Goal: Information Seeking & Learning: Learn about a topic

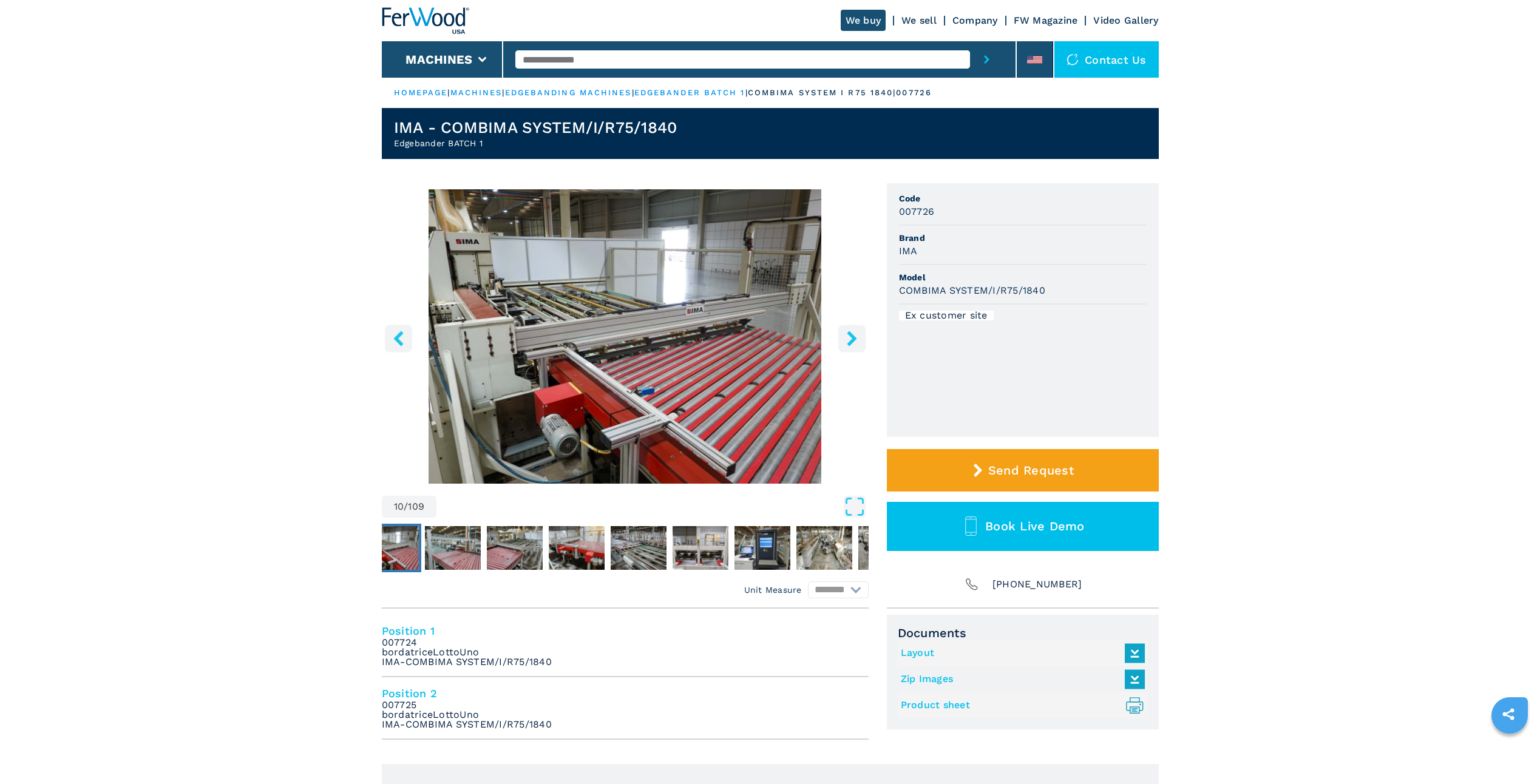
select select "********"
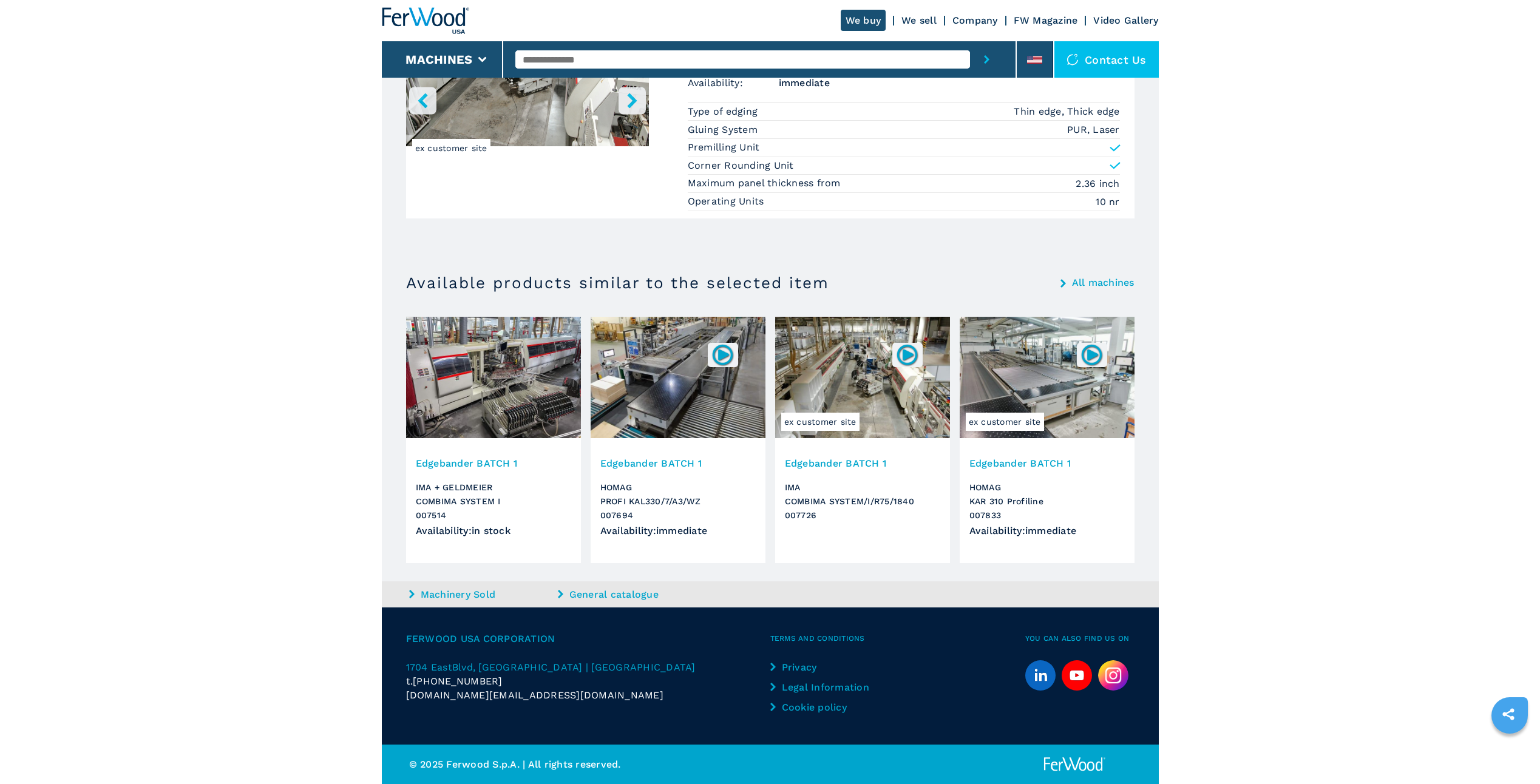
click at [508, 374] on img at bounding box center [494, 377] width 175 height 121
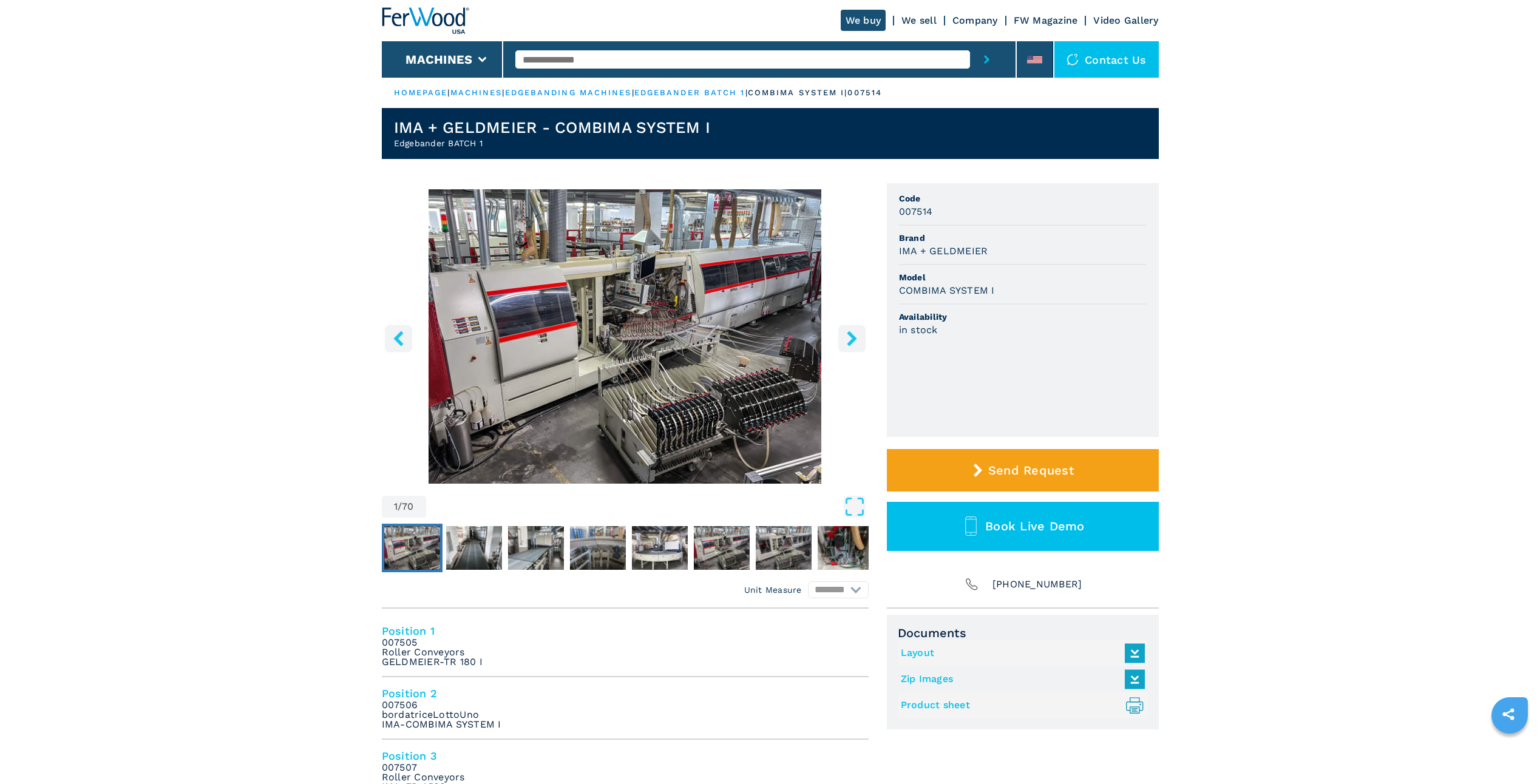
click at [400, 343] on icon "left-button" at bounding box center [398, 338] width 10 height 15
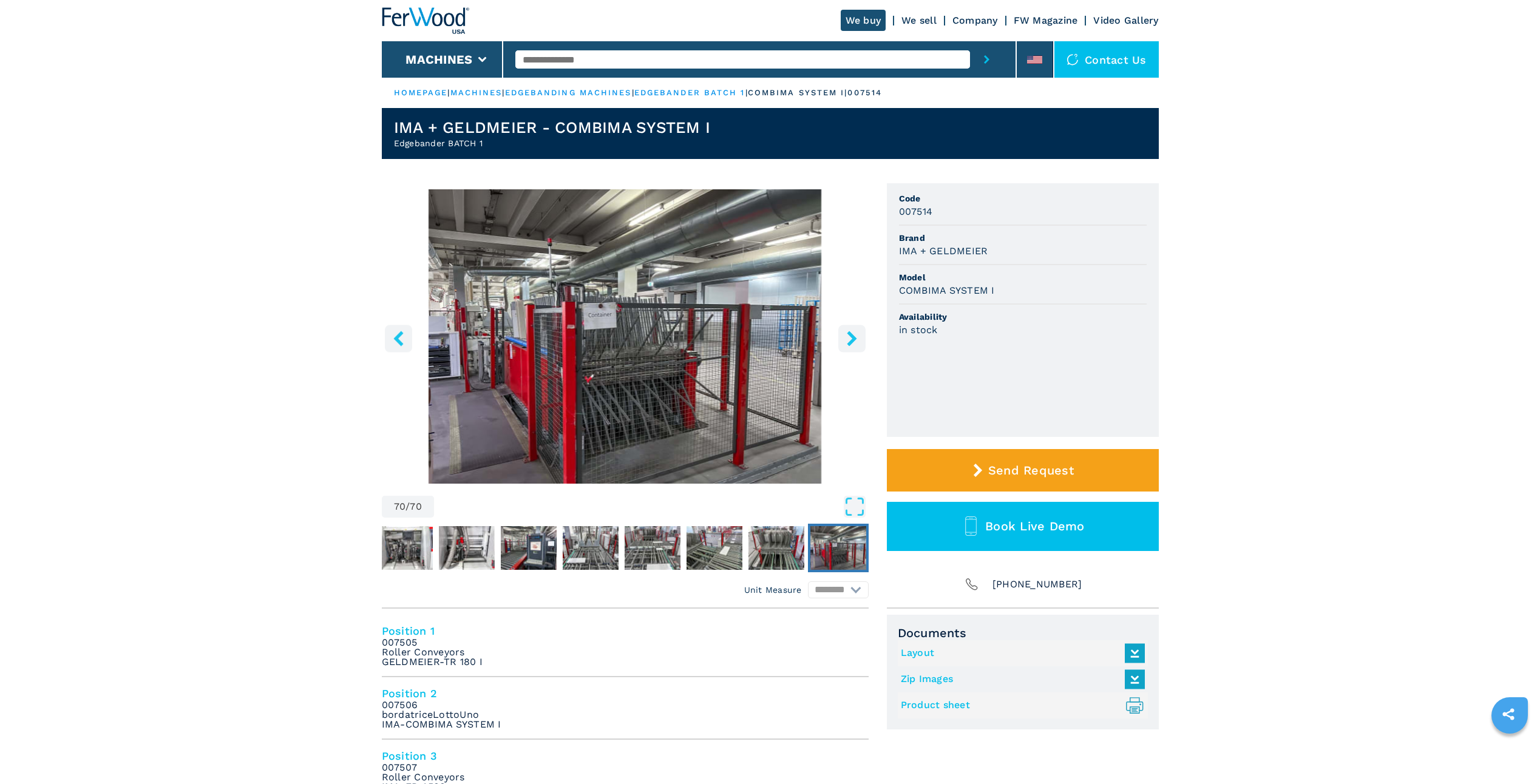
click at [850, 336] on icon "right-button" at bounding box center [851, 338] width 10 height 15
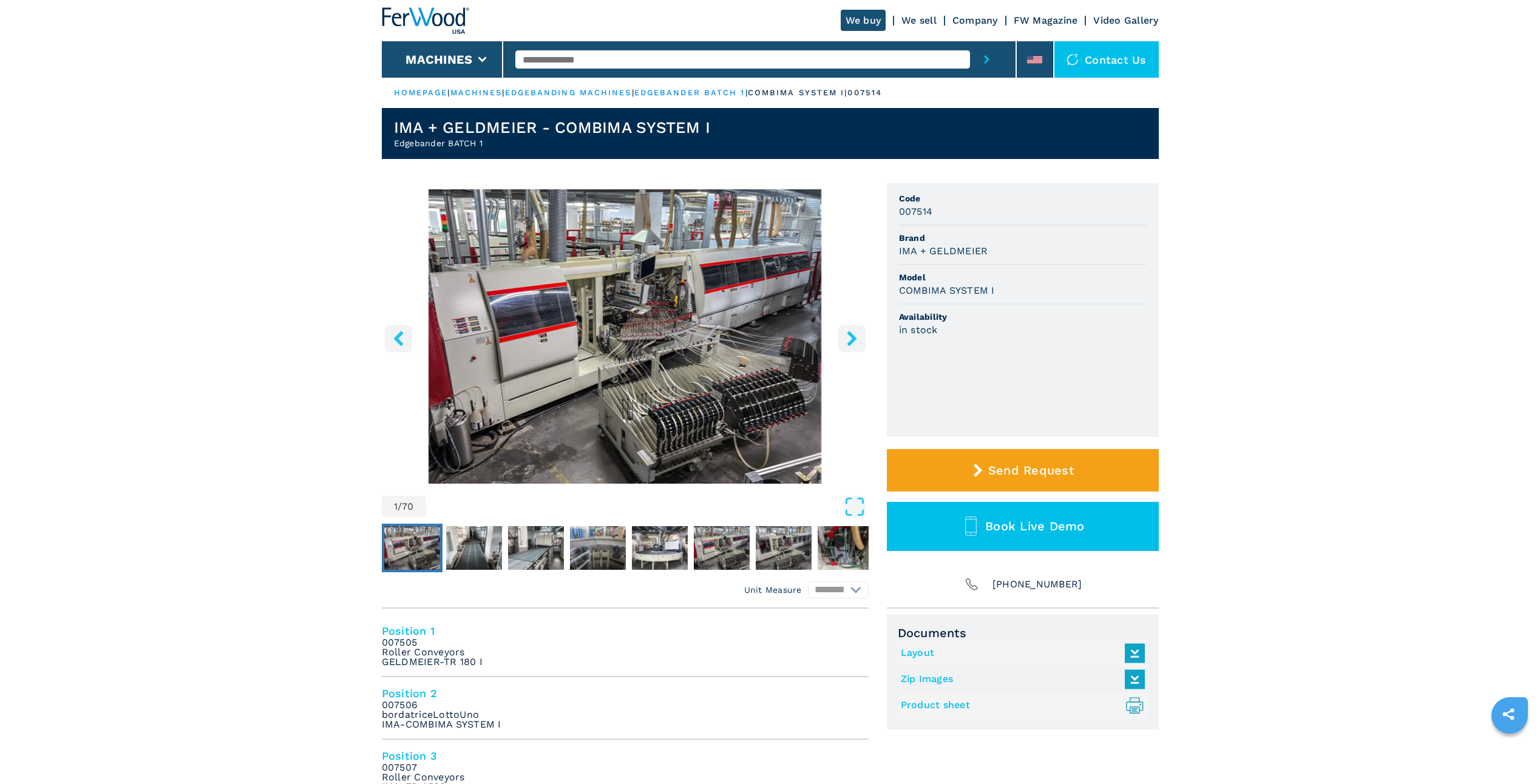
click at [850, 336] on icon "right-button" at bounding box center [851, 338] width 10 height 15
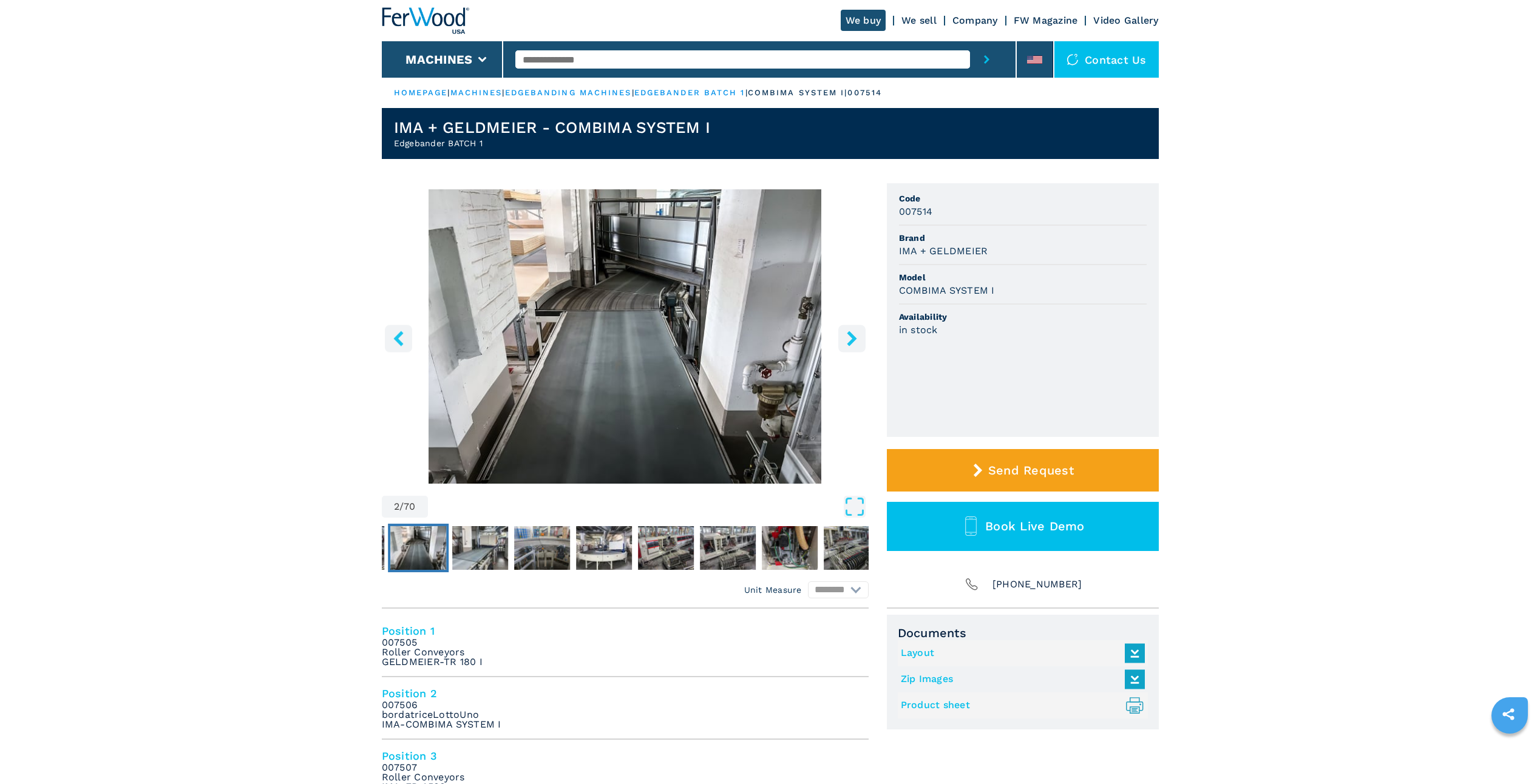
click at [850, 336] on icon "right-button" at bounding box center [851, 338] width 10 height 15
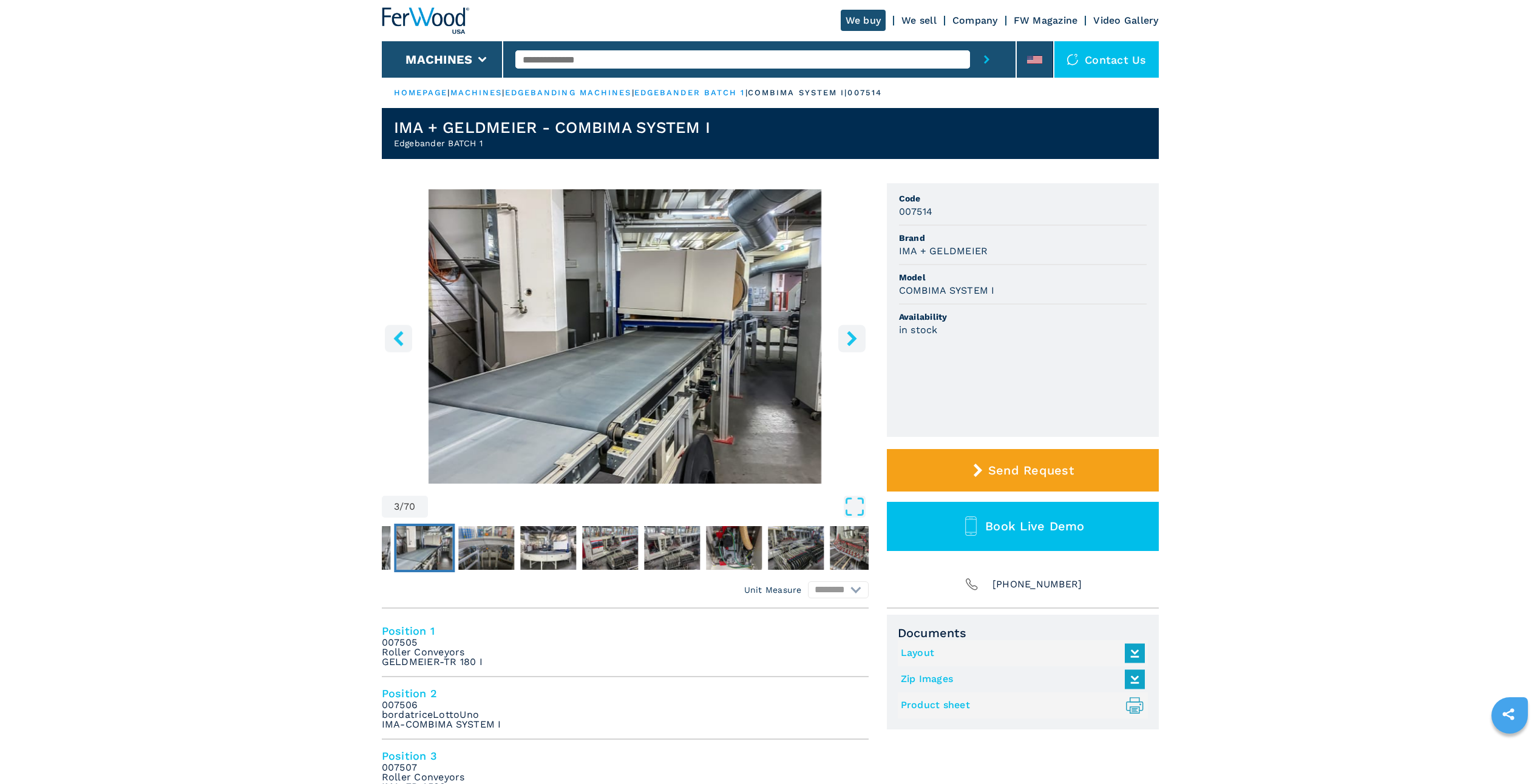
click at [851, 336] on icon "right-button" at bounding box center [851, 338] width 10 height 15
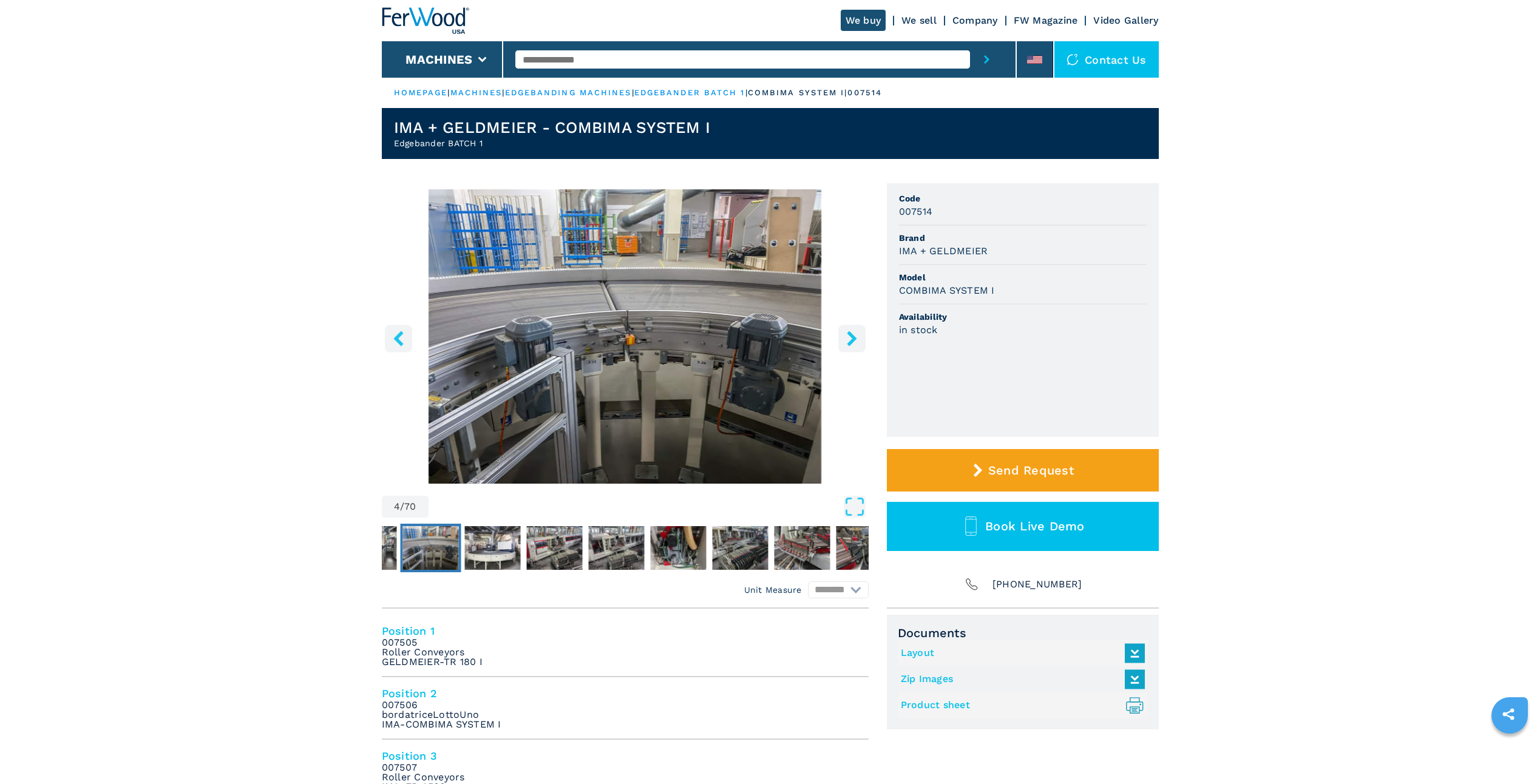
click at [851, 336] on icon "right-button" at bounding box center [851, 338] width 10 height 15
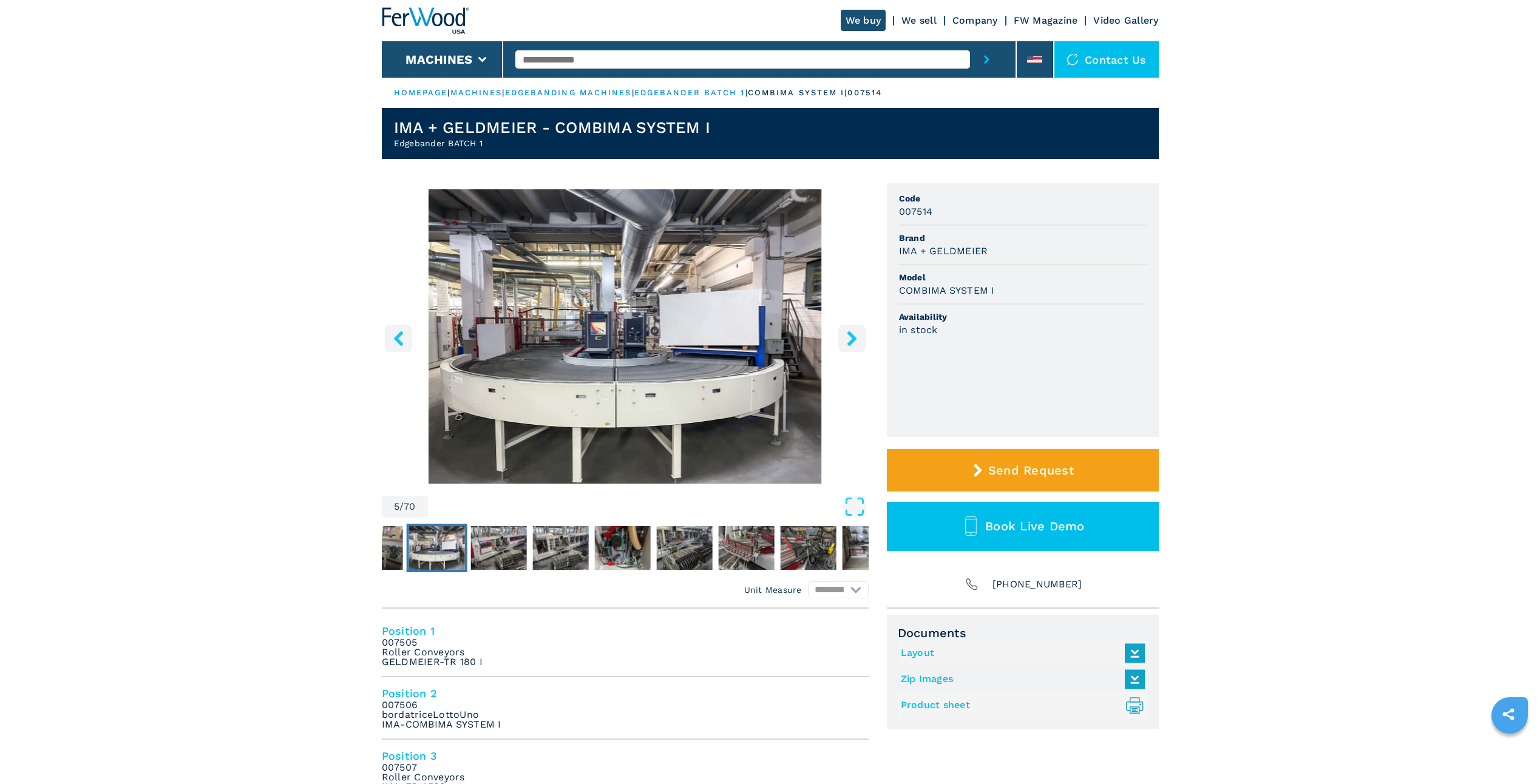
click at [851, 336] on icon "right-button" at bounding box center [851, 338] width 10 height 15
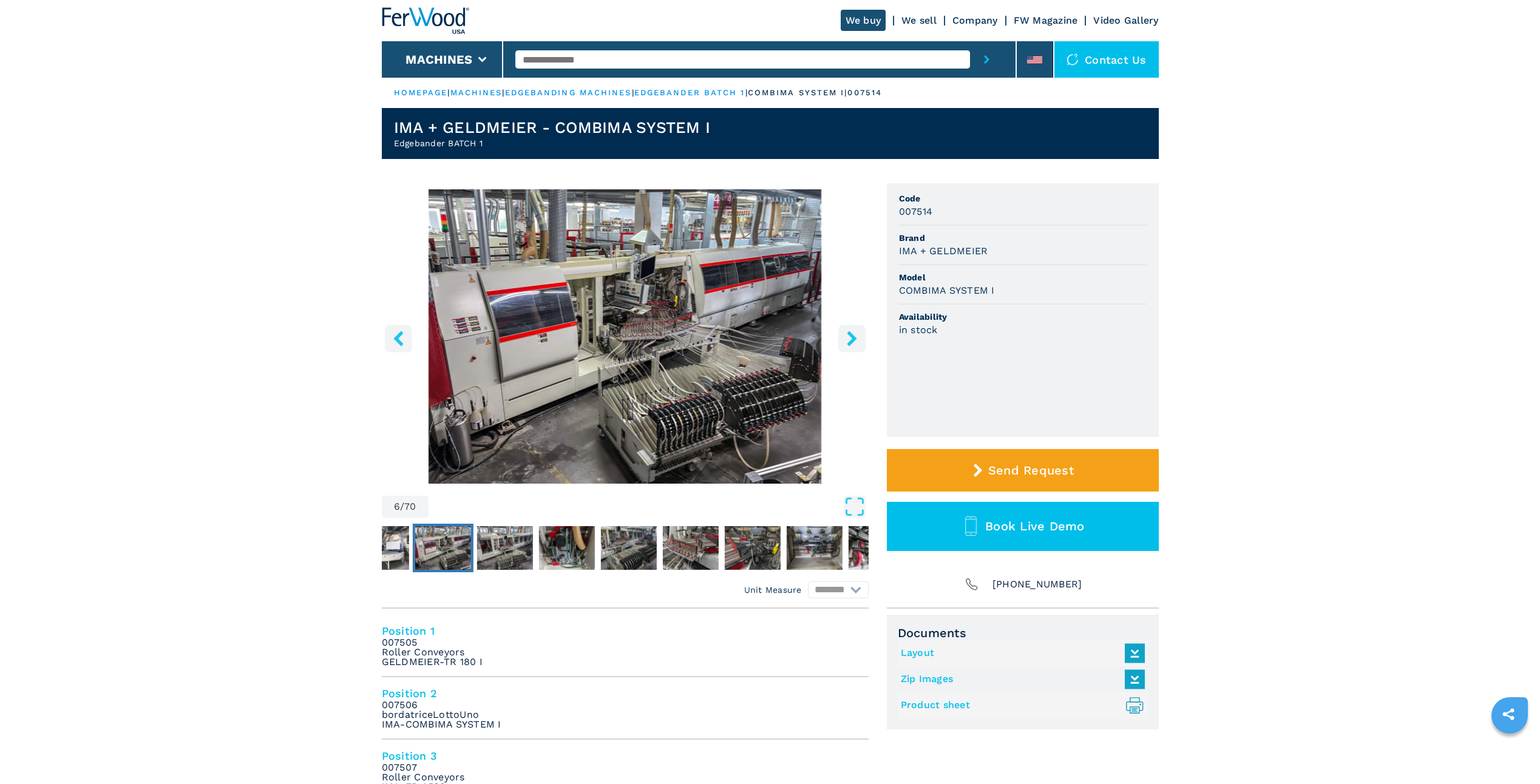
click at [851, 336] on icon "right-button" at bounding box center [851, 338] width 10 height 15
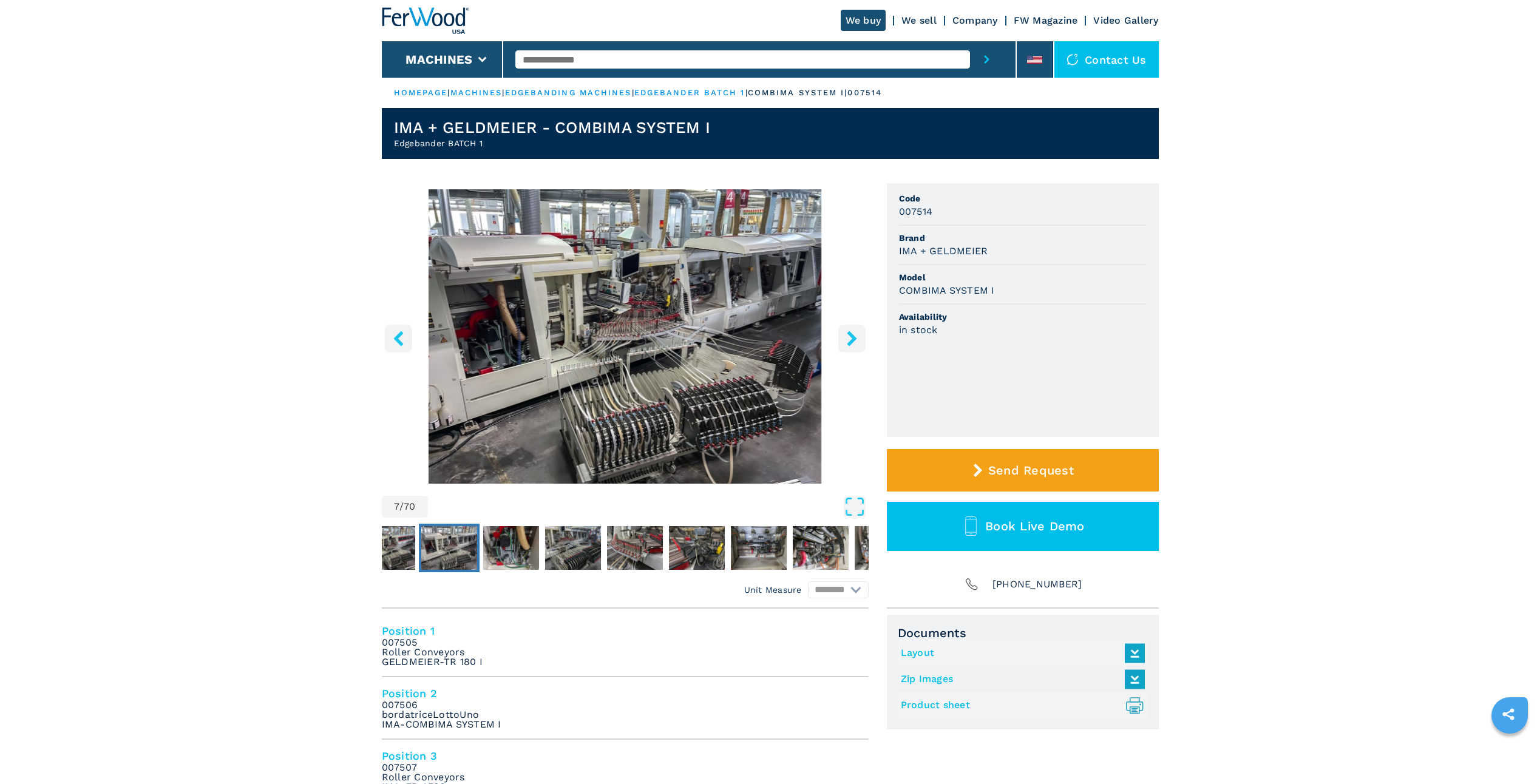
click at [851, 336] on icon "right-button" at bounding box center [851, 338] width 10 height 15
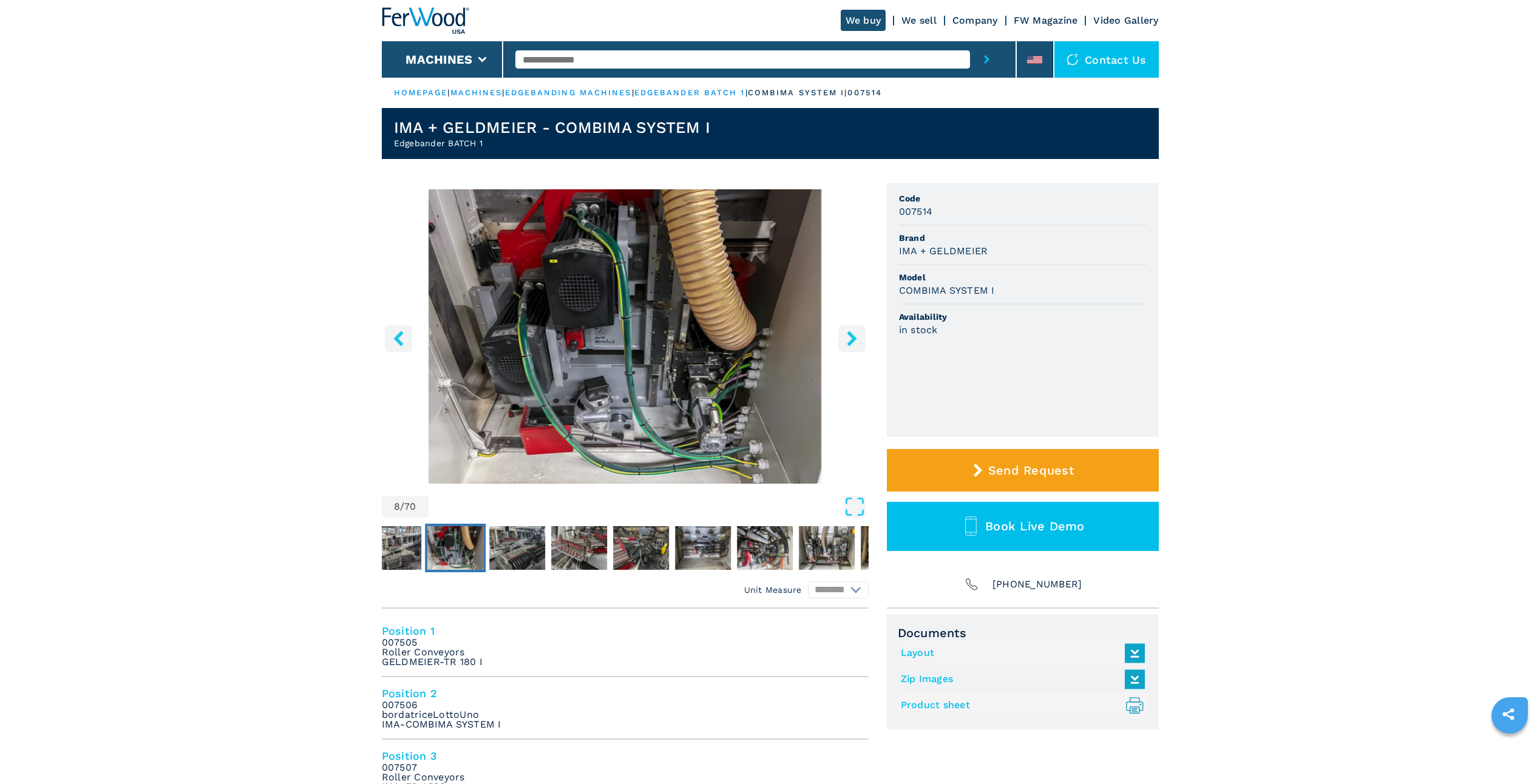
click at [853, 335] on icon "right-button" at bounding box center [851, 338] width 15 height 15
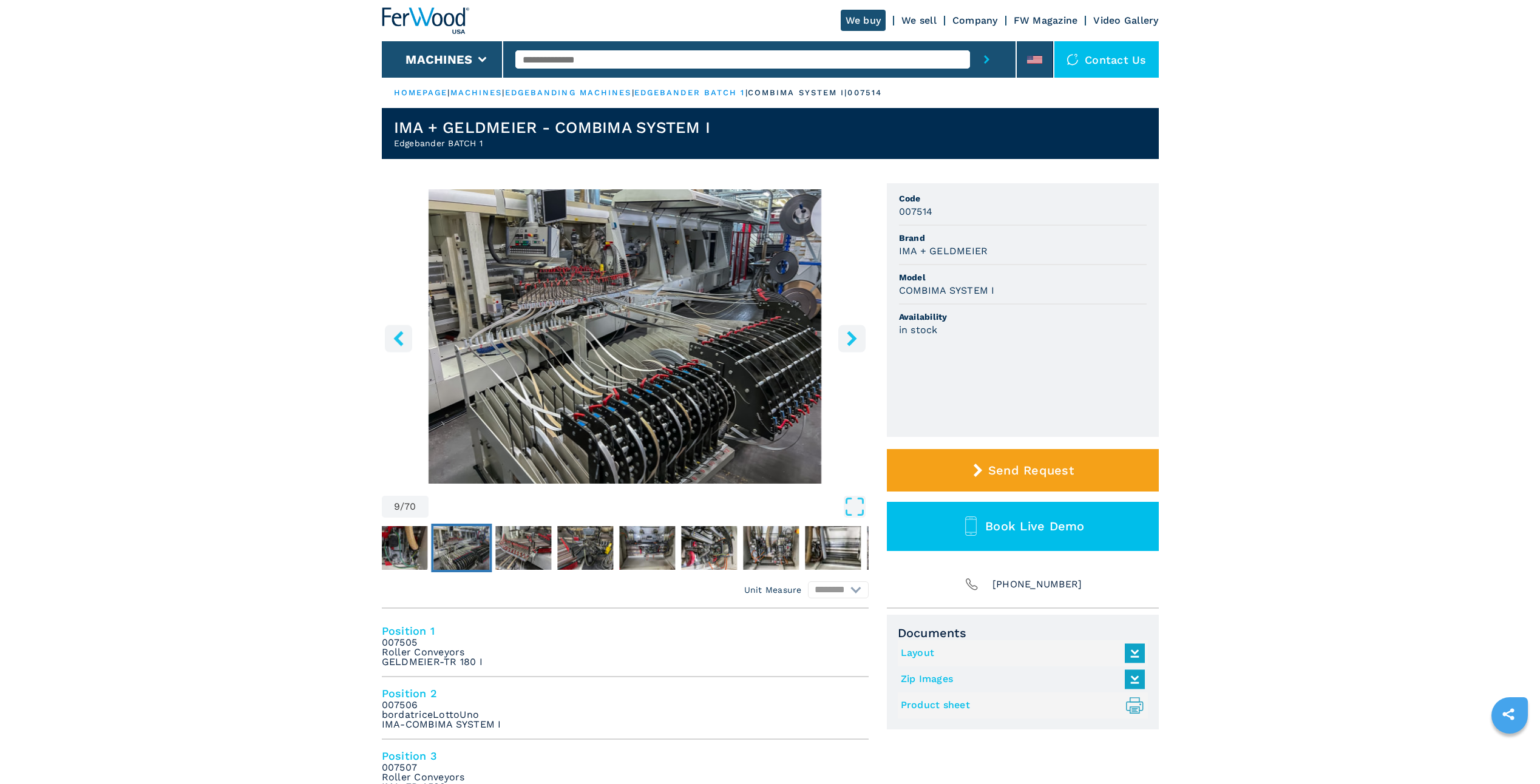
click at [853, 335] on icon "right-button" at bounding box center [851, 338] width 15 height 15
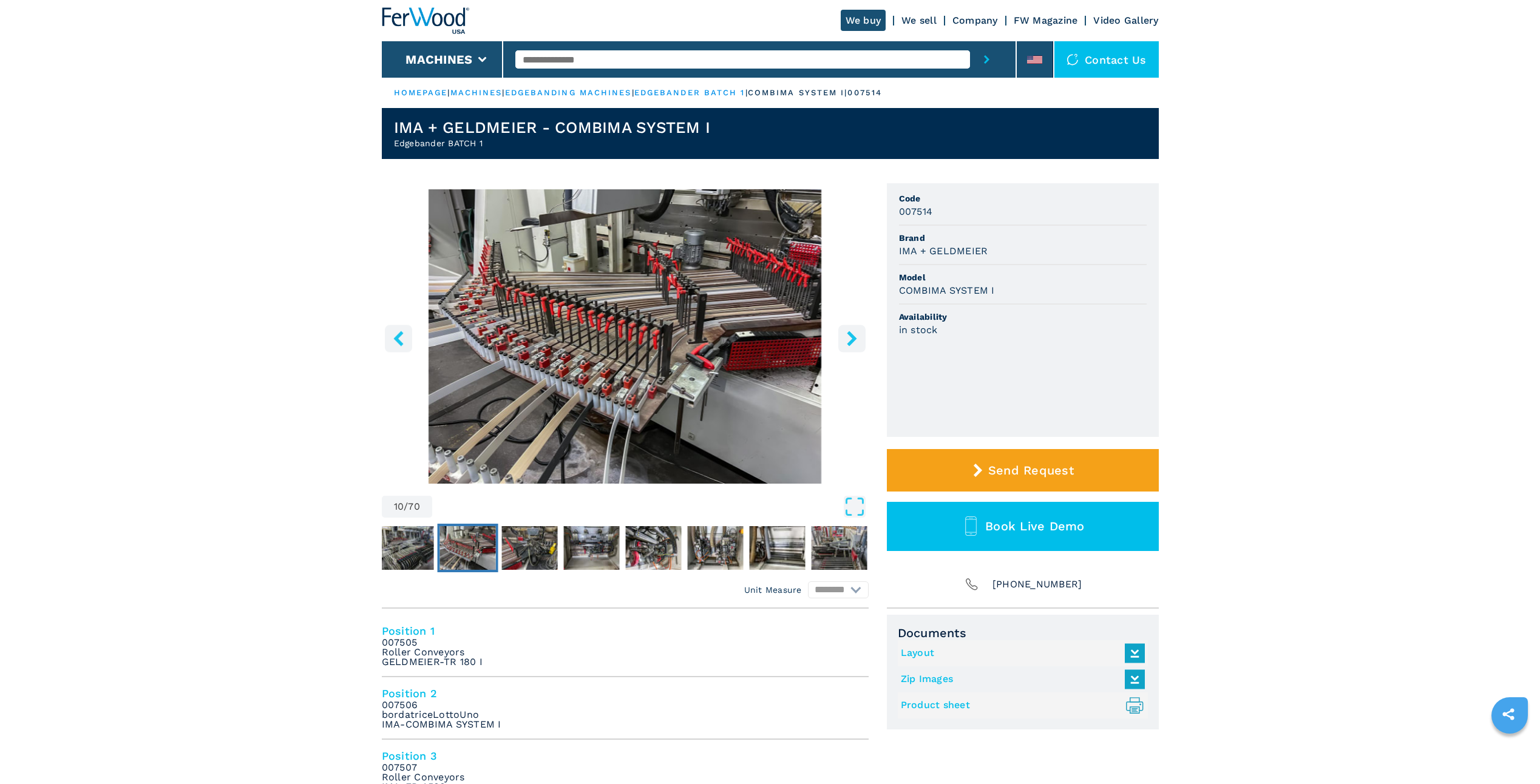
click at [853, 335] on icon "right-button" at bounding box center [851, 338] width 15 height 15
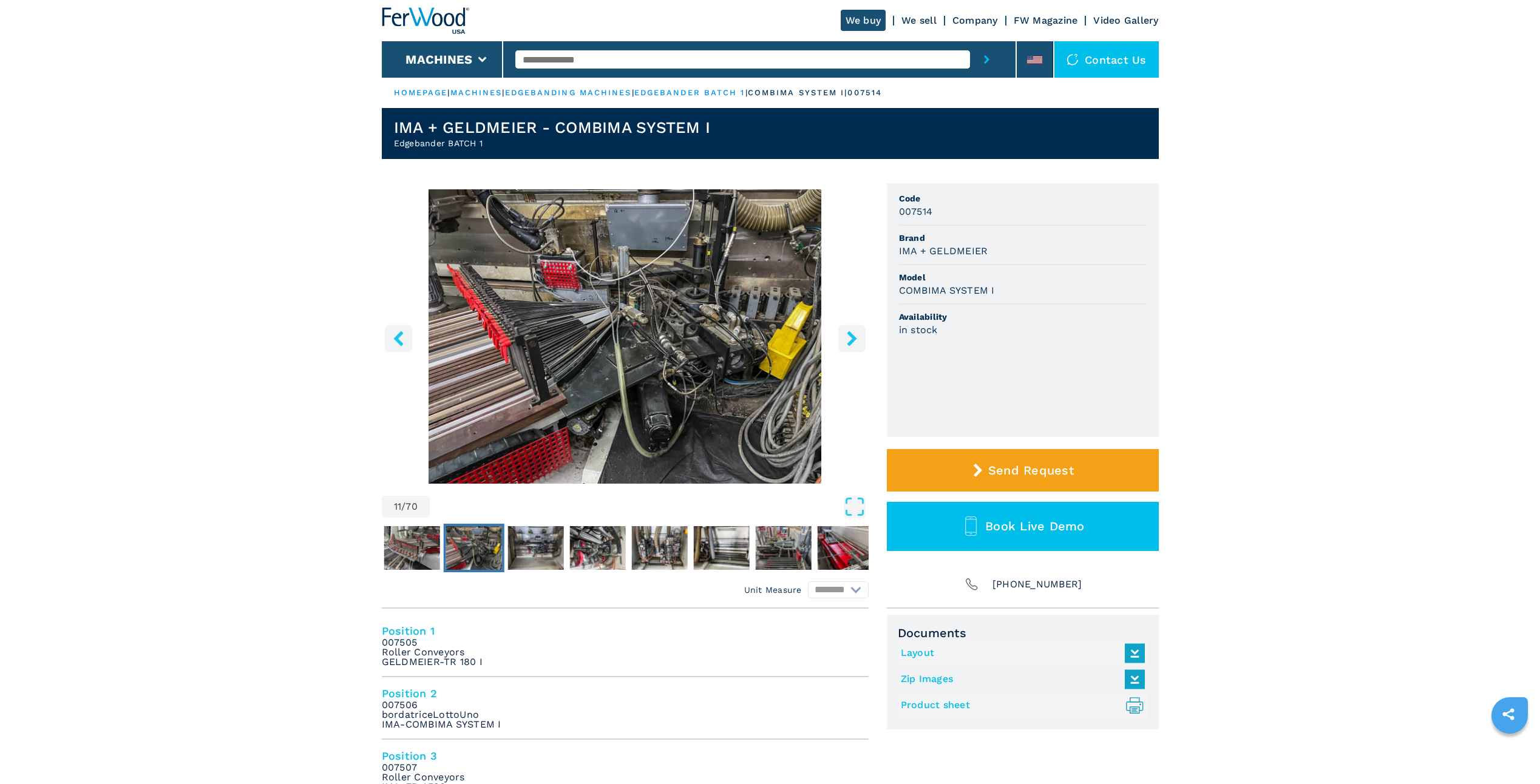
click at [853, 335] on icon "right-button" at bounding box center [851, 338] width 15 height 15
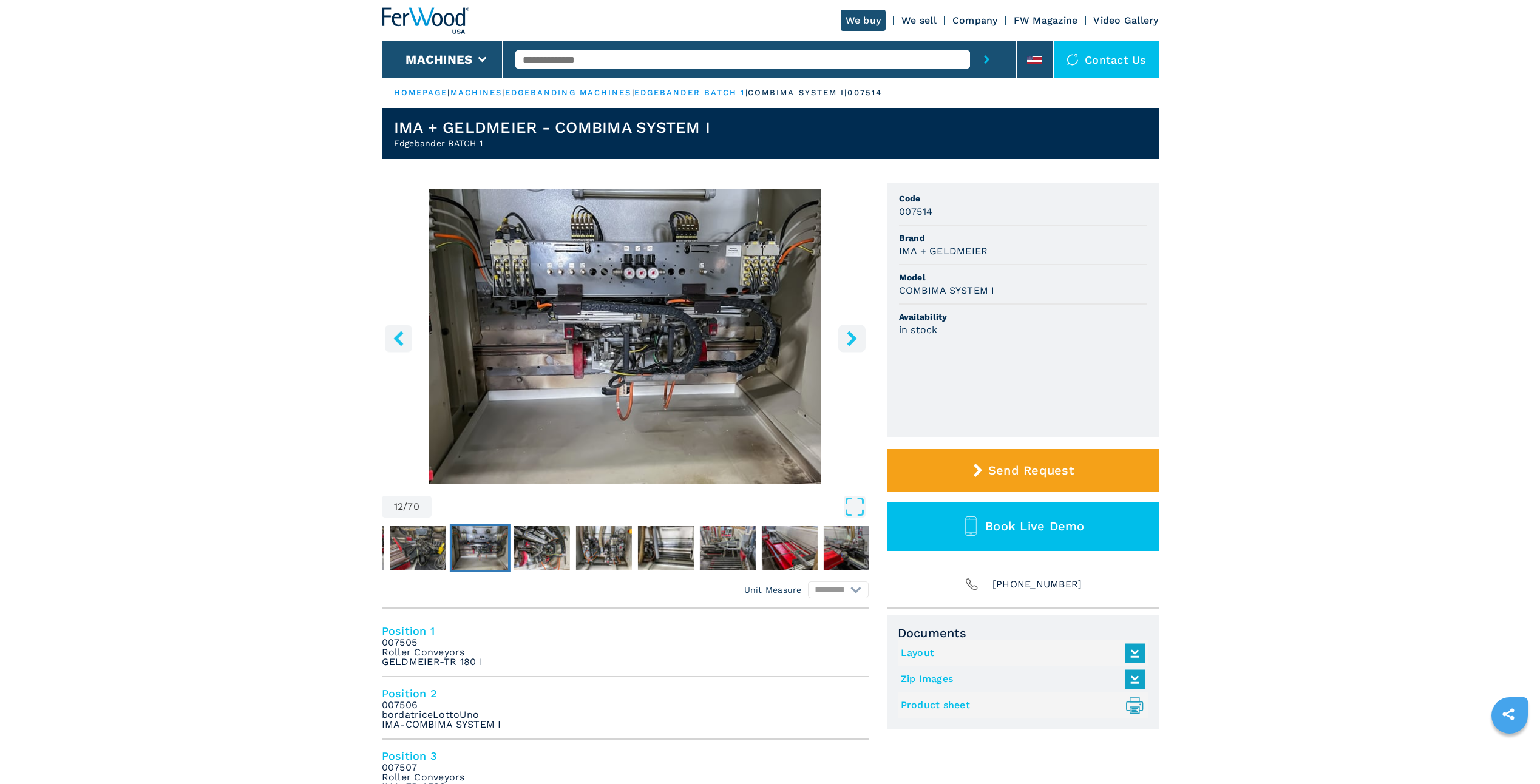
click at [853, 335] on icon "right-button" at bounding box center [851, 338] width 15 height 15
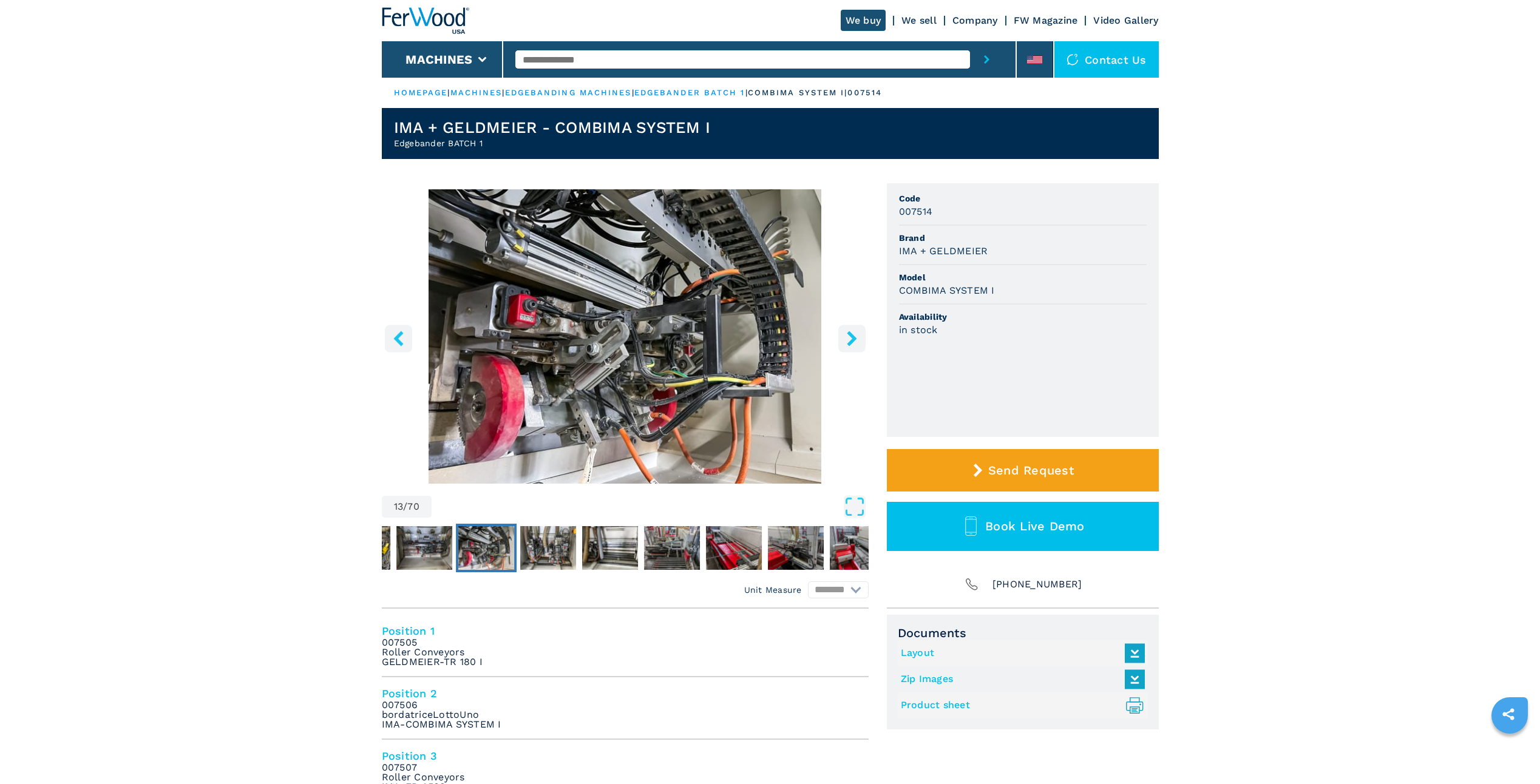
click at [853, 335] on icon "right-button" at bounding box center [851, 338] width 15 height 15
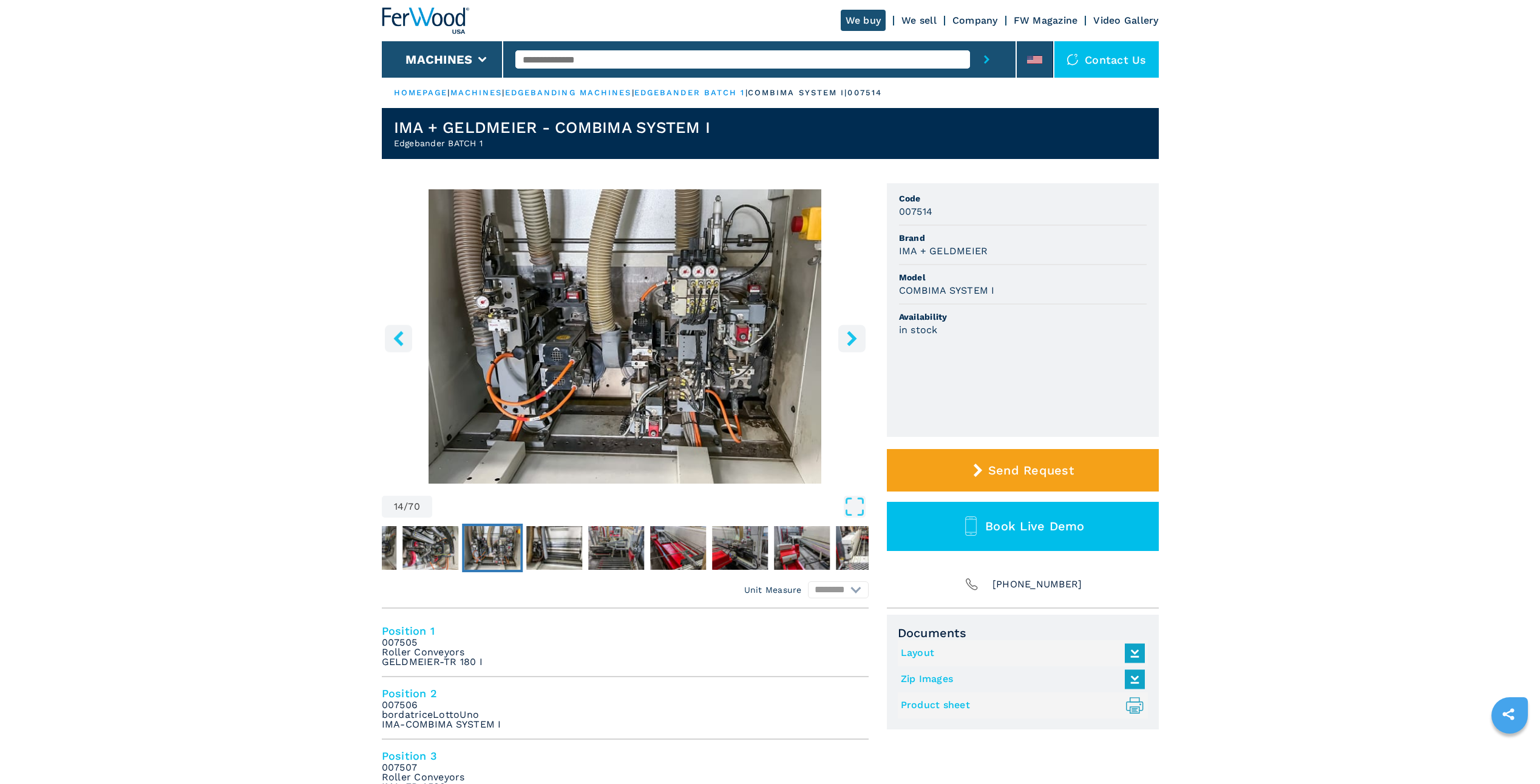
click at [853, 335] on icon "right-button" at bounding box center [851, 338] width 15 height 15
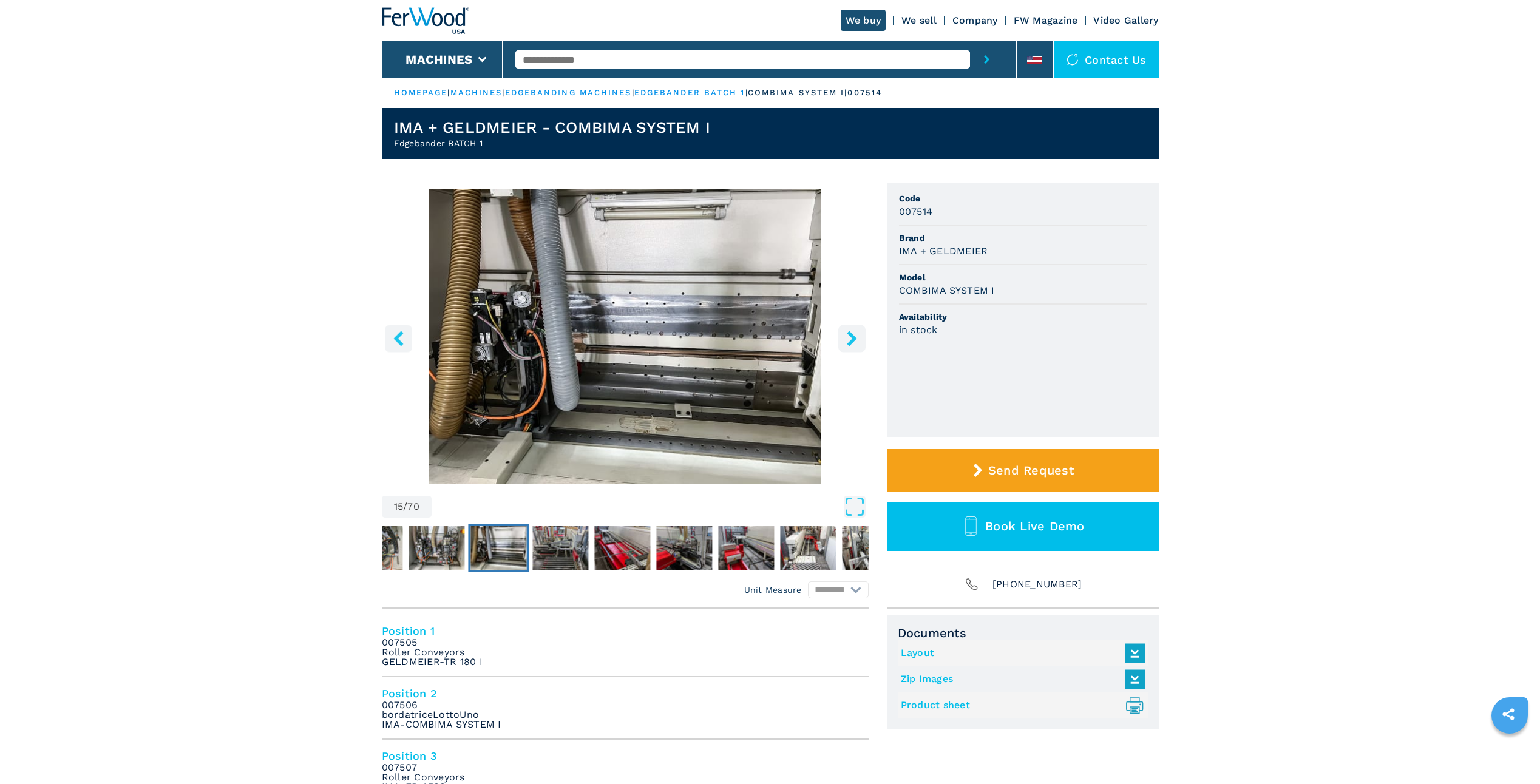
click at [853, 335] on icon "right-button" at bounding box center [851, 338] width 15 height 15
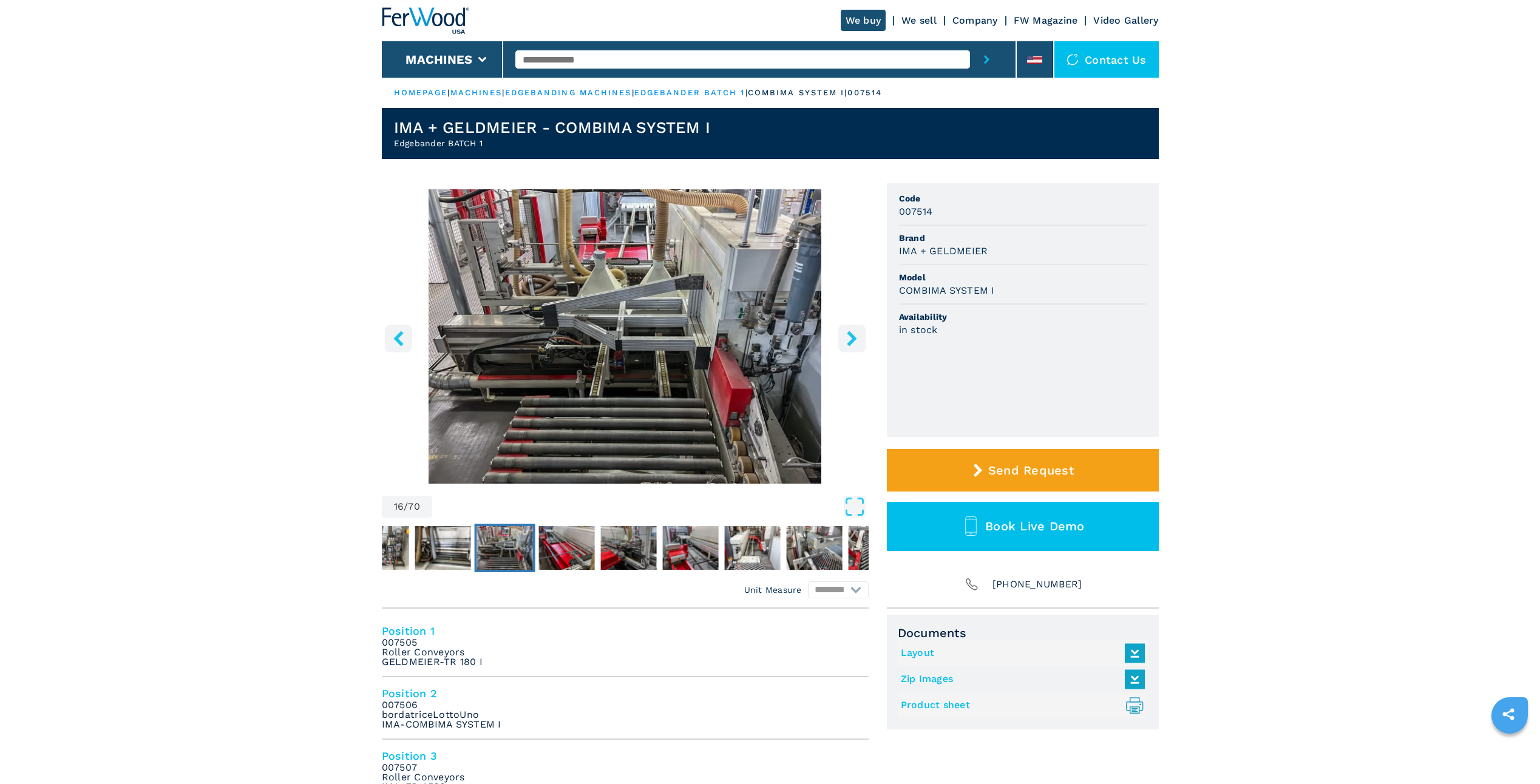
click at [853, 335] on icon "right-button" at bounding box center [851, 338] width 15 height 15
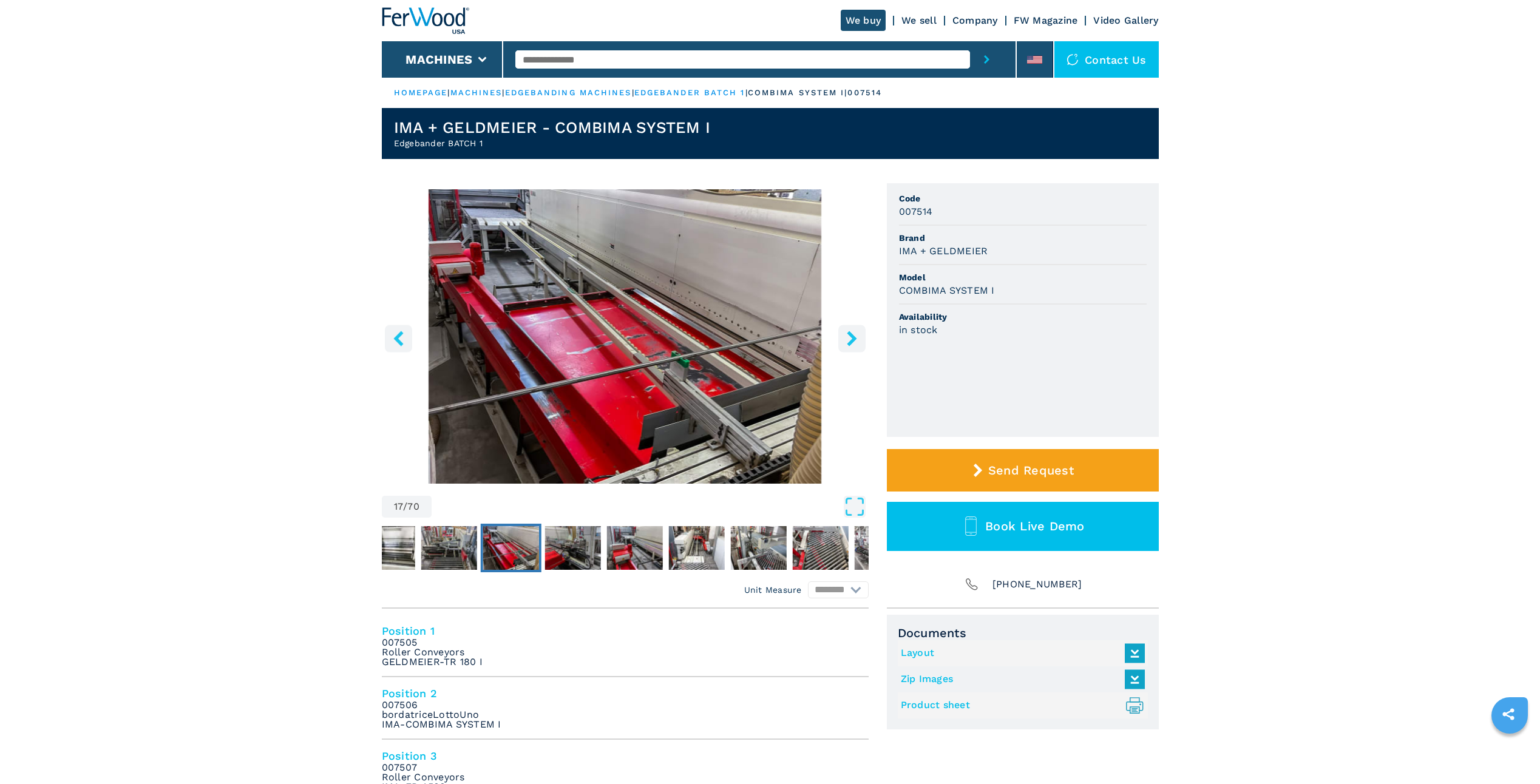
click at [400, 338] on icon "left-button" at bounding box center [398, 338] width 15 height 15
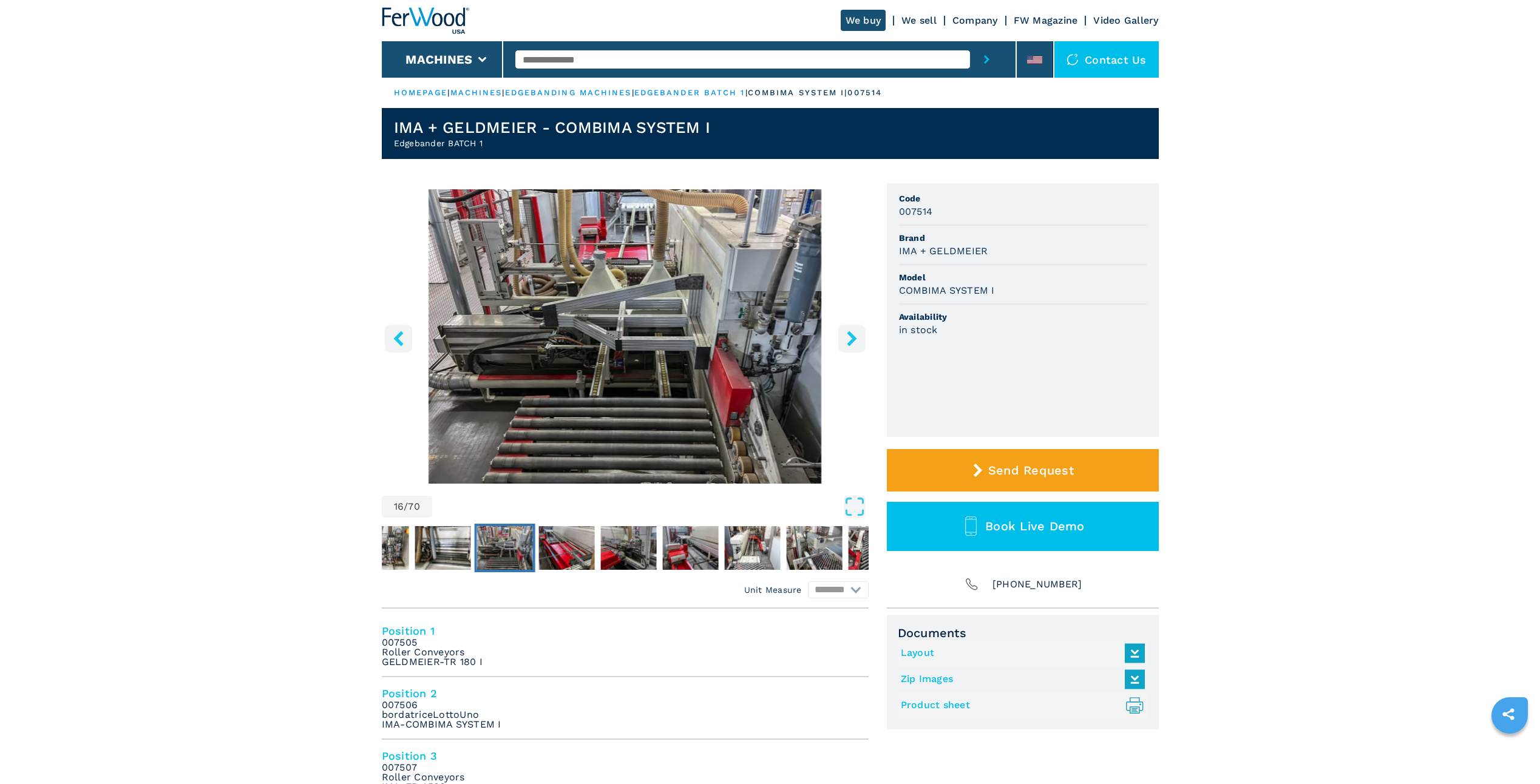
click at [847, 338] on icon "right-button" at bounding box center [851, 338] width 15 height 15
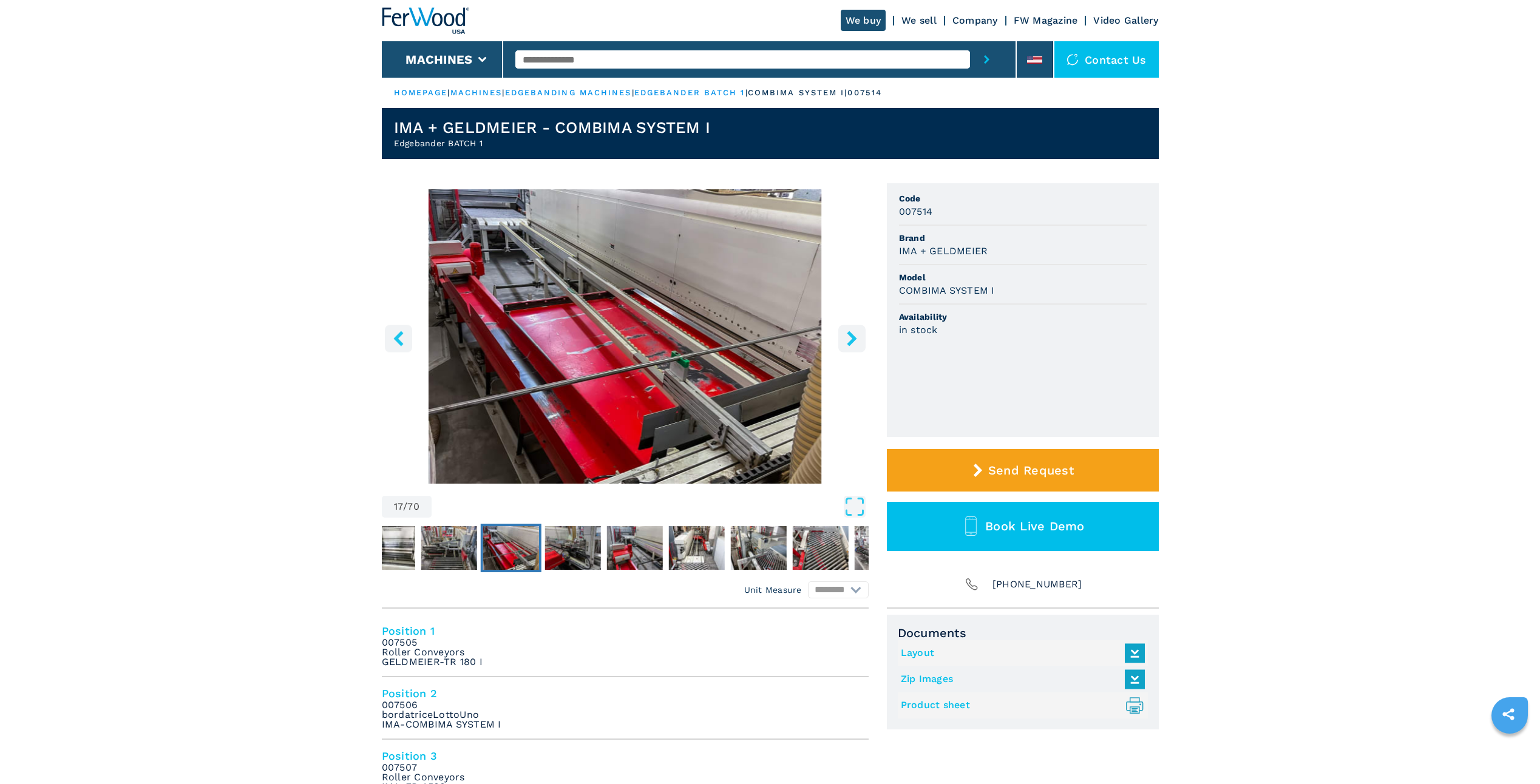
click at [847, 338] on icon "right-button" at bounding box center [851, 338] width 15 height 15
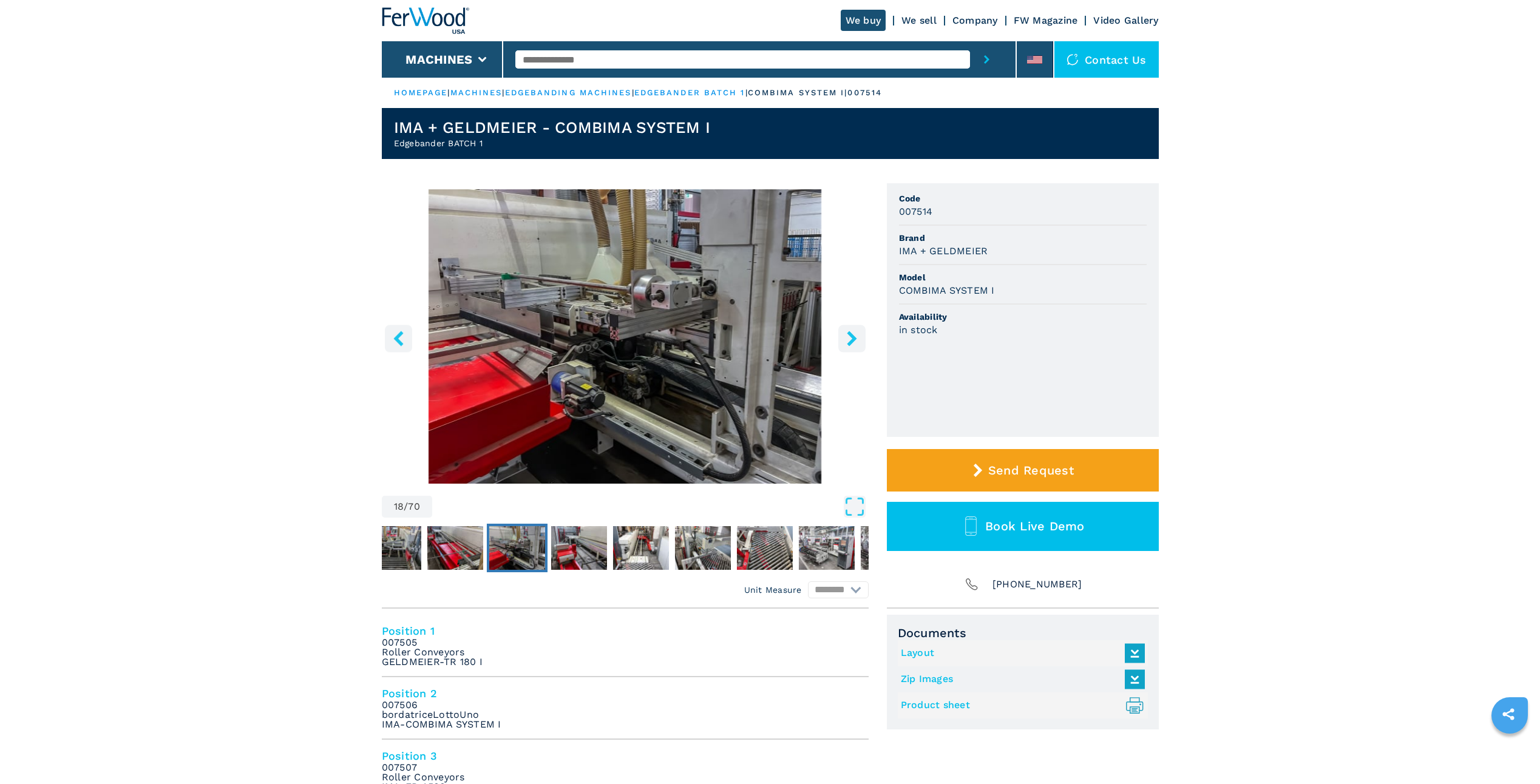
click at [847, 338] on icon "right-button" at bounding box center [851, 338] width 15 height 15
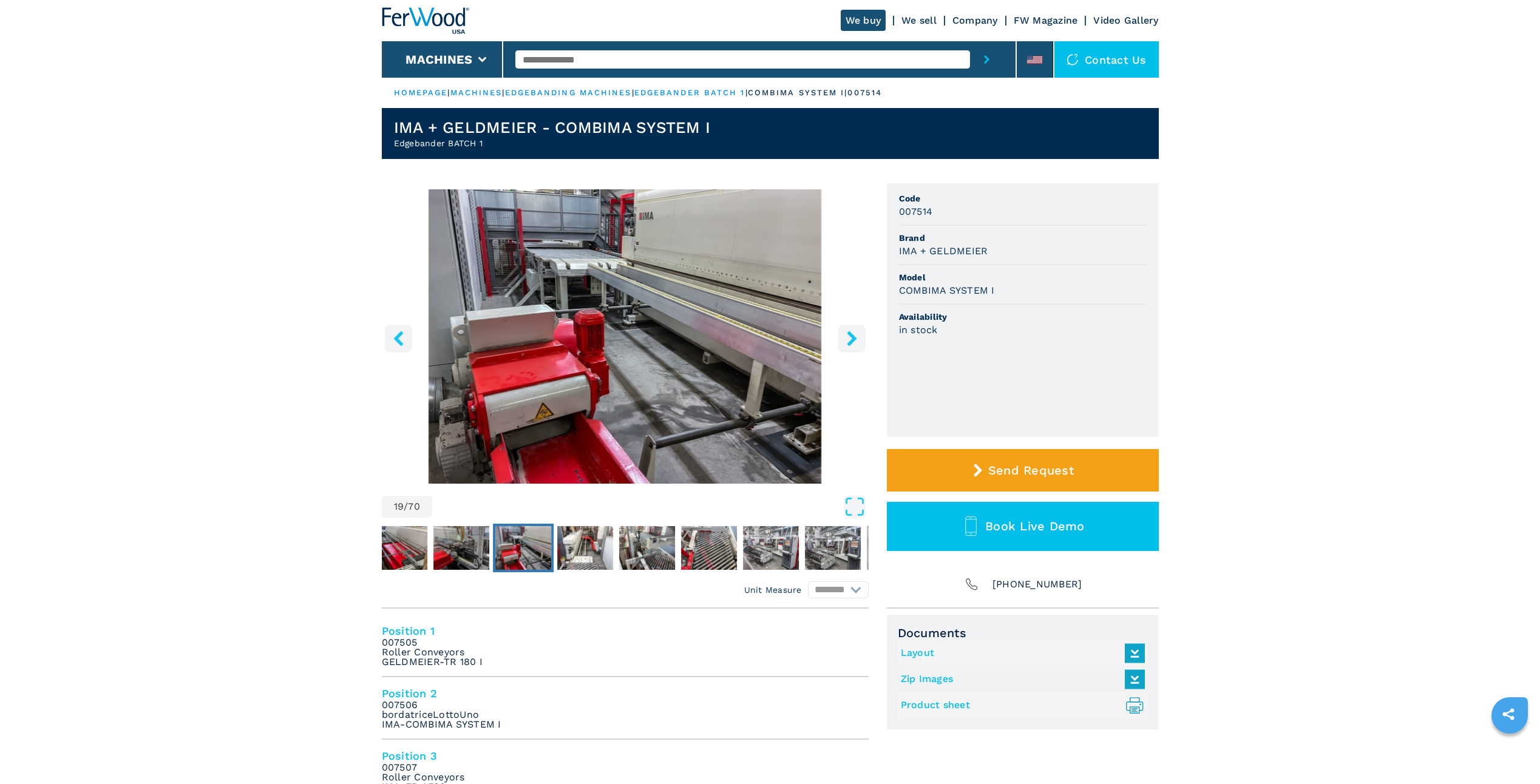
click at [847, 338] on icon "right-button" at bounding box center [851, 338] width 15 height 15
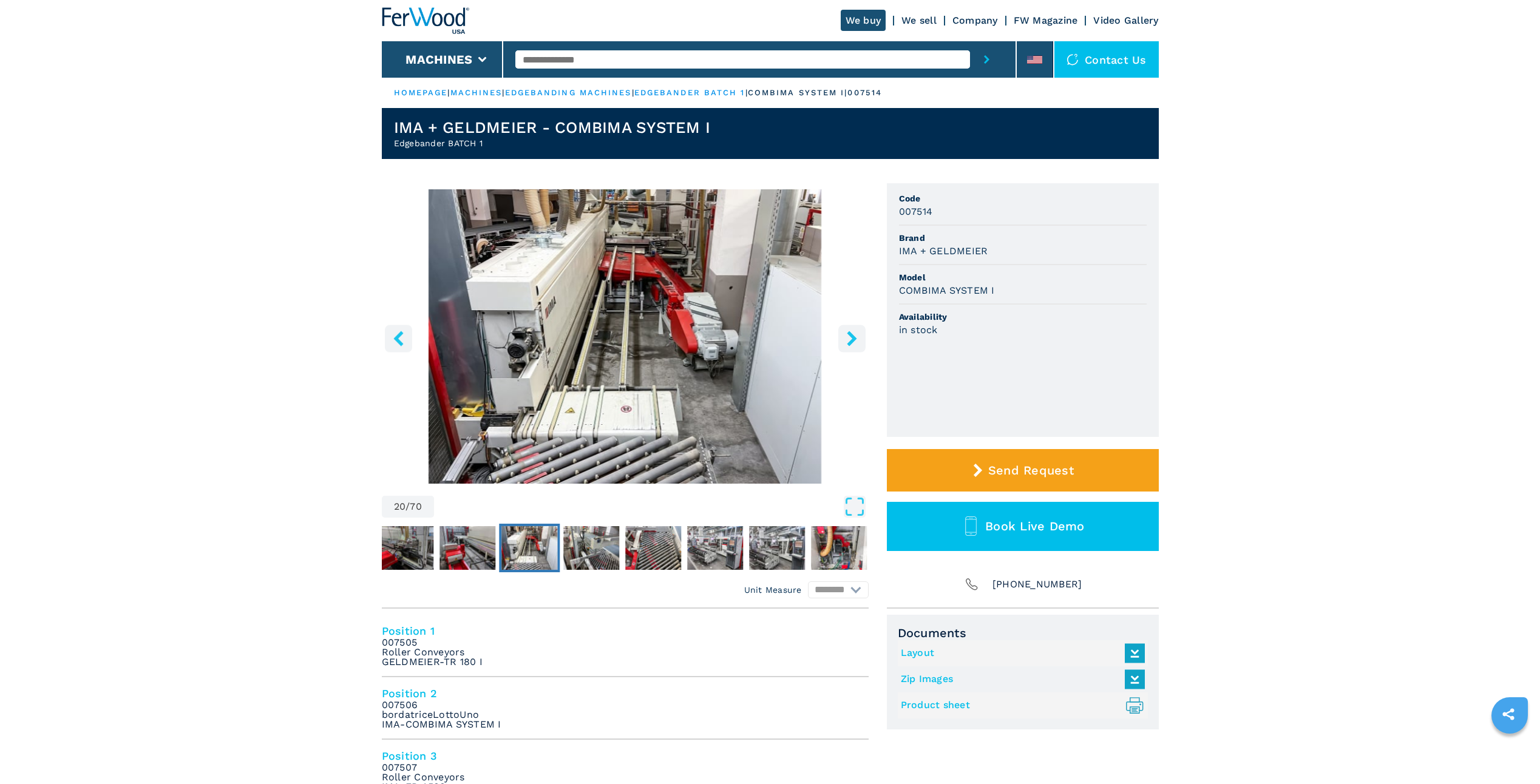
click at [847, 338] on icon "right-button" at bounding box center [851, 338] width 15 height 15
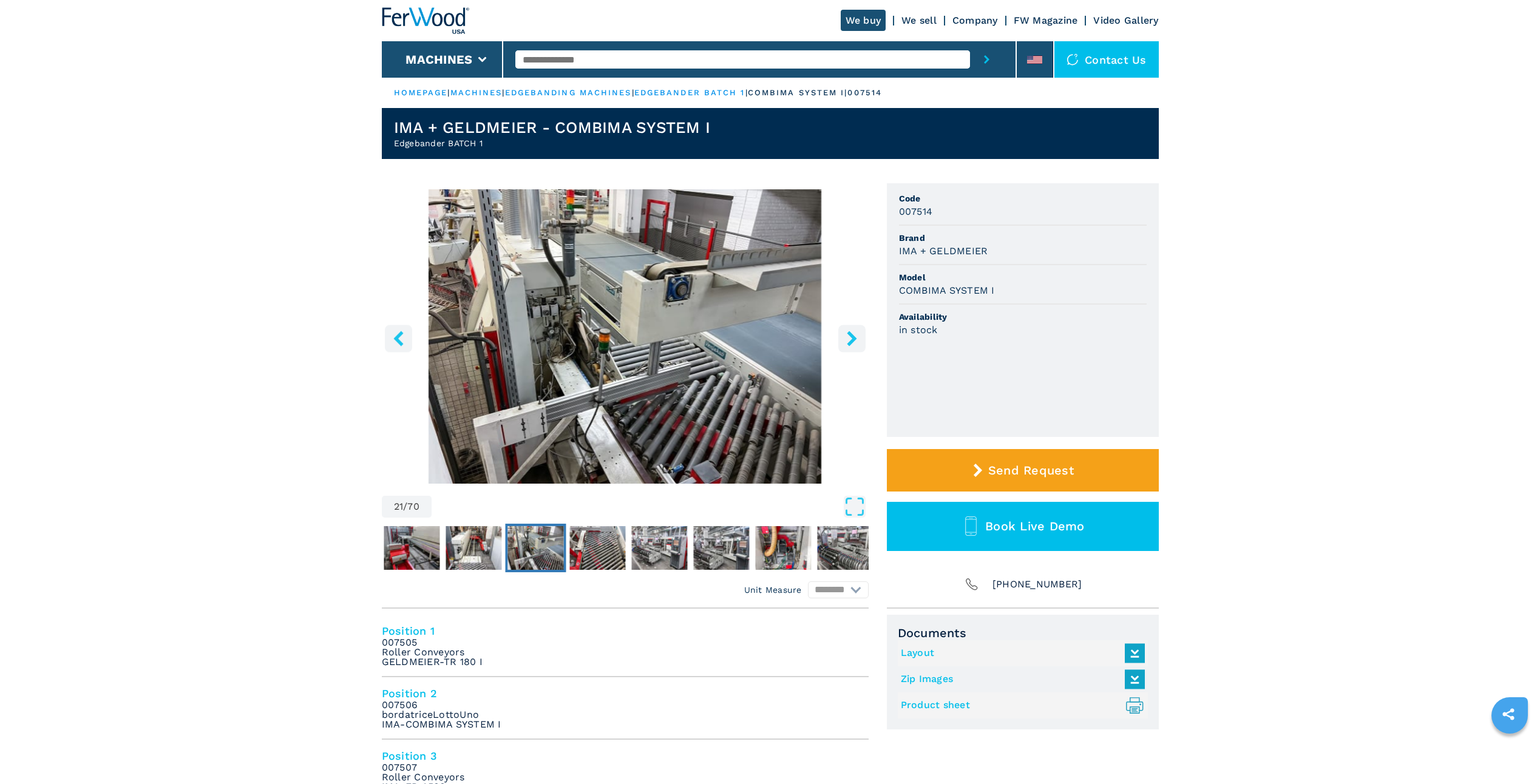
click at [854, 338] on icon "right-button" at bounding box center [851, 338] width 10 height 15
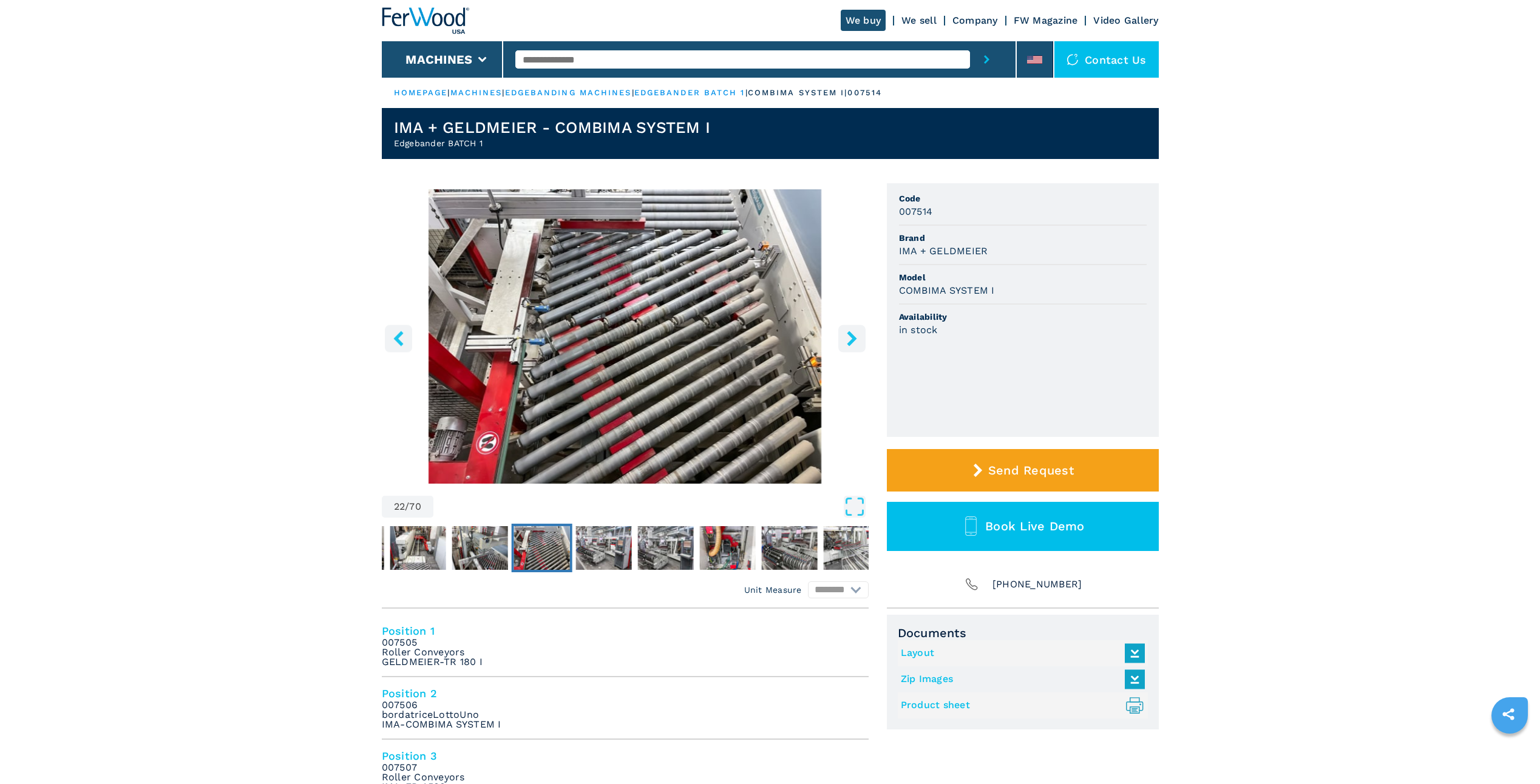
click at [853, 336] on icon "right-button" at bounding box center [851, 338] width 10 height 15
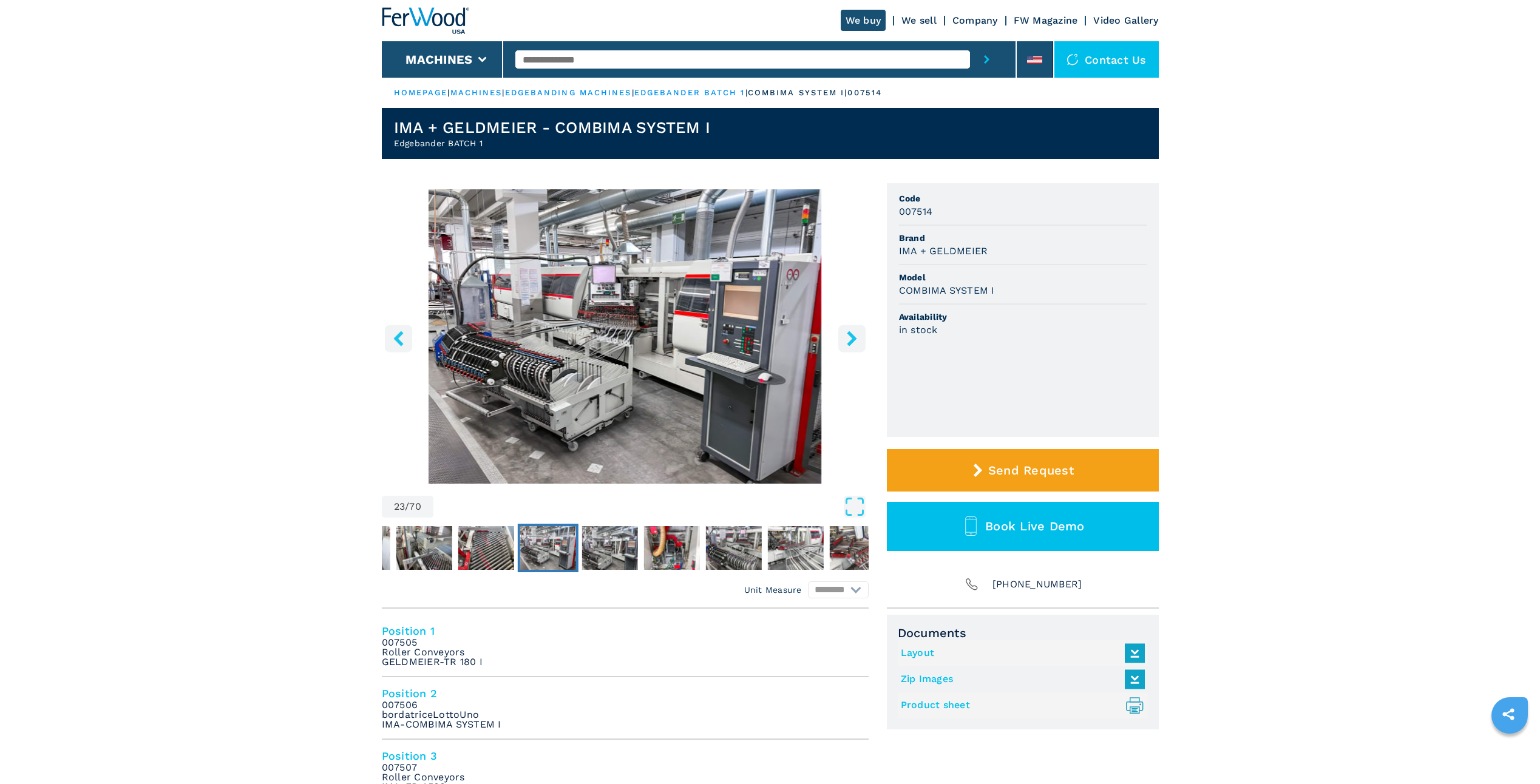
click at [853, 336] on icon "right-button" at bounding box center [851, 338] width 10 height 15
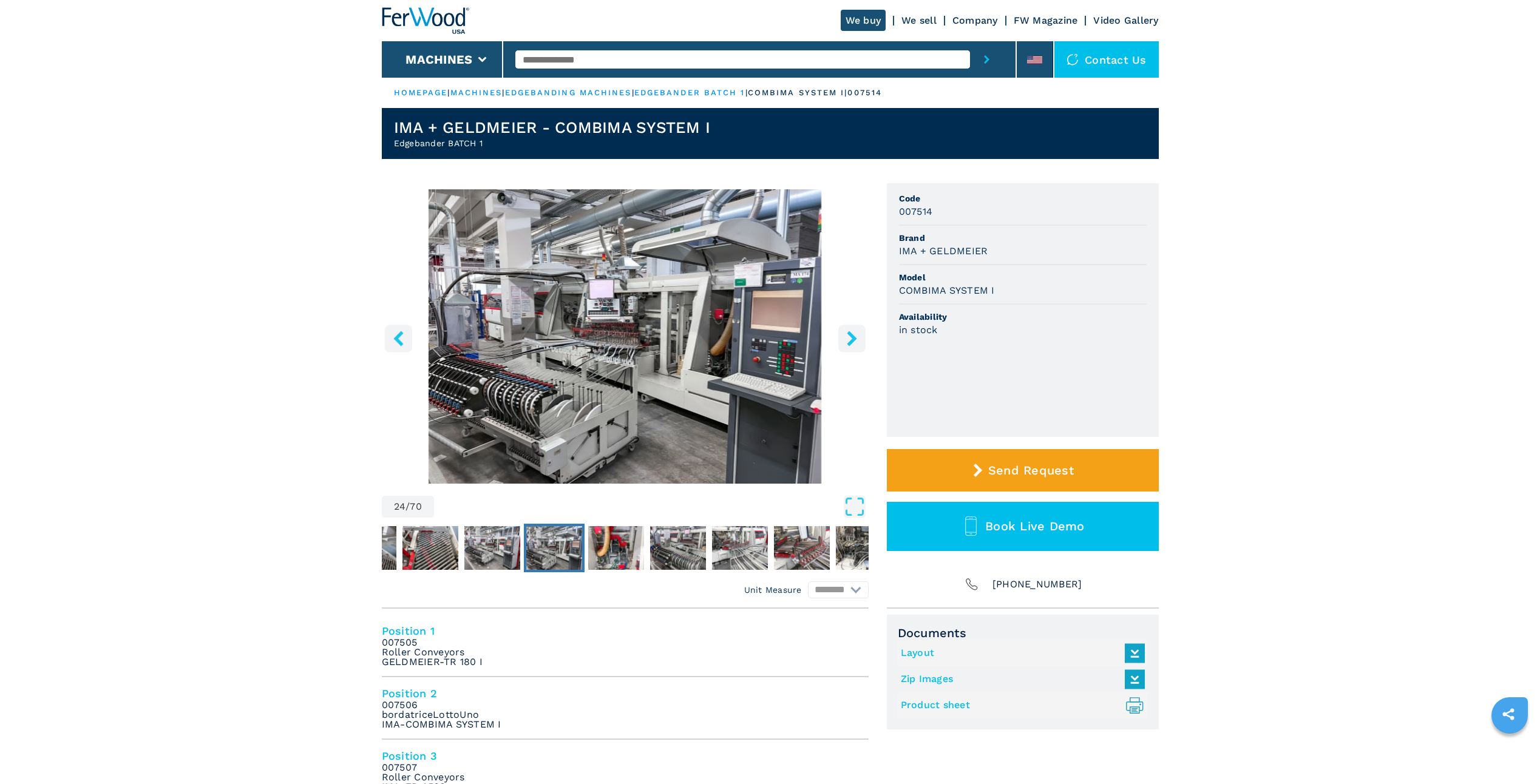
click at [853, 336] on icon "right-button" at bounding box center [851, 338] width 10 height 15
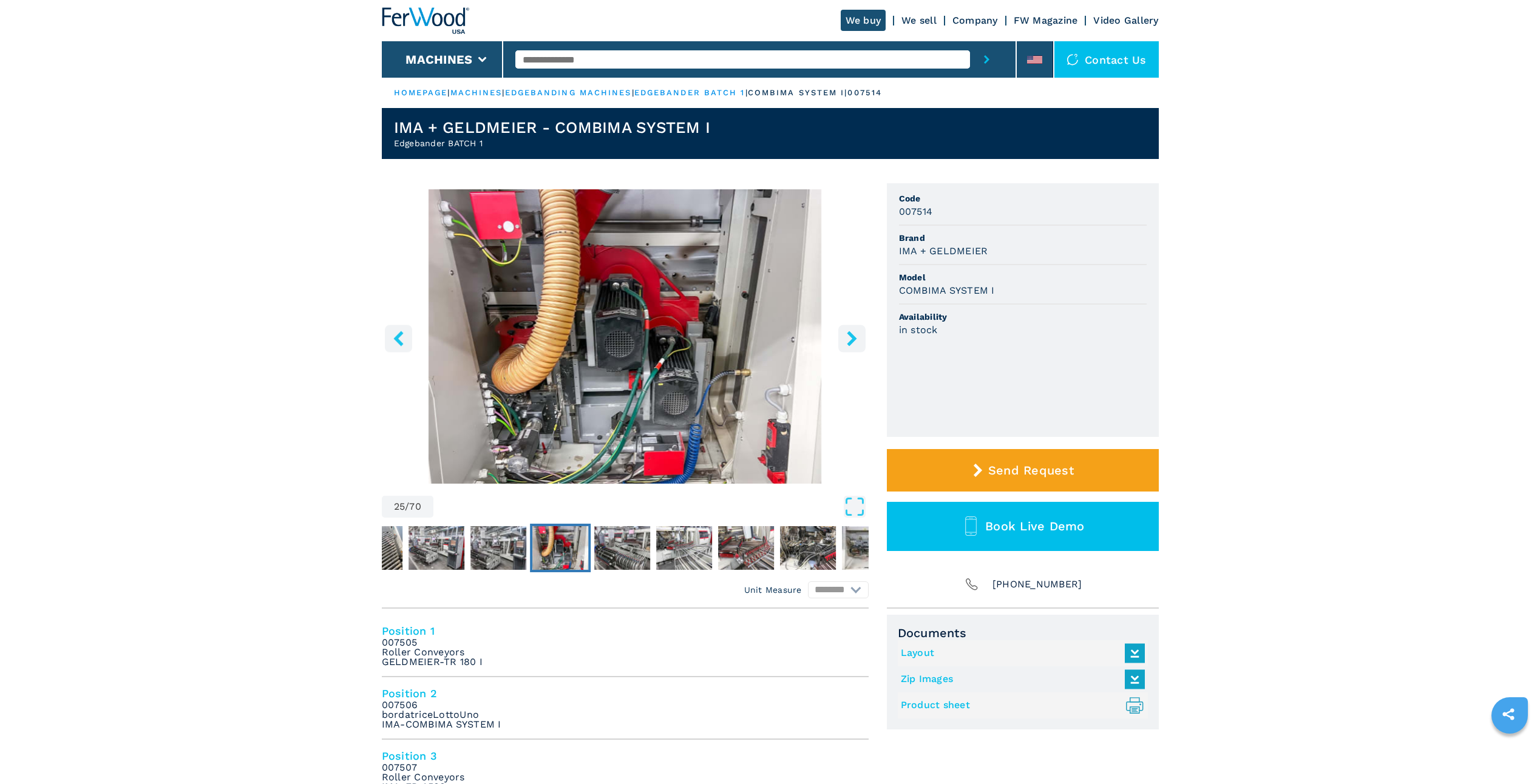
click at [853, 336] on icon "right-button" at bounding box center [851, 338] width 10 height 15
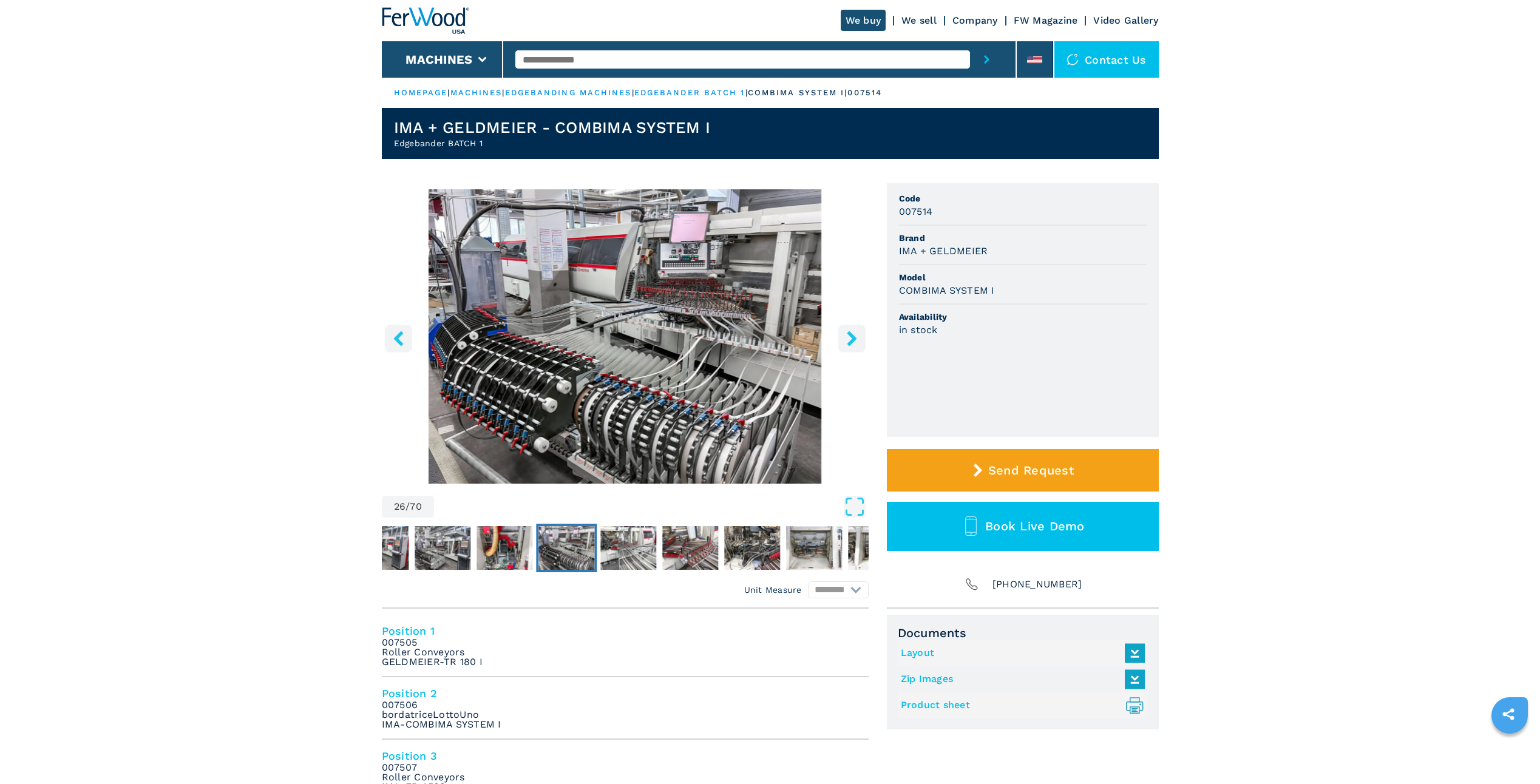
click at [853, 336] on icon "right-button" at bounding box center [851, 338] width 10 height 15
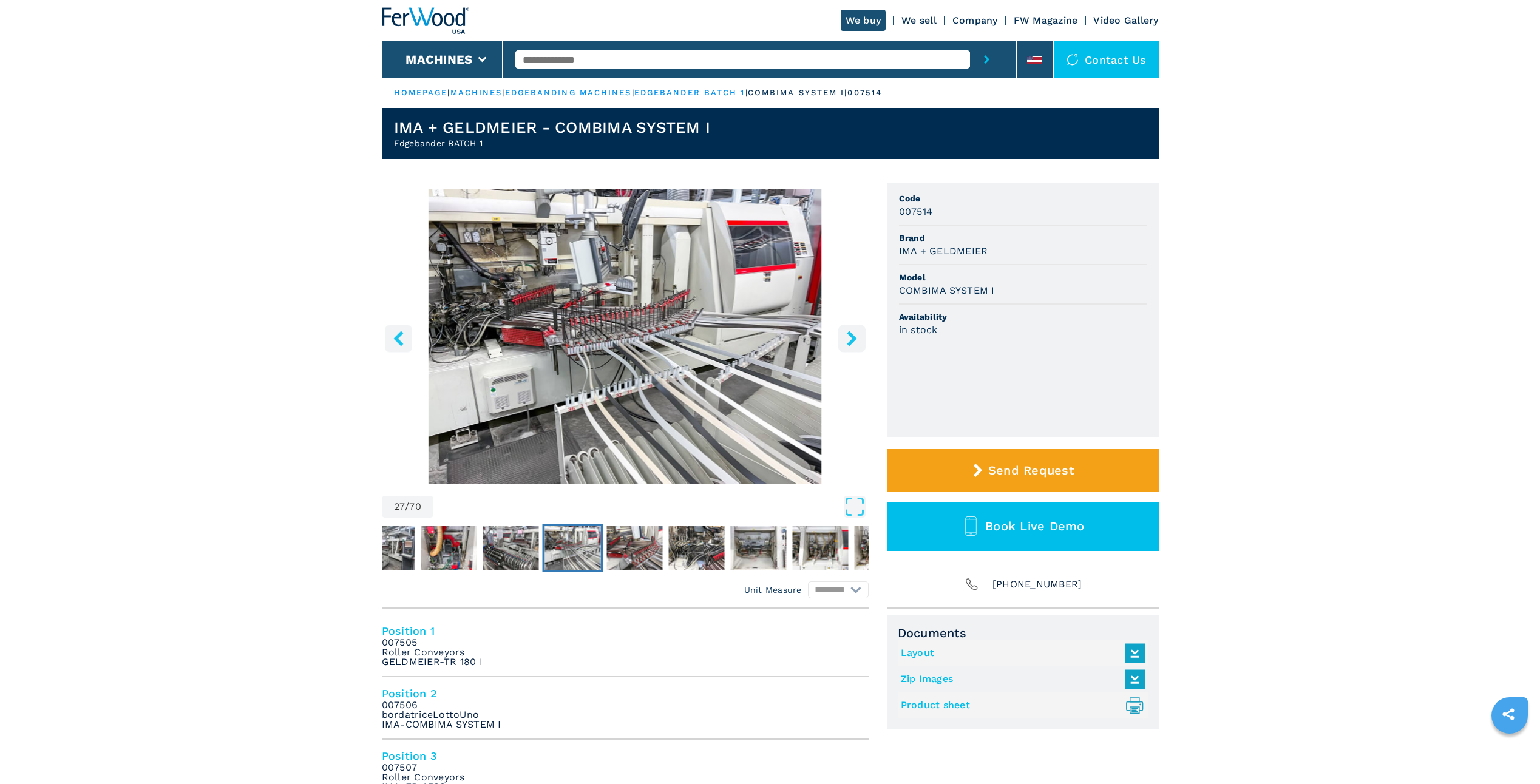
click at [853, 336] on icon "right-button" at bounding box center [851, 338] width 10 height 15
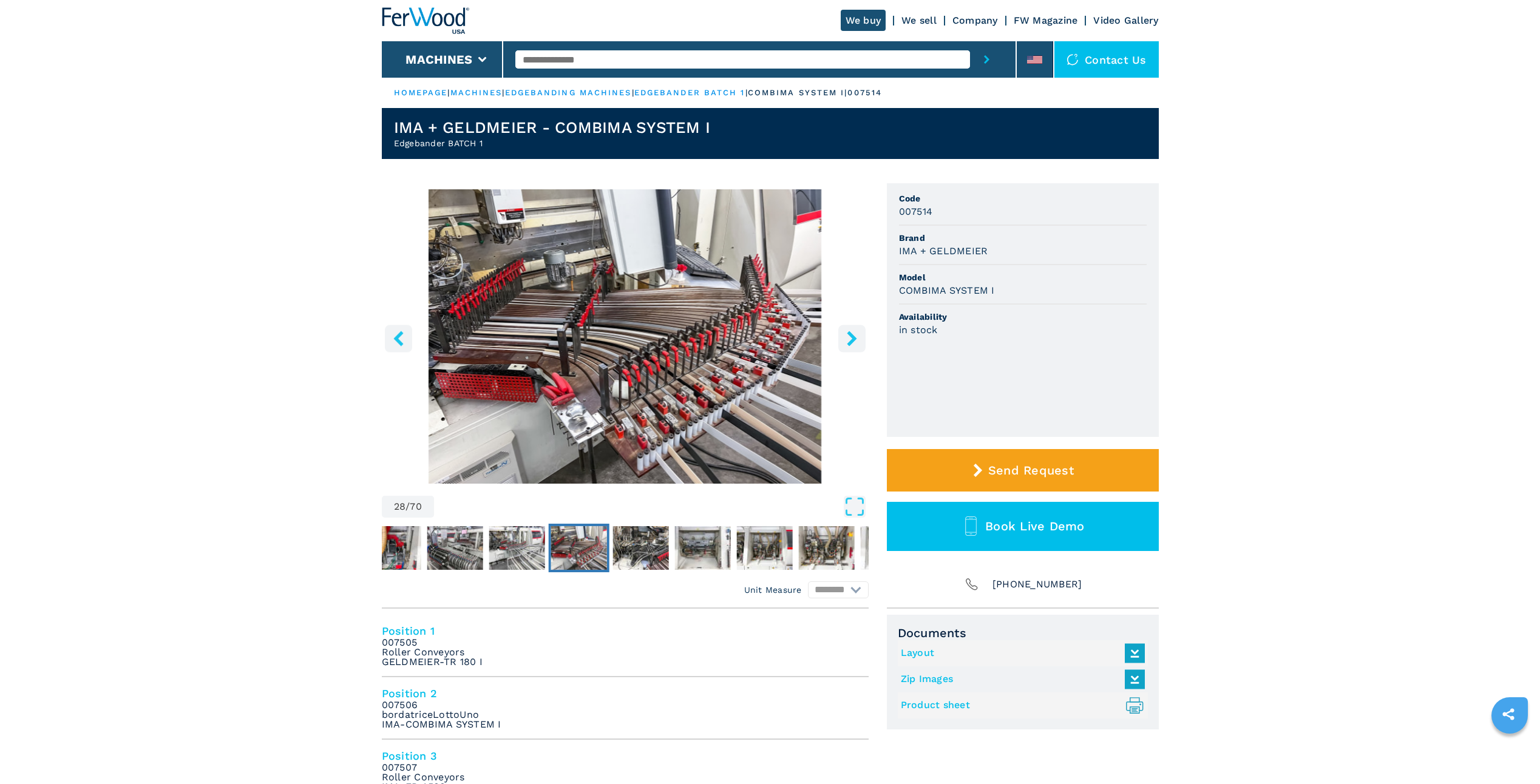
click at [853, 336] on icon "right-button" at bounding box center [851, 338] width 10 height 15
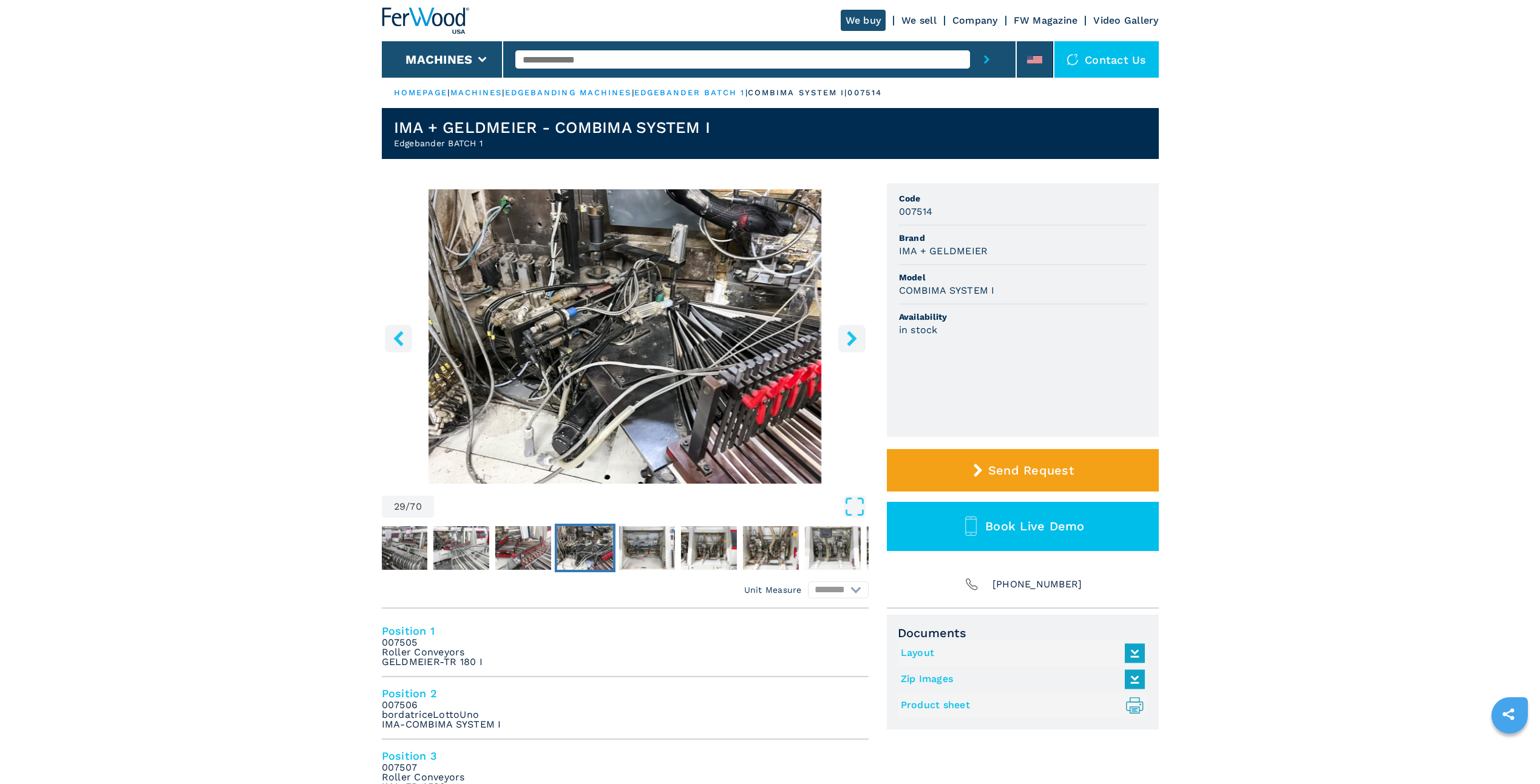
click at [853, 336] on icon "right-button" at bounding box center [851, 338] width 10 height 15
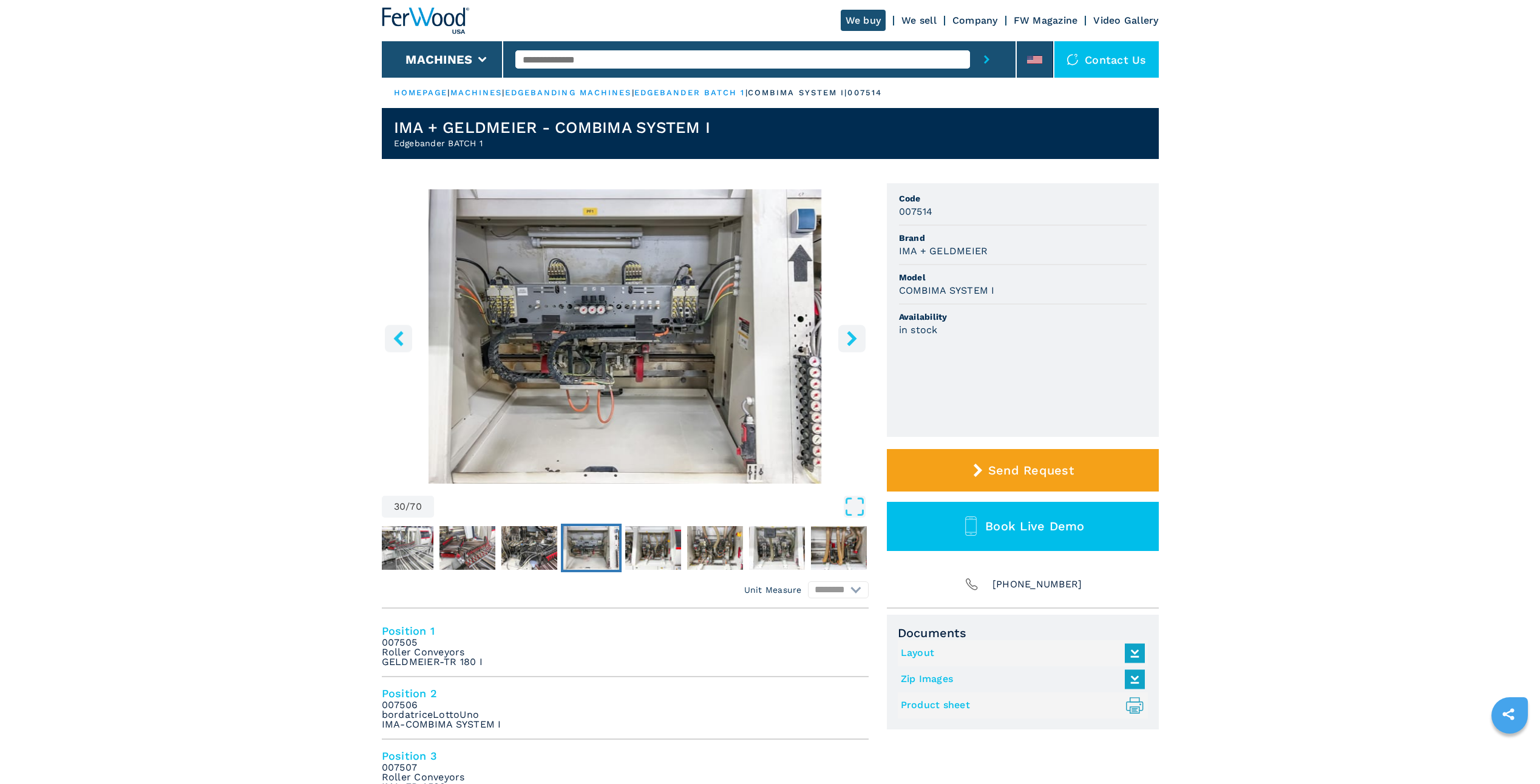
click at [853, 336] on icon "right-button" at bounding box center [851, 338] width 10 height 15
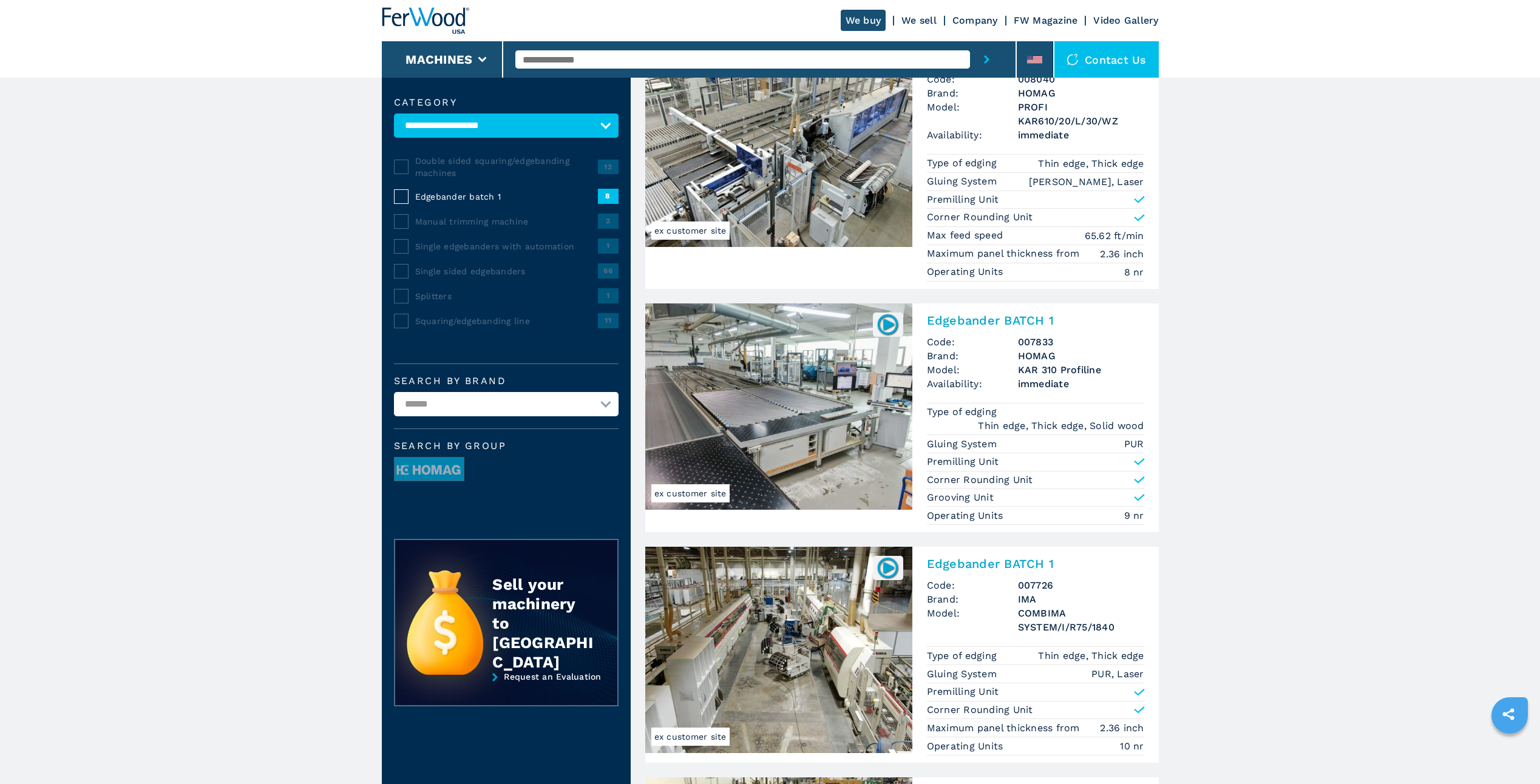
scroll to position [121, 0]
click at [493, 124] on select "**********" at bounding box center [507, 125] width 225 height 24
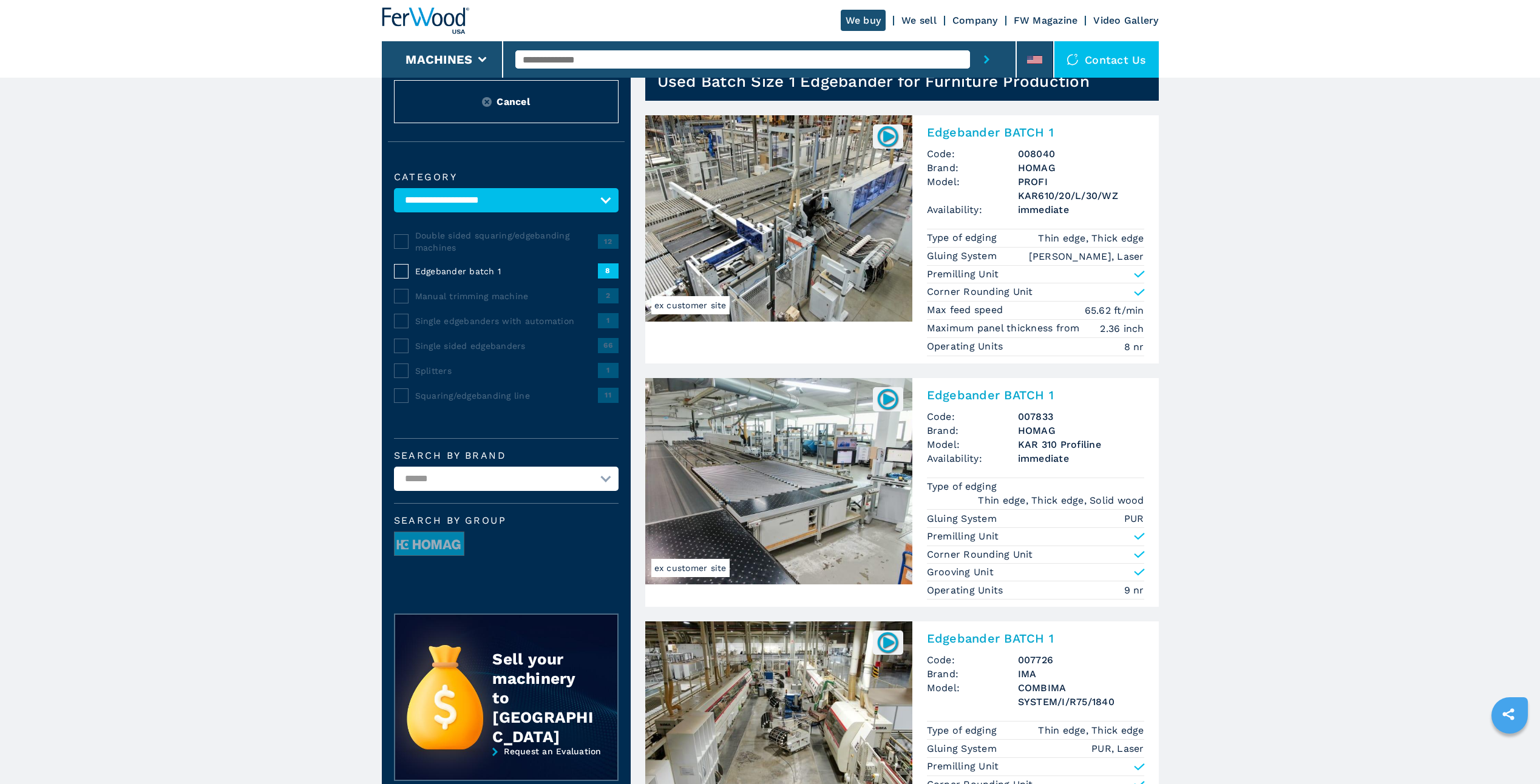
scroll to position [0, 0]
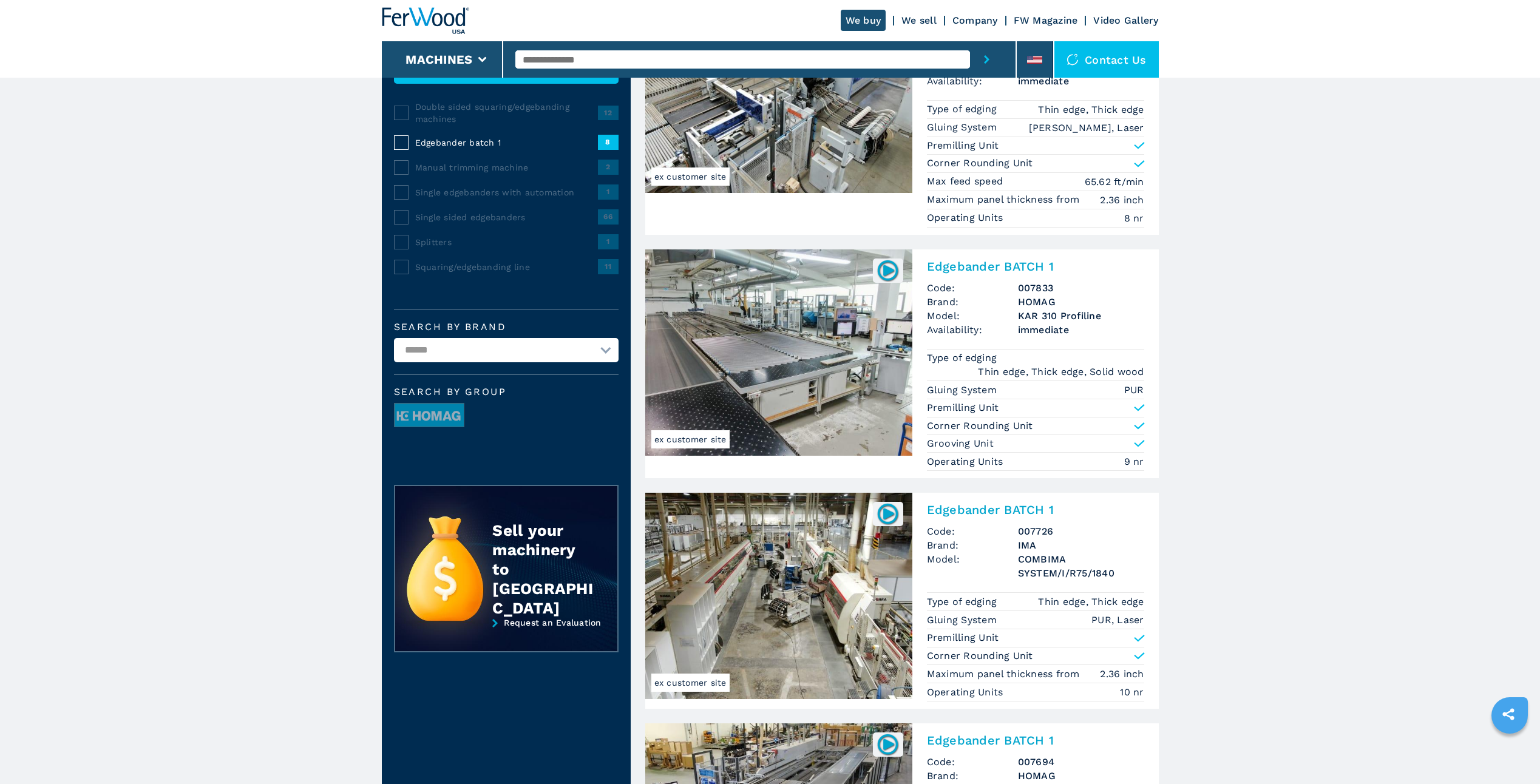
scroll to position [42, 0]
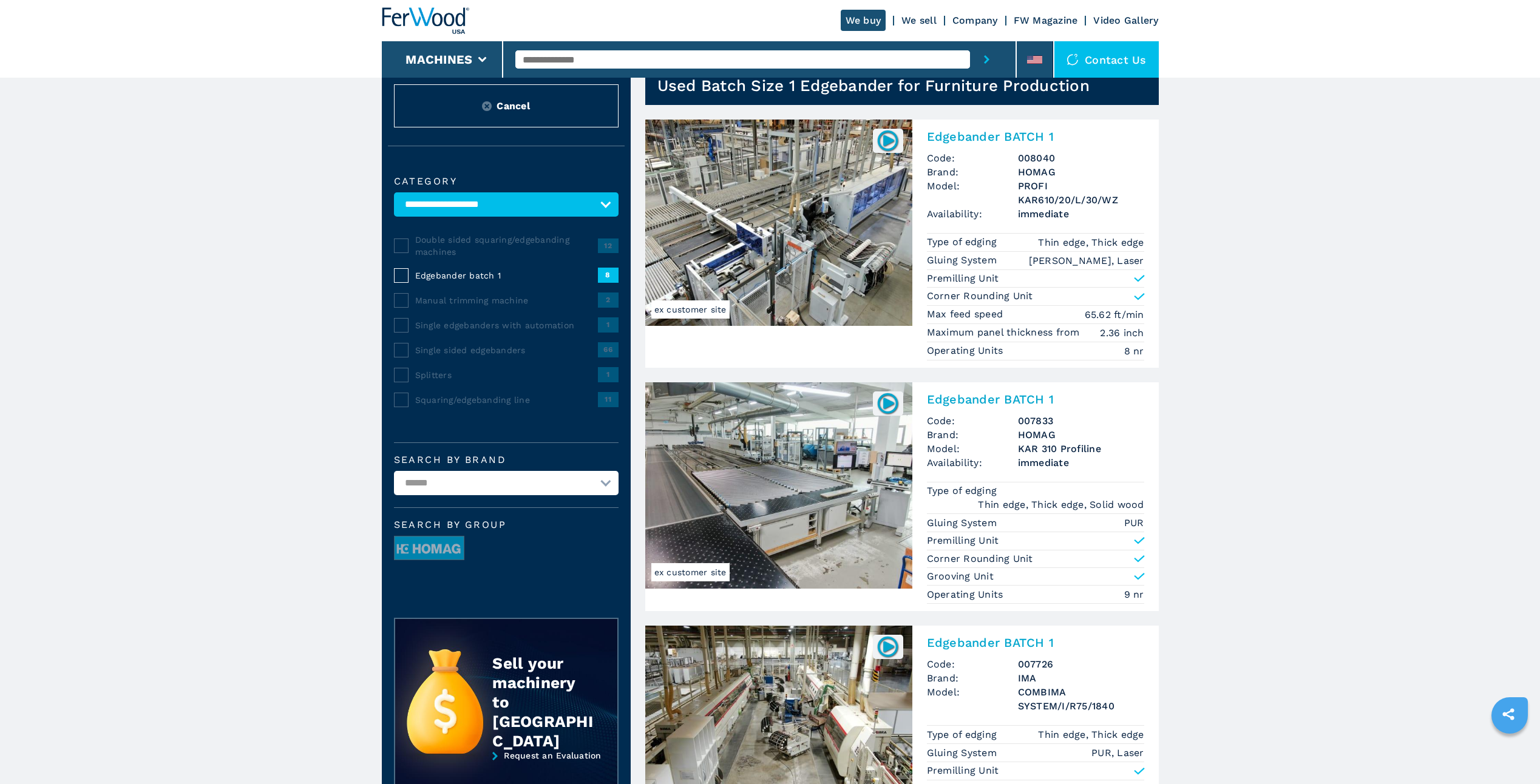
click at [602, 273] on span "8" at bounding box center [609, 275] width 21 height 15
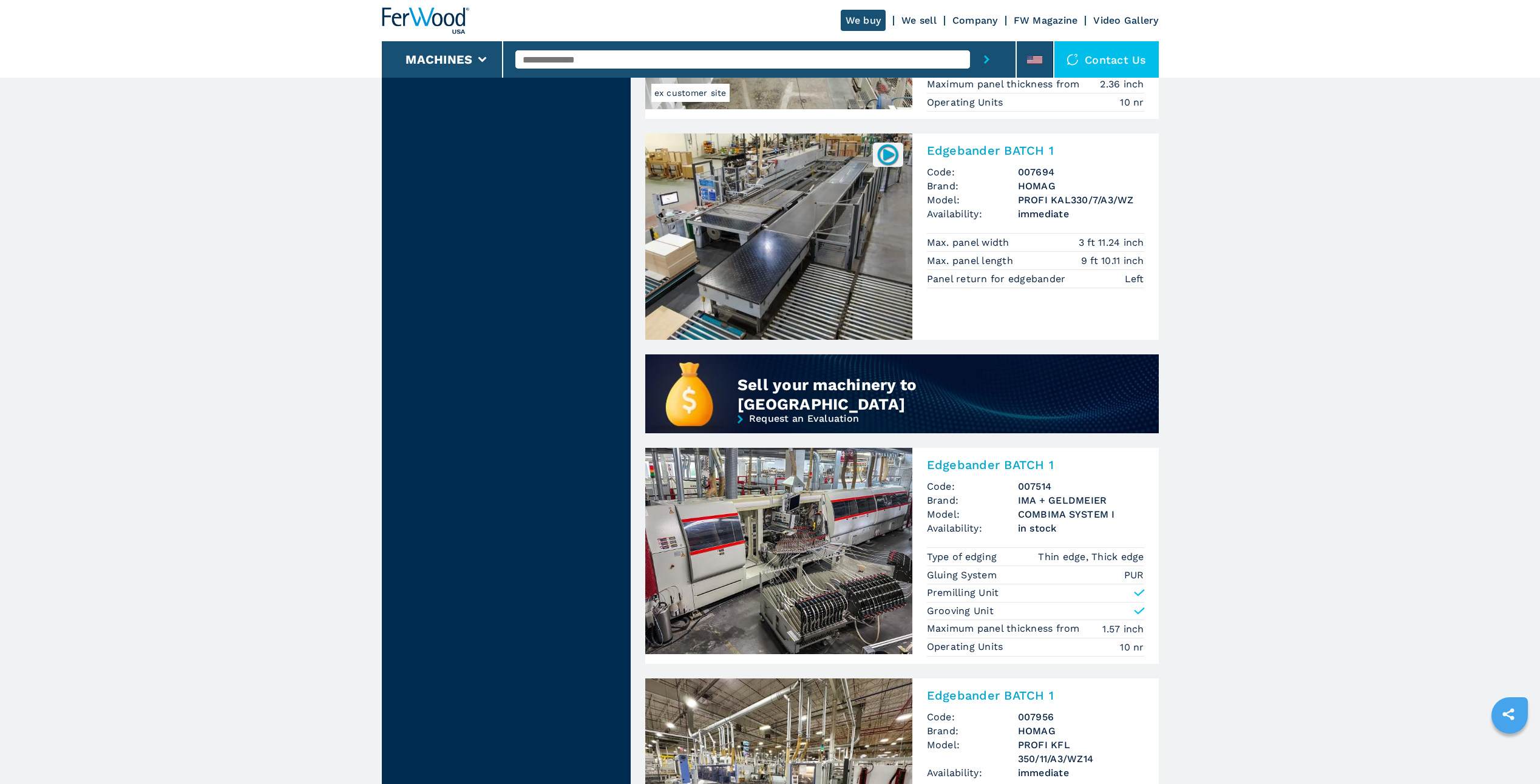
scroll to position [0, 0]
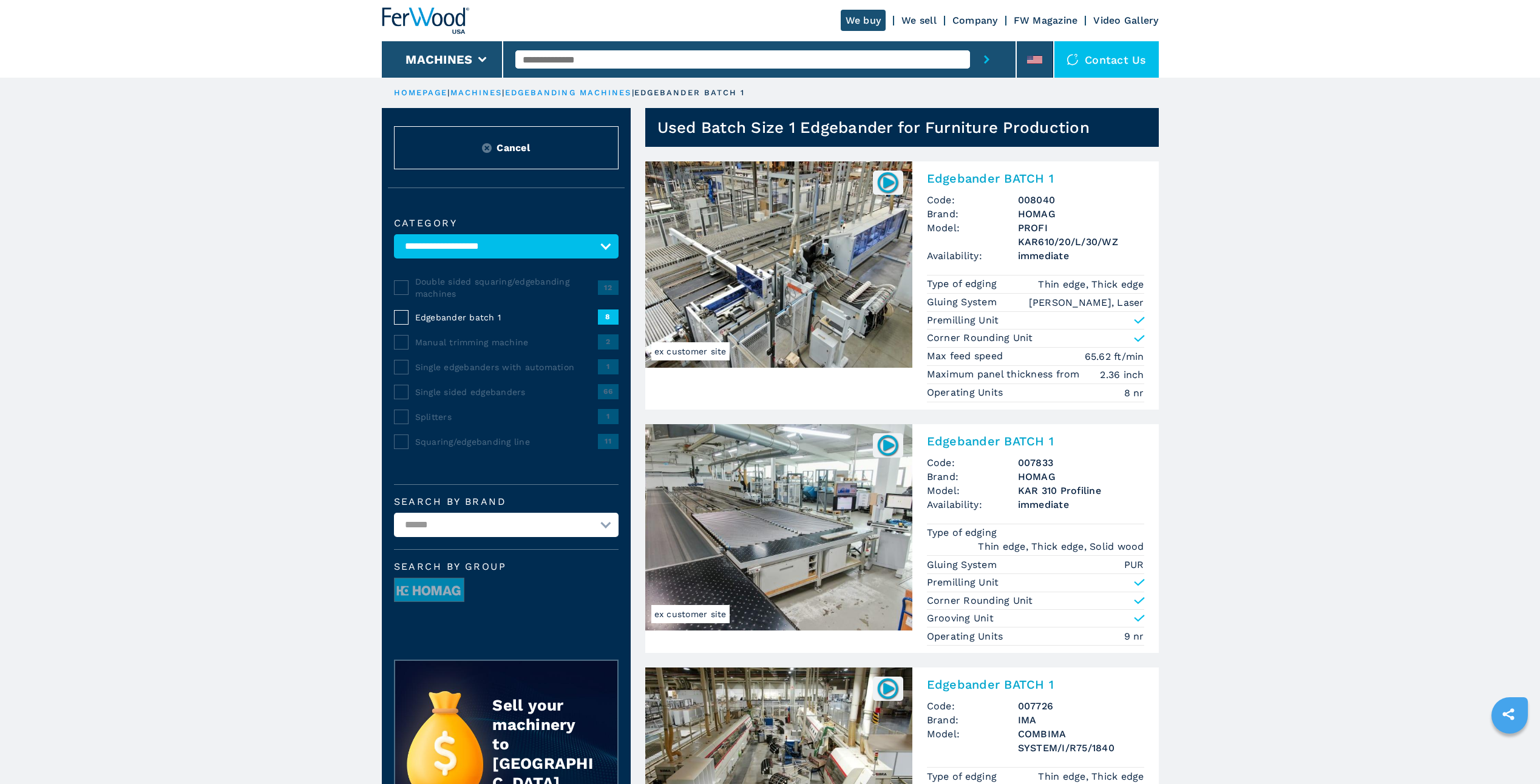
click at [579, 91] on link "edgebanding machines" at bounding box center [568, 92] width 127 height 9
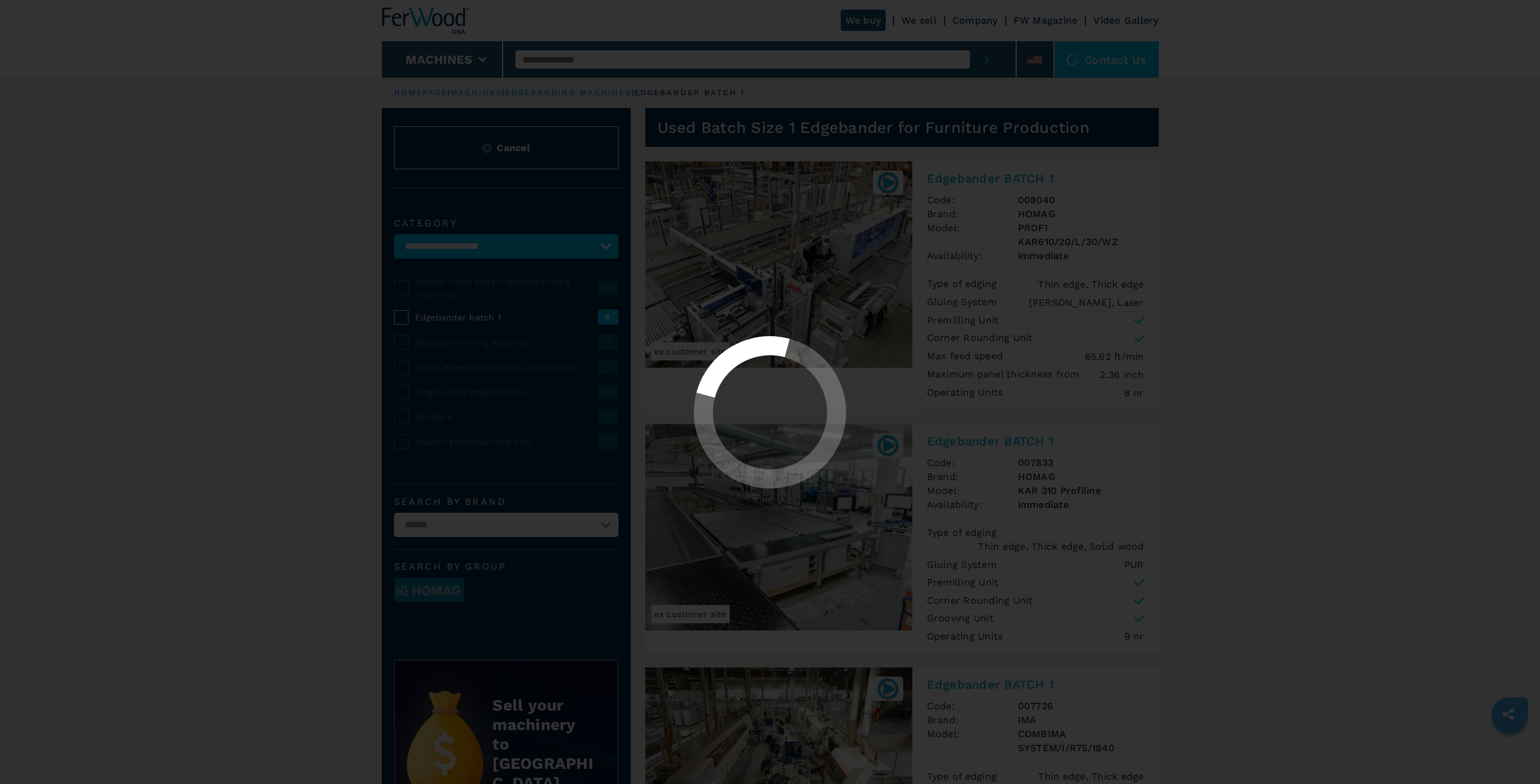
select select "**********"
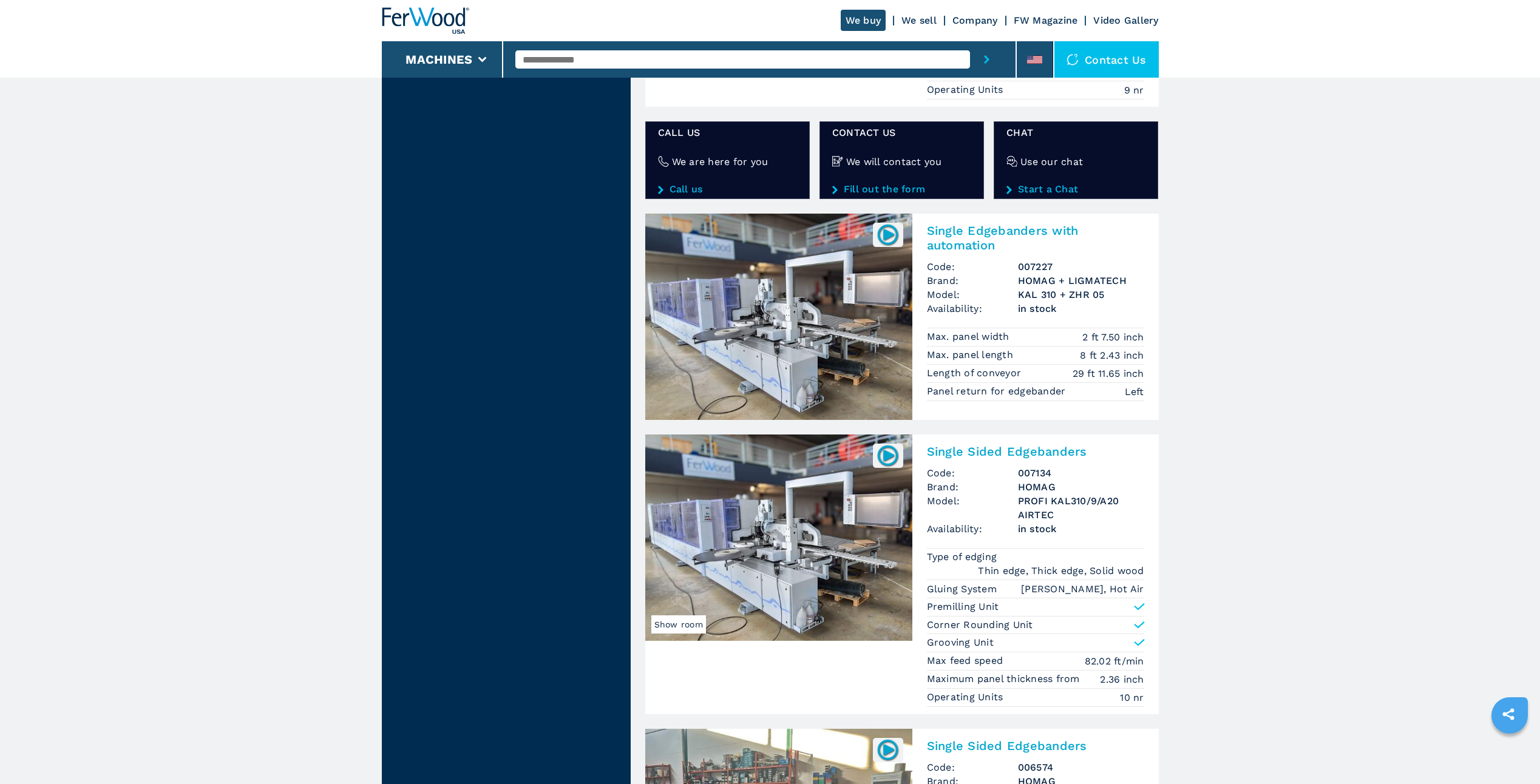
scroll to position [2063, 0]
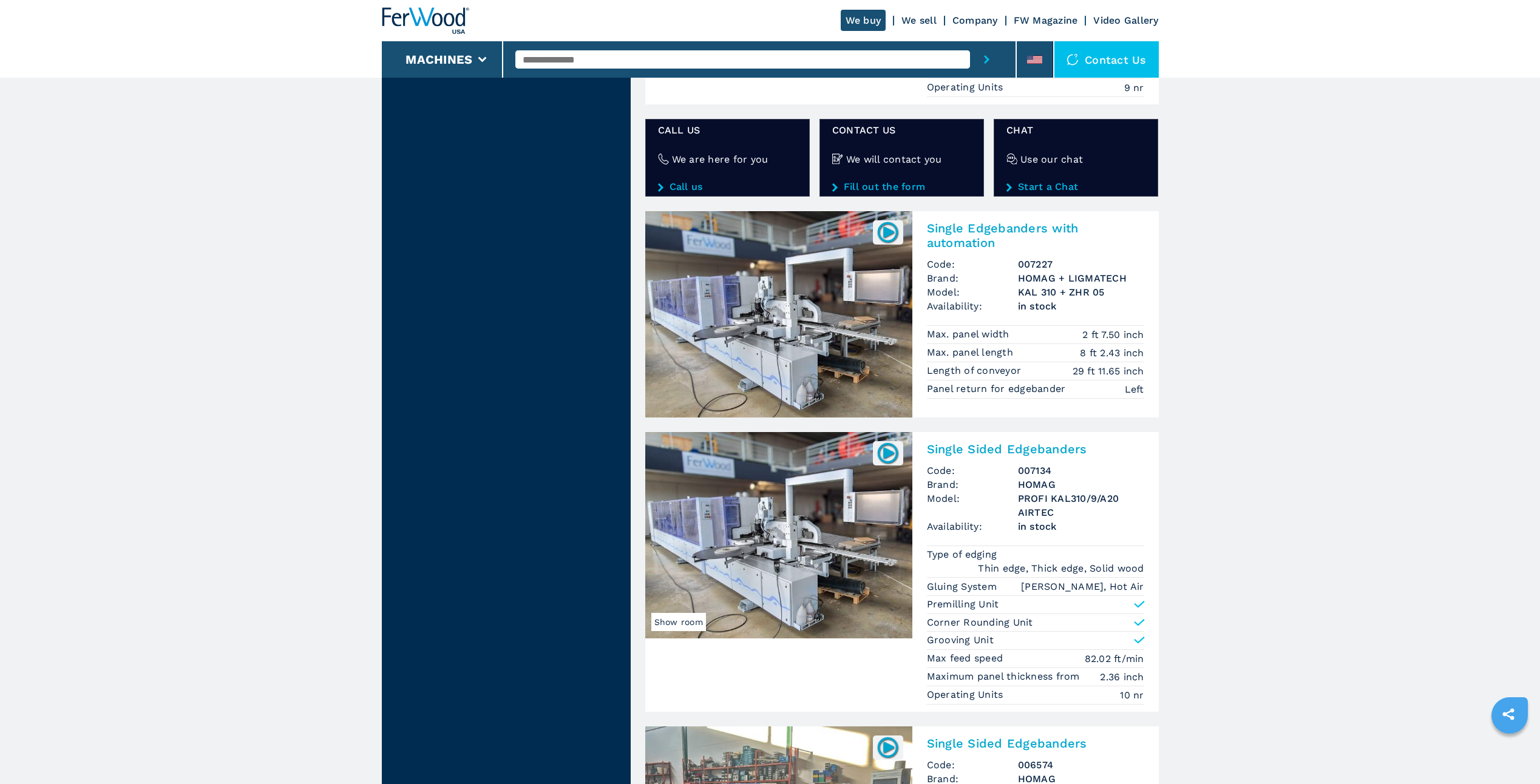
click at [817, 314] on img at bounding box center [778, 314] width 267 height 206
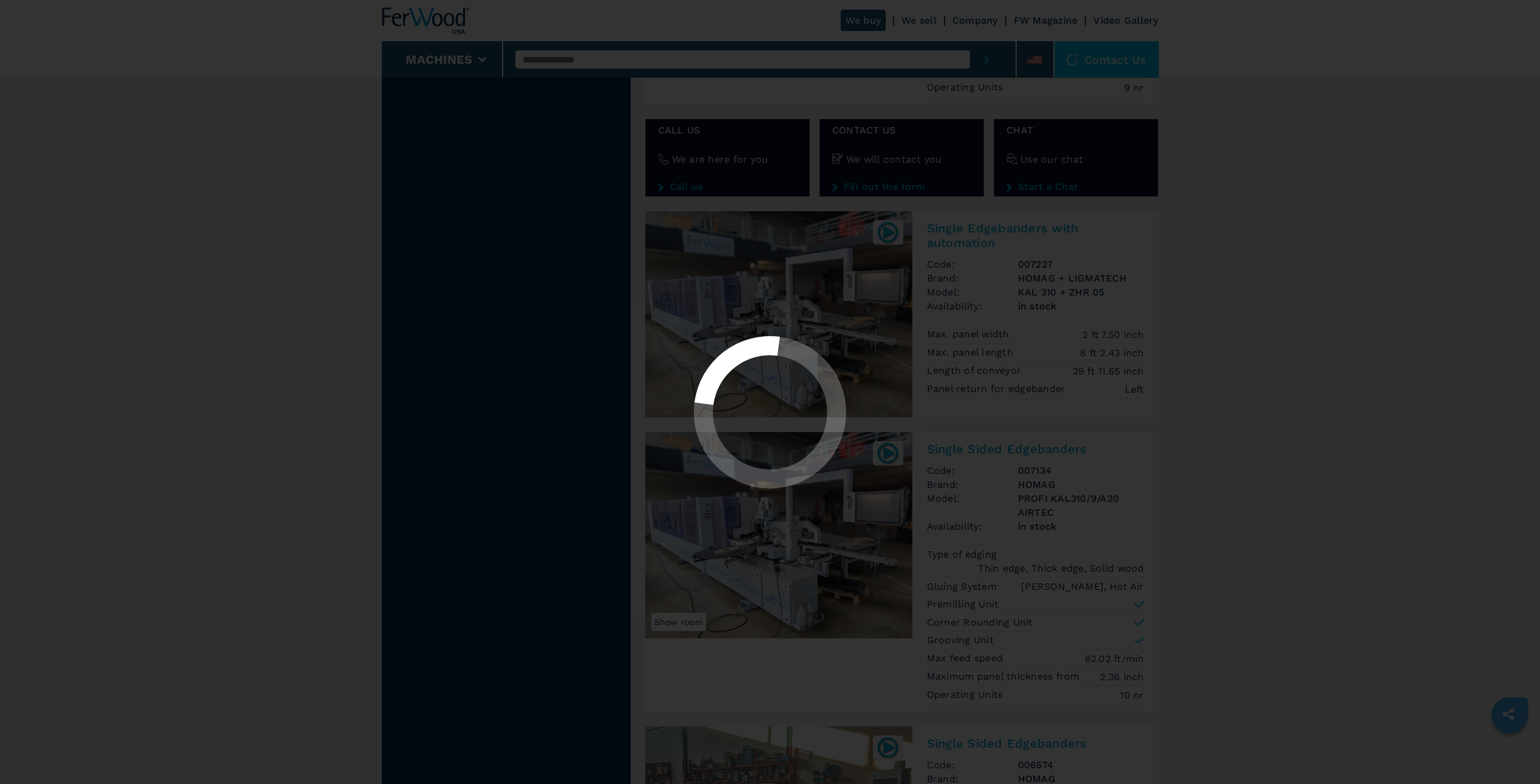
select select "********"
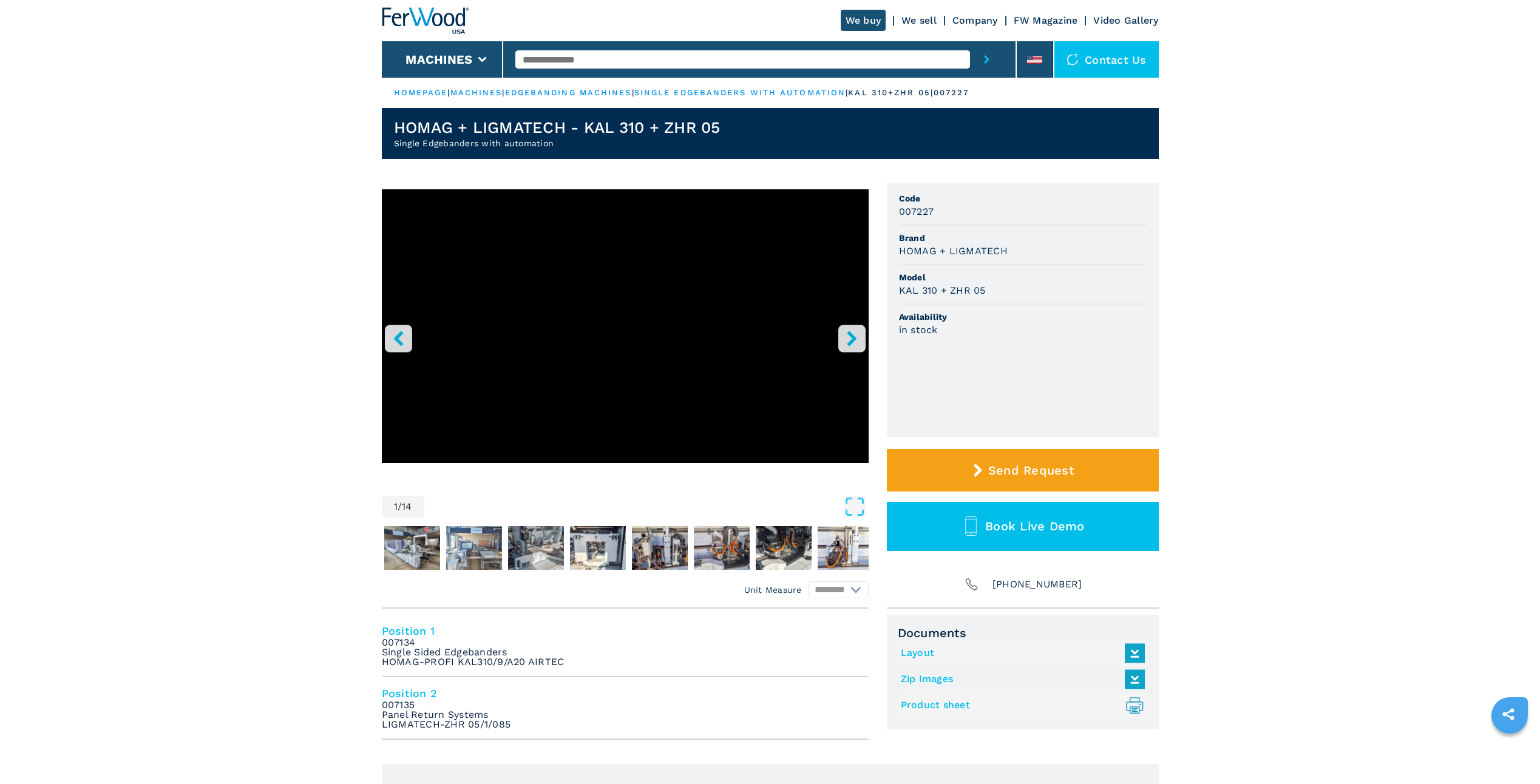
click at [857, 336] on icon "right-button" at bounding box center [851, 338] width 15 height 15
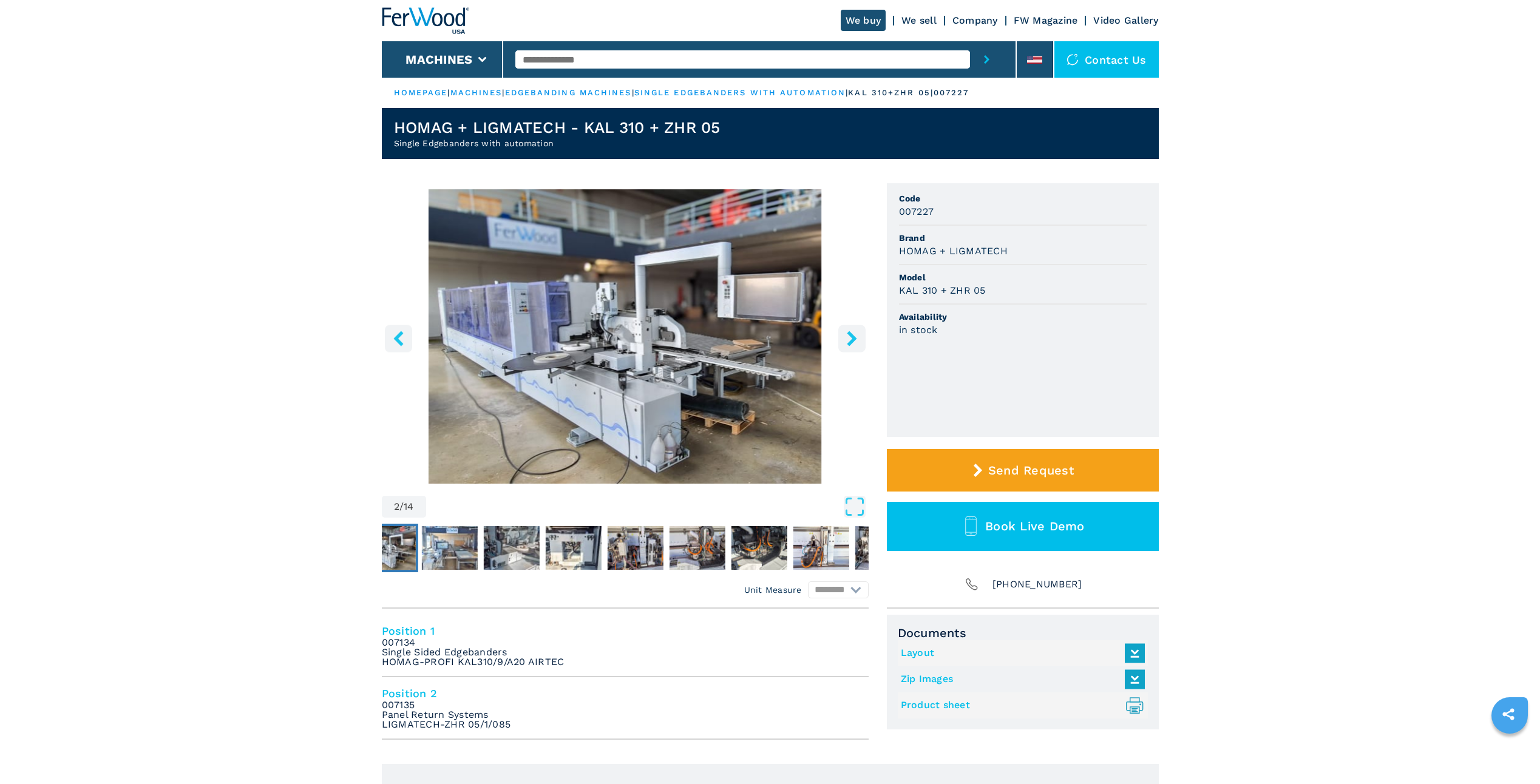
click at [857, 336] on icon "right-button" at bounding box center [851, 338] width 15 height 15
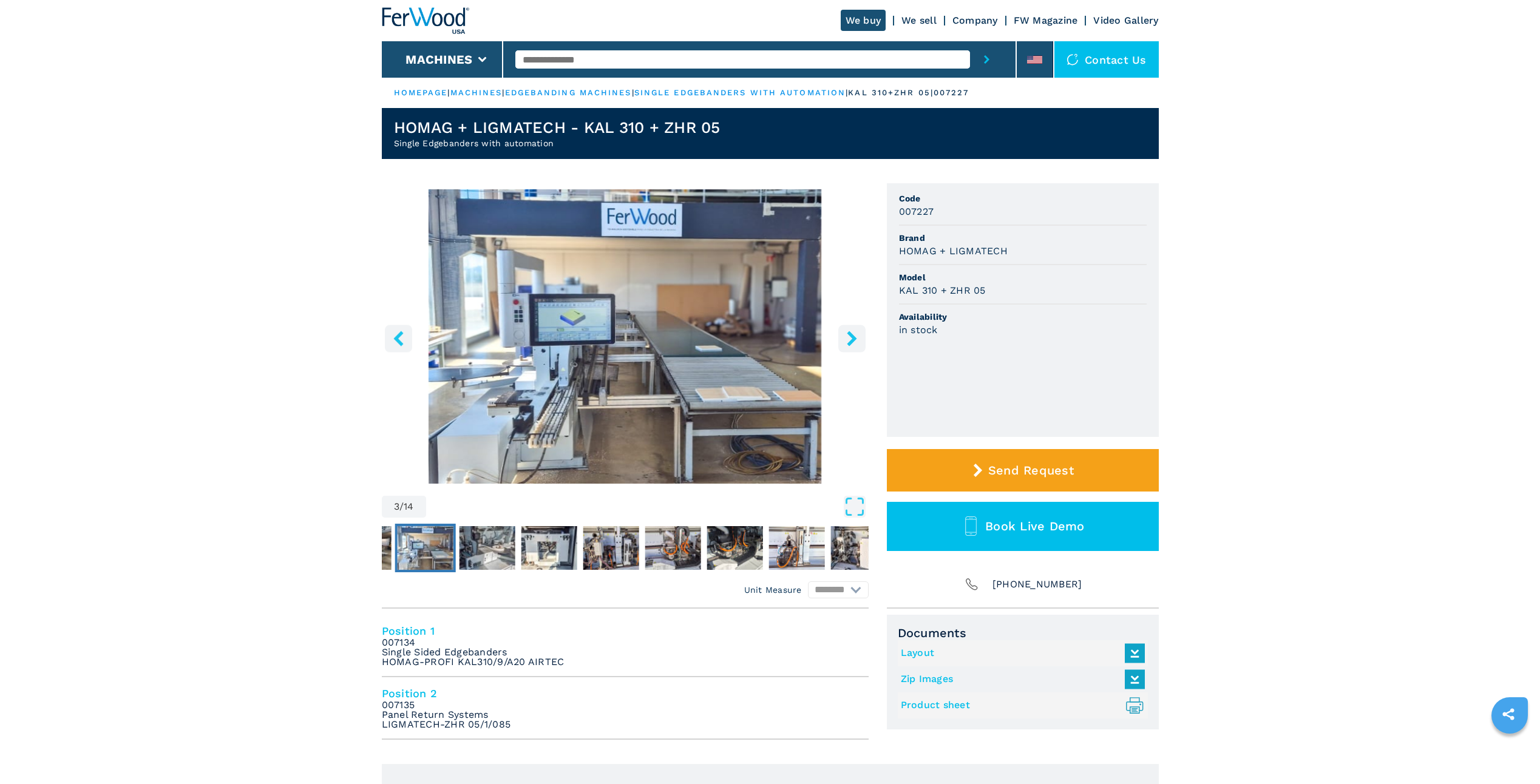
click at [857, 336] on icon "right-button" at bounding box center [851, 338] width 15 height 15
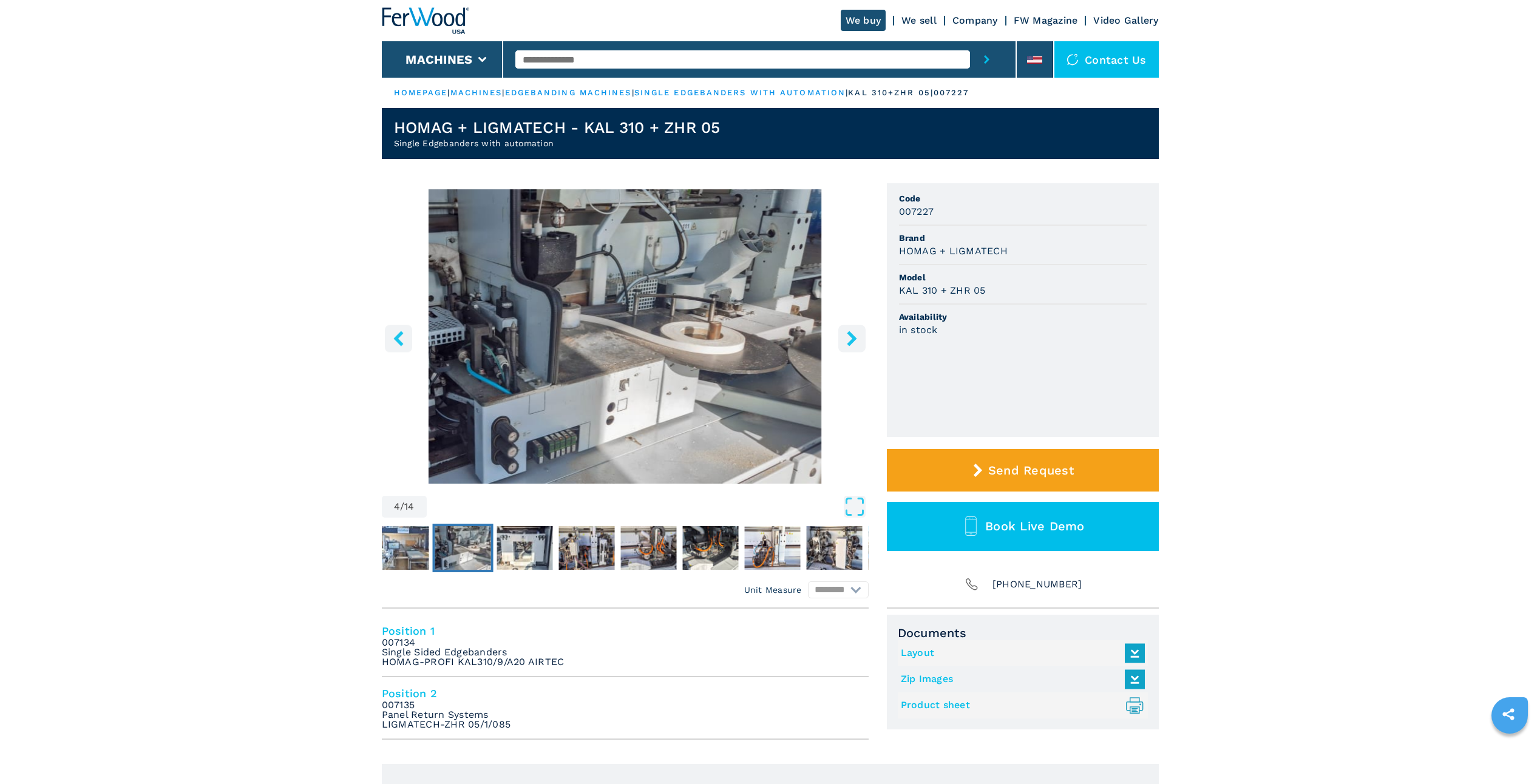
click at [857, 336] on icon "right-button" at bounding box center [851, 338] width 15 height 15
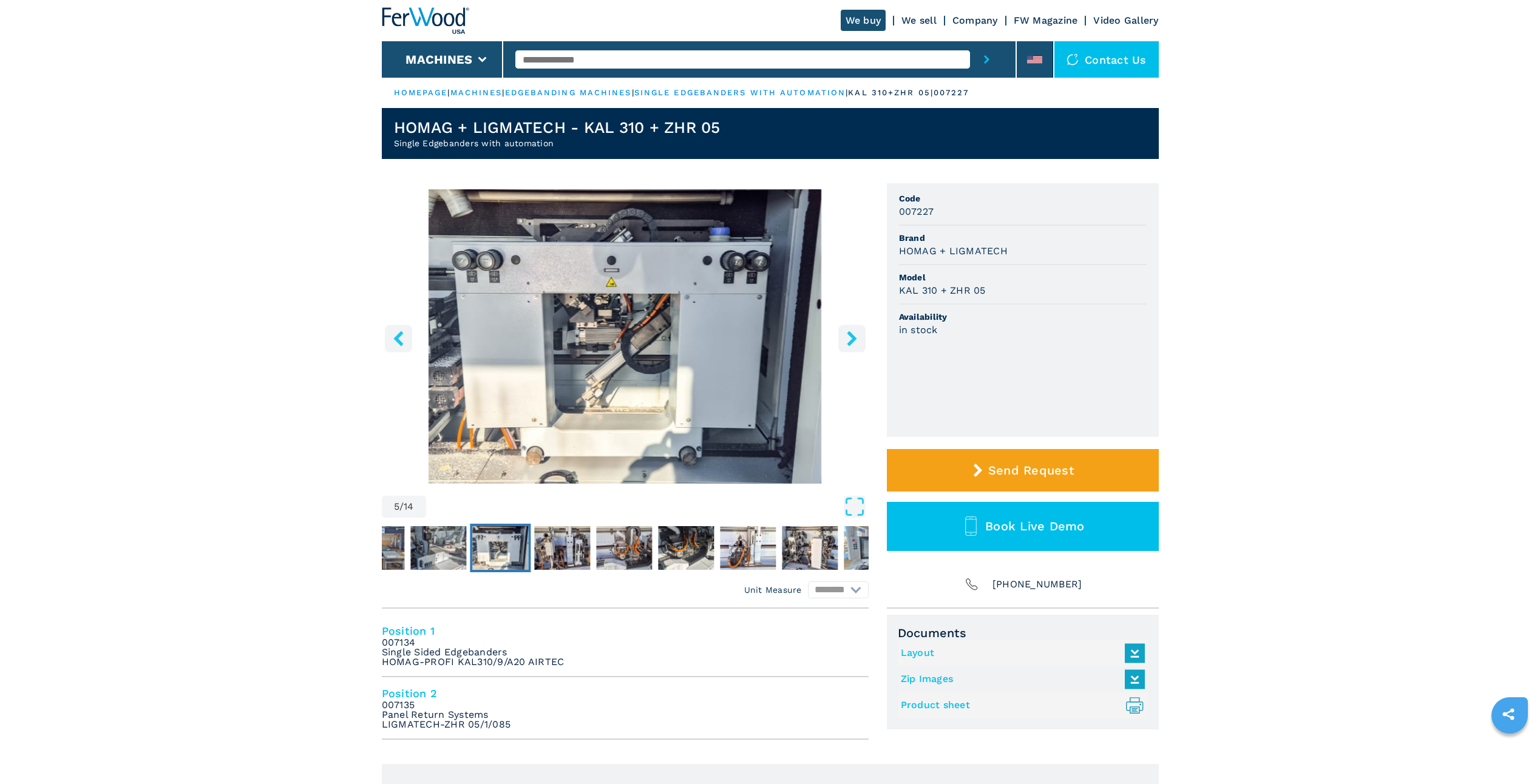
click at [857, 336] on icon "right-button" at bounding box center [851, 338] width 15 height 15
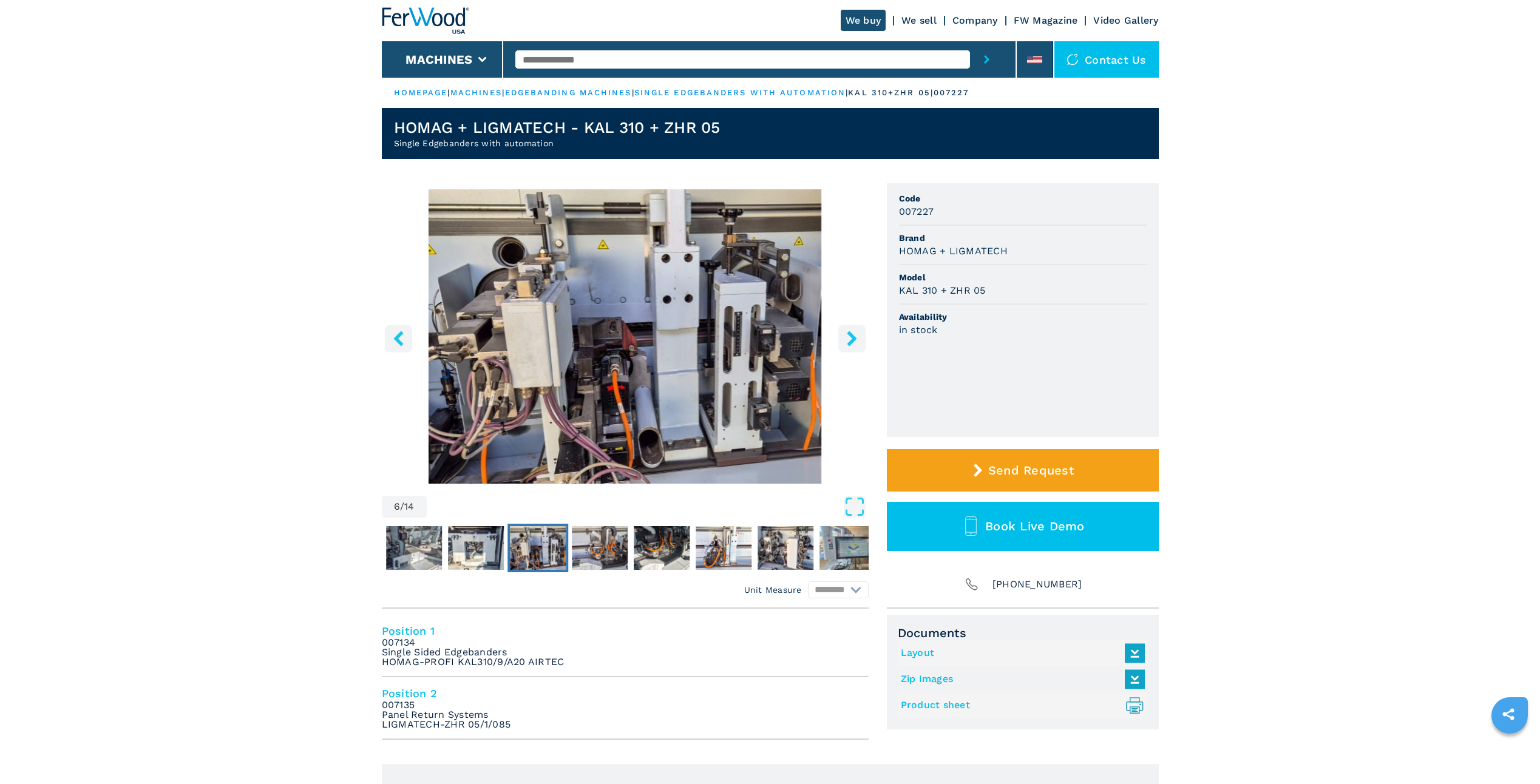
click at [857, 336] on icon "right-button" at bounding box center [851, 338] width 15 height 15
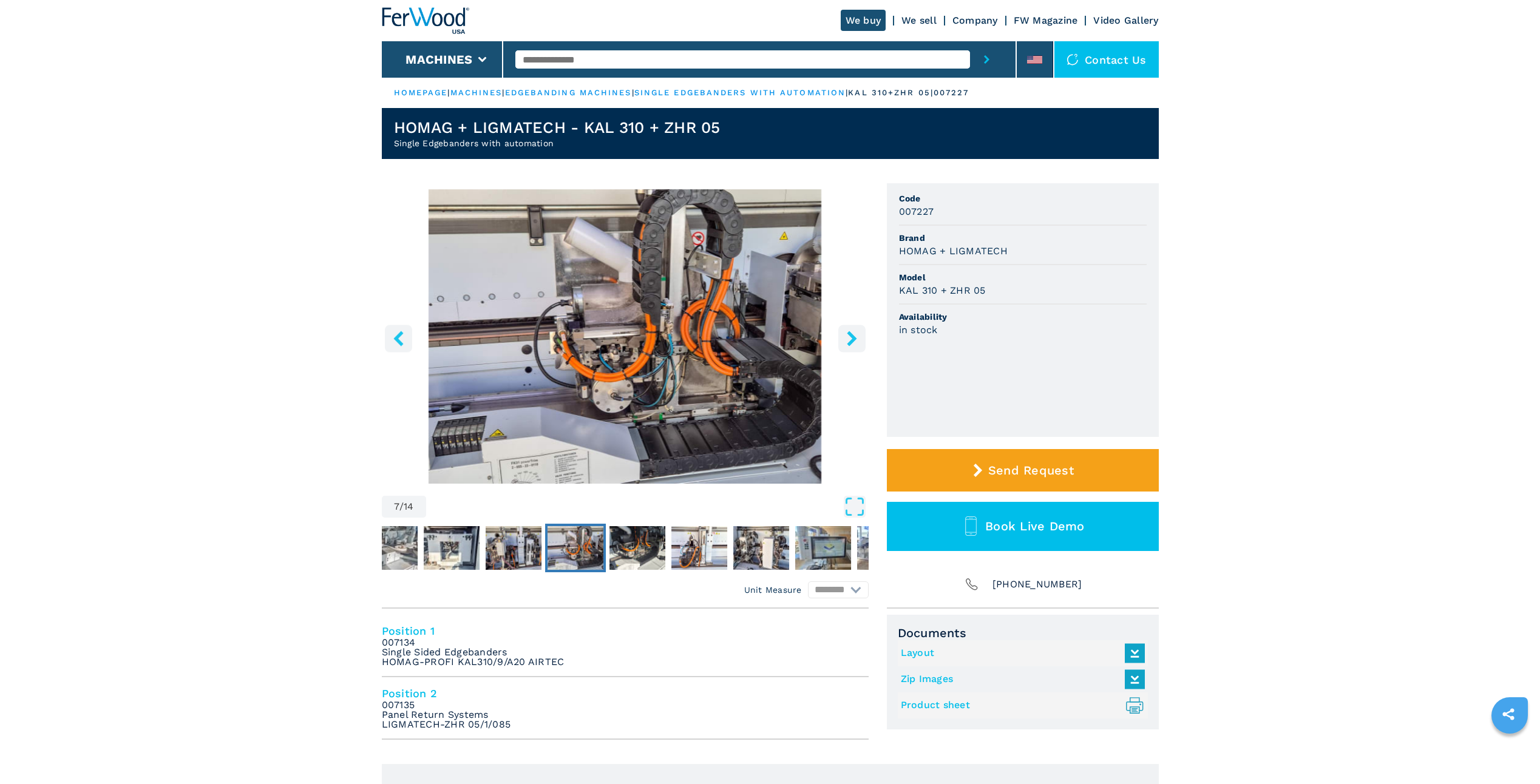
click at [857, 336] on icon "right-button" at bounding box center [851, 338] width 15 height 15
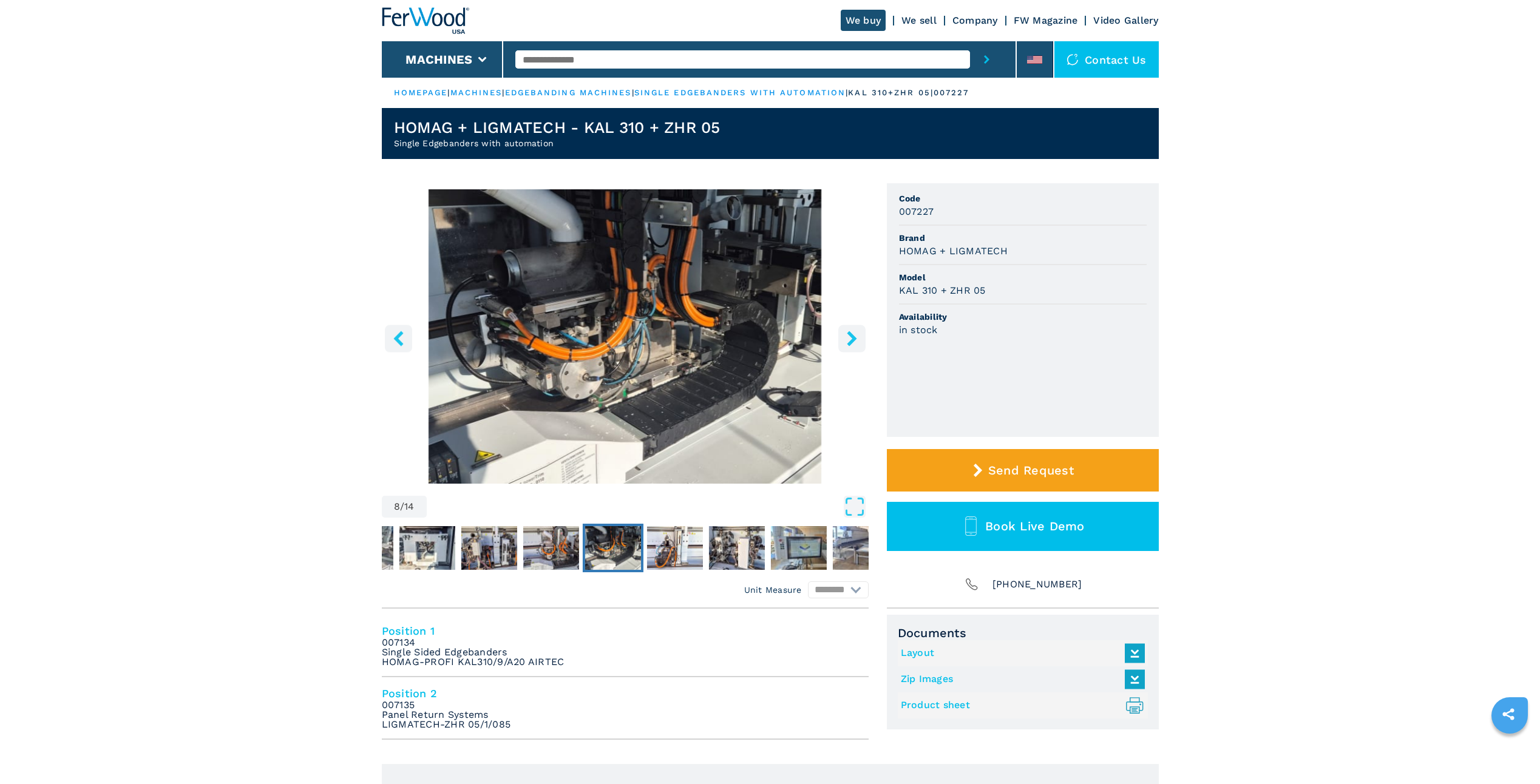
click at [857, 336] on icon "right-button" at bounding box center [851, 338] width 15 height 15
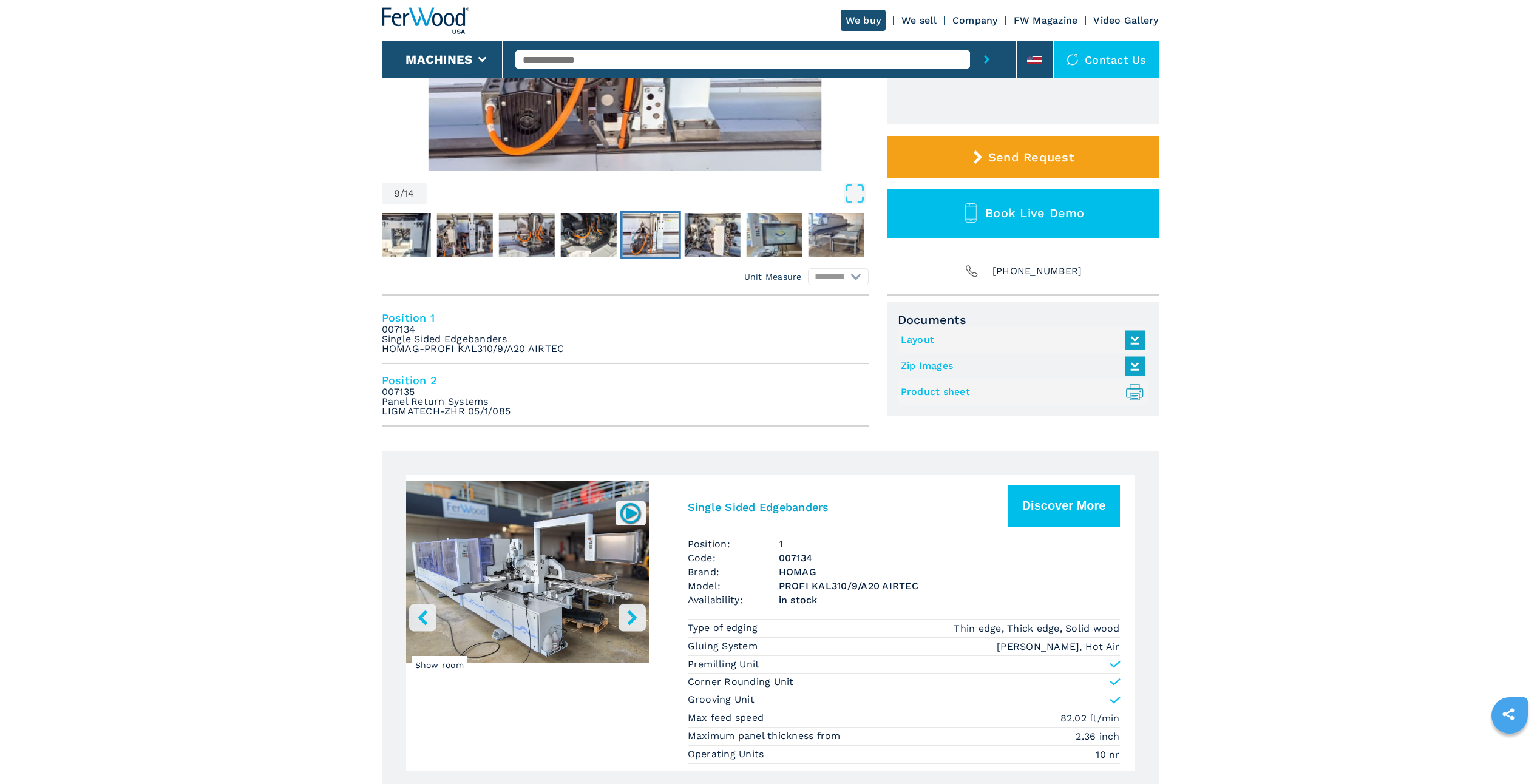
scroll to position [304, 0]
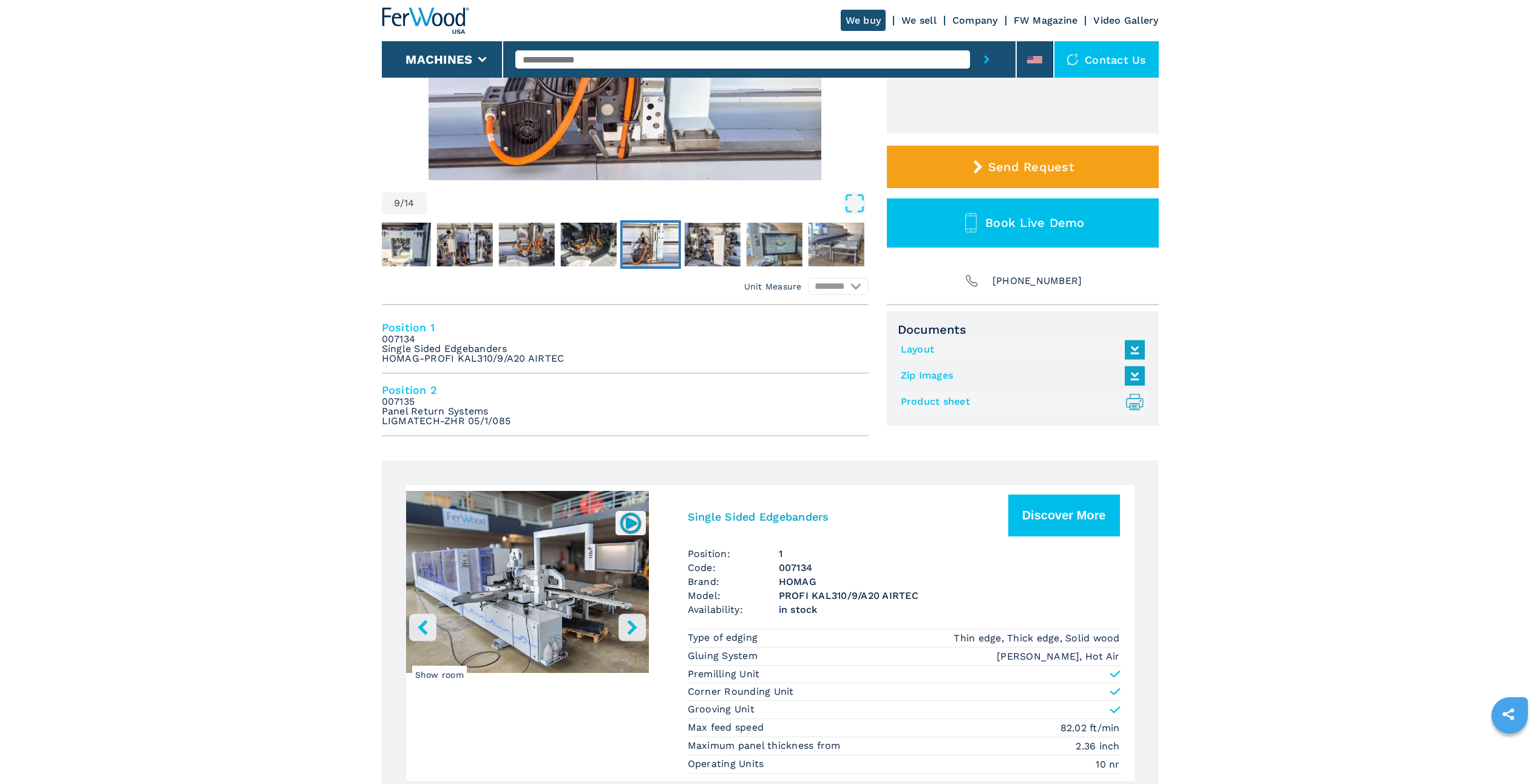
click at [930, 400] on link "Product sheet .prefix__st0{stroke-linecap:round;stroke-linejoin:round}.prefix__…" at bounding box center [1019, 401] width 238 height 20
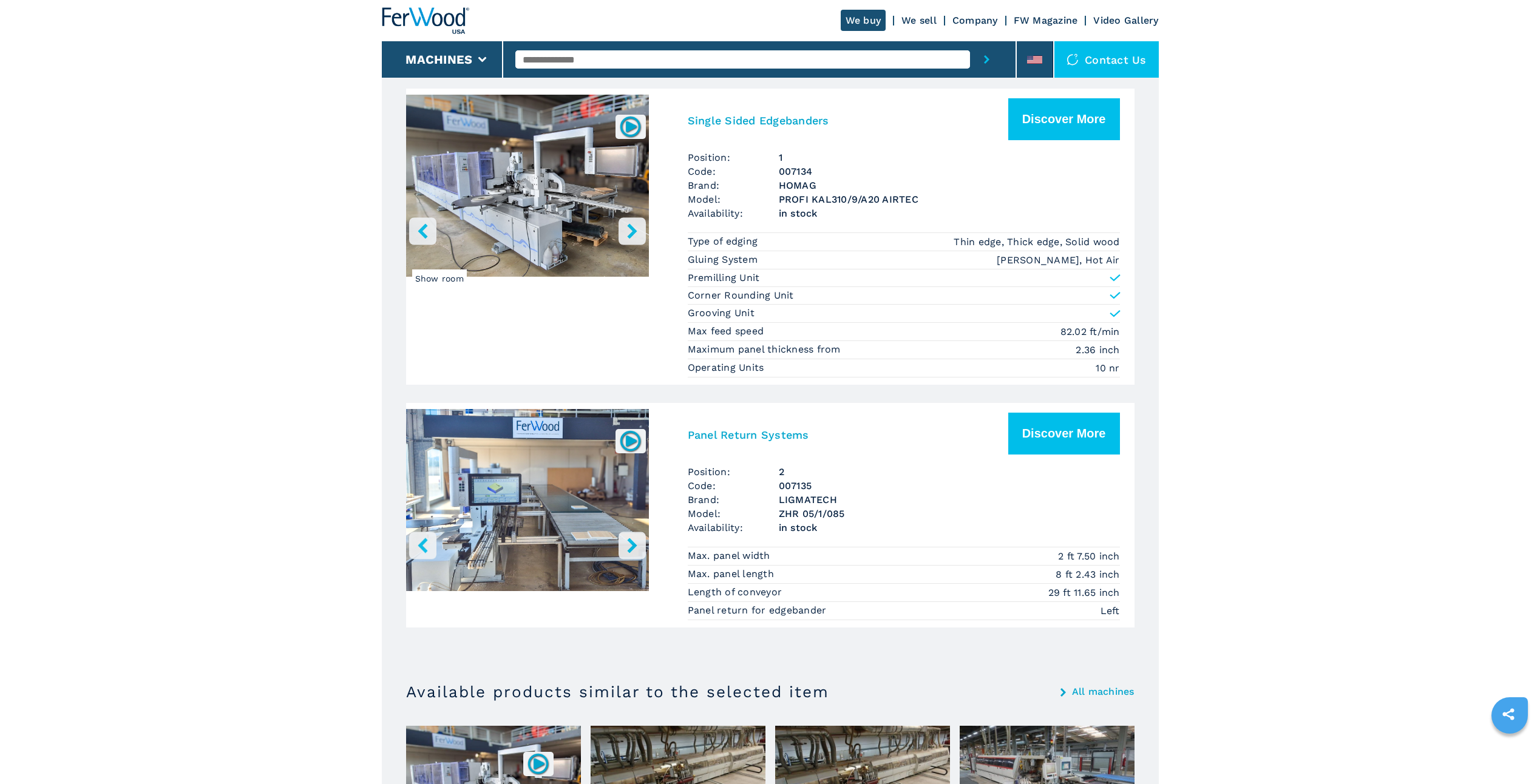
scroll to position [728, 0]
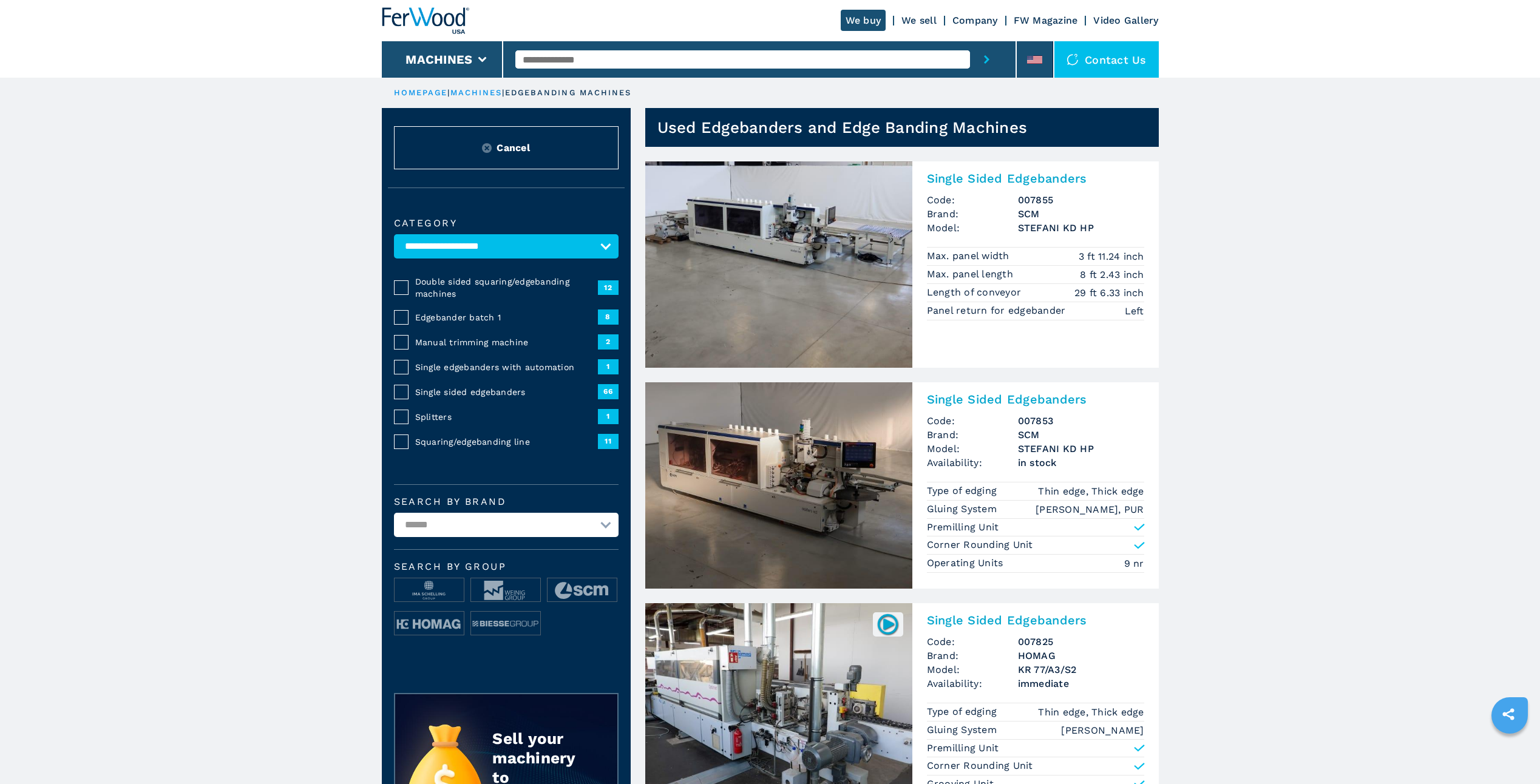
click at [603, 526] on select "**********" at bounding box center [507, 525] width 225 height 24
select select "******"
click at [394, 513] on select "**********" at bounding box center [507, 525] width 225 height 24
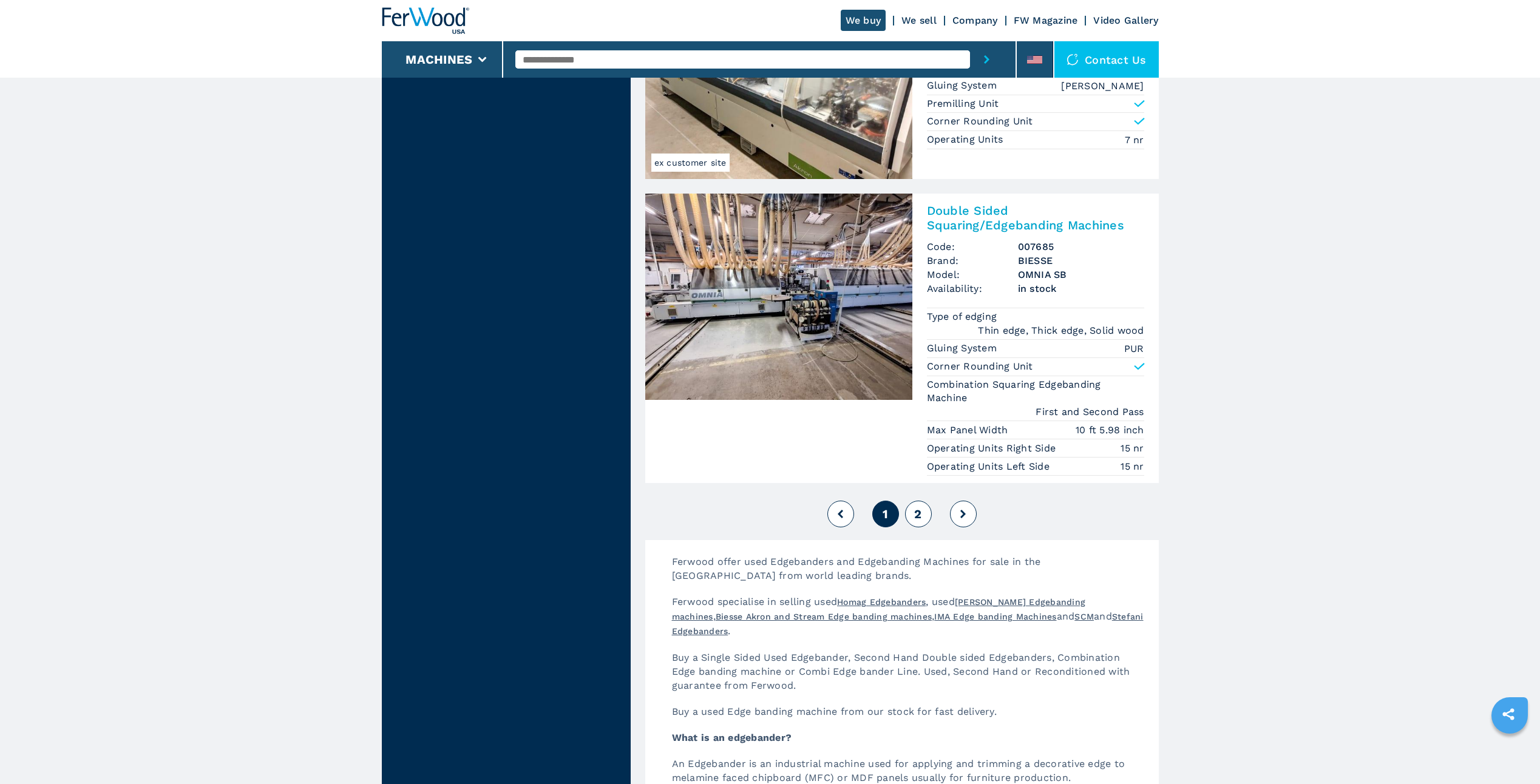
scroll to position [2973, 0]
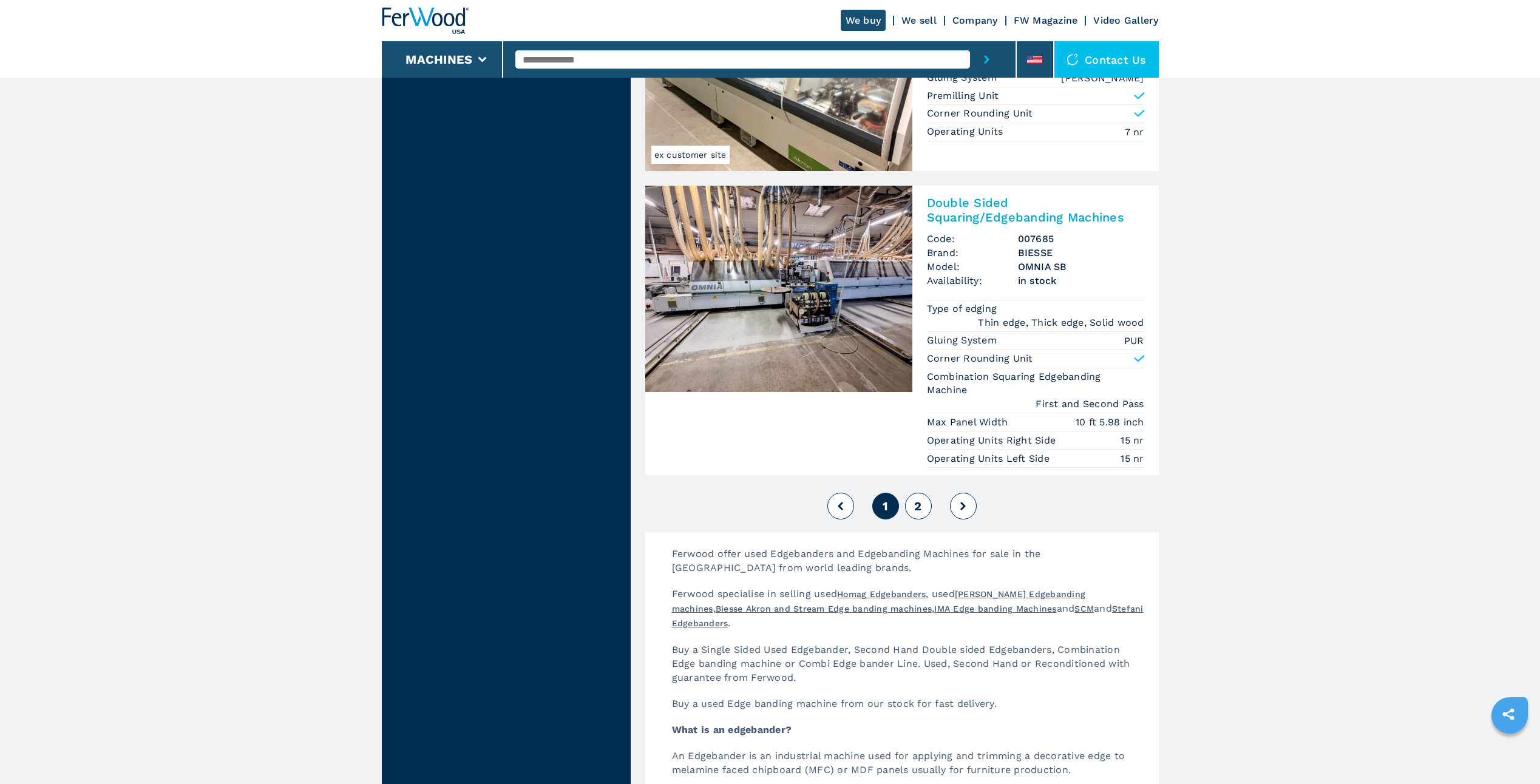
click at [916, 499] on span "2" at bounding box center [918, 506] width 7 height 15
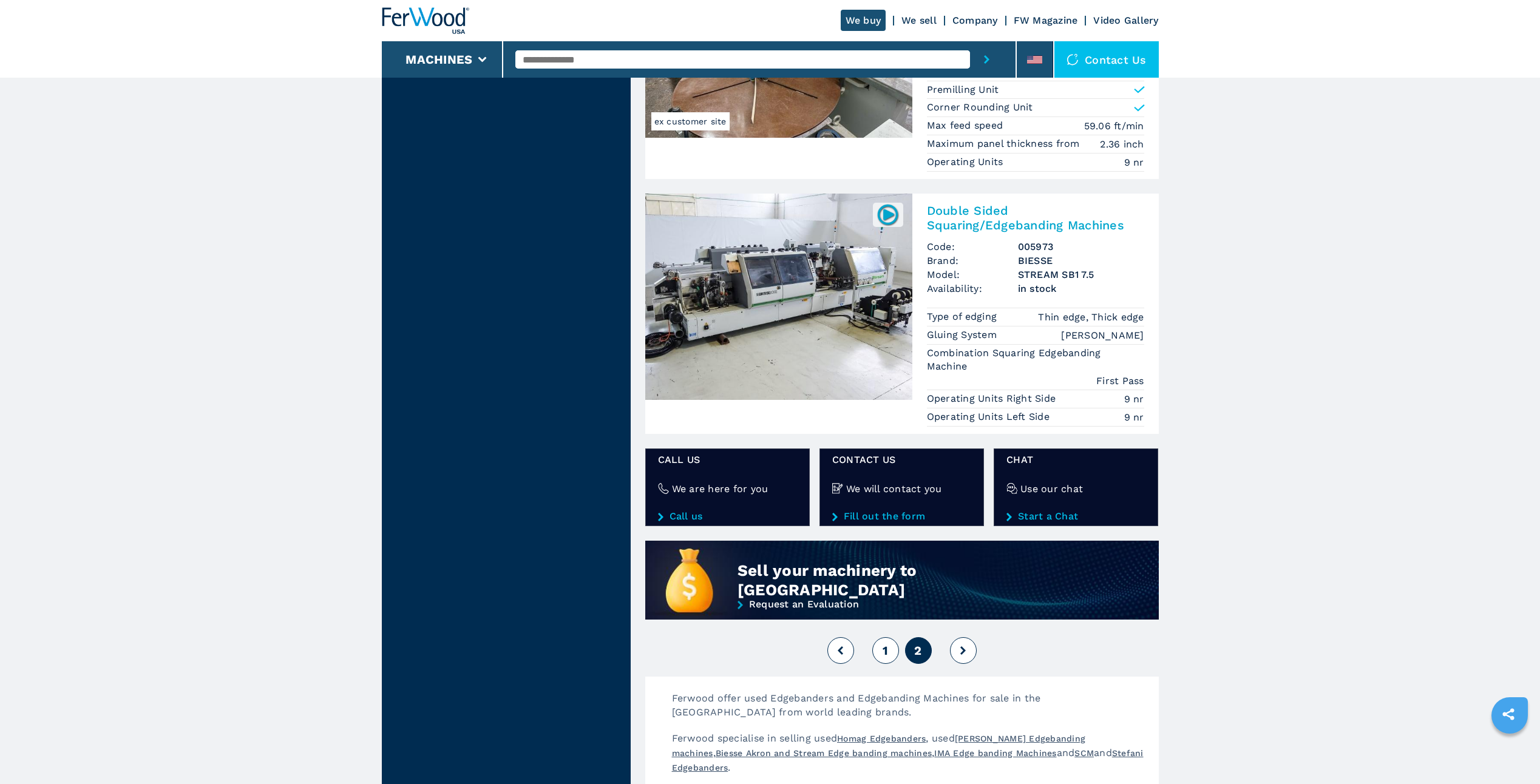
scroll to position [728, 0]
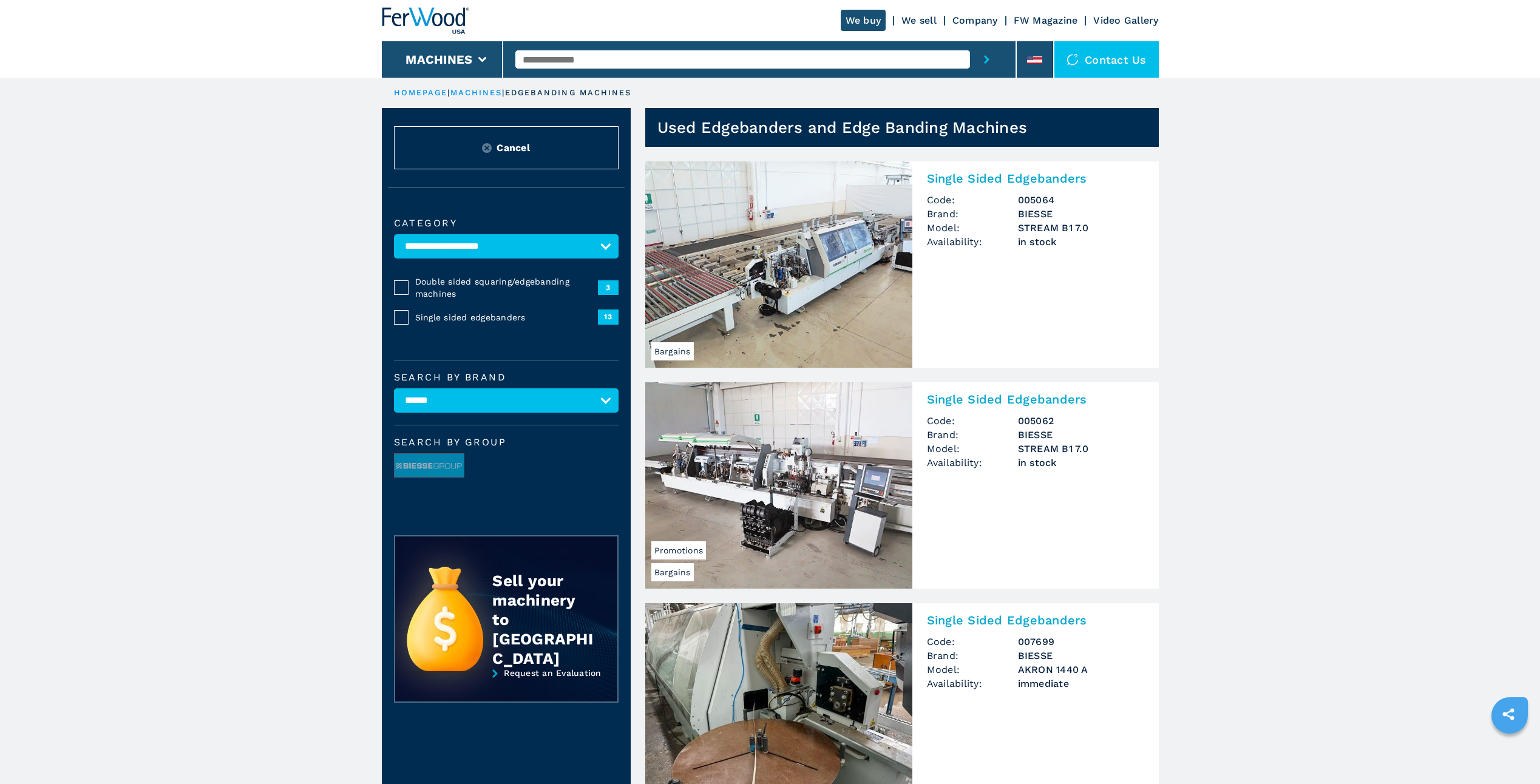
click at [541, 404] on select "**********" at bounding box center [507, 400] width 225 height 24
select select "**********"
click at [394, 388] on select "**********" at bounding box center [507, 400] width 225 height 24
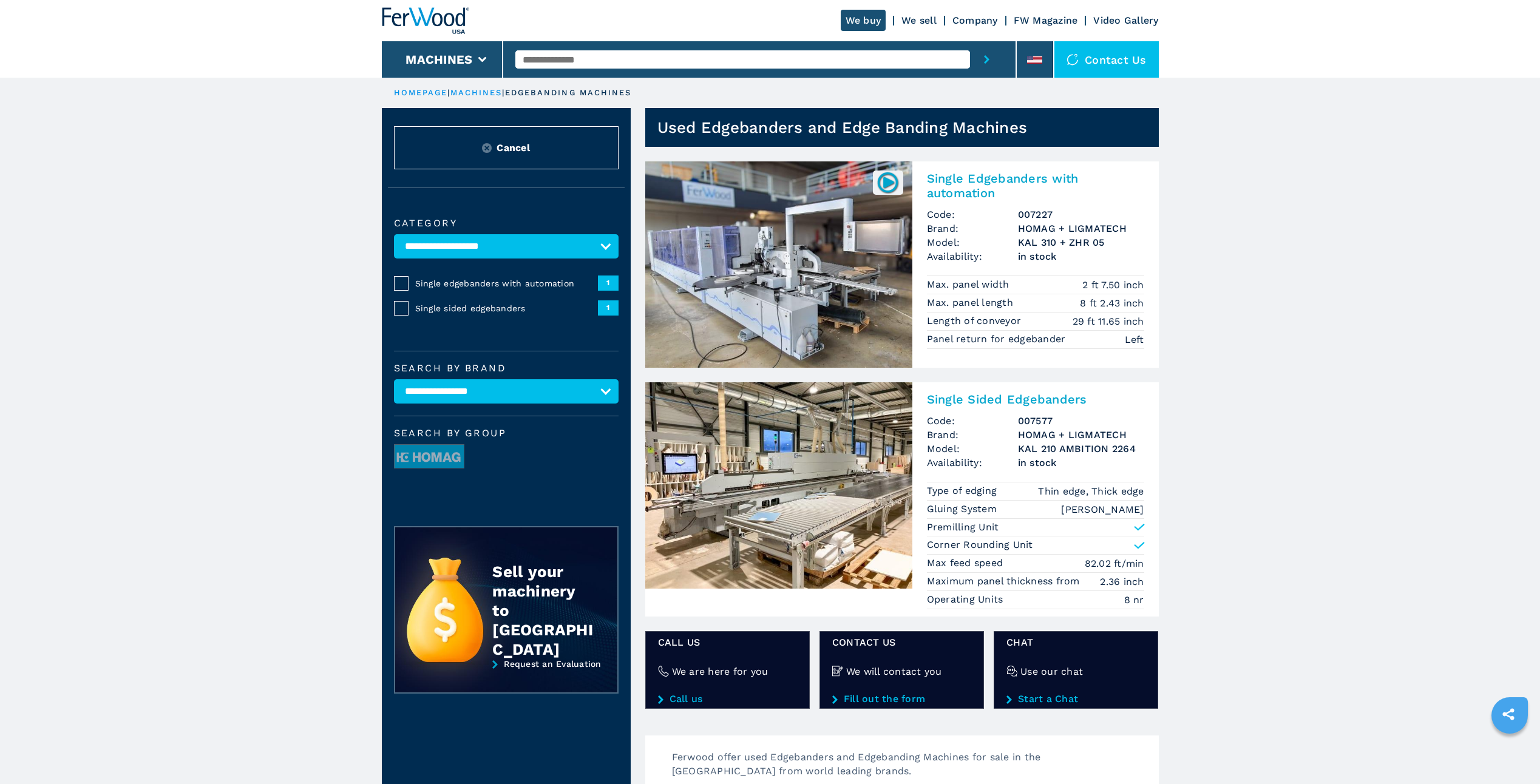
click at [569, 385] on select "**********" at bounding box center [507, 392] width 225 height 24
select select "*****"
click at [394, 379] on select "**********" at bounding box center [507, 392] width 225 height 24
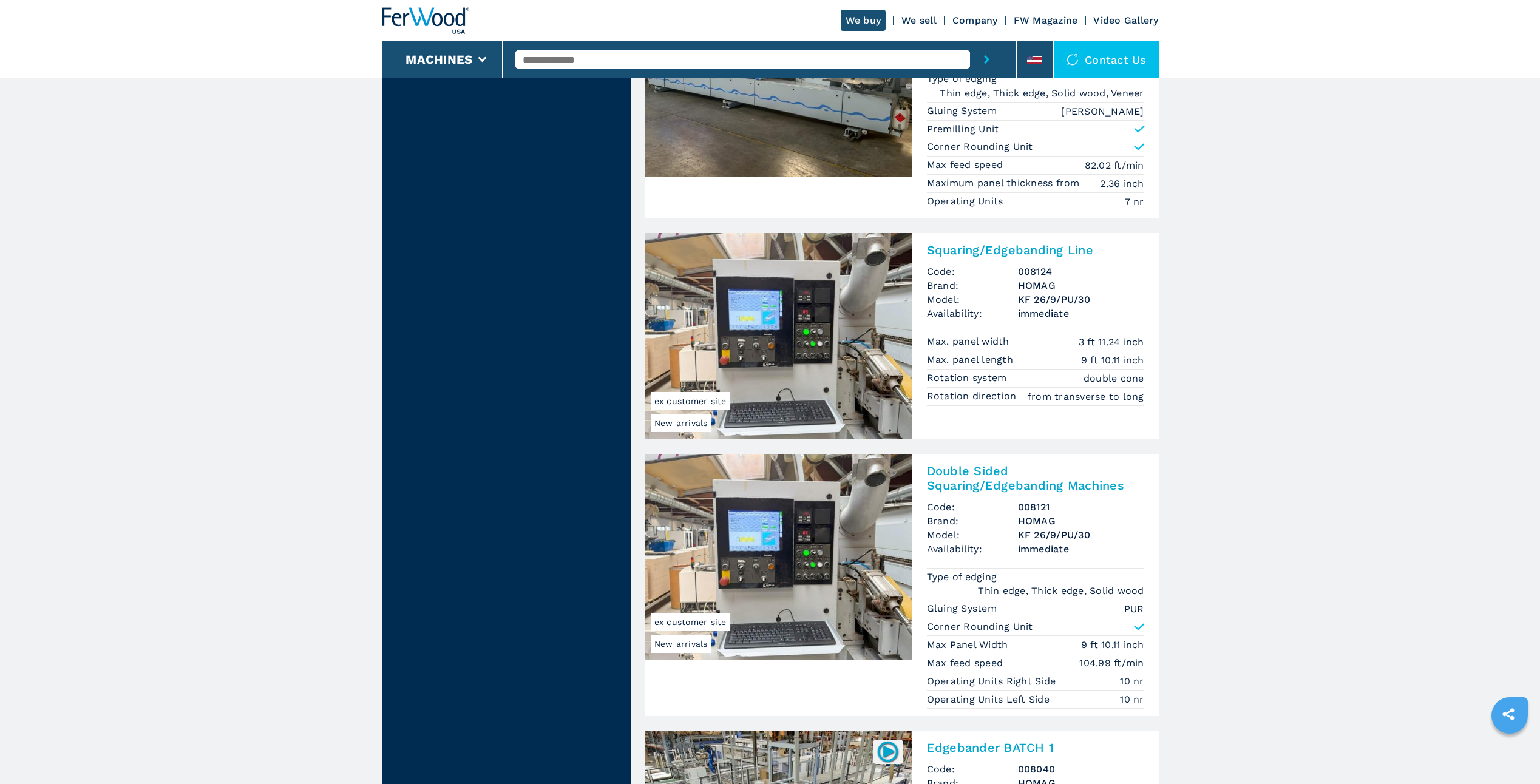
scroll to position [1396, 0]
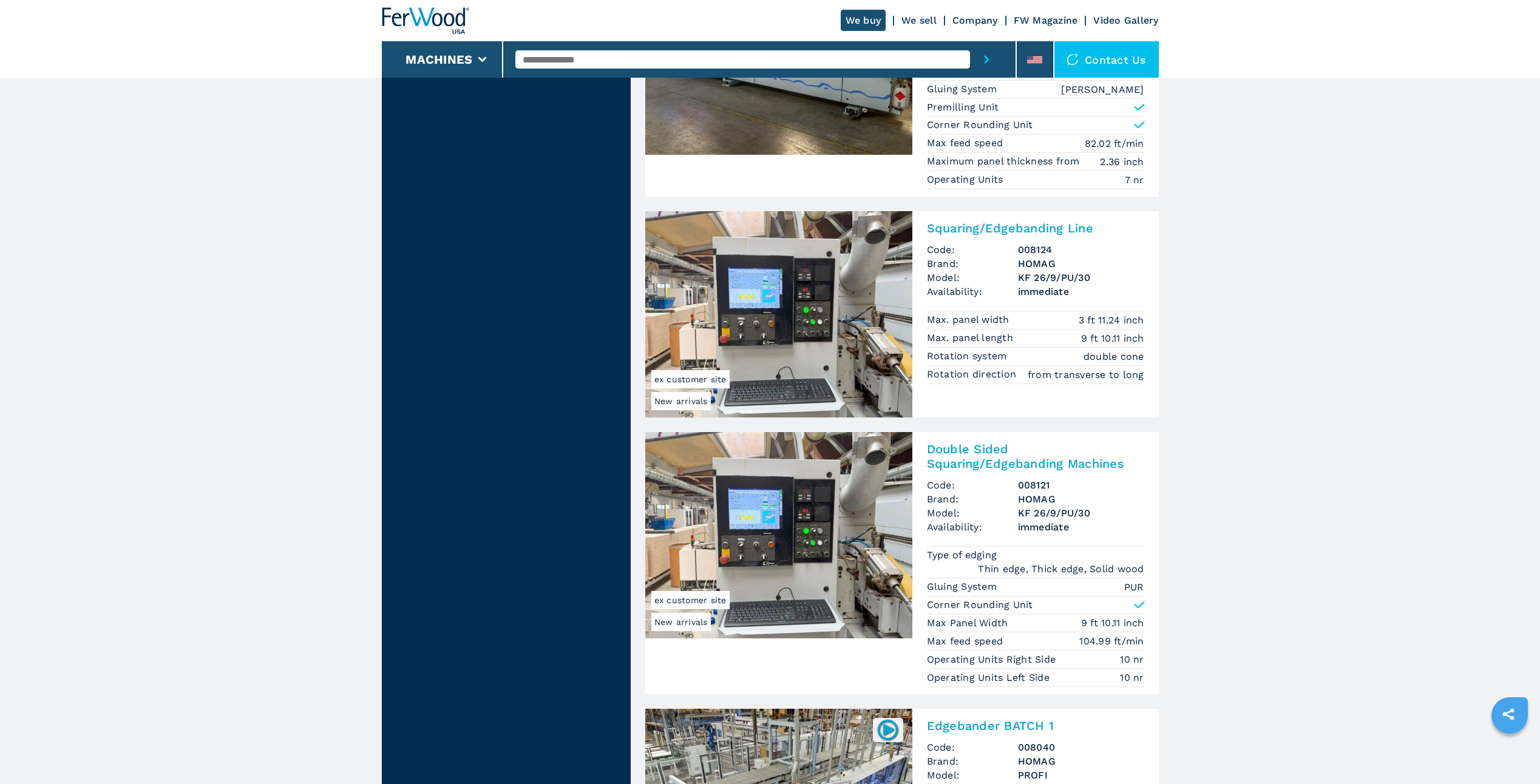
click at [857, 318] on img at bounding box center [778, 314] width 267 height 206
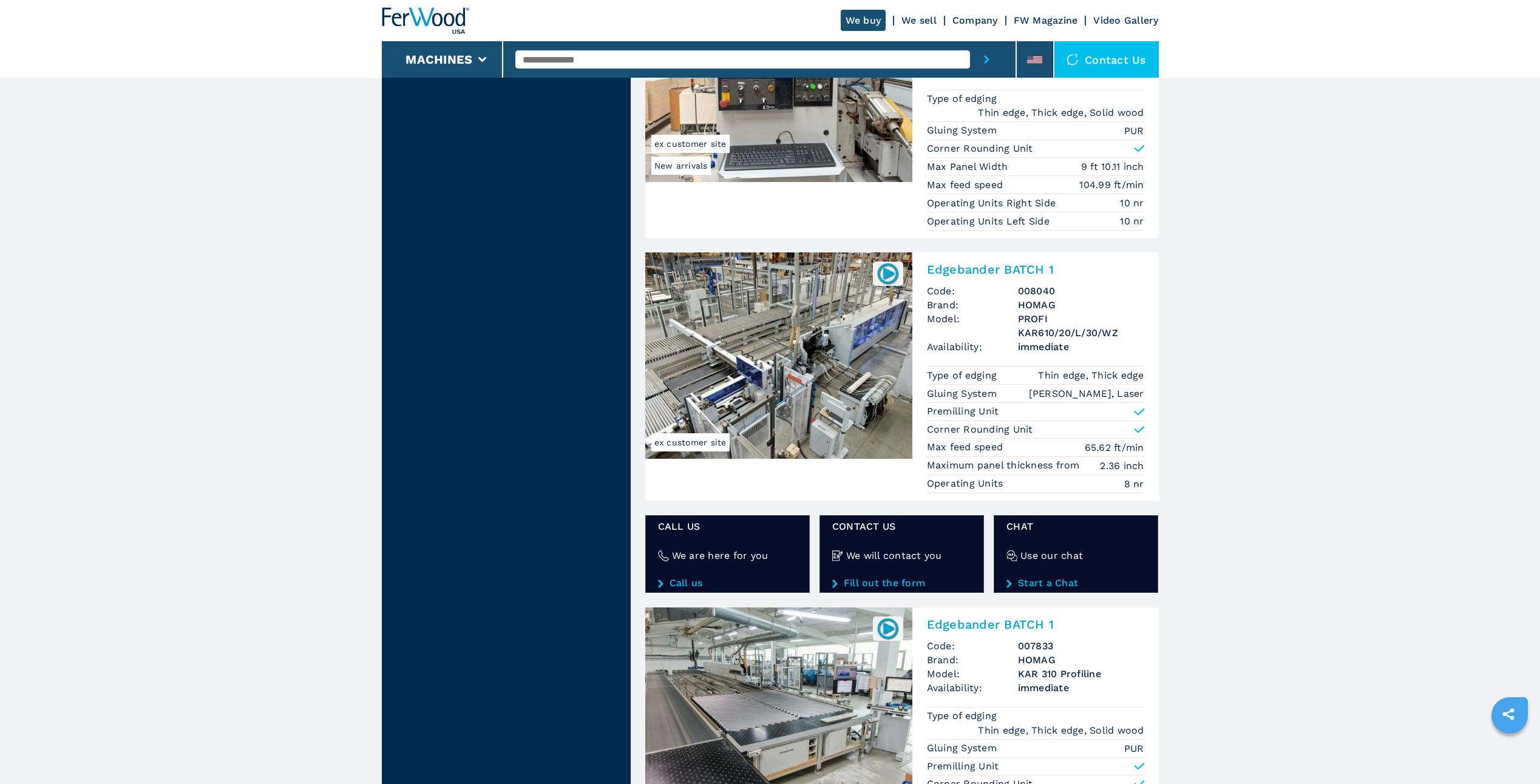
scroll to position [1881, 0]
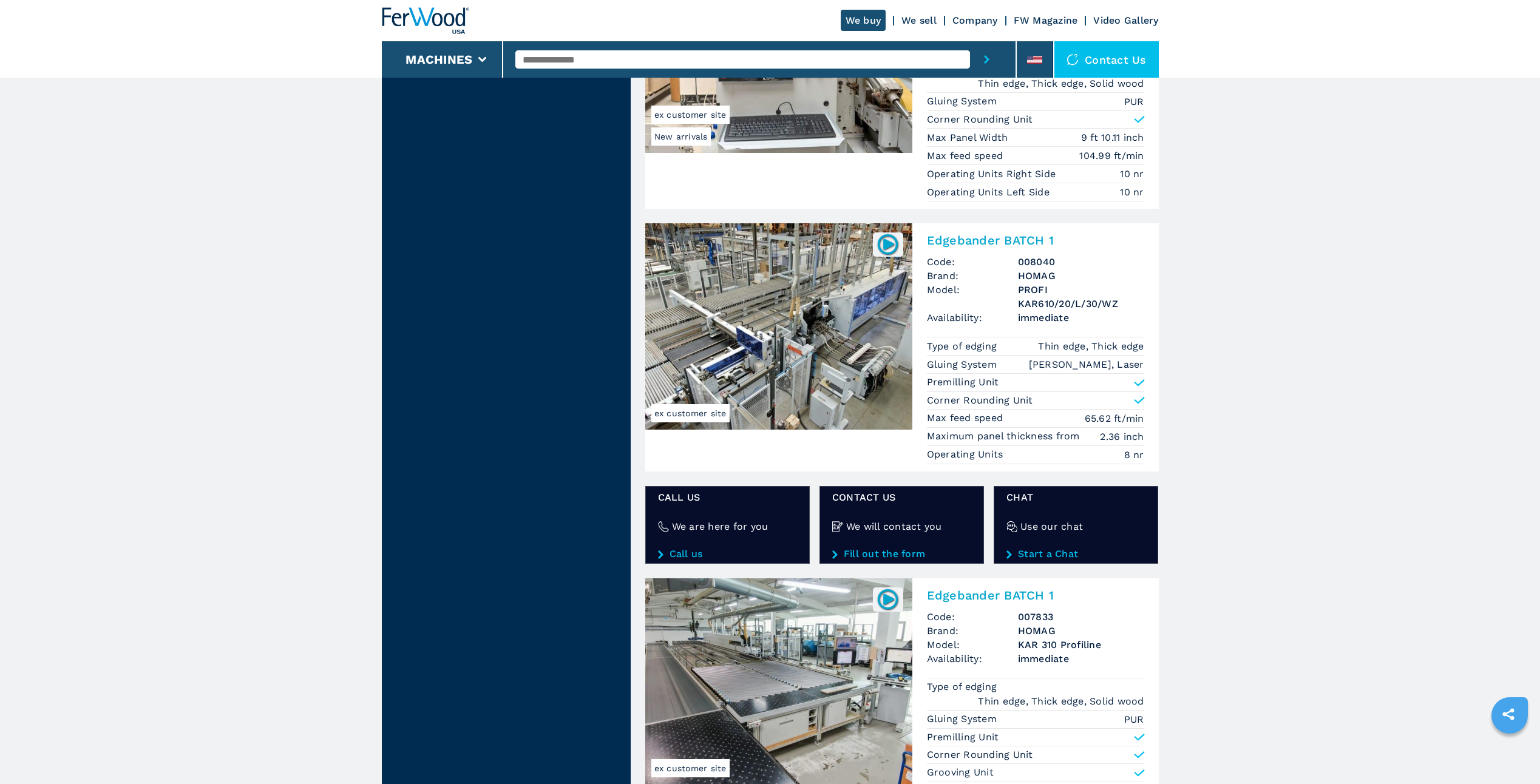
click at [779, 323] on img at bounding box center [778, 326] width 267 height 206
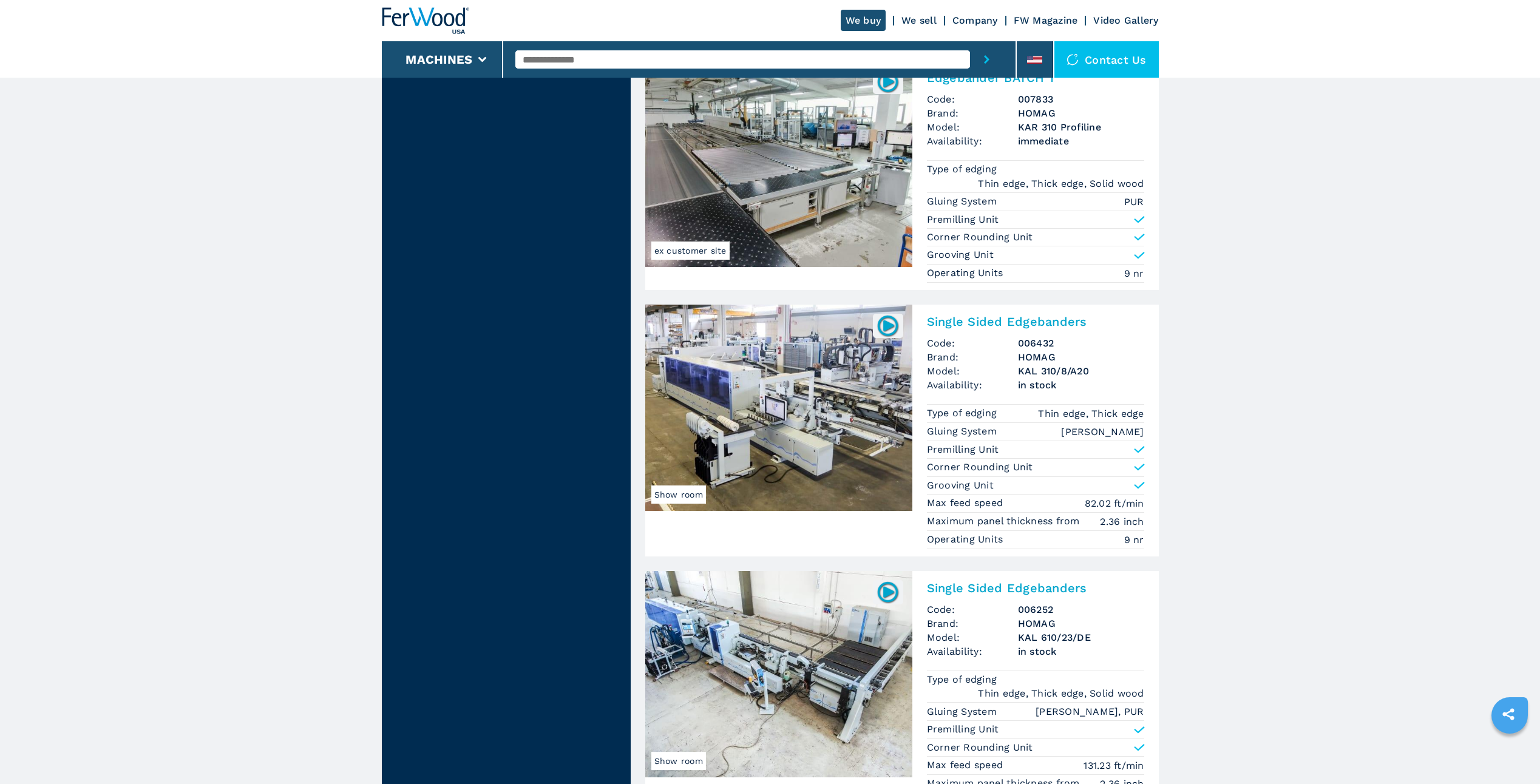
scroll to position [2427, 0]
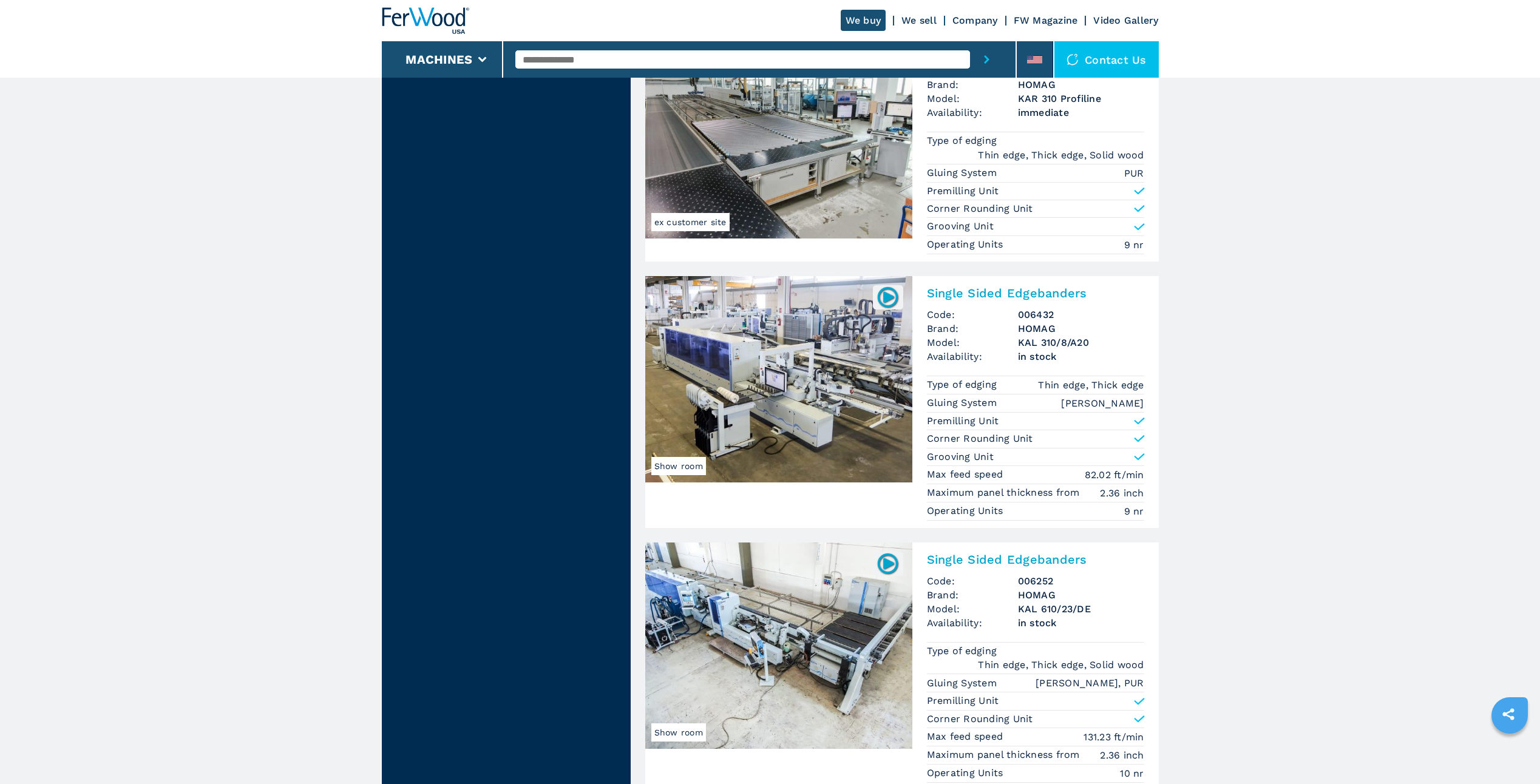
click at [769, 387] on img at bounding box center [778, 379] width 267 height 206
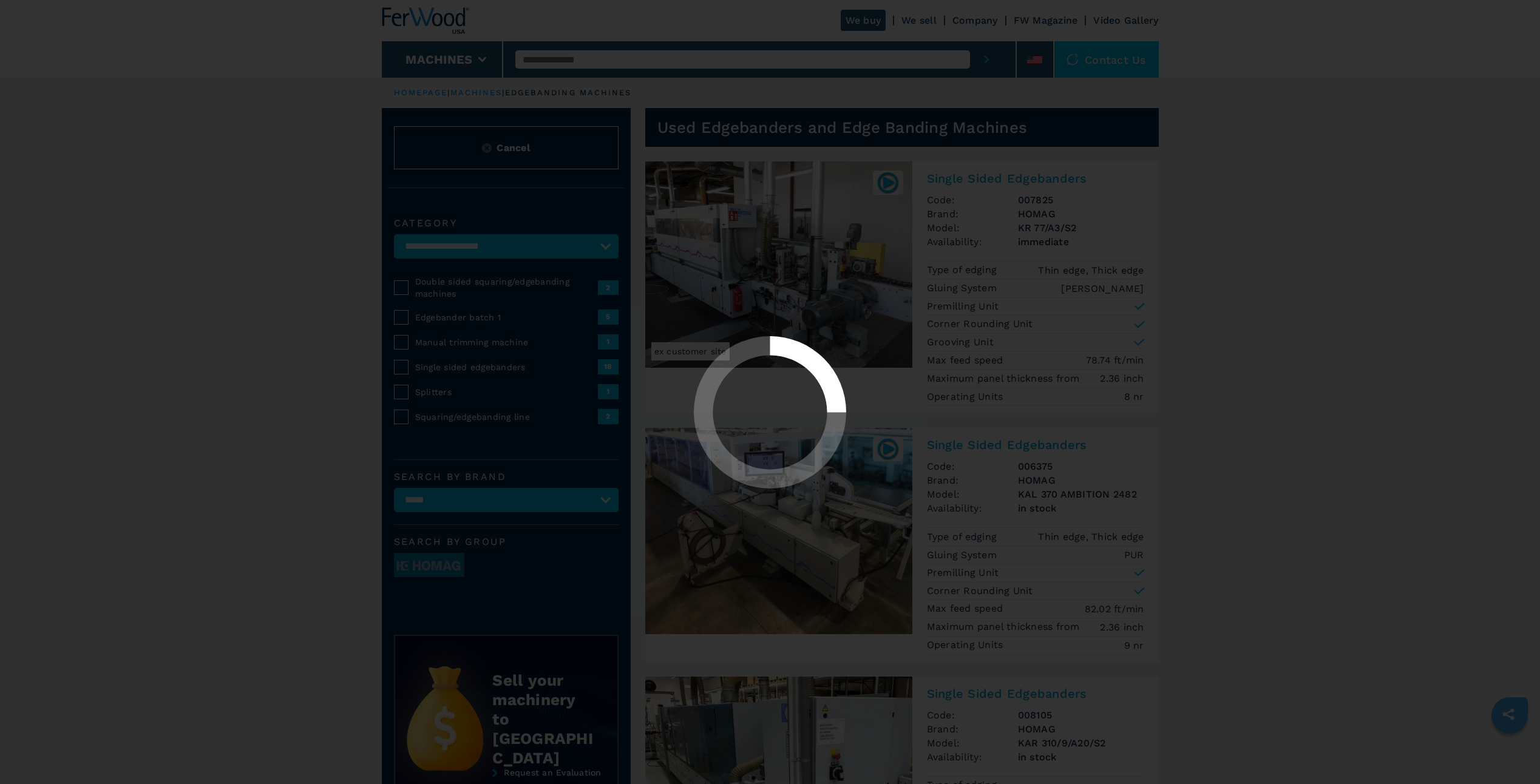
select select "********"
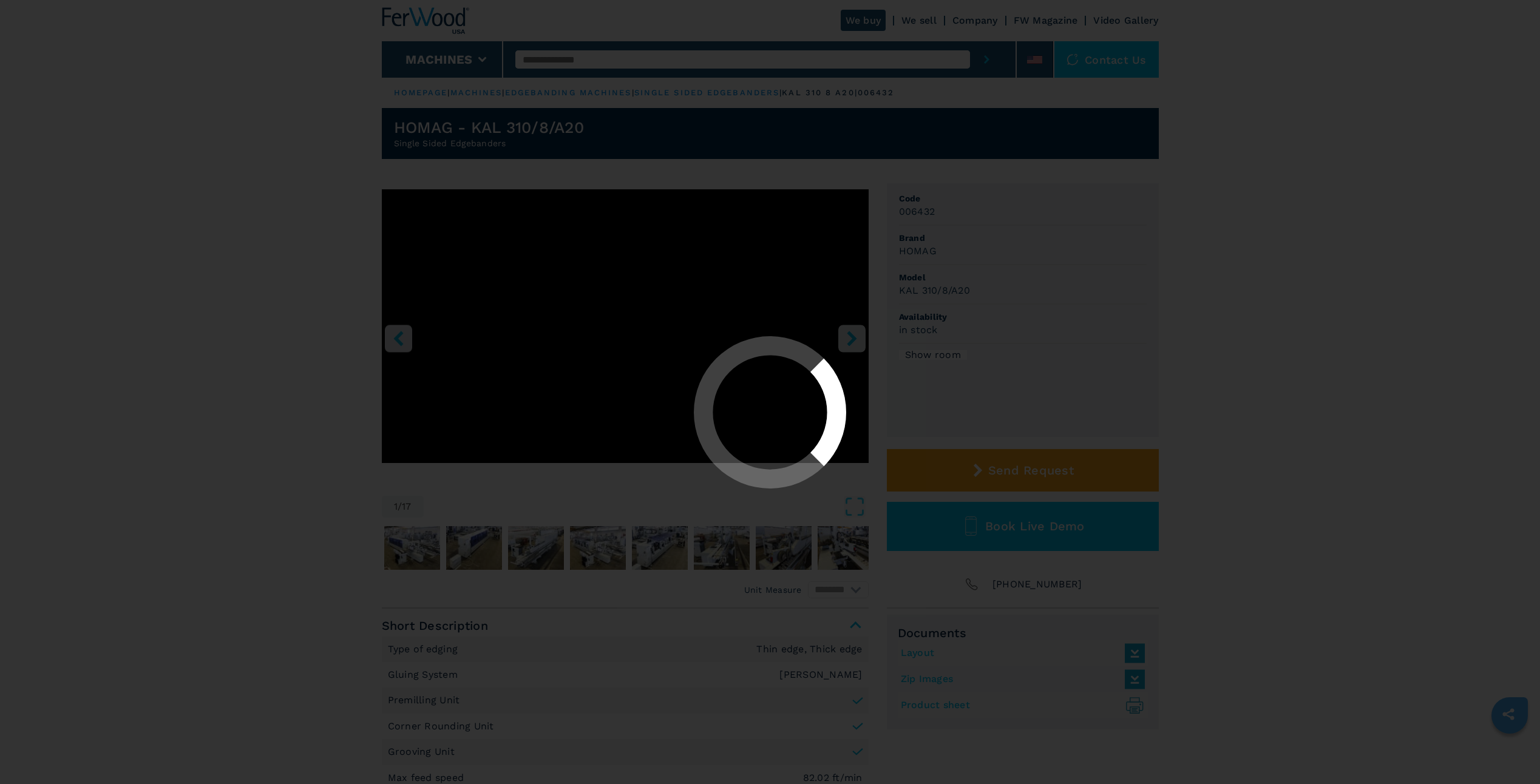
select select "**********"
select select "*****"
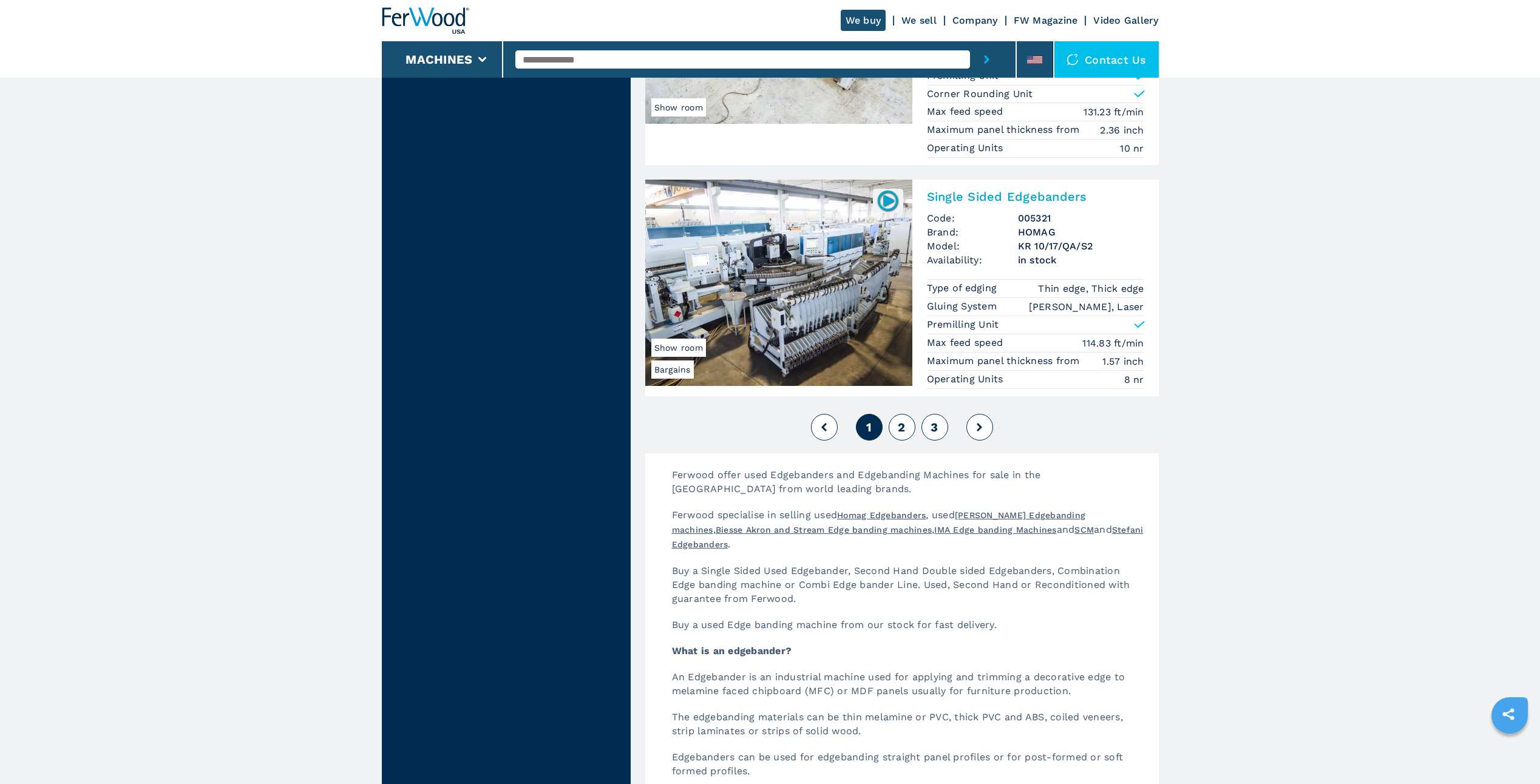
scroll to position [2925, 0]
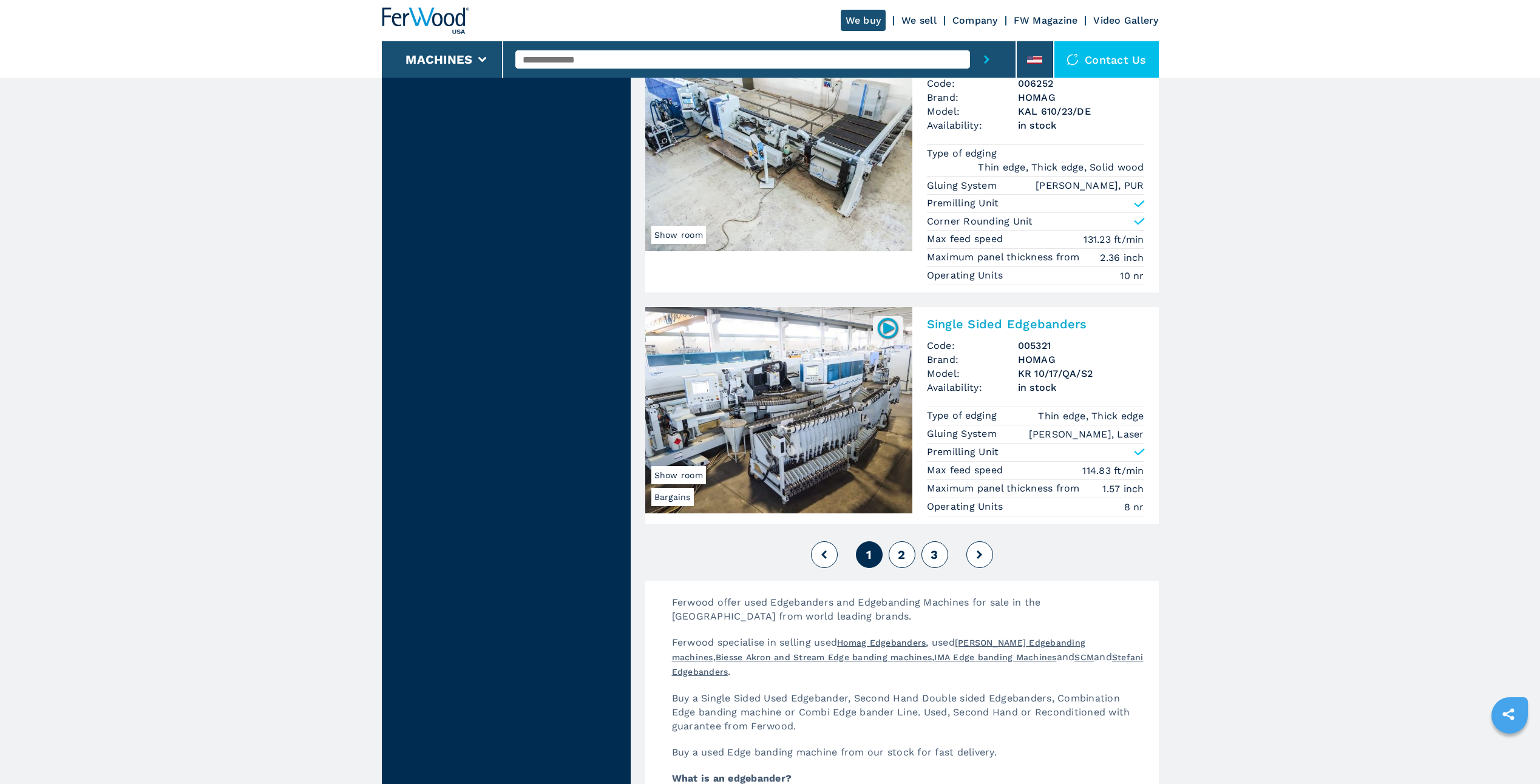
click at [900, 554] on span "2" at bounding box center [901, 554] width 7 height 15
select select
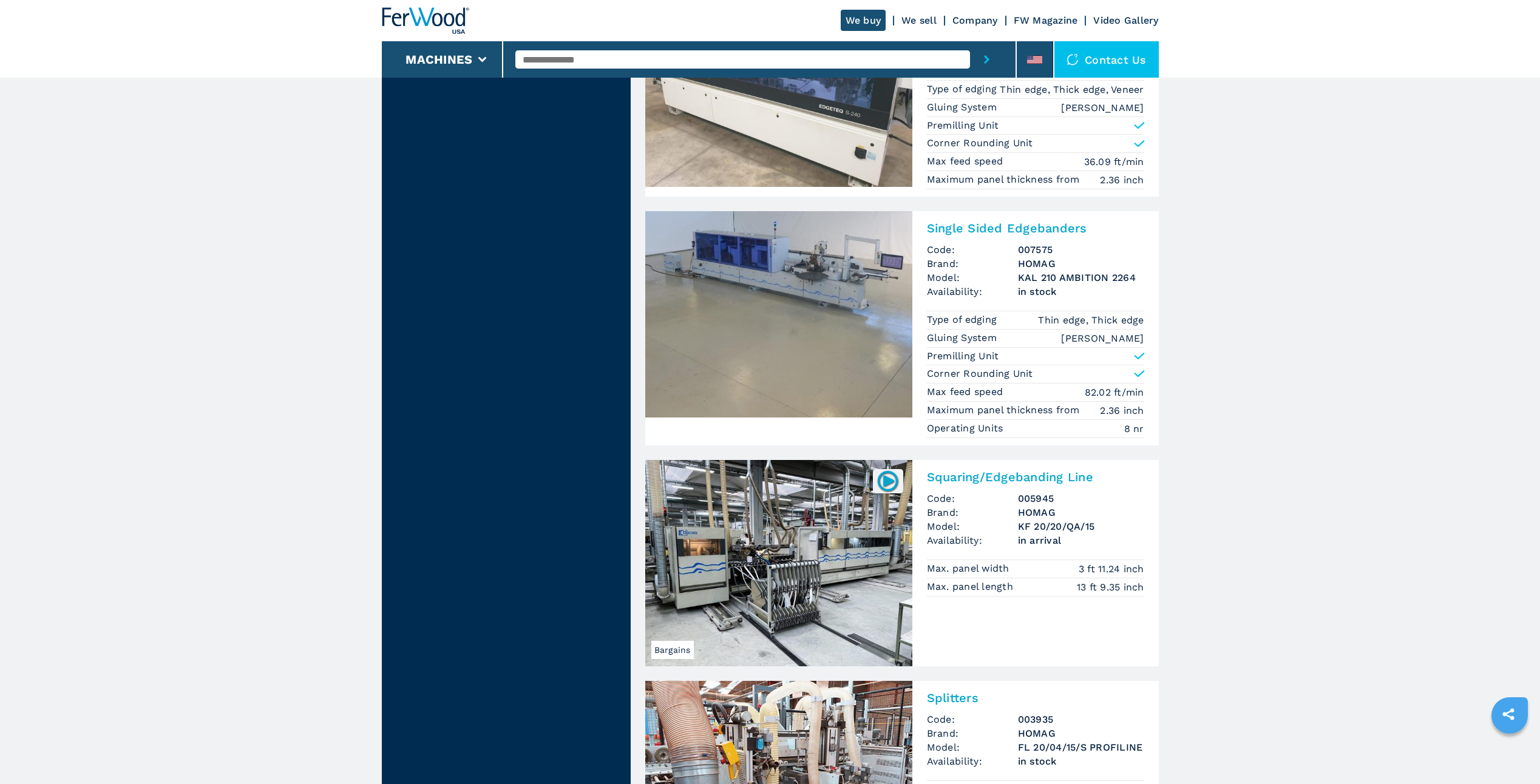
scroll to position [2488, 0]
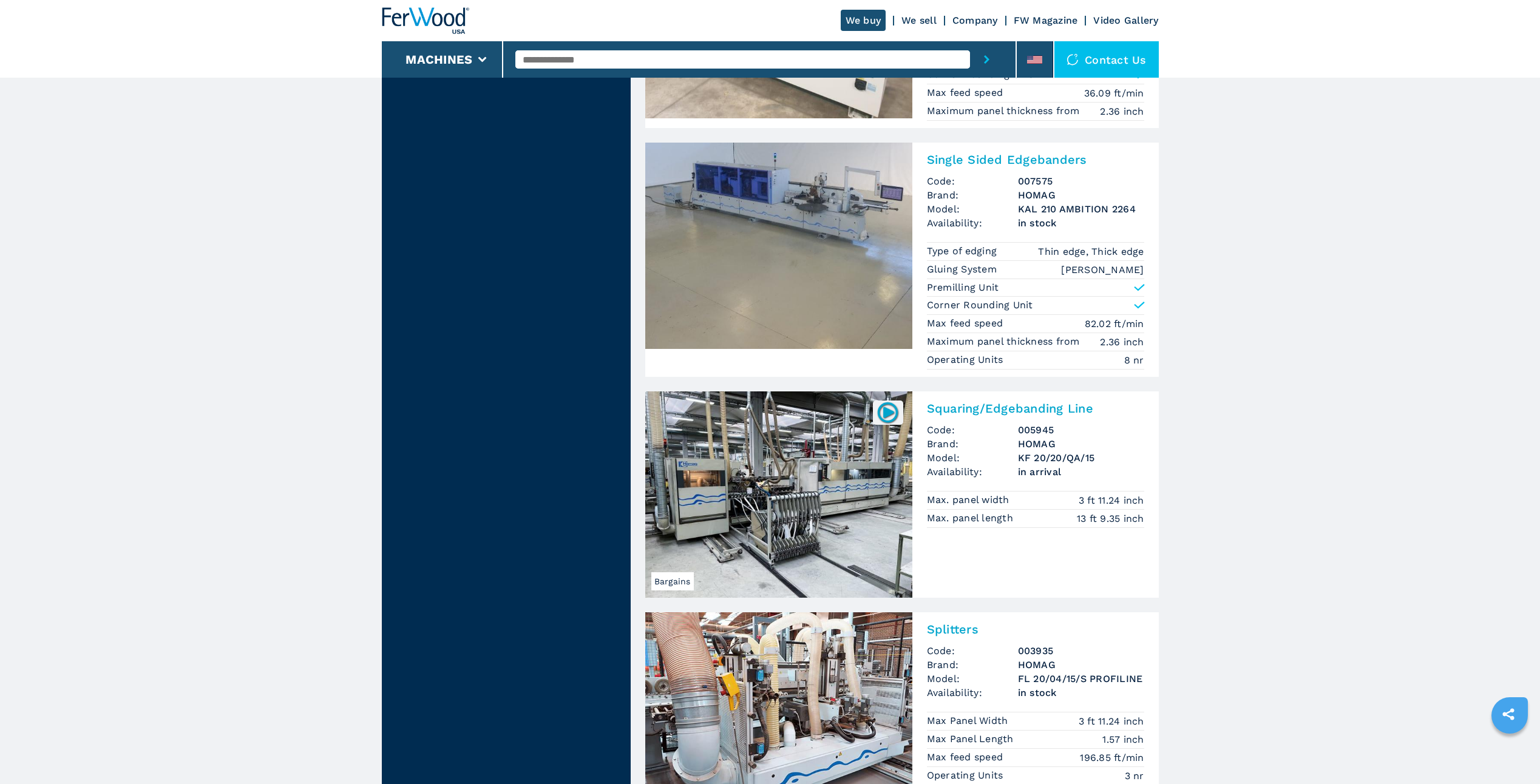
click at [801, 452] on img at bounding box center [778, 494] width 267 height 206
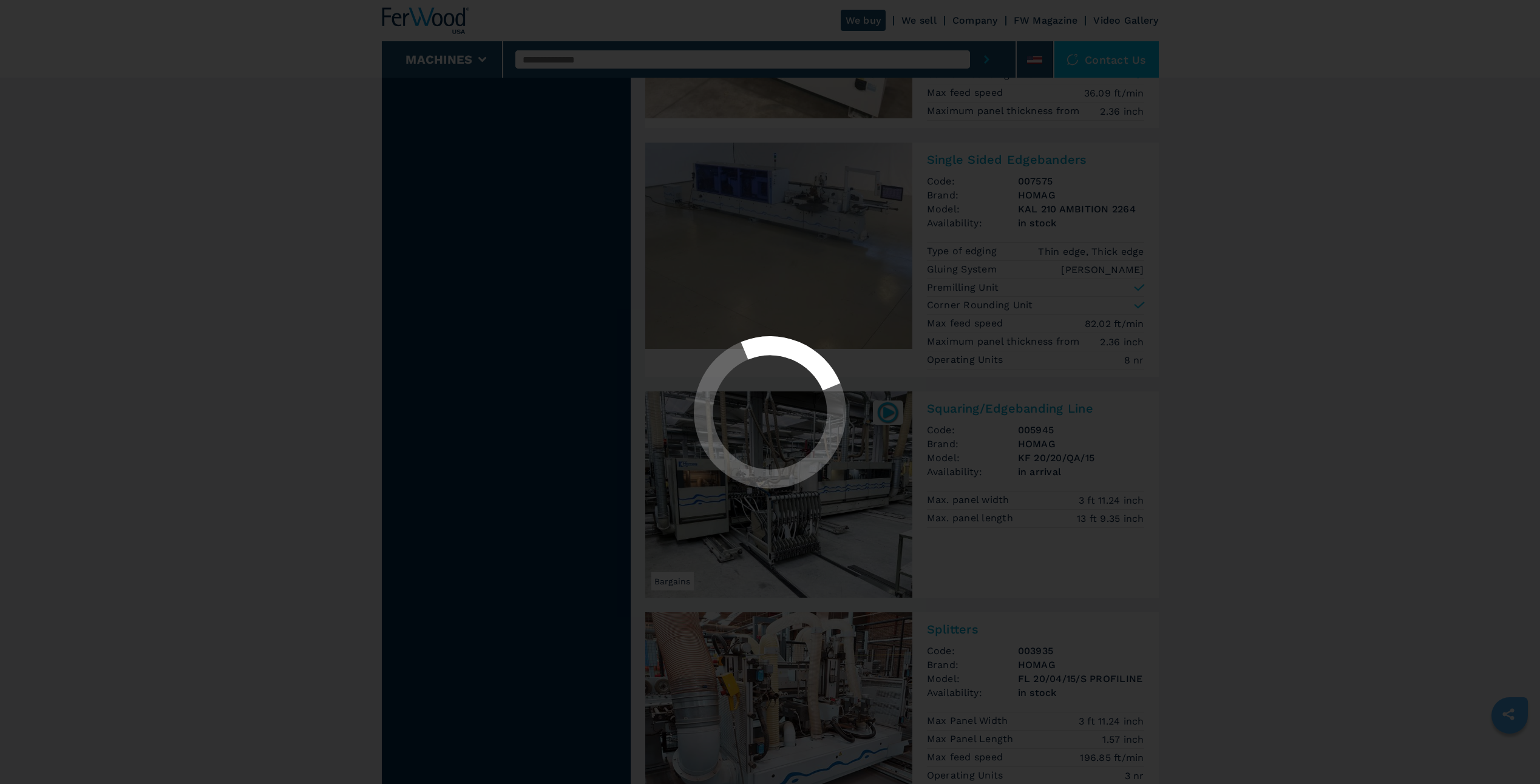
select select "********"
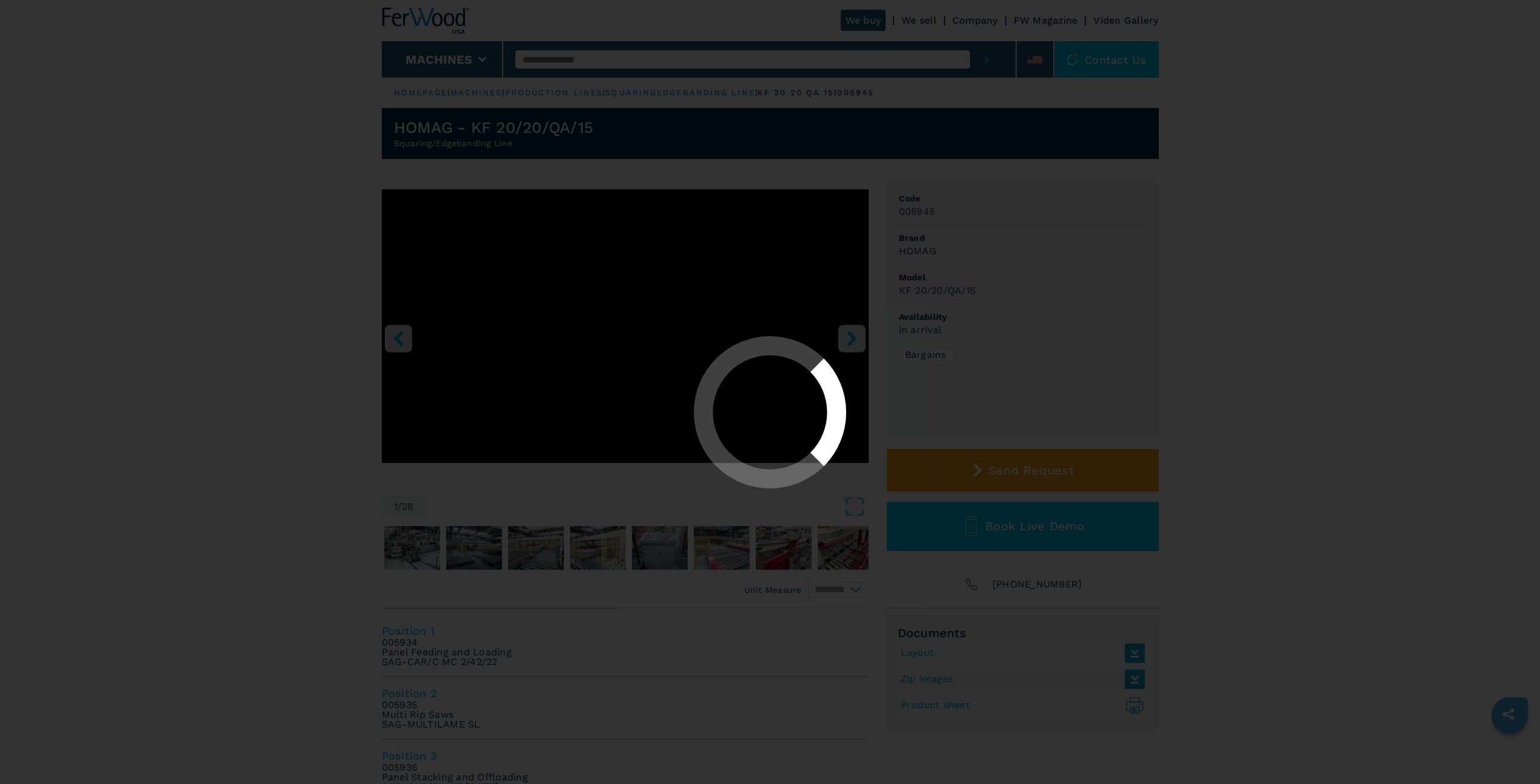
select select "**********"
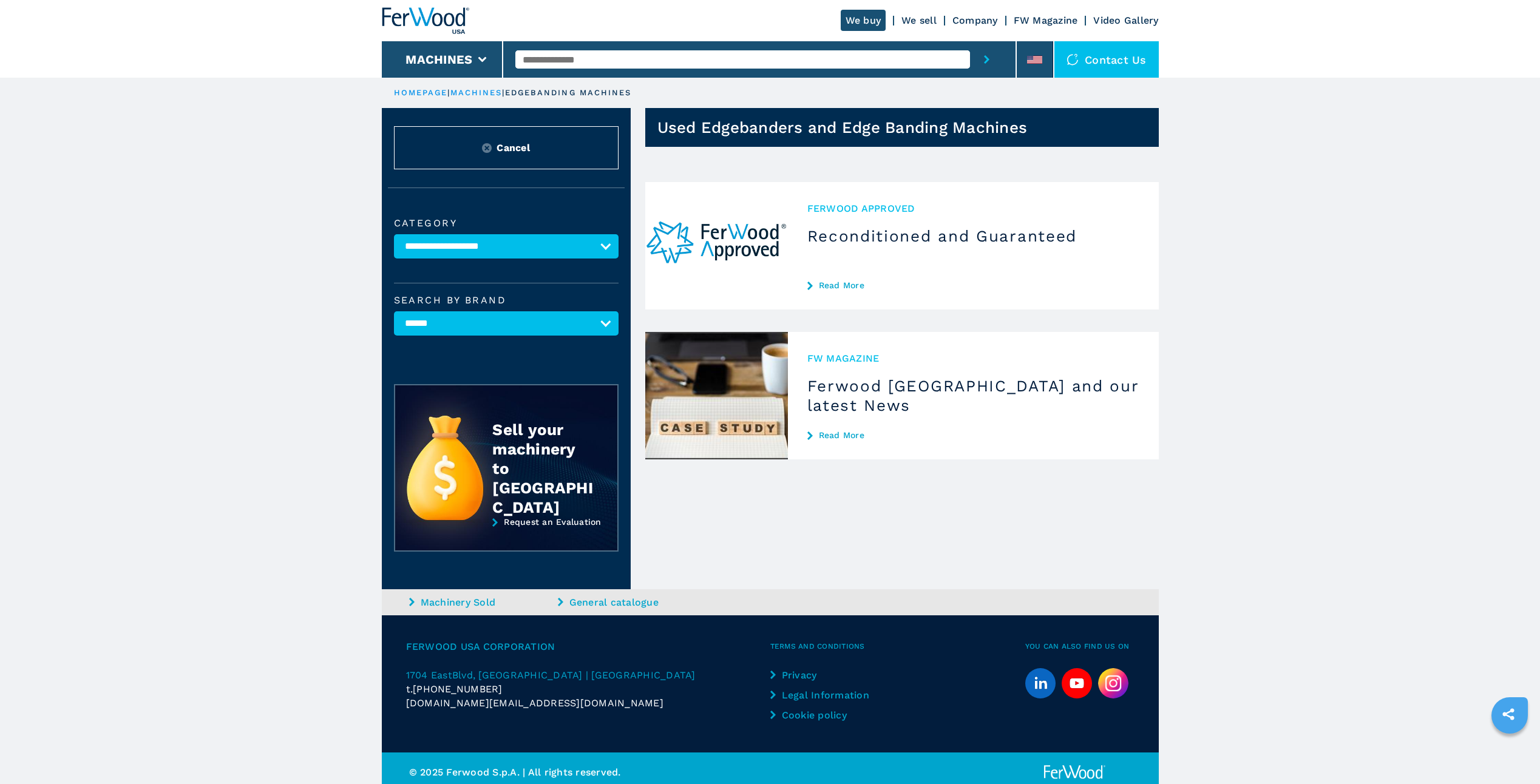
click at [573, 90] on p "edgebanding machines" at bounding box center [568, 92] width 127 height 11
select select "********"
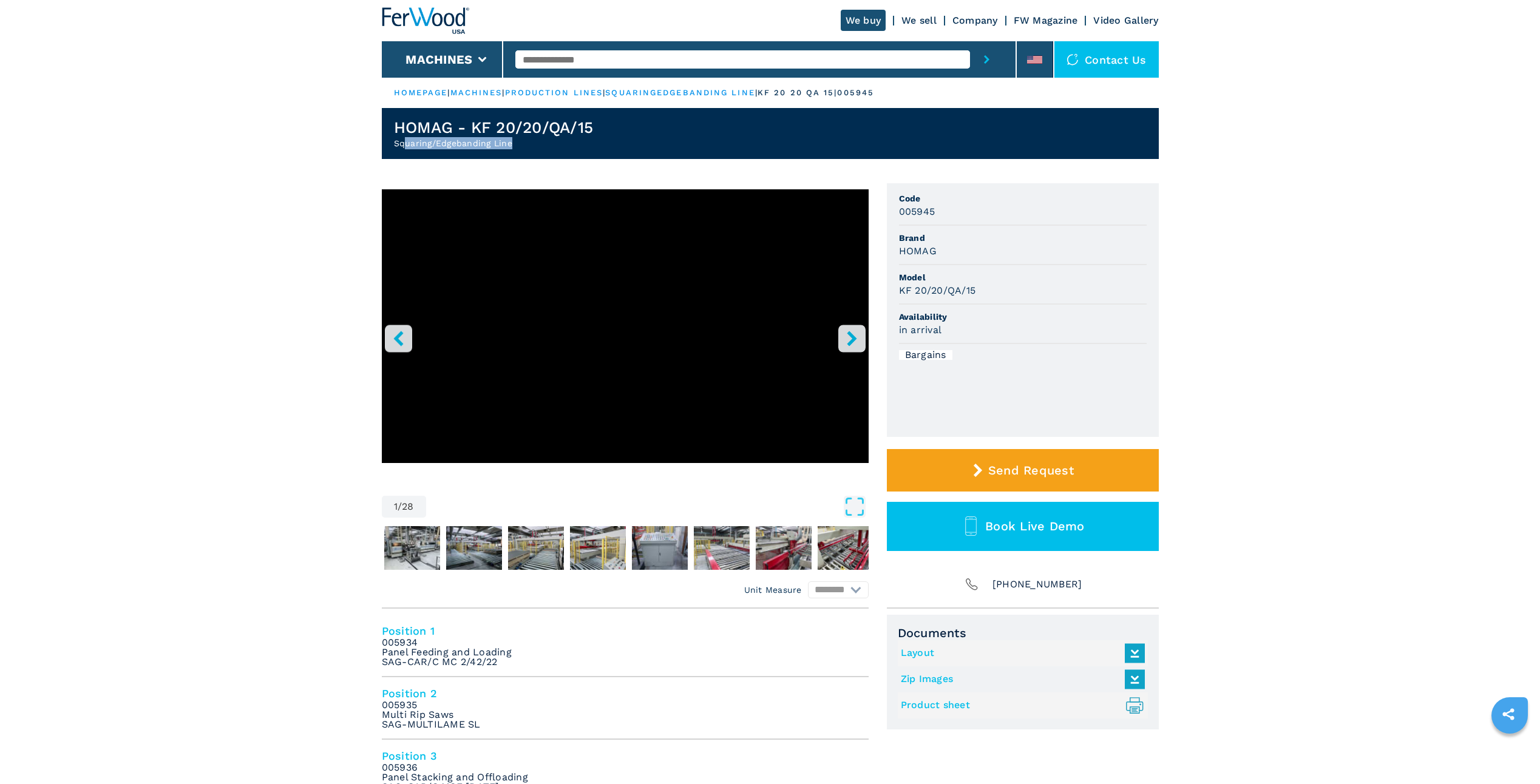
drag, startPoint x: 514, startPoint y: 144, endPoint x: 402, endPoint y: 137, distance: 112.2
click at [402, 137] on h2 "Squaring/Edgebanding Line" at bounding box center [494, 144] width 199 height 12
click at [488, 92] on link "machines" at bounding box center [476, 92] width 52 height 9
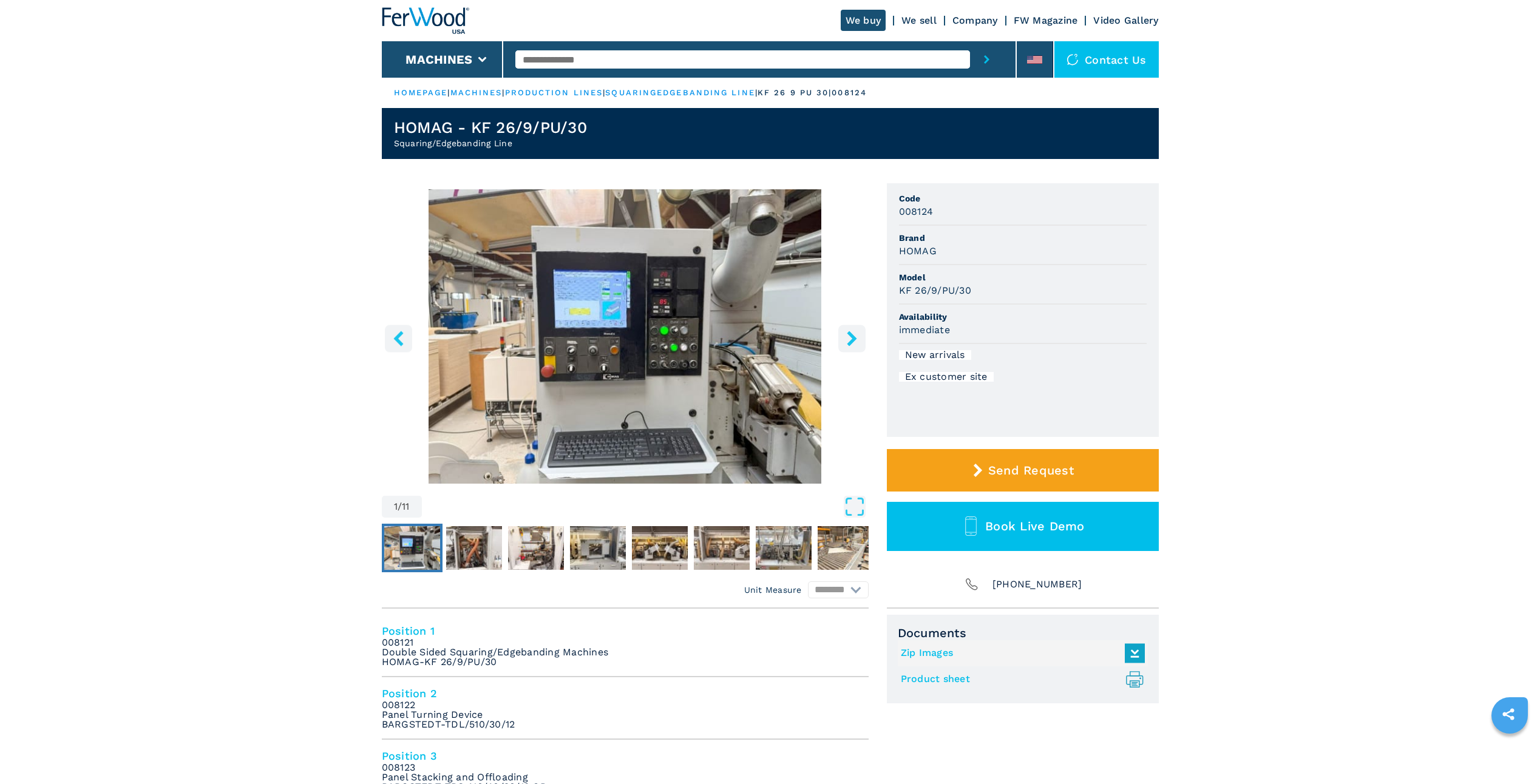
click at [859, 338] on icon "right-button" at bounding box center [851, 338] width 15 height 15
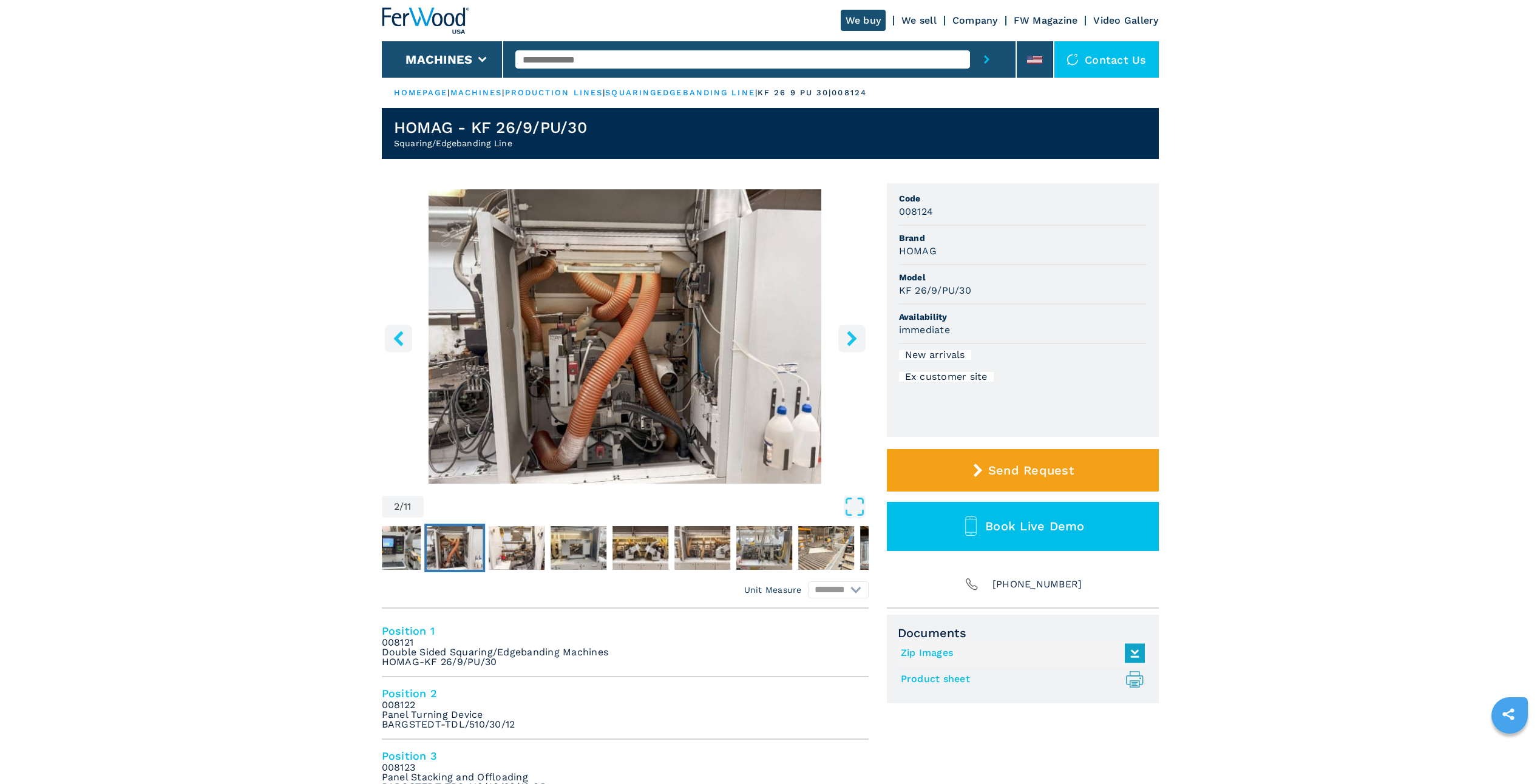
click at [857, 340] on icon "right-button" at bounding box center [851, 338] width 15 height 15
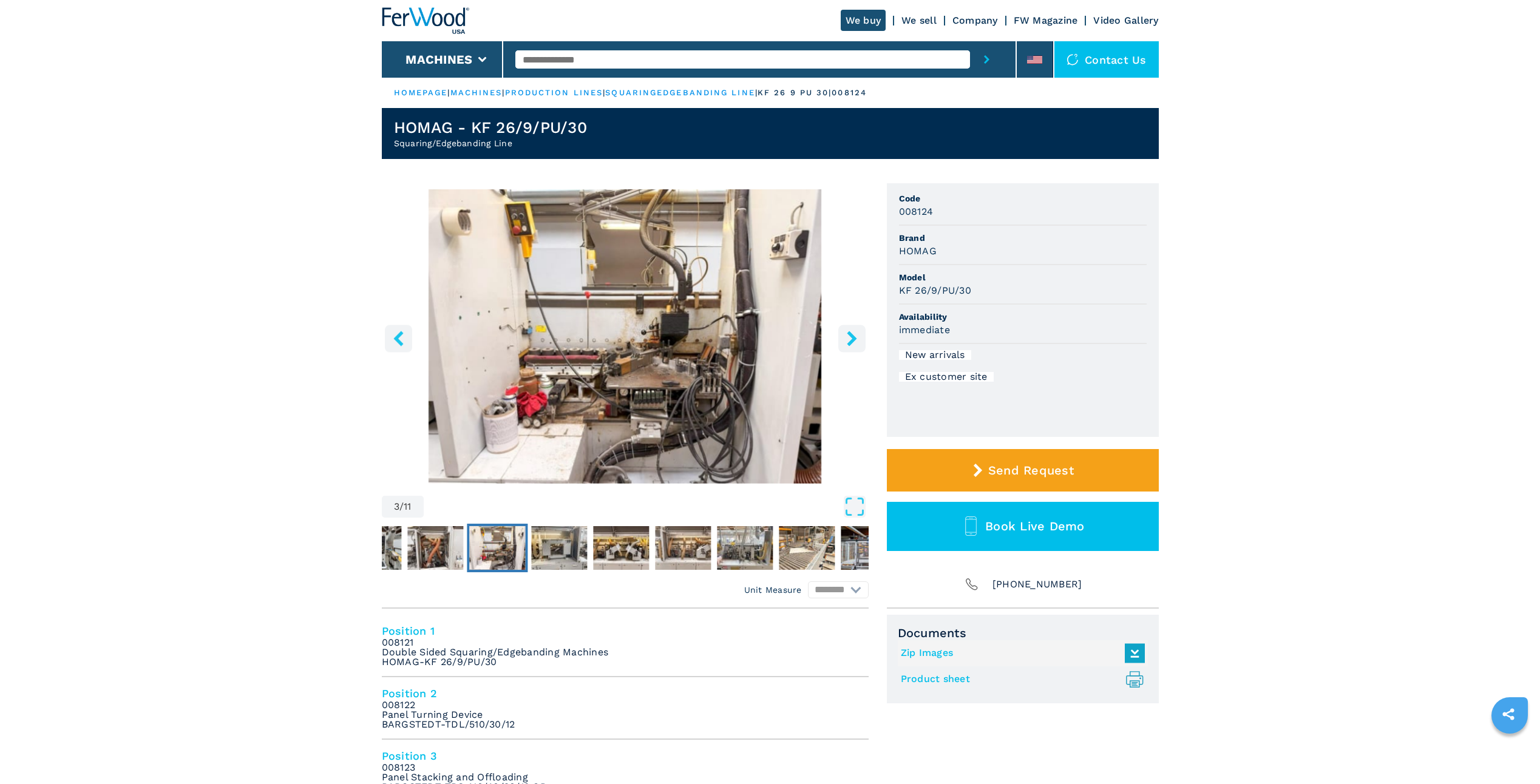
click at [857, 340] on icon "right-button" at bounding box center [851, 338] width 15 height 15
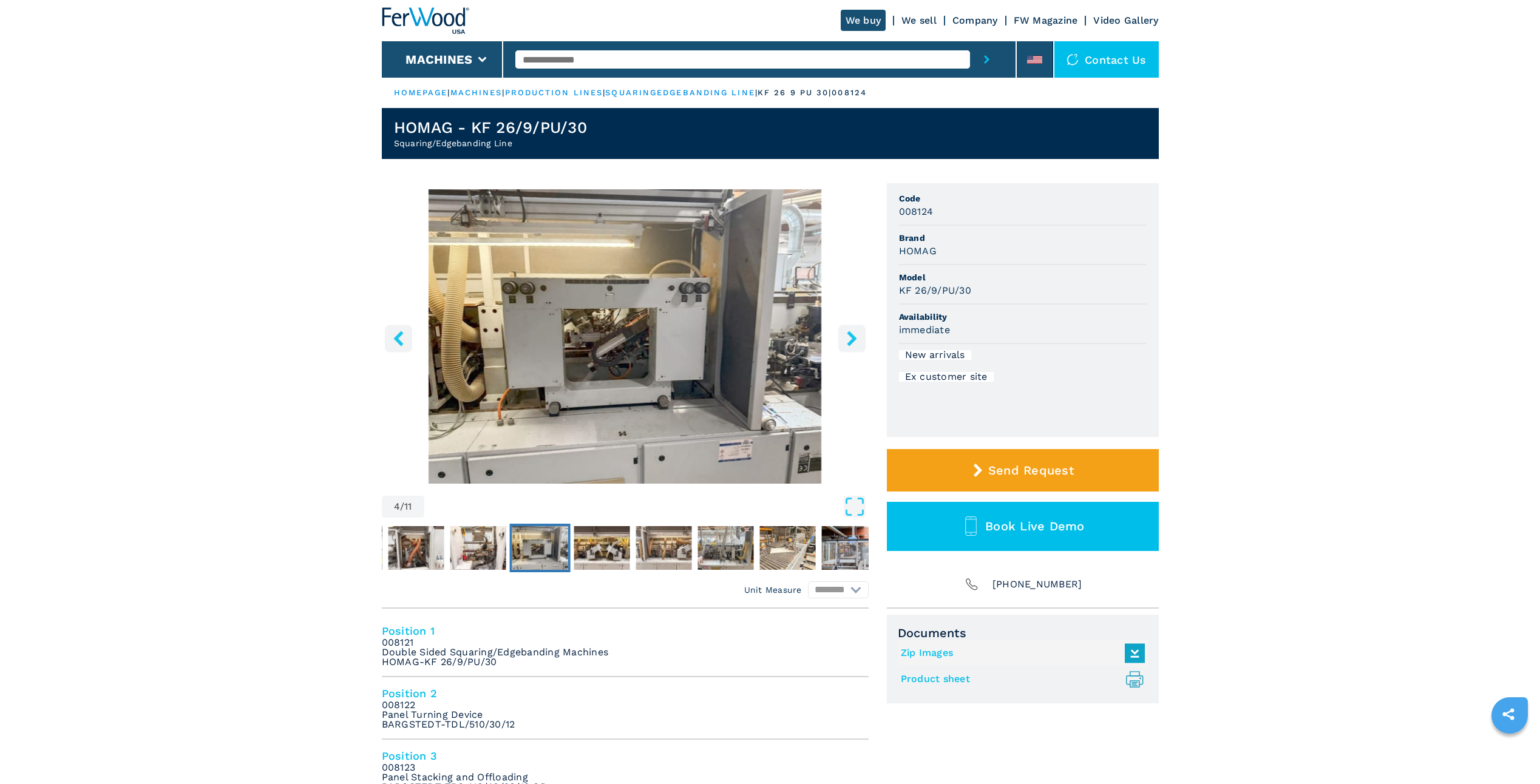
click at [853, 340] on icon "right-button" at bounding box center [851, 338] width 10 height 15
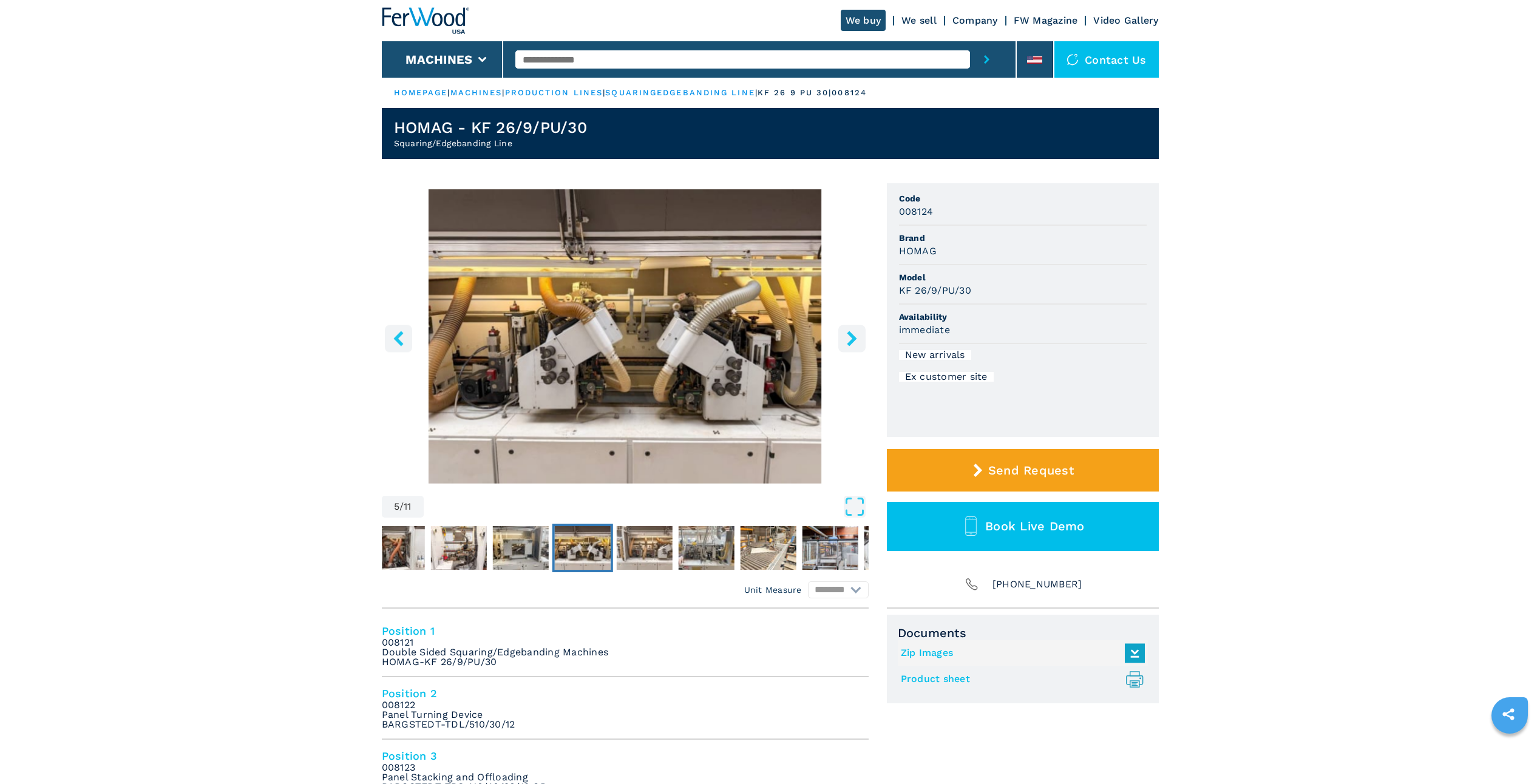
click at [853, 340] on icon "right-button" at bounding box center [851, 338] width 10 height 15
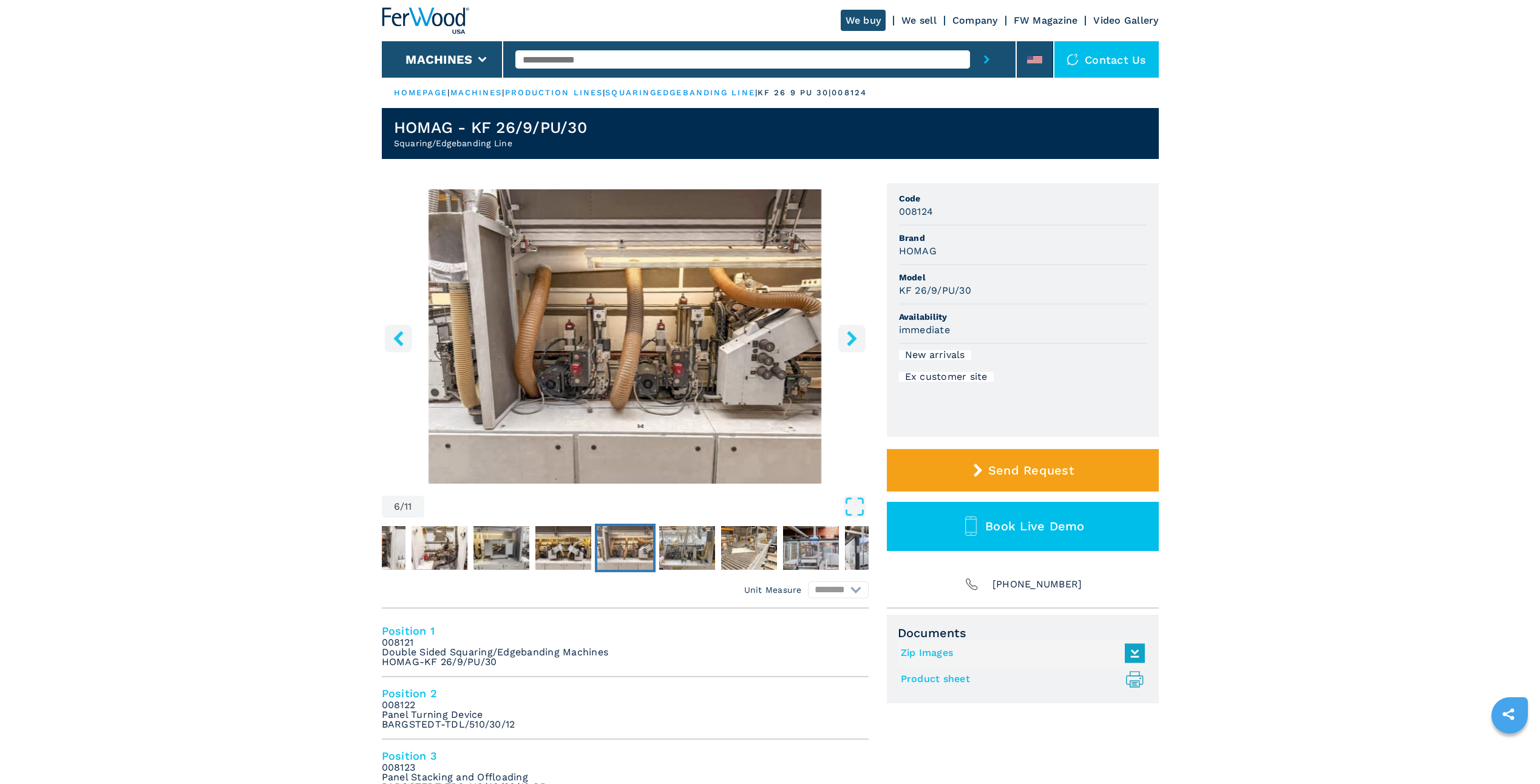
click at [853, 340] on icon "right-button" at bounding box center [851, 338] width 10 height 15
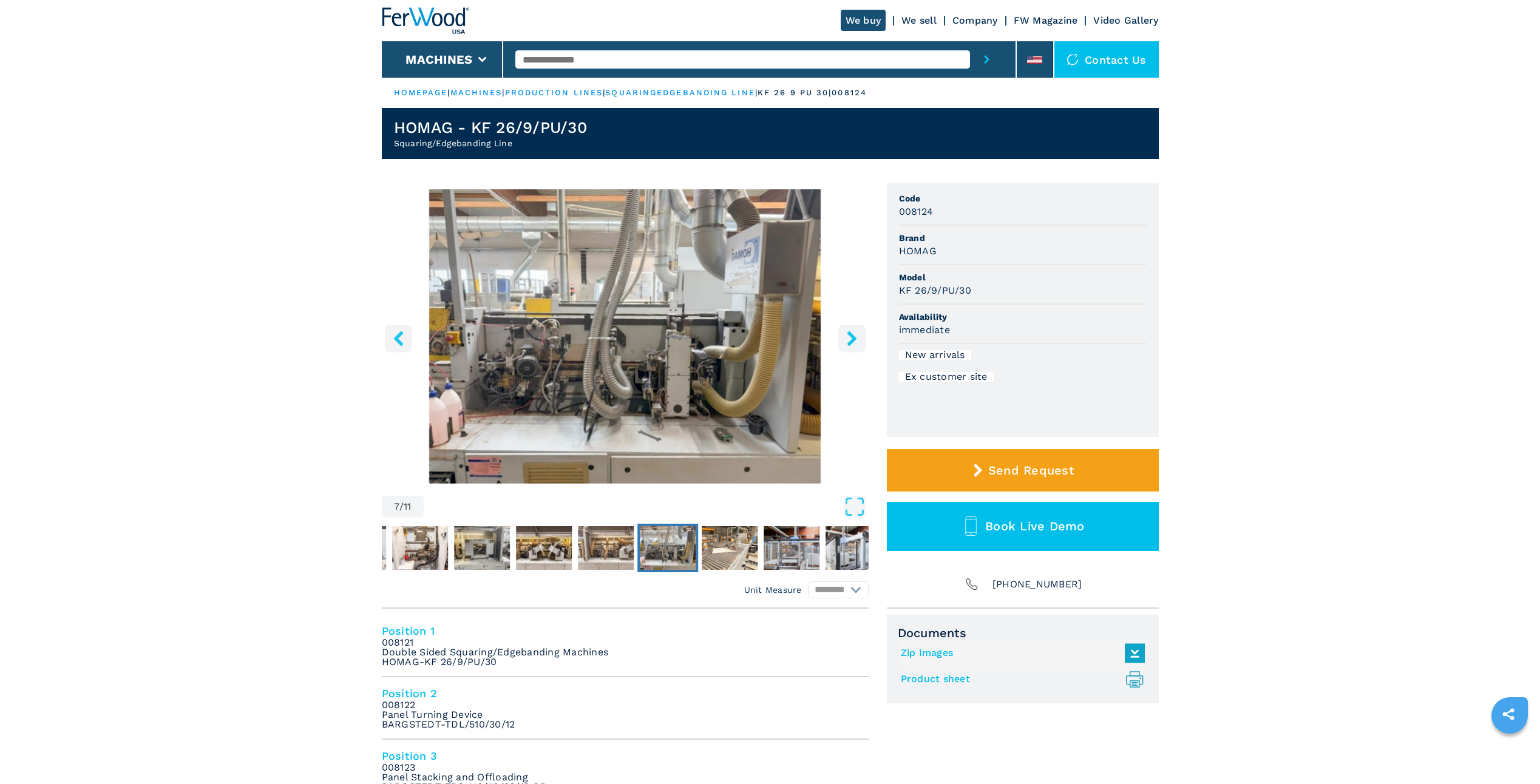
click at [853, 340] on icon "right-button" at bounding box center [851, 338] width 10 height 15
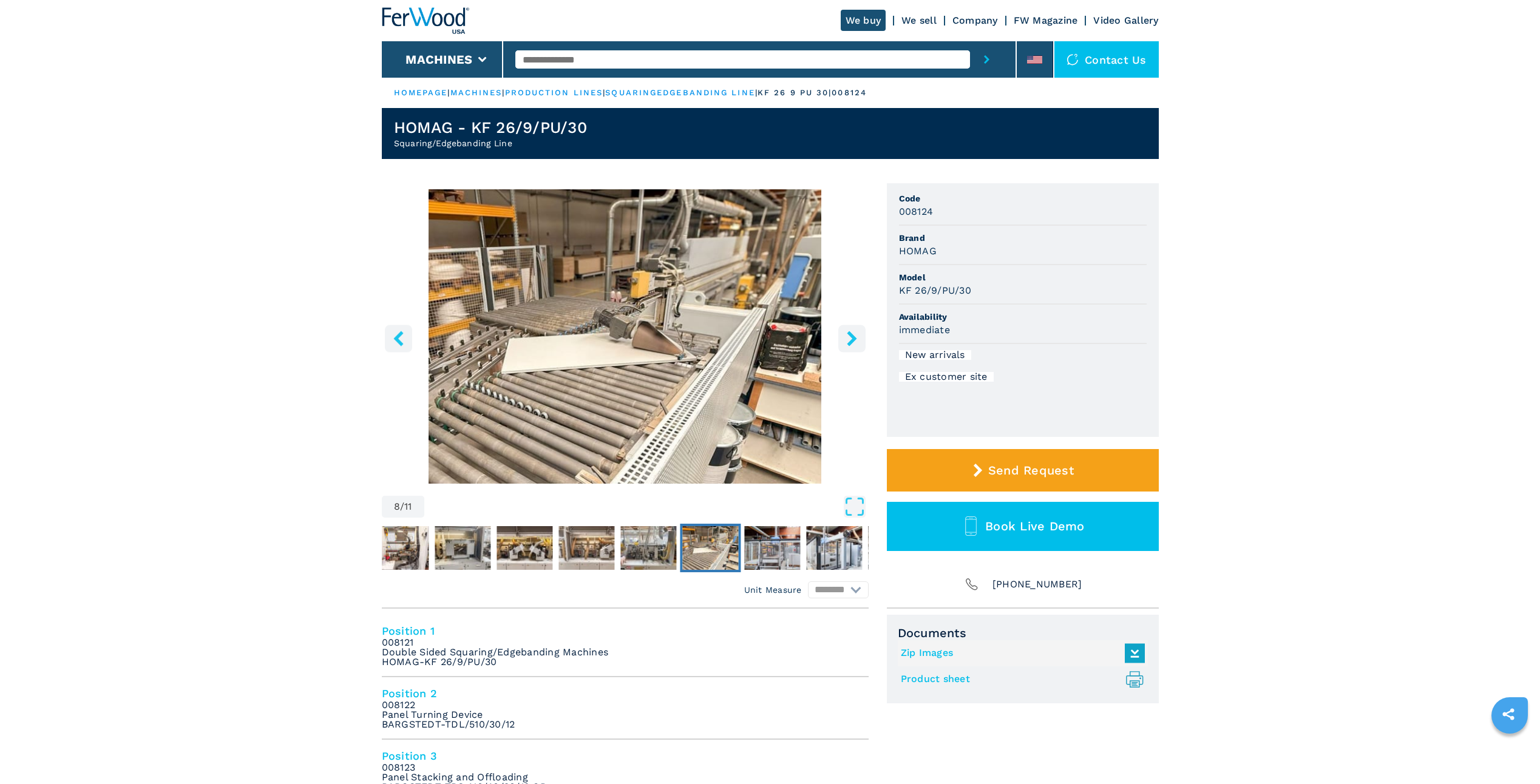
click at [853, 340] on icon "right-button" at bounding box center [851, 338] width 10 height 15
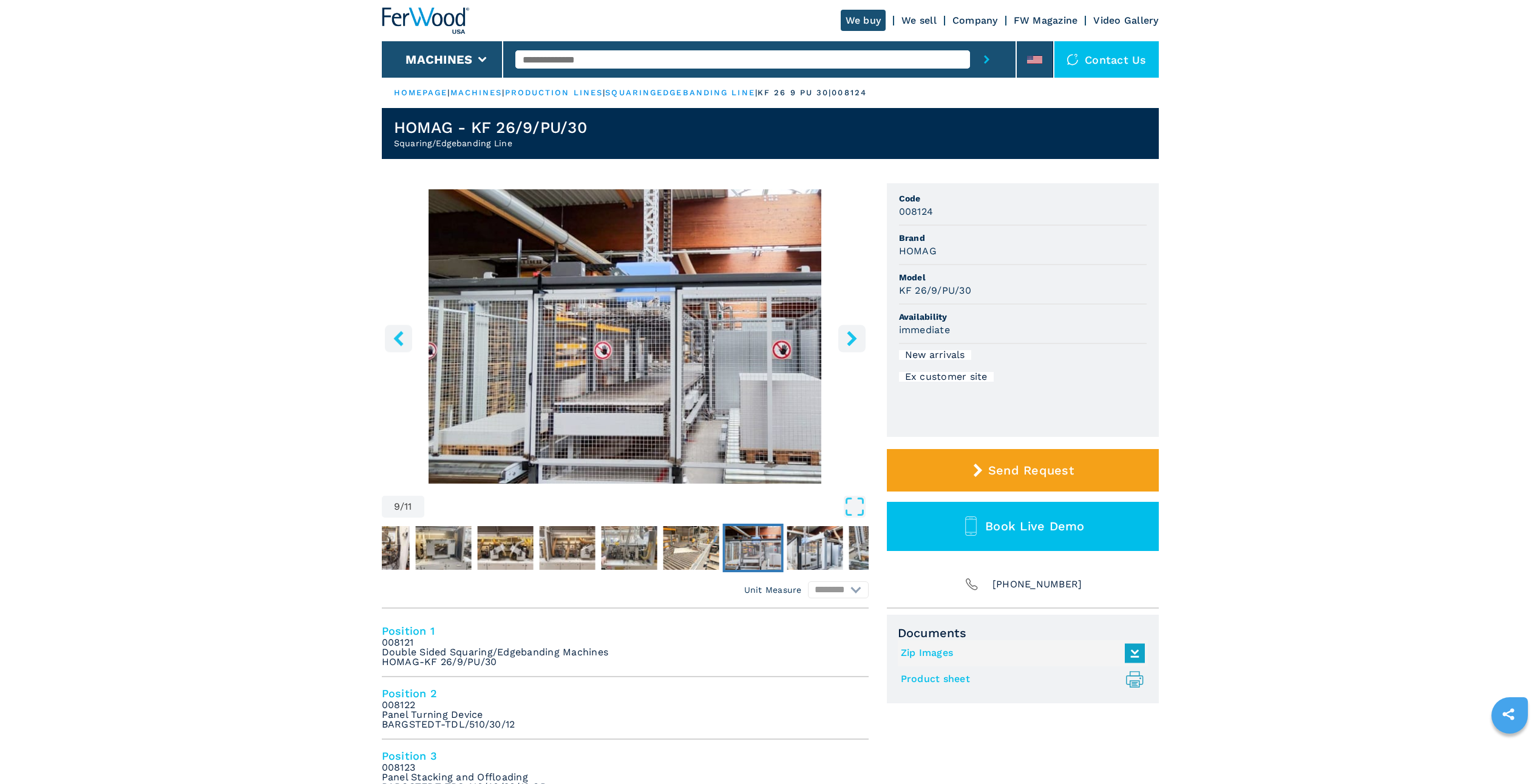
click at [853, 340] on icon "right-button" at bounding box center [851, 338] width 10 height 15
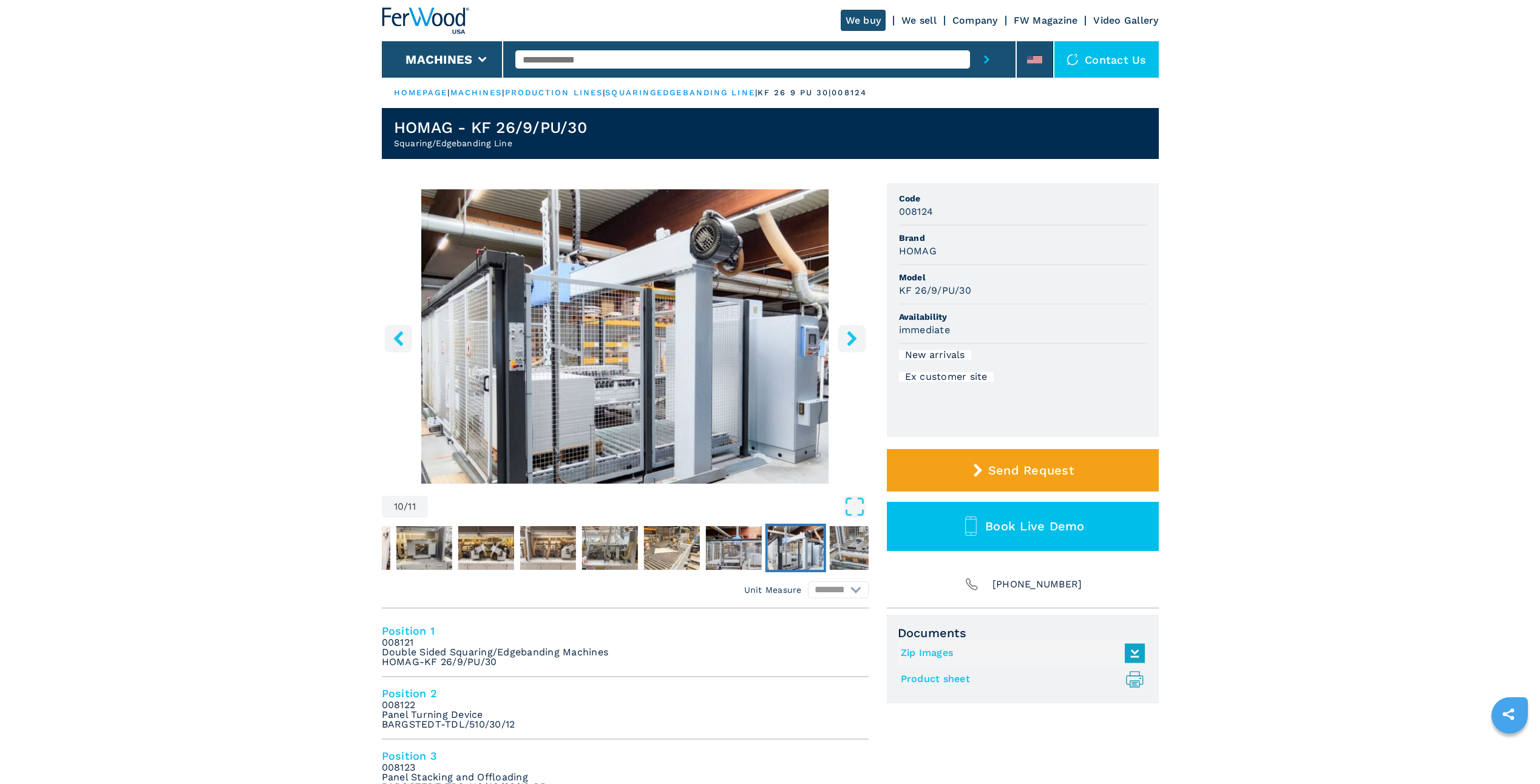
click at [853, 340] on icon "right-button" at bounding box center [851, 338] width 10 height 15
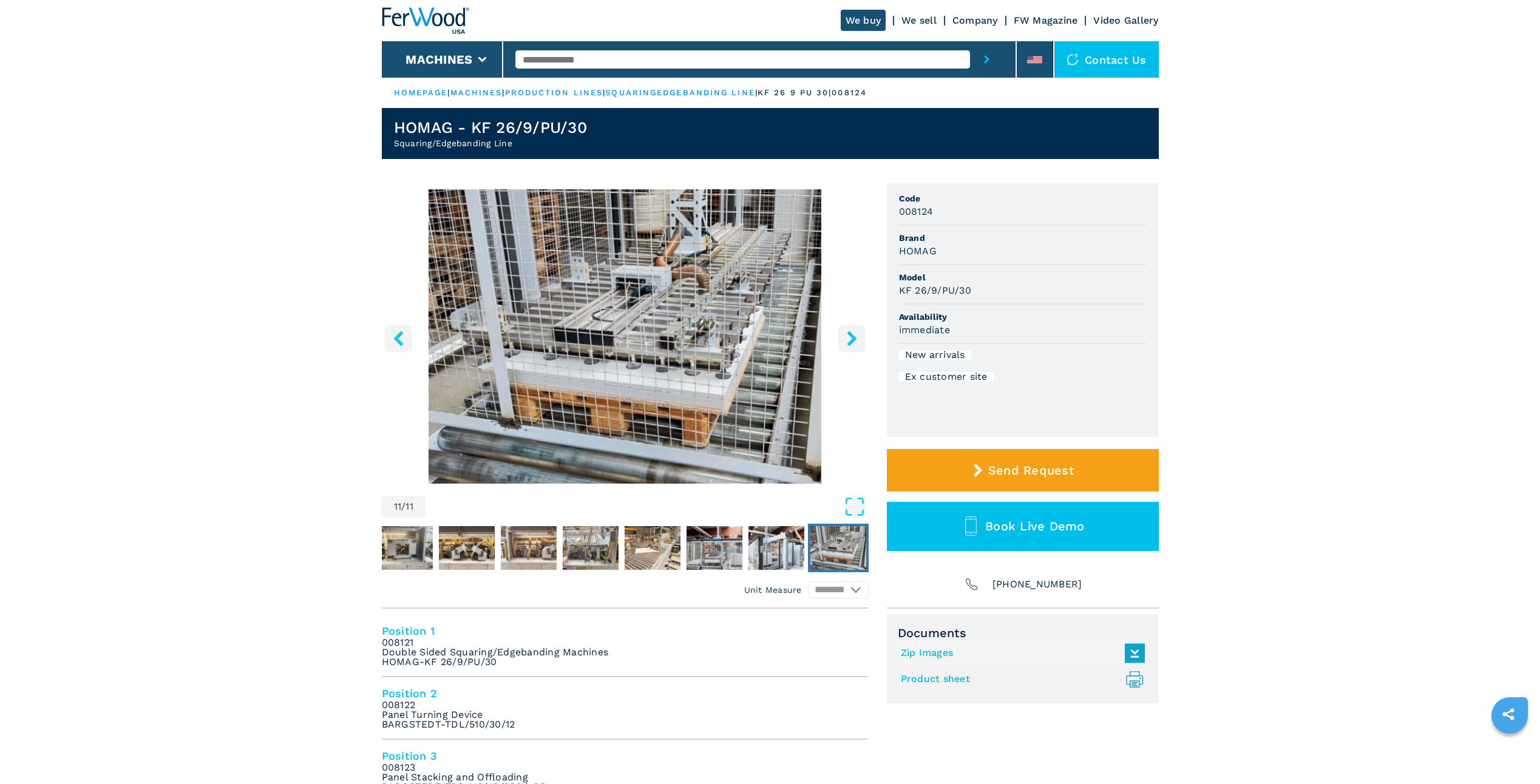
click at [853, 340] on icon "right-button" at bounding box center [851, 338] width 10 height 15
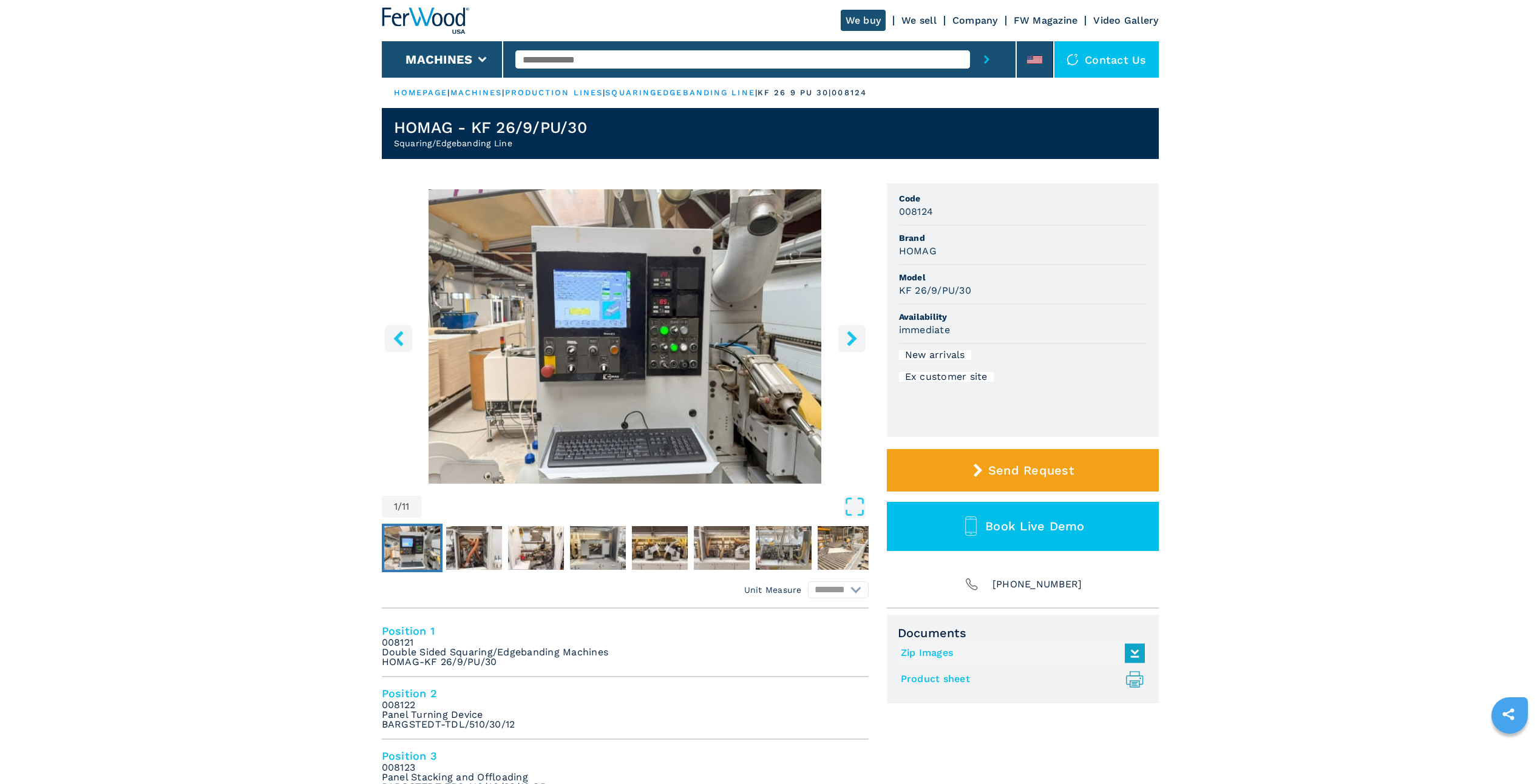
click at [853, 340] on icon "right-button" at bounding box center [851, 338] width 10 height 15
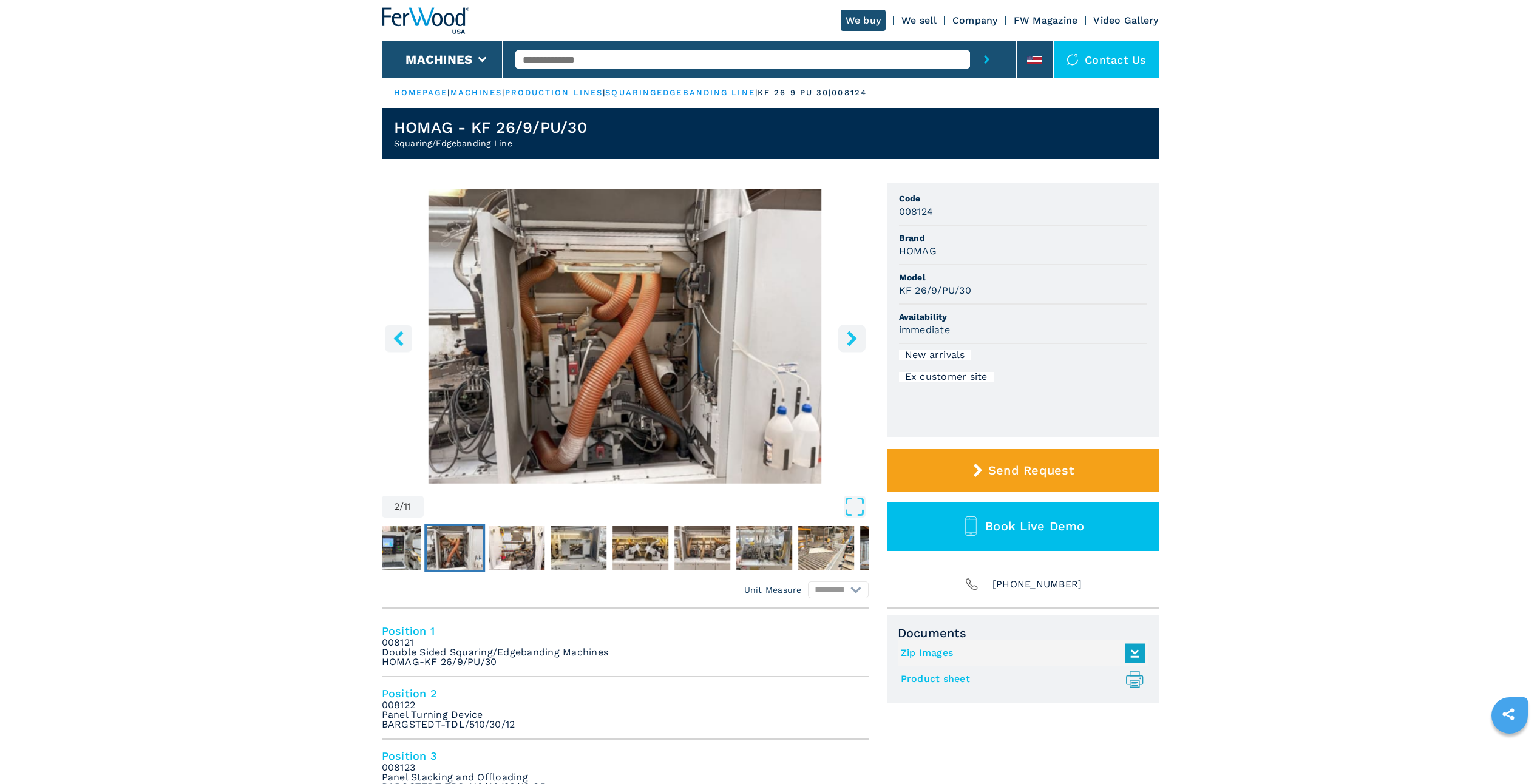
click at [853, 340] on icon "right-button" at bounding box center [851, 338] width 10 height 15
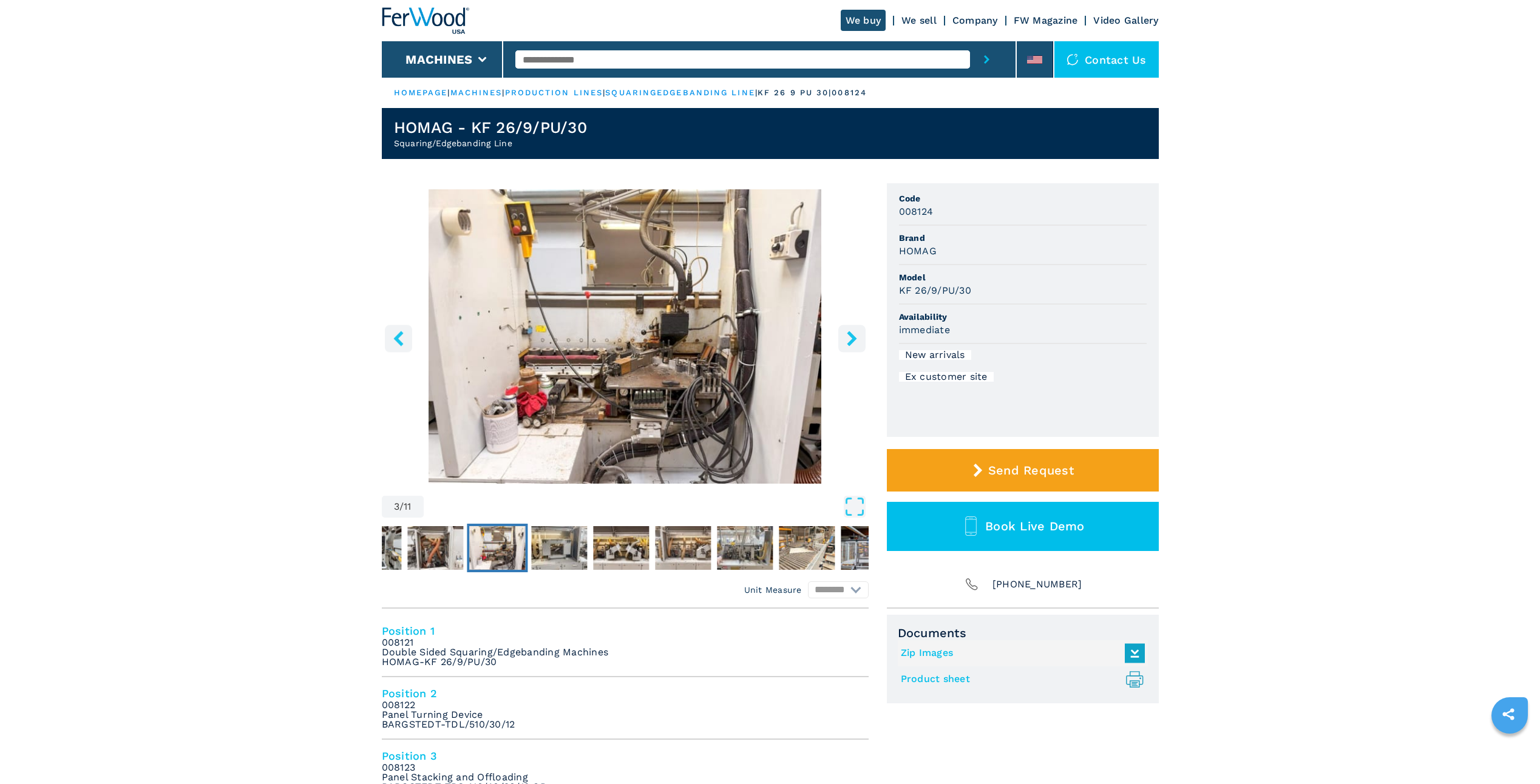
click at [853, 340] on icon "right-button" at bounding box center [851, 338] width 10 height 15
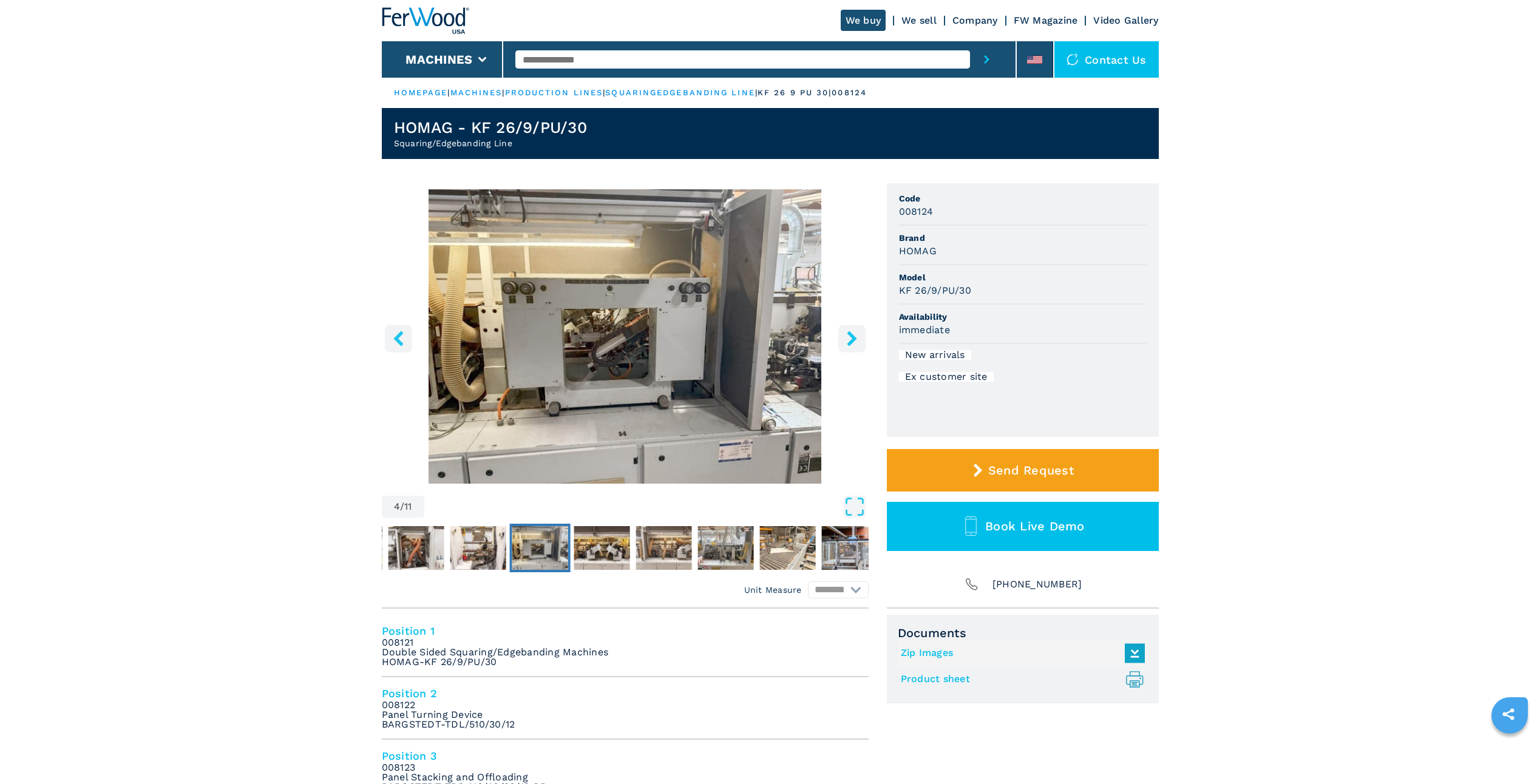
click at [853, 340] on icon "right-button" at bounding box center [851, 338] width 10 height 15
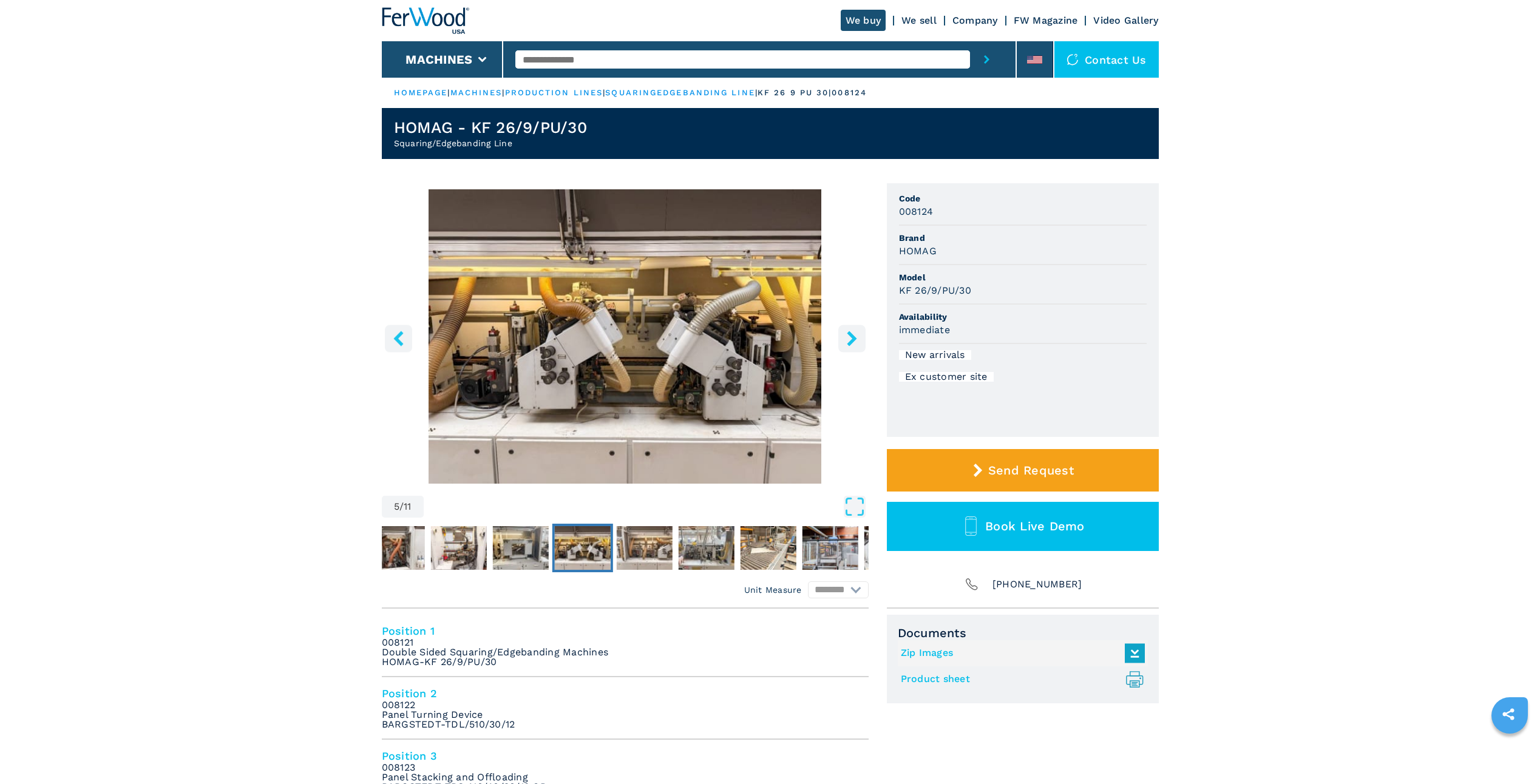
click at [853, 340] on icon "right-button" at bounding box center [851, 338] width 10 height 15
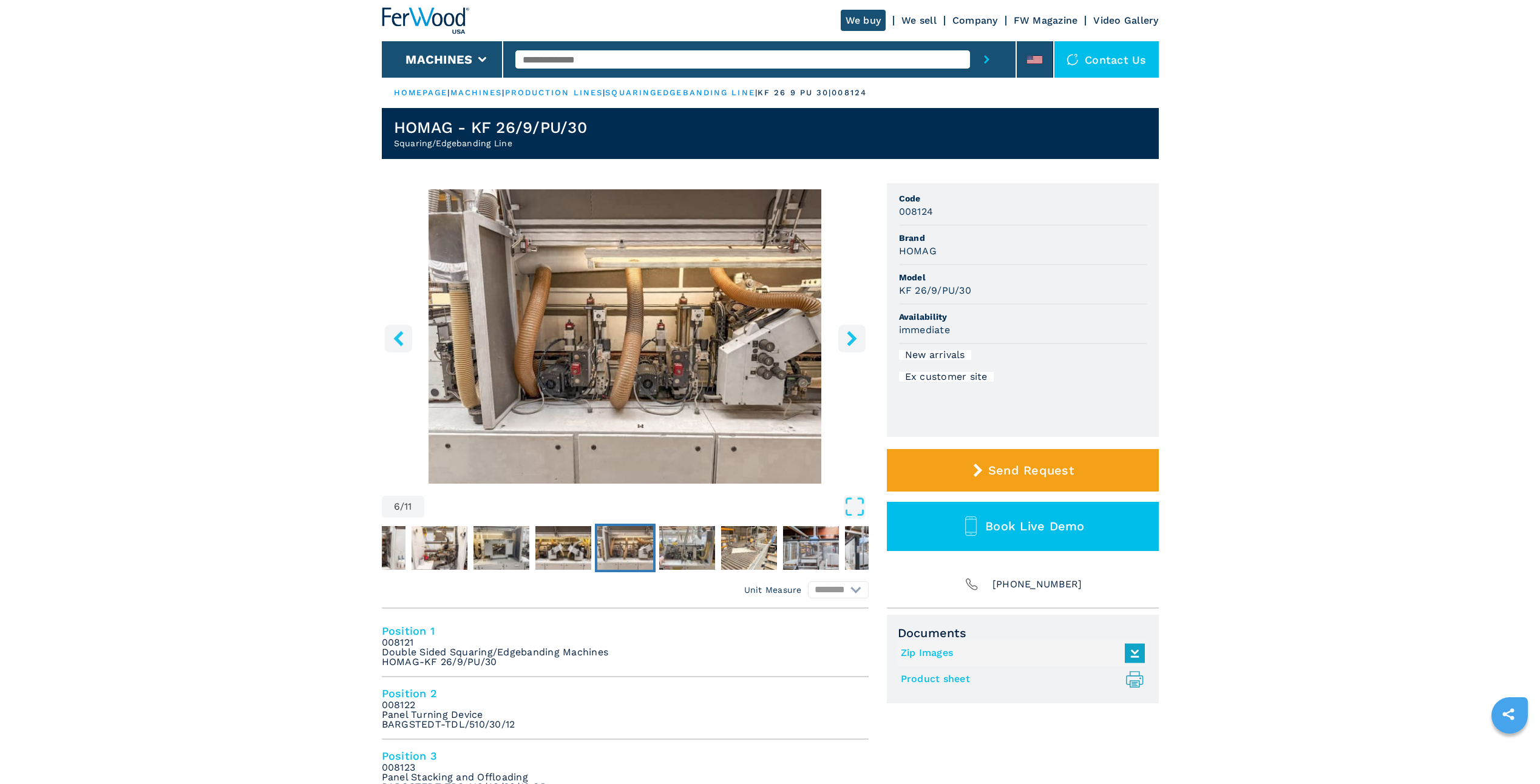
click at [853, 340] on icon "right-button" at bounding box center [851, 338] width 10 height 15
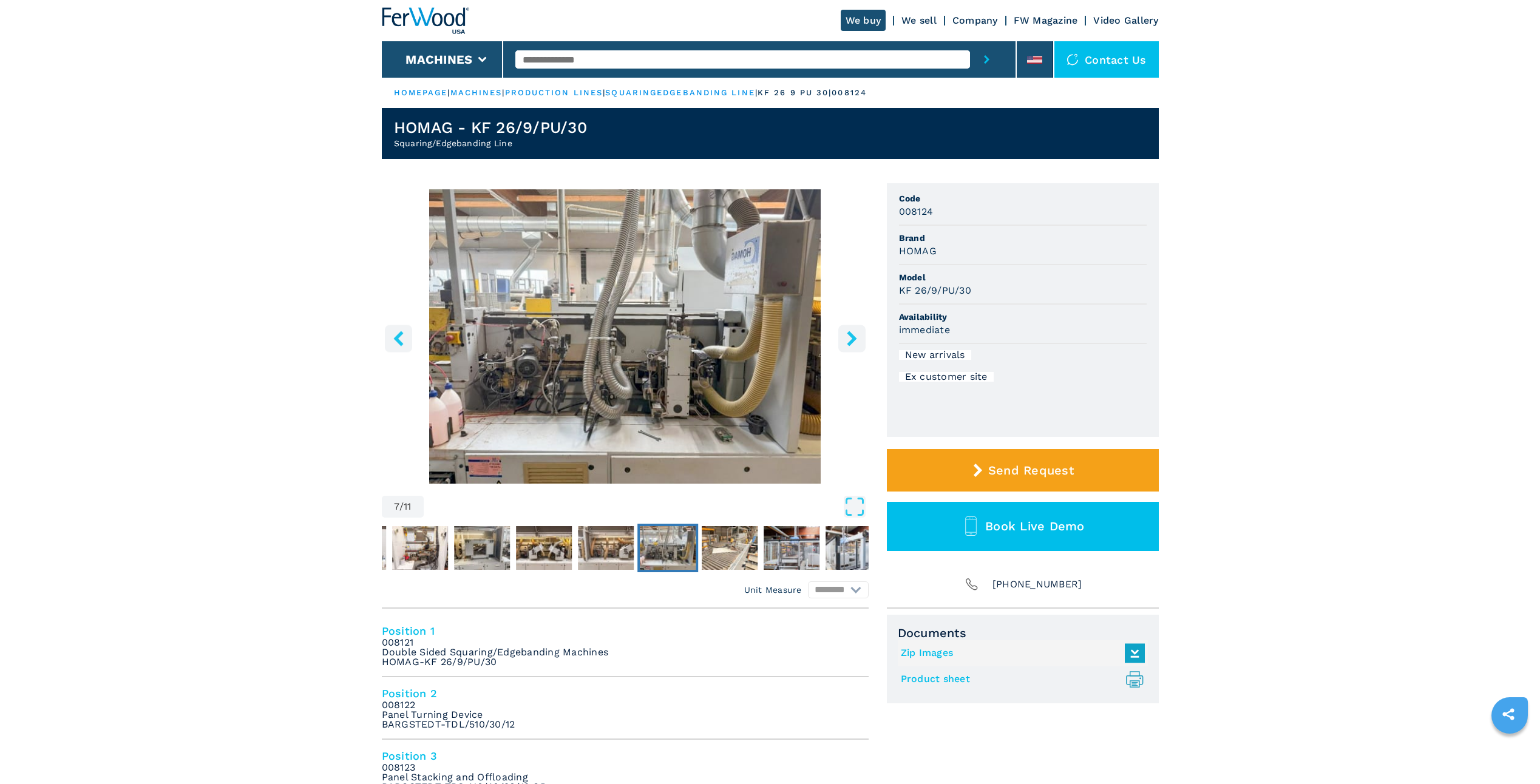
click at [853, 340] on icon "right-button" at bounding box center [851, 338] width 10 height 15
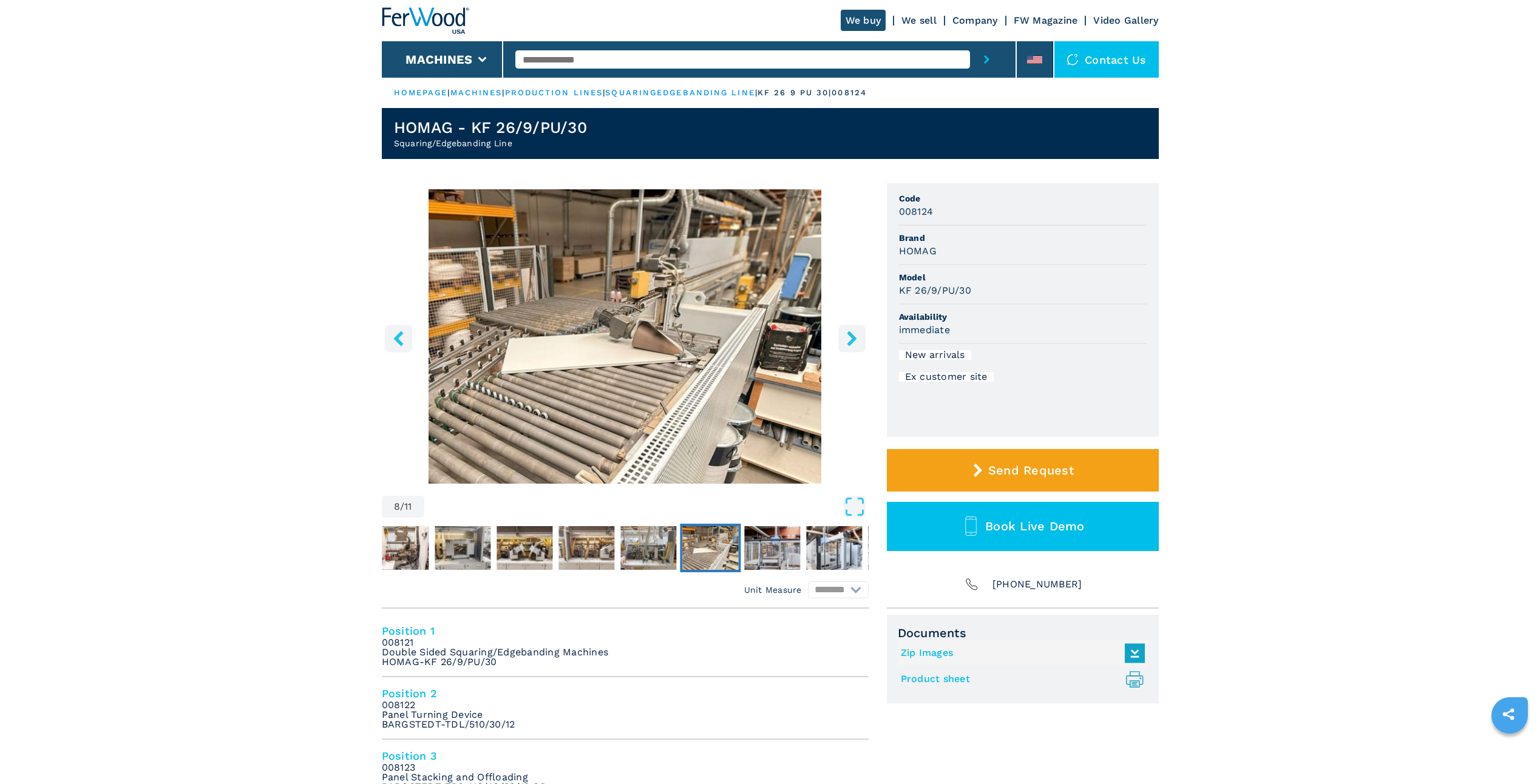
click at [394, 340] on icon "left-button" at bounding box center [398, 338] width 15 height 15
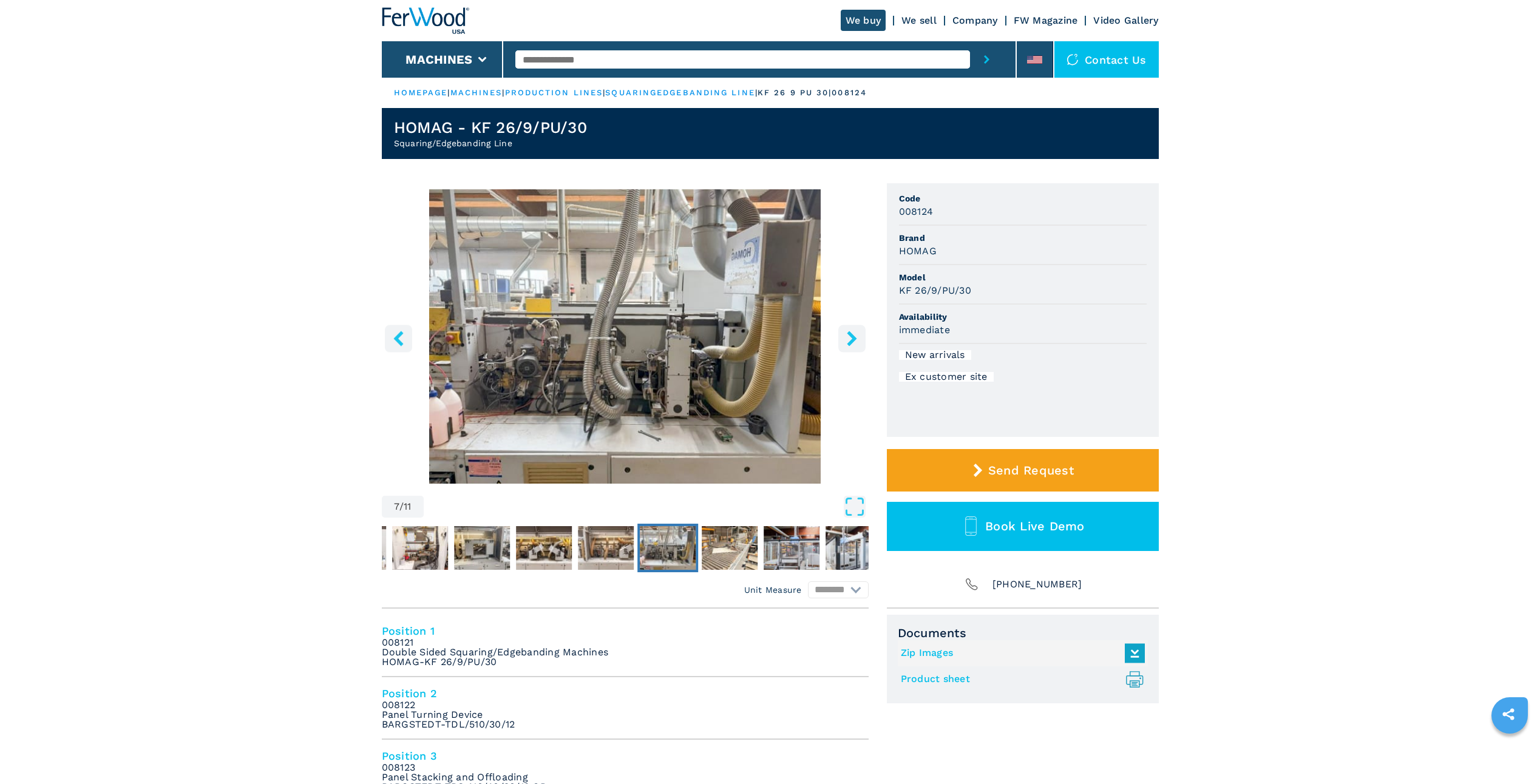
click at [394, 340] on icon "left-button" at bounding box center [398, 338] width 15 height 15
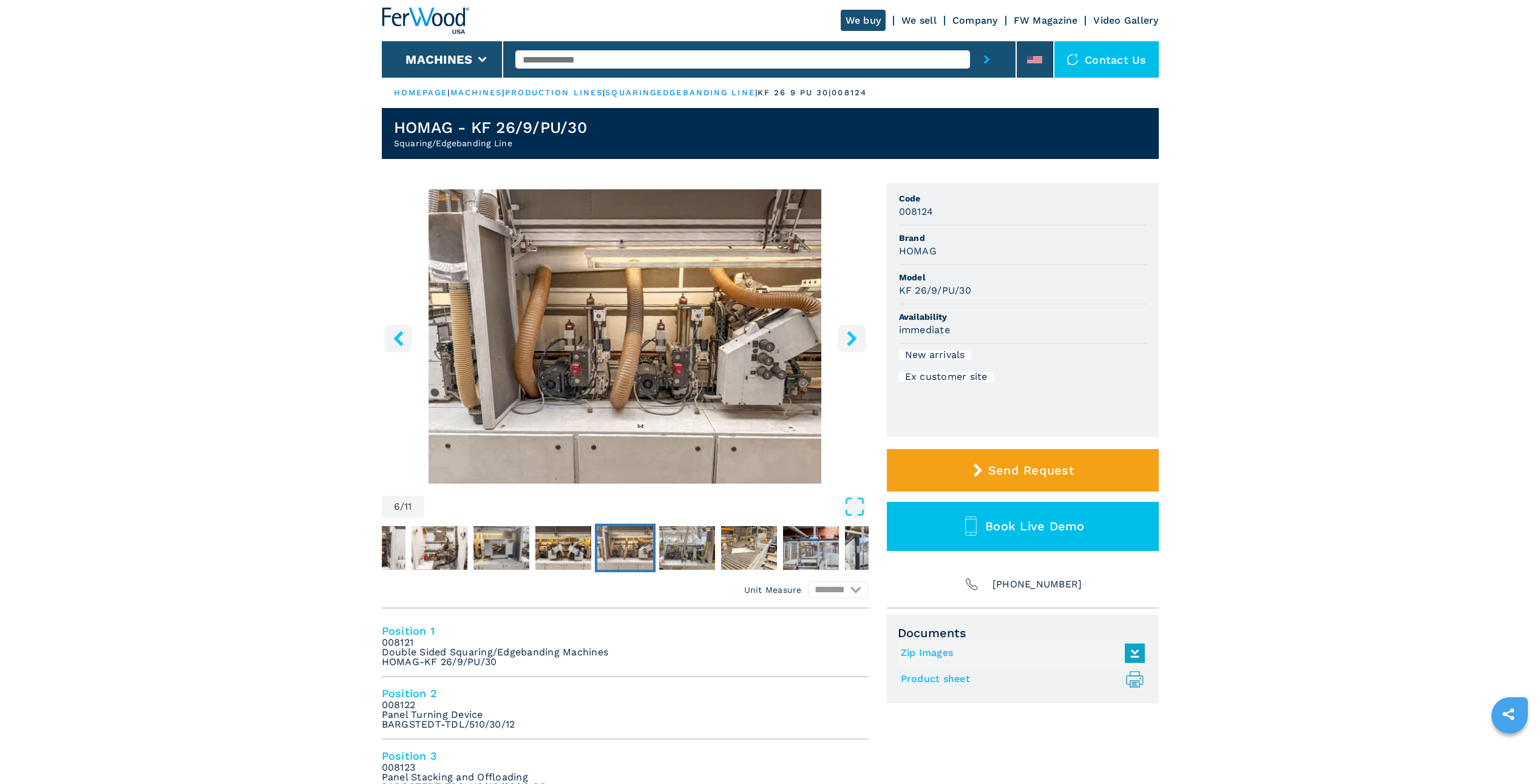
click at [394, 340] on icon "left-button" at bounding box center [398, 338] width 15 height 15
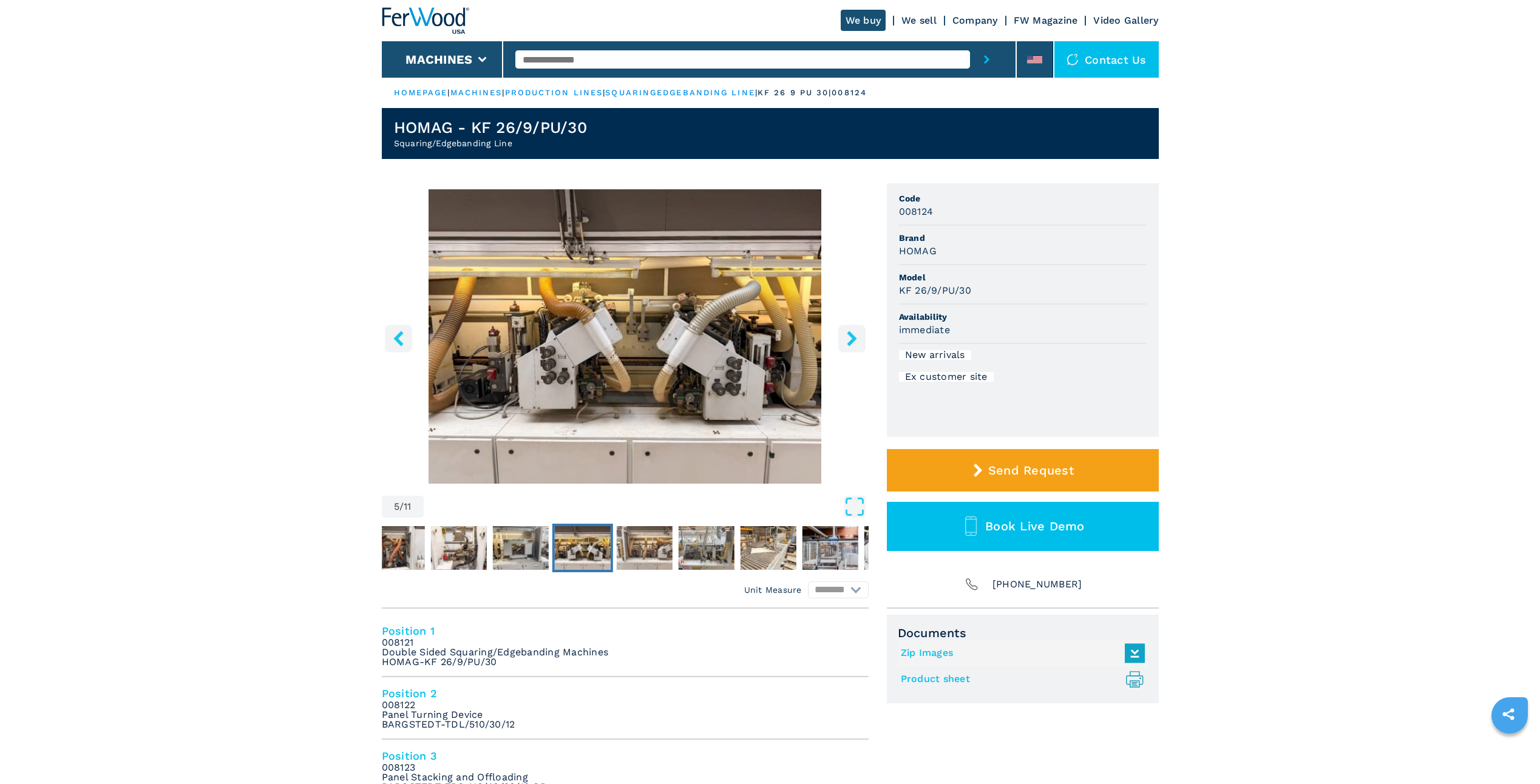
click at [394, 340] on icon "left-button" at bounding box center [398, 338] width 15 height 15
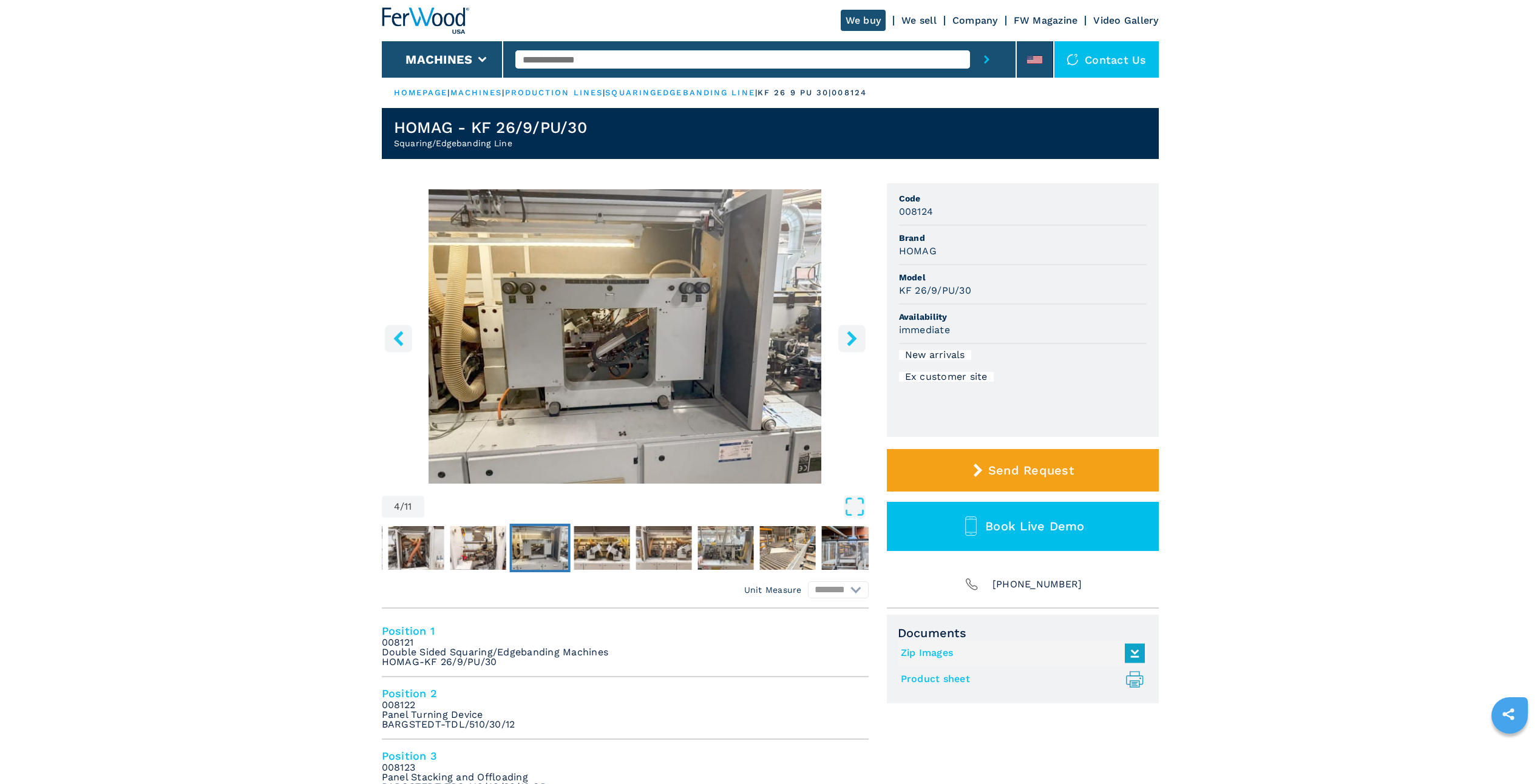
click at [394, 340] on icon "left-button" at bounding box center [398, 338] width 15 height 15
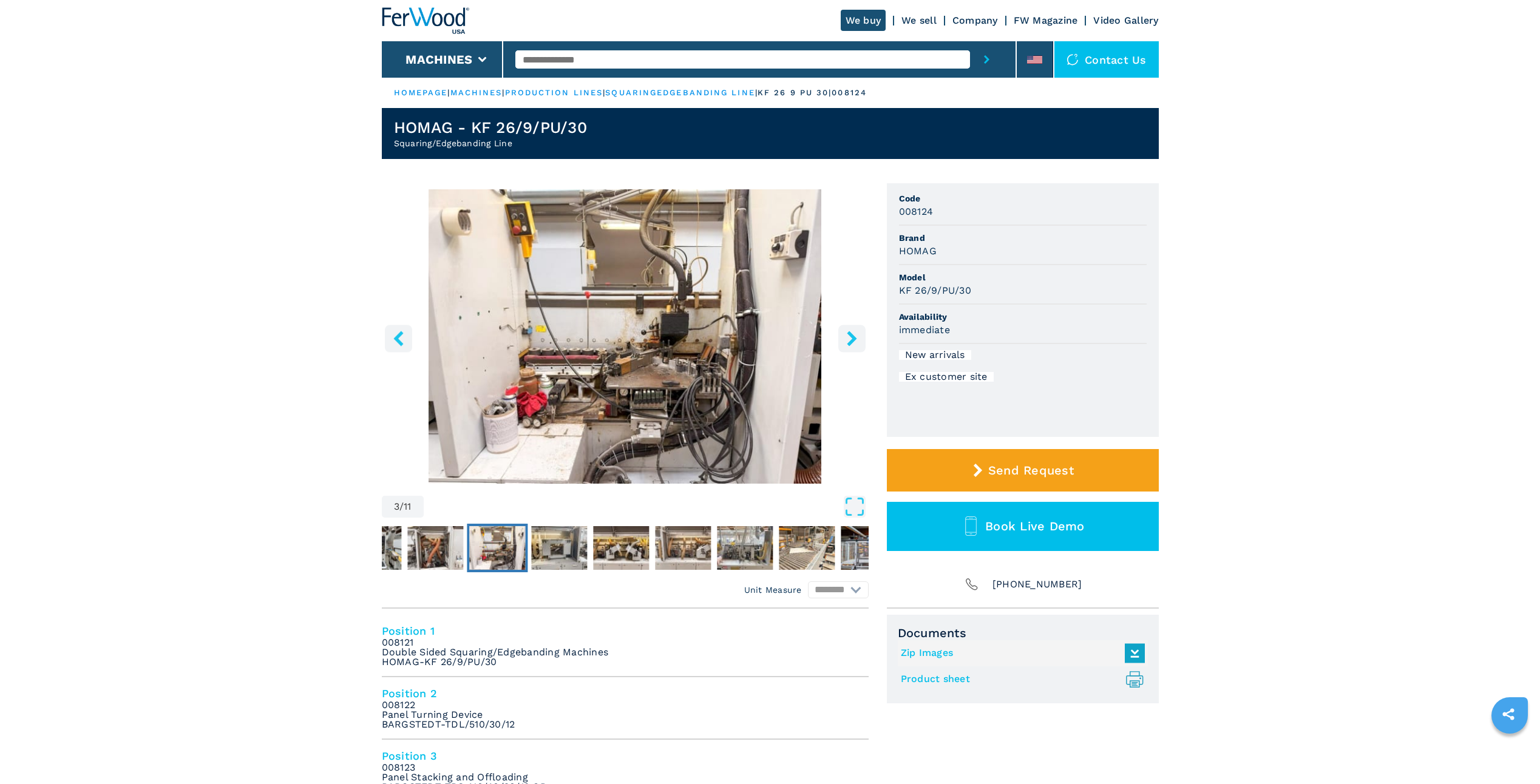
click at [394, 340] on icon "left-button" at bounding box center [398, 338] width 15 height 15
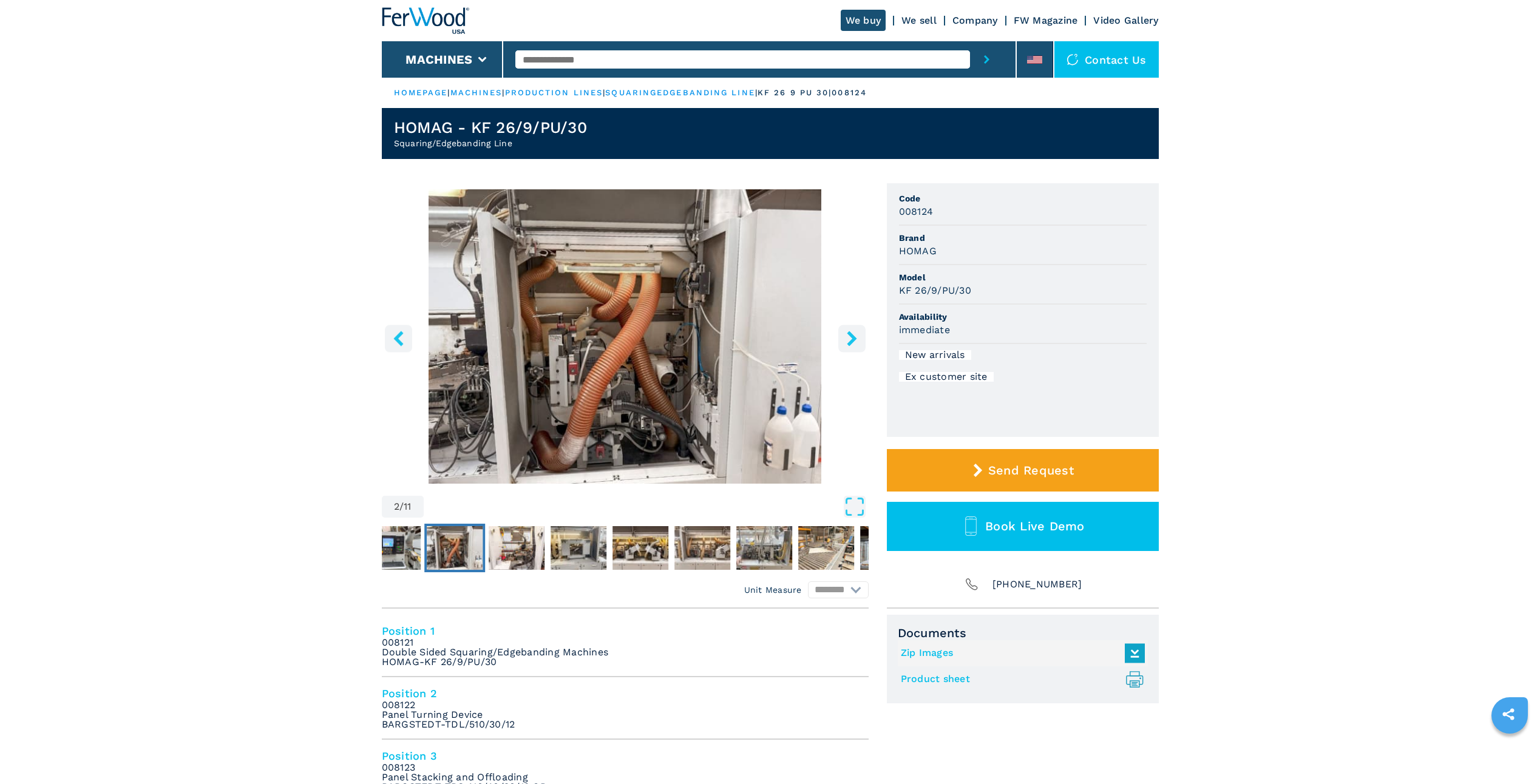
click at [394, 340] on icon "left-button" at bounding box center [398, 338] width 15 height 15
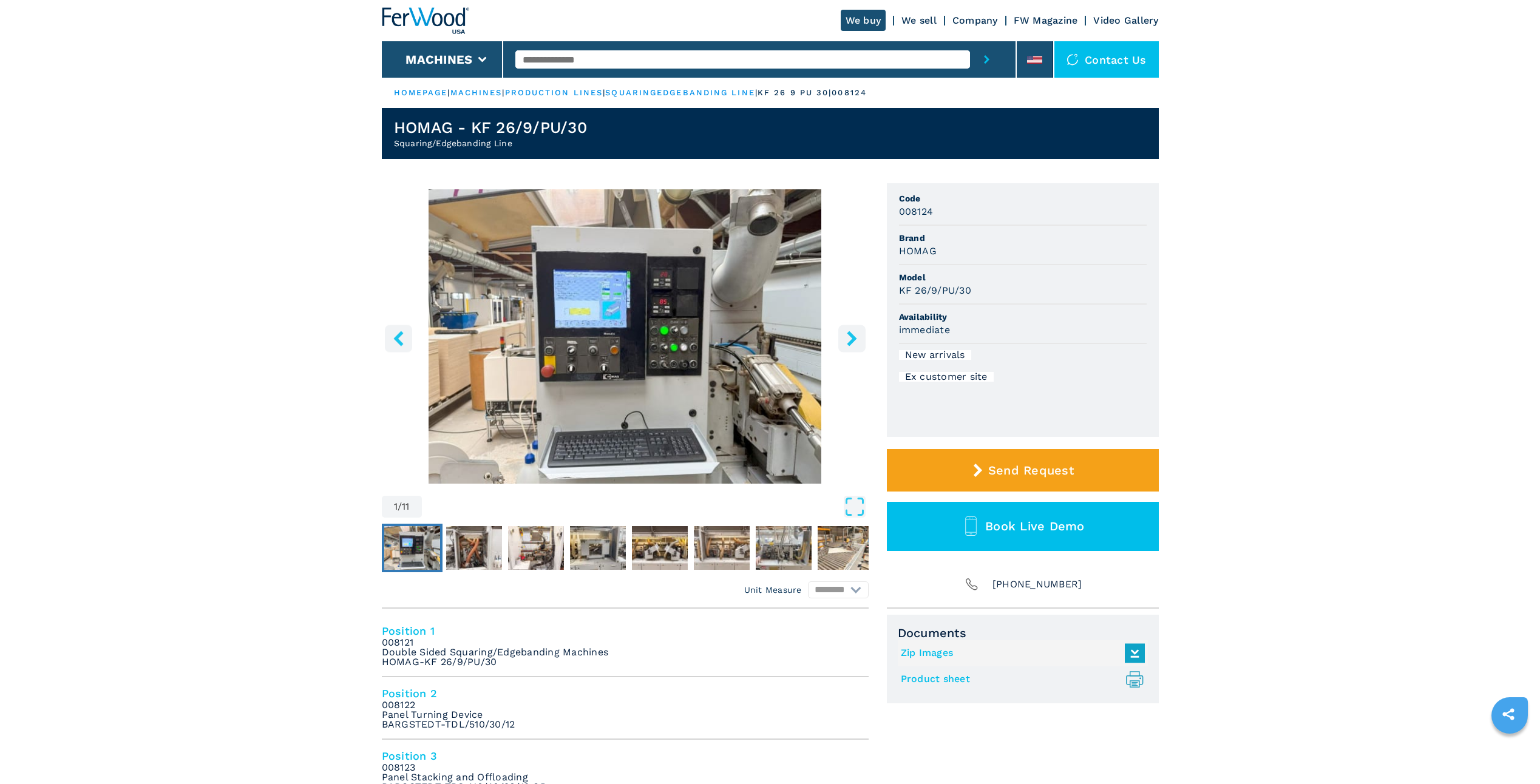
click at [394, 340] on icon "left-button" at bounding box center [398, 338] width 15 height 15
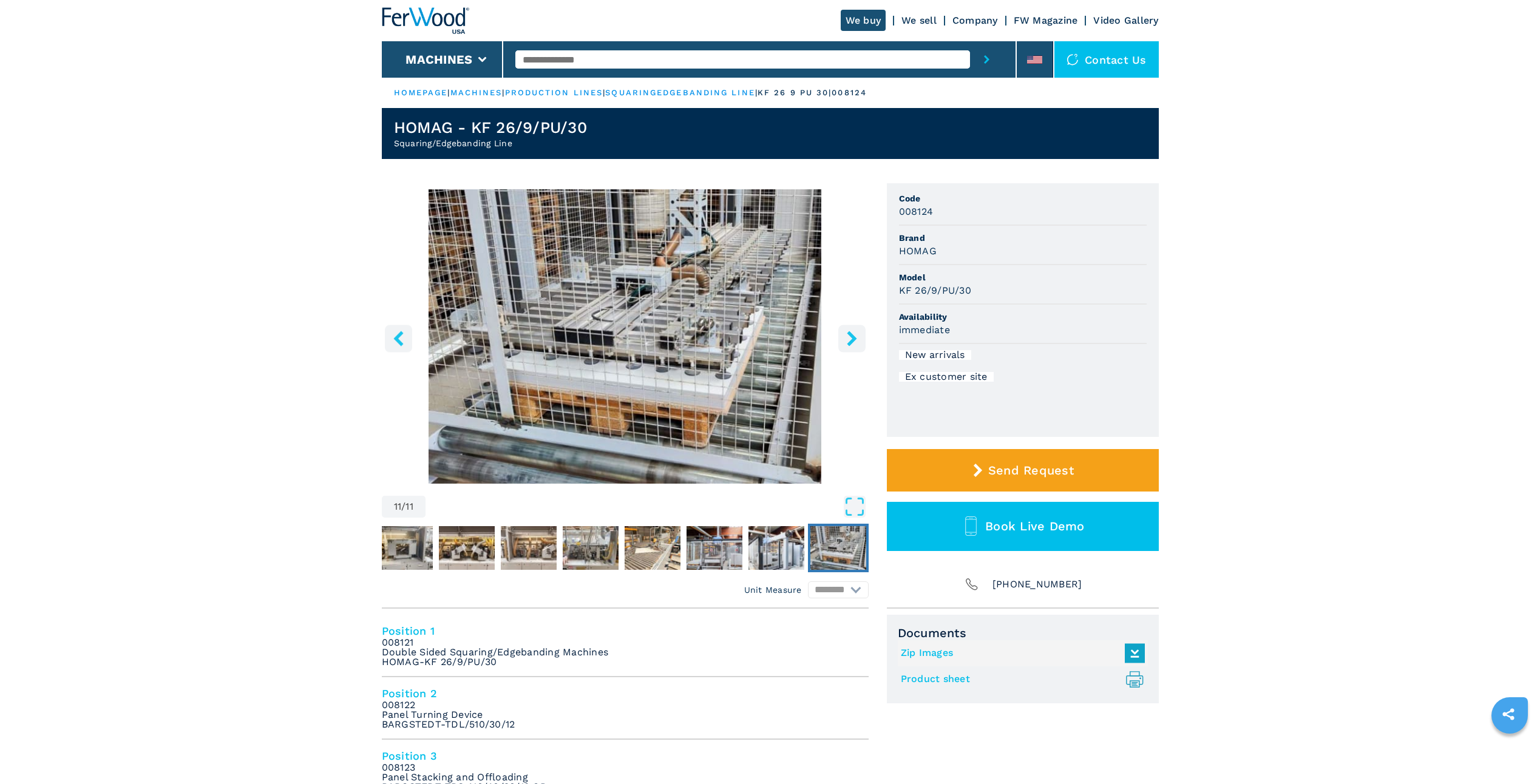
click at [394, 340] on icon "left-button" at bounding box center [398, 338] width 15 height 15
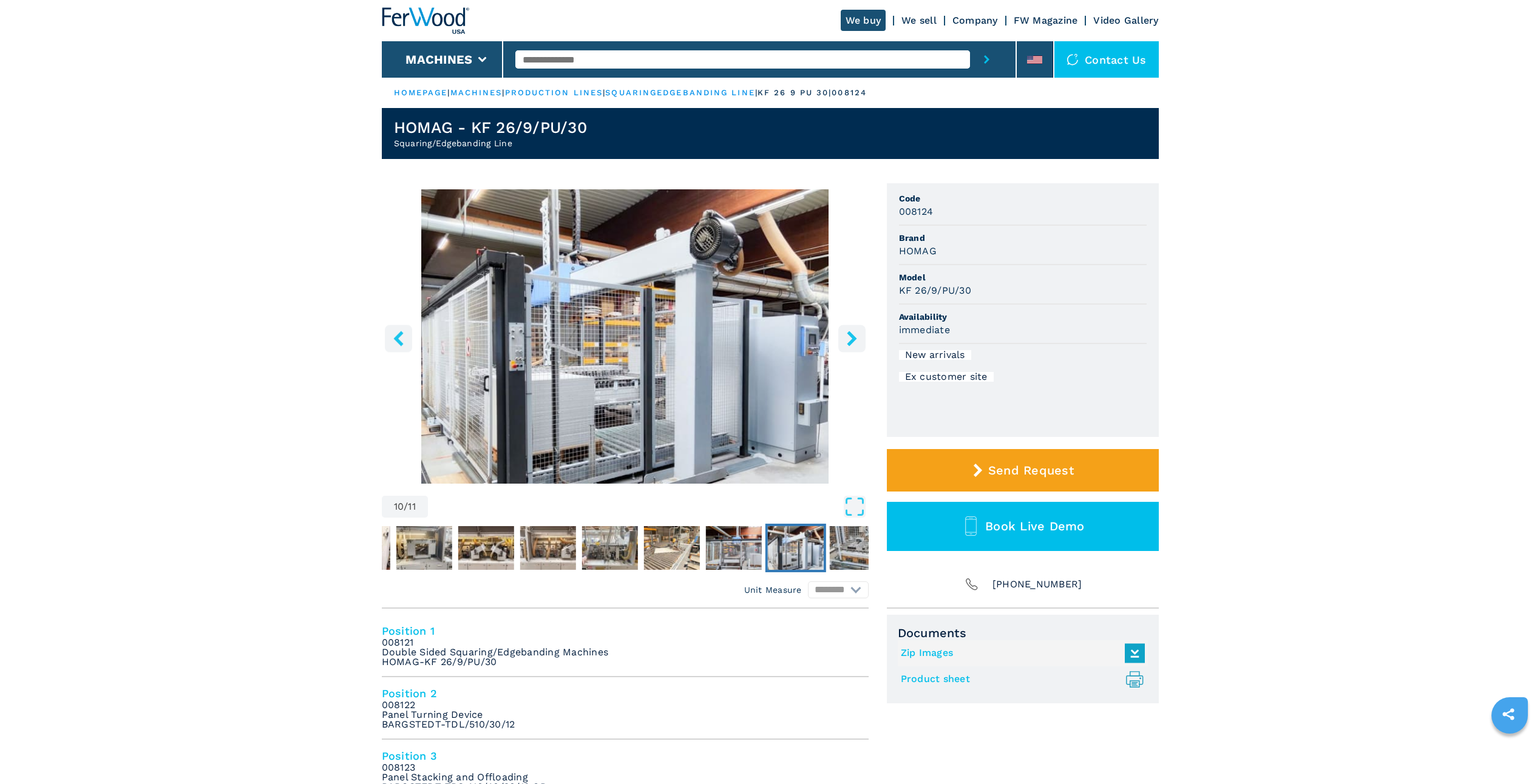
click at [394, 340] on icon "left-button" at bounding box center [398, 338] width 15 height 15
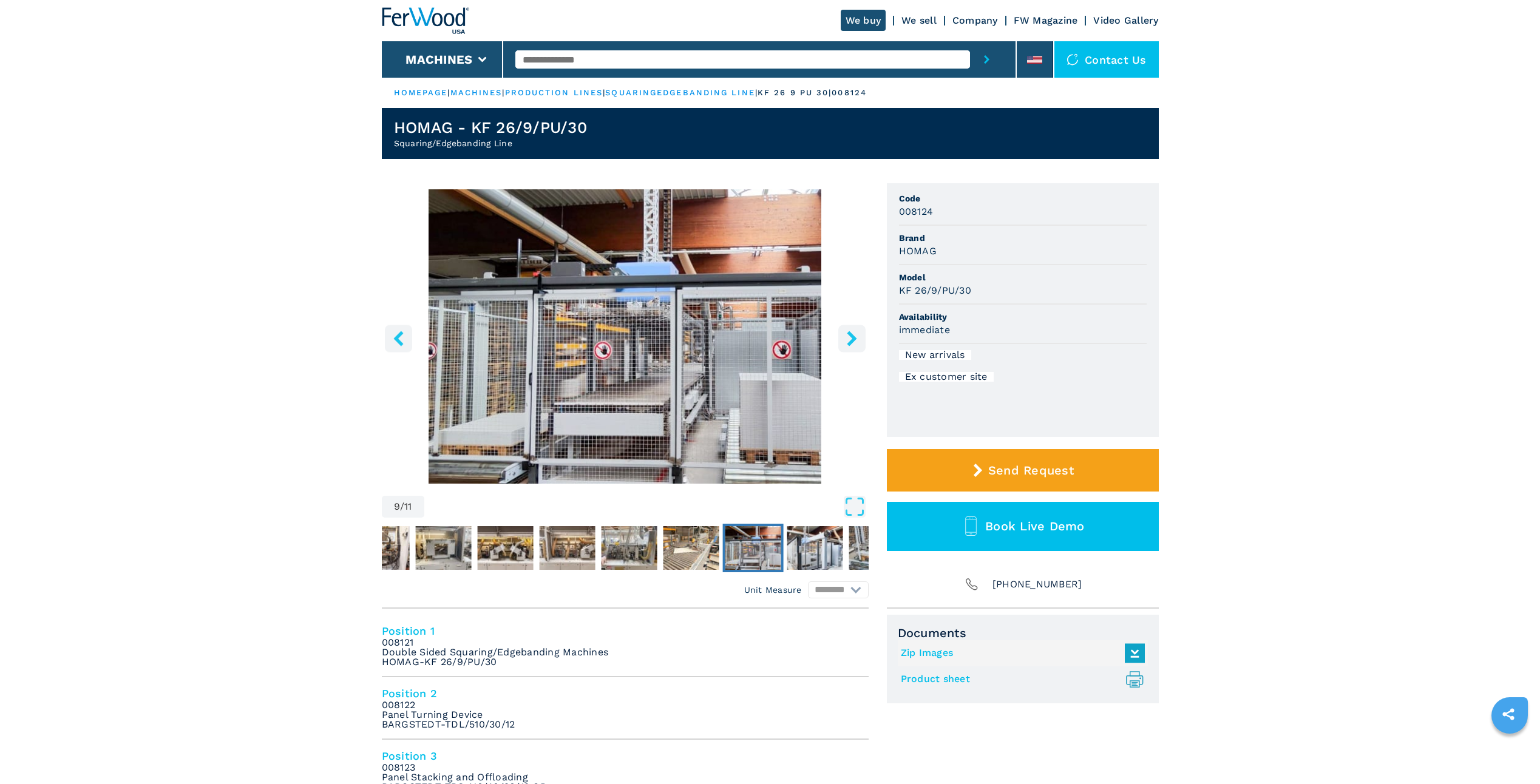
click at [394, 340] on icon "left-button" at bounding box center [398, 338] width 15 height 15
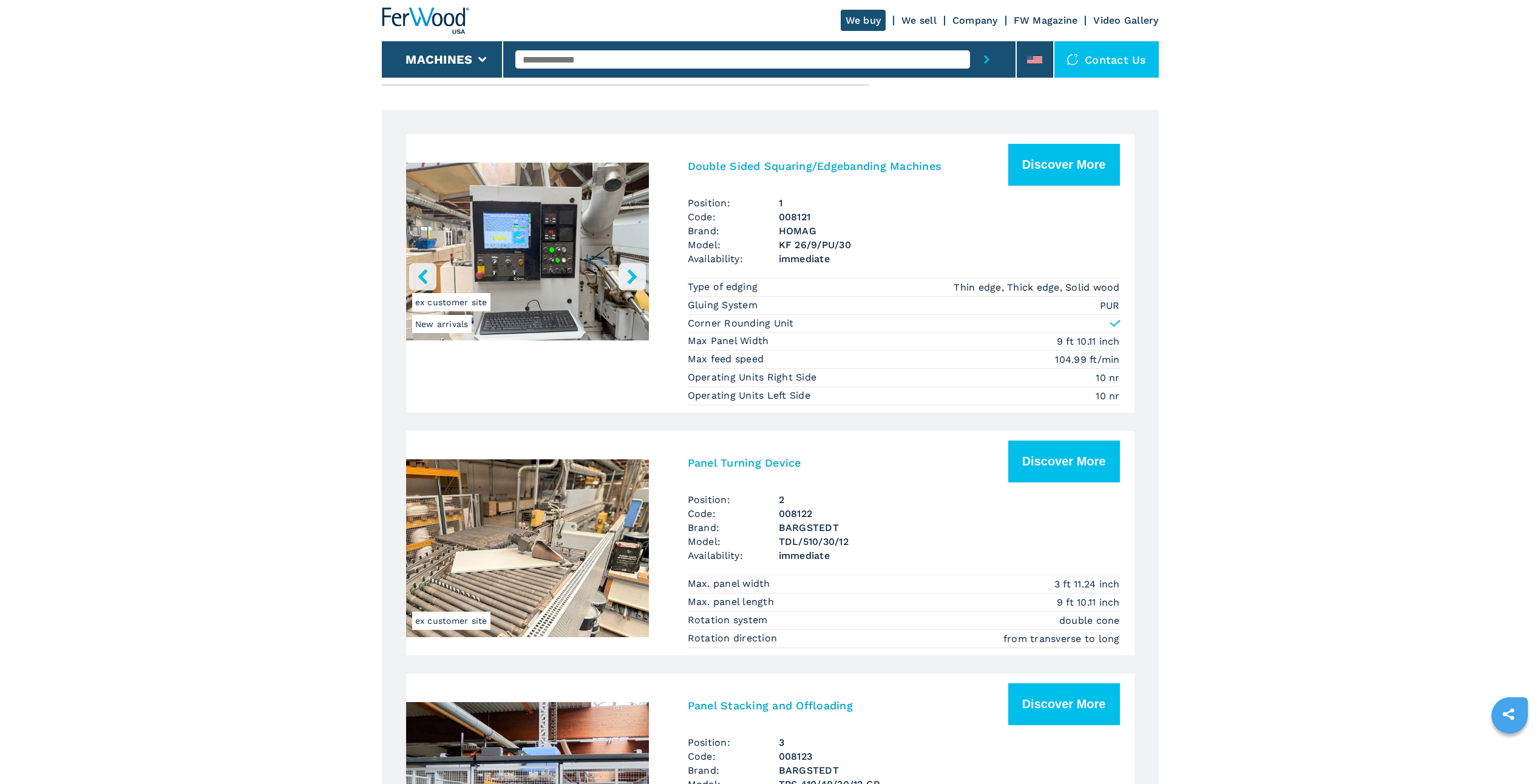
scroll to position [667, 0]
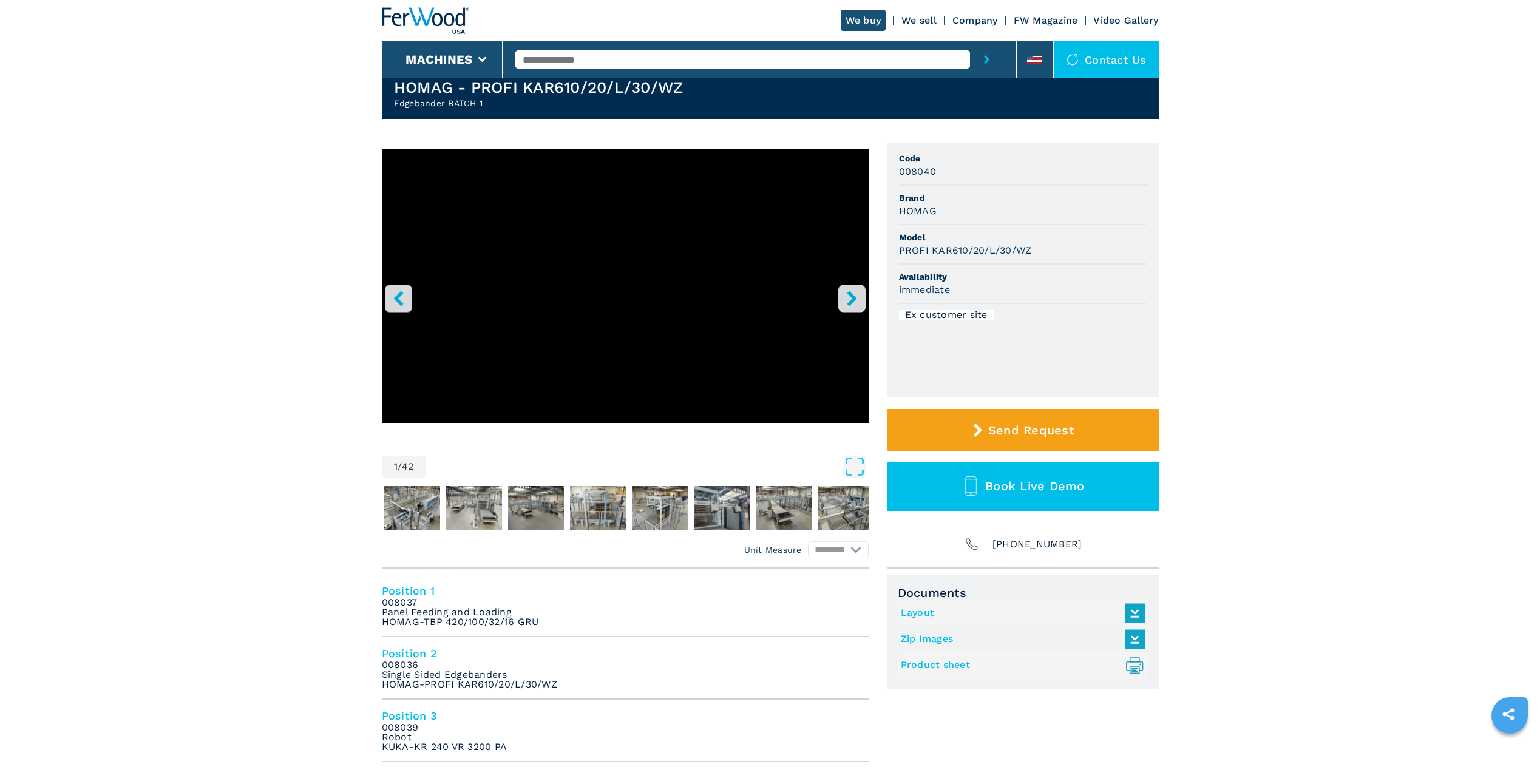
scroll to position [61, 0]
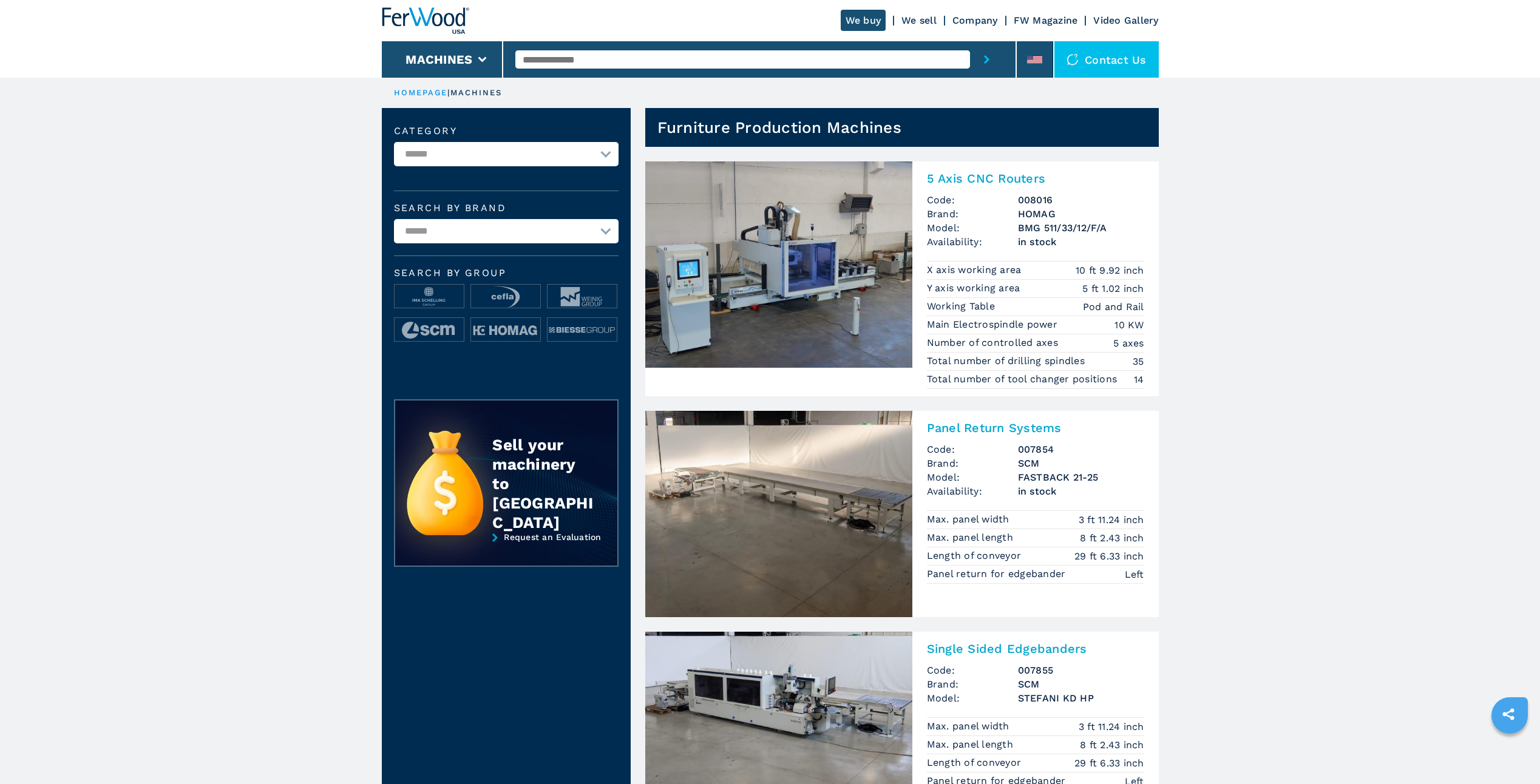
click at [479, 232] on select "**********" at bounding box center [507, 231] width 225 height 24
click at [476, 148] on select "**********" at bounding box center [507, 154] width 225 height 24
select select "**********"
click at [394, 142] on select "**********" at bounding box center [507, 154] width 225 height 24
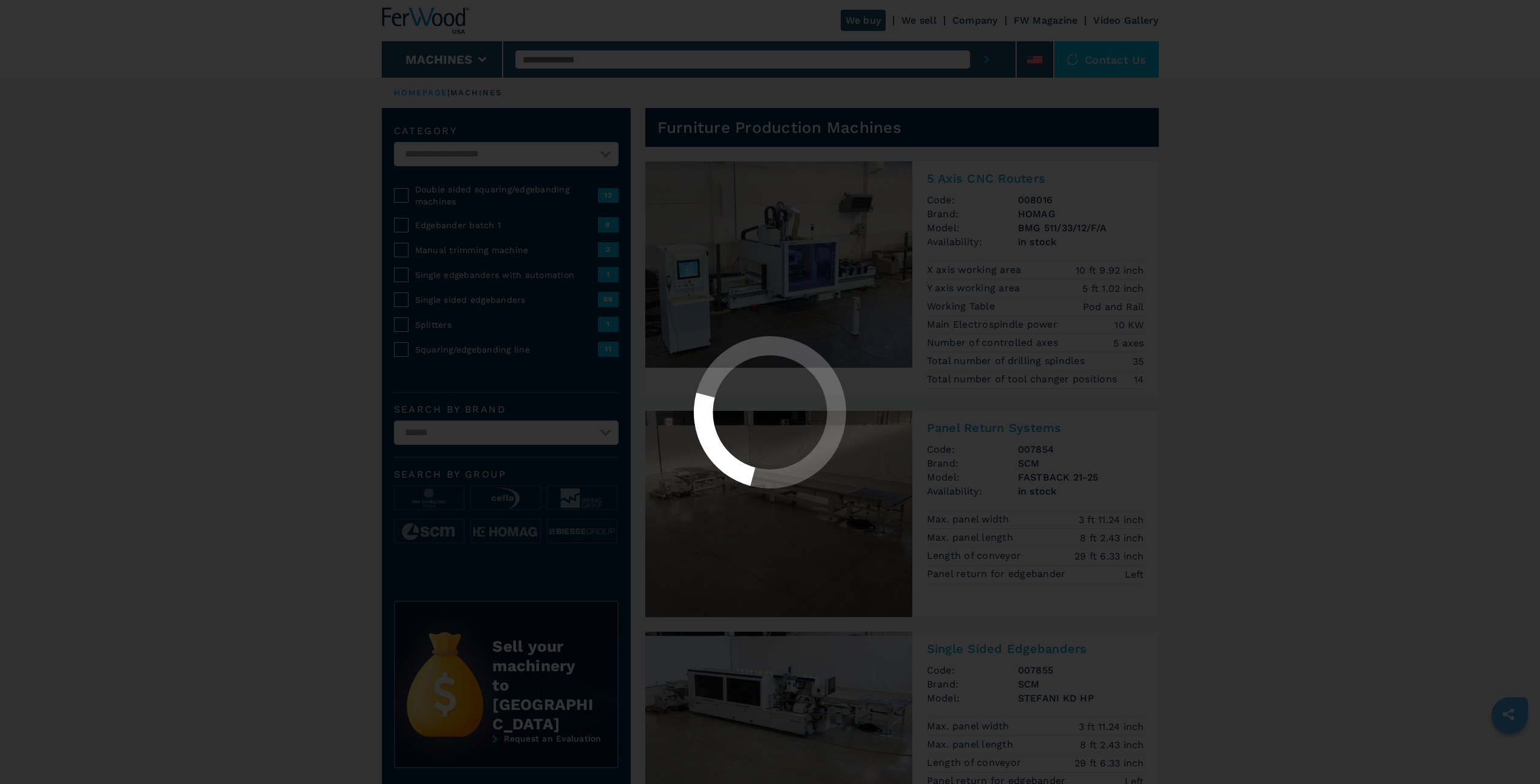
select select "**********"
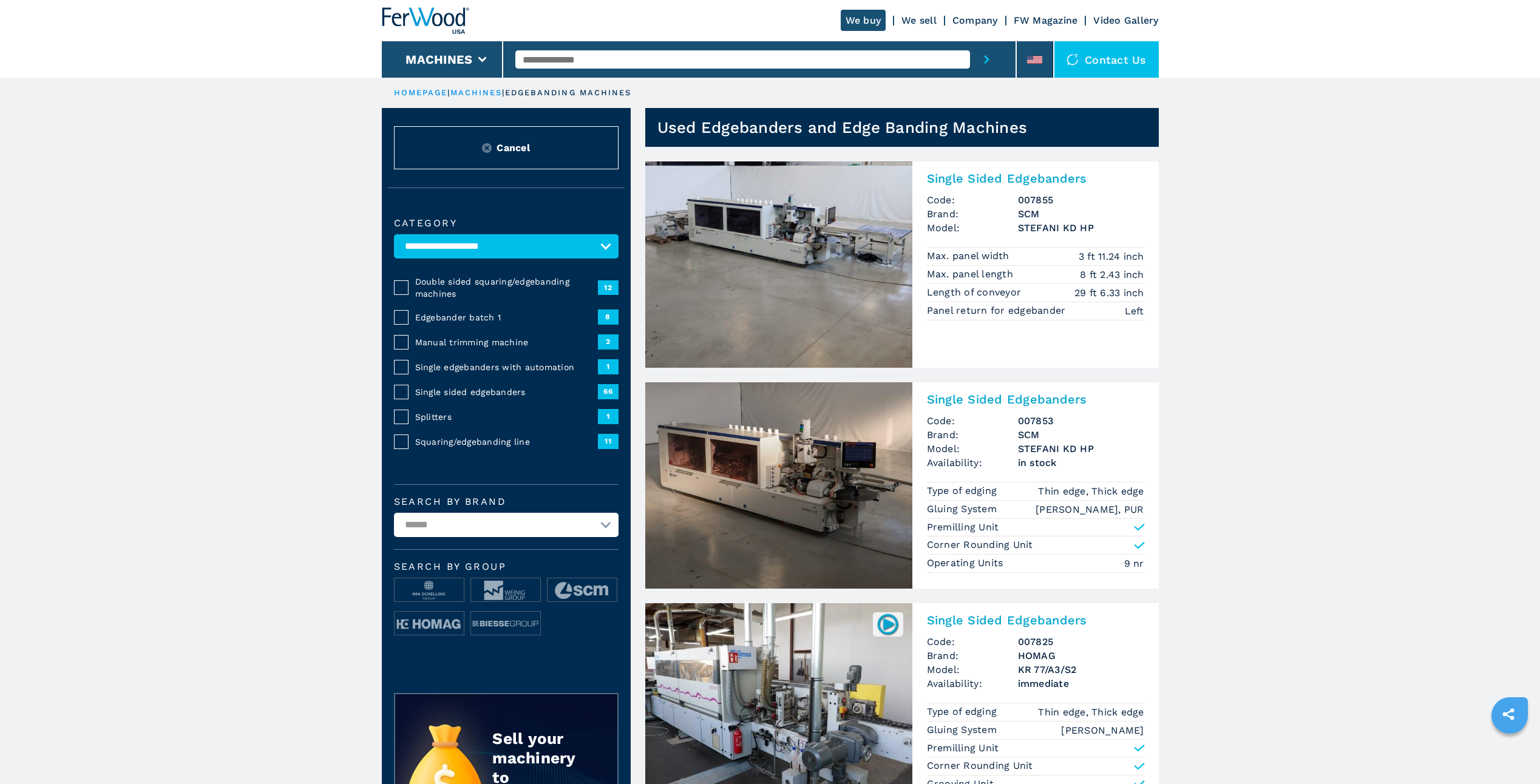
scroll to position [61, 0]
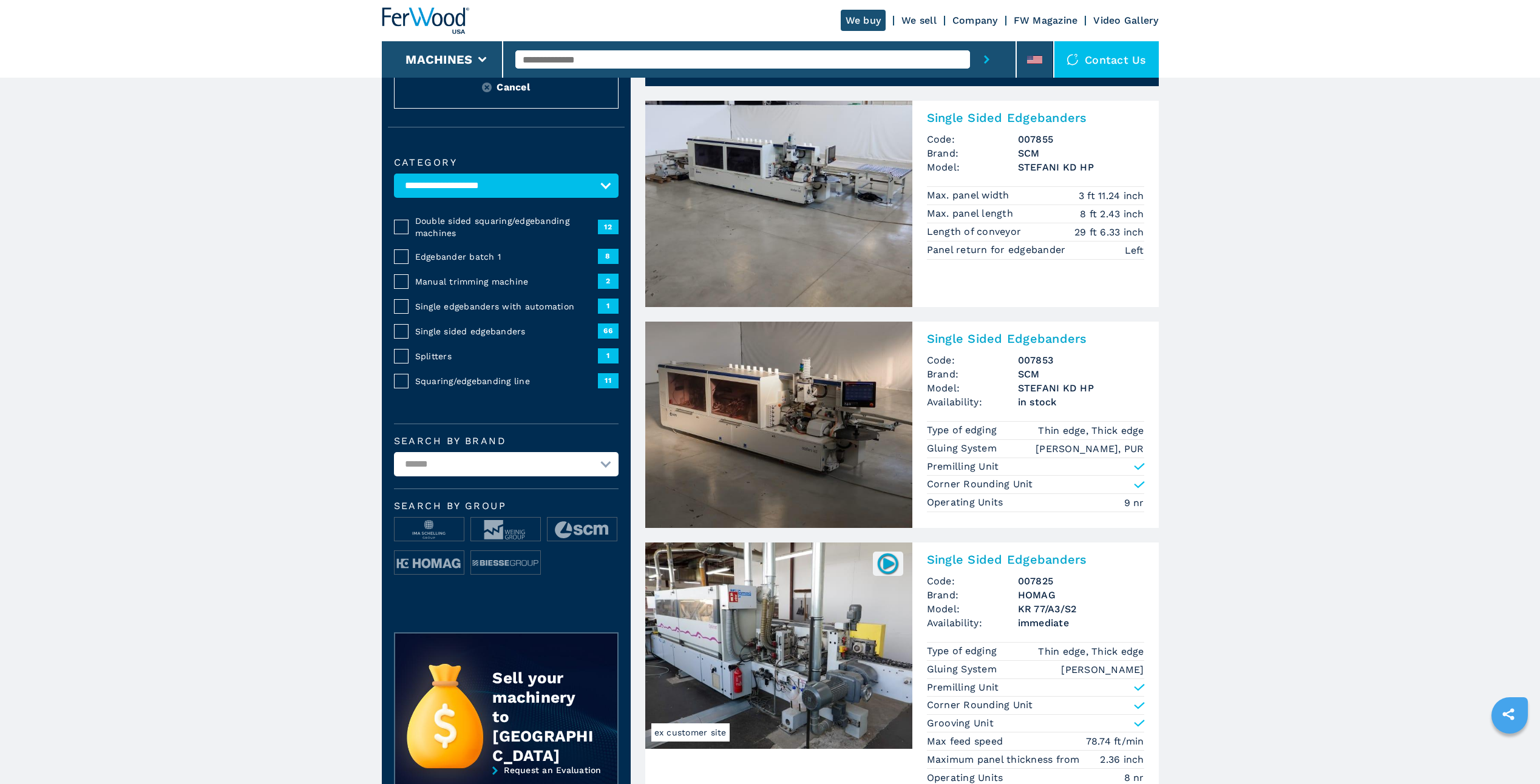
click at [516, 467] on select "**********" at bounding box center [507, 465] width 225 height 24
select select "*****"
click at [394, 452] on select "**********" at bounding box center [507, 465] width 225 height 24
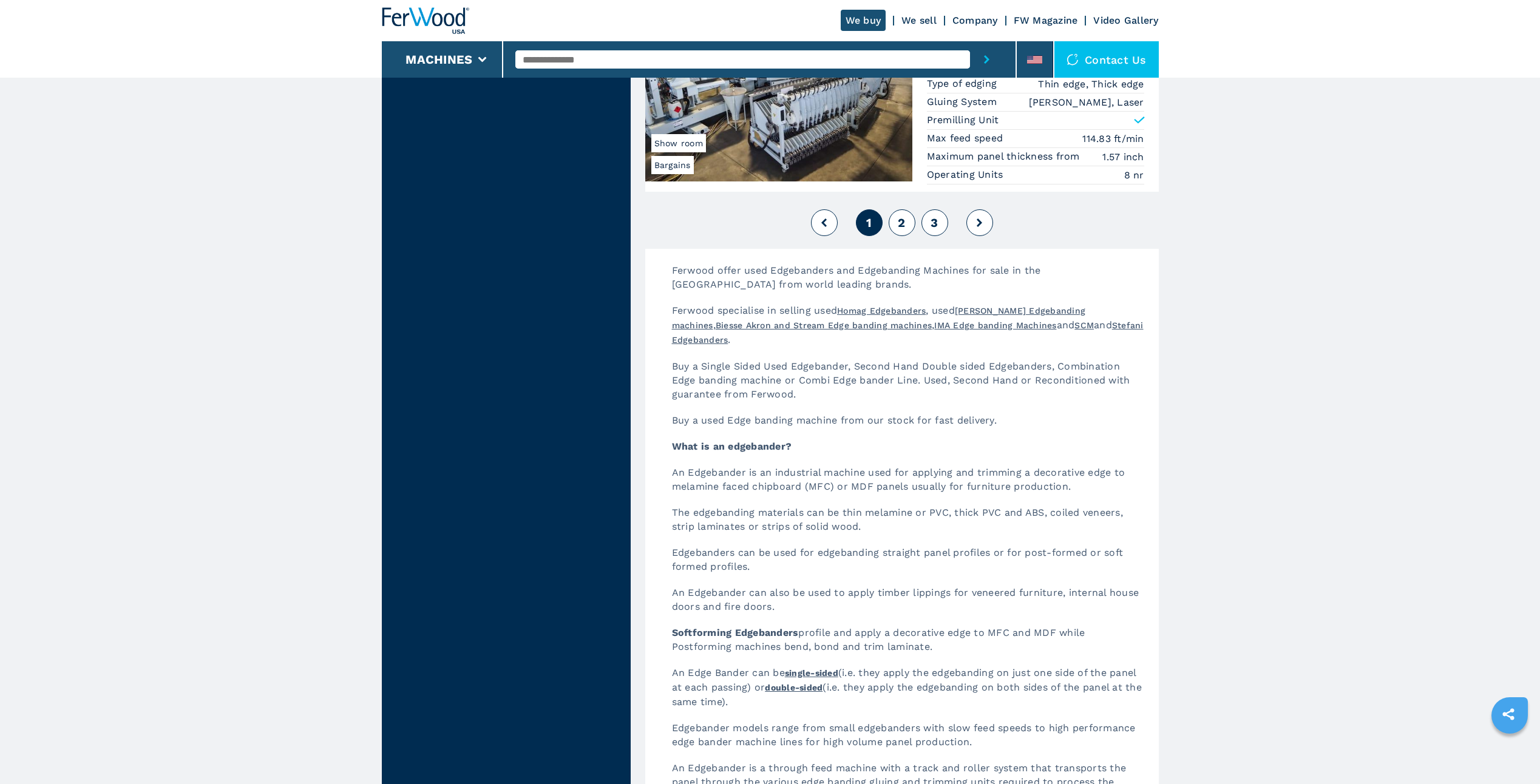
scroll to position [3228, 0]
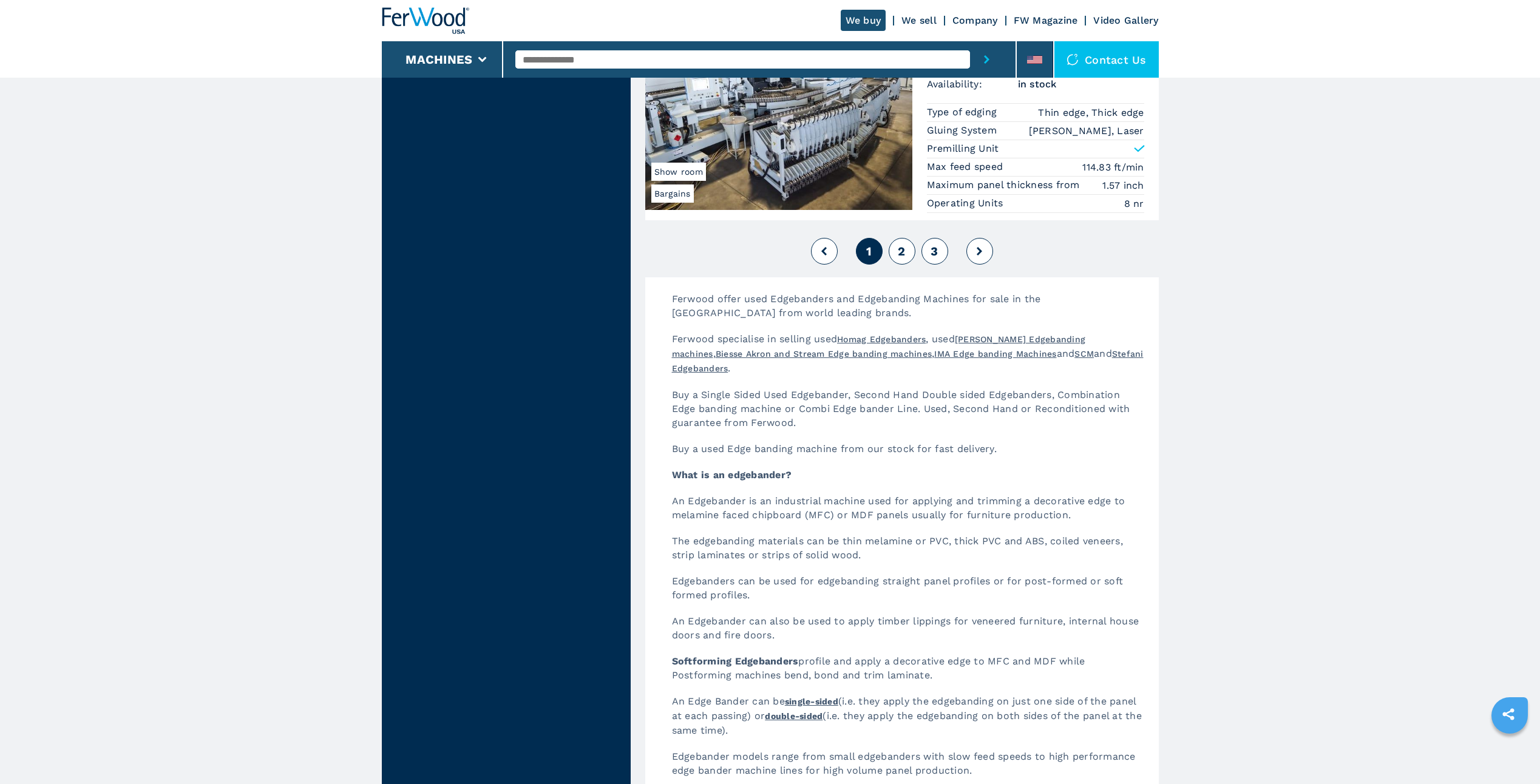
click at [903, 251] on span "2" at bounding box center [901, 251] width 7 height 15
select select
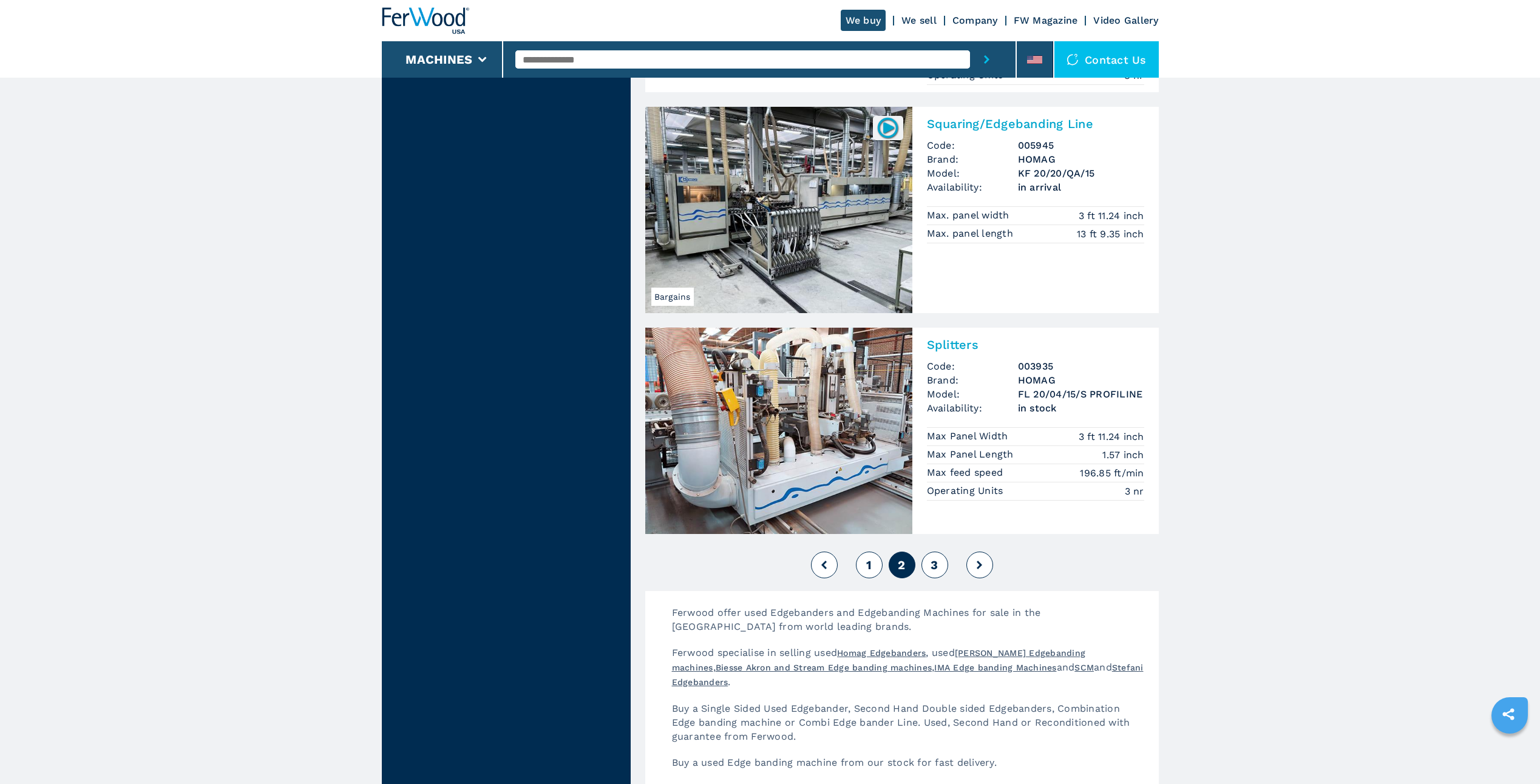
scroll to position [2791, 0]
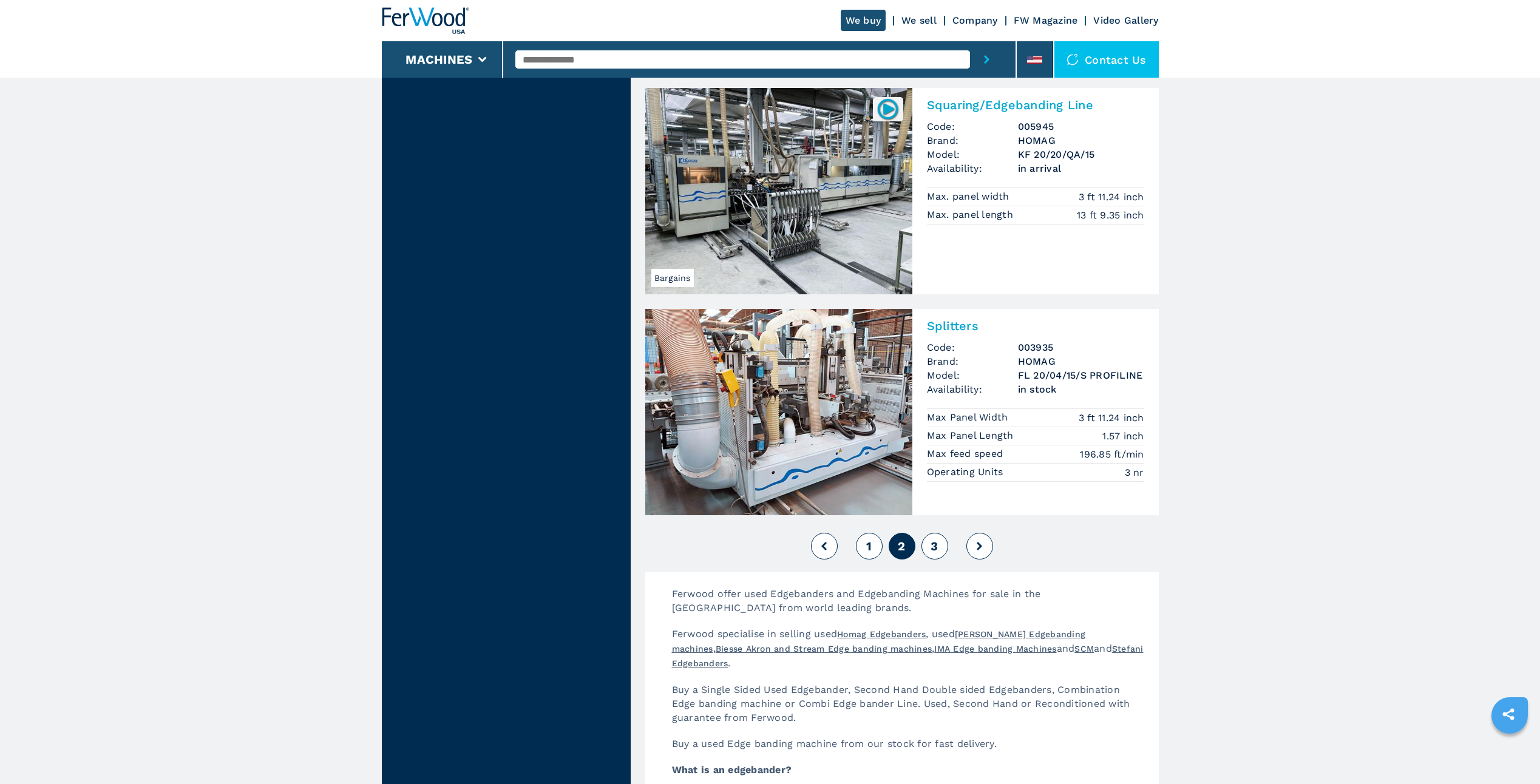
click at [937, 553] on span "3" at bounding box center [934, 546] width 7 height 15
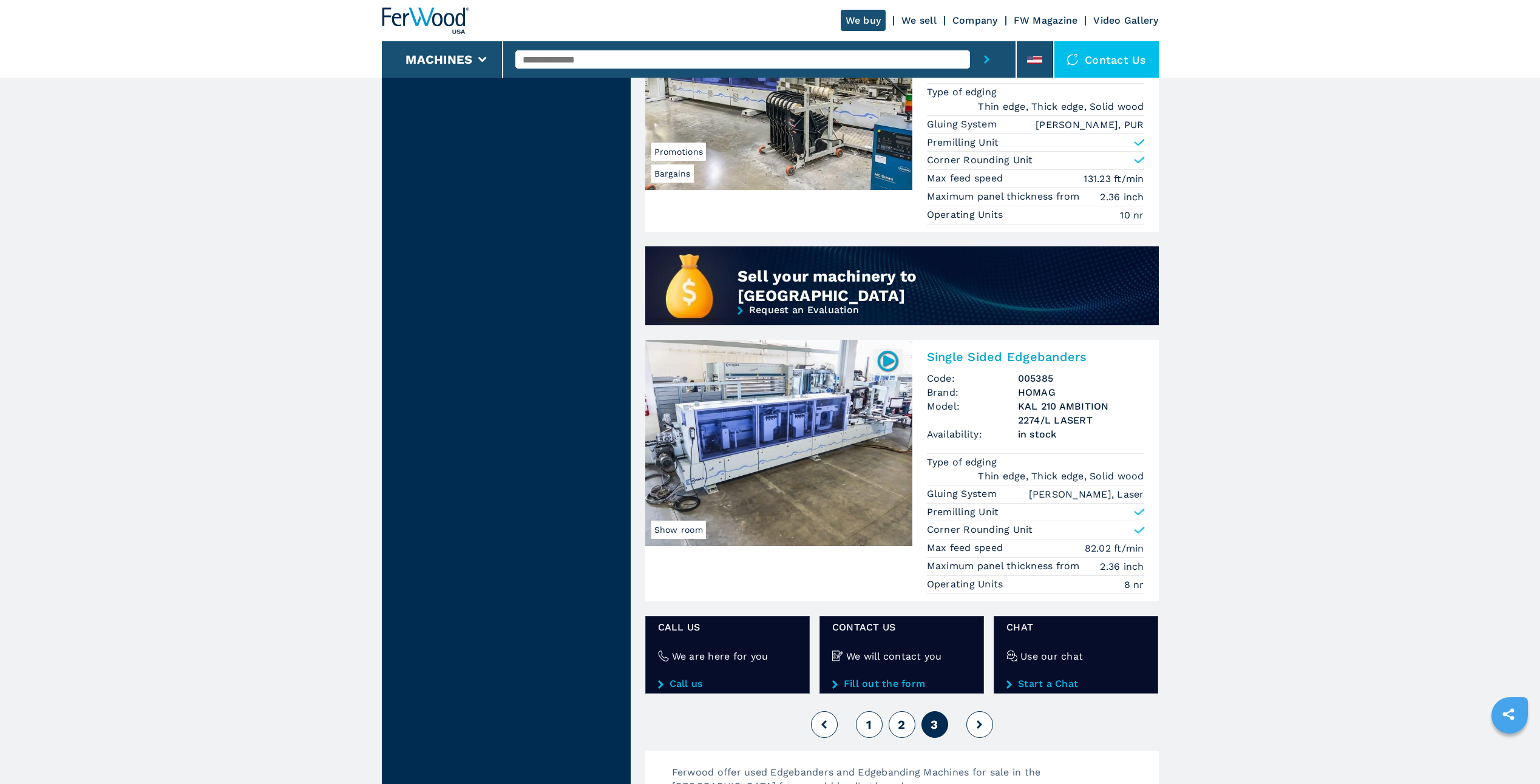
scroll to position [910, 0]
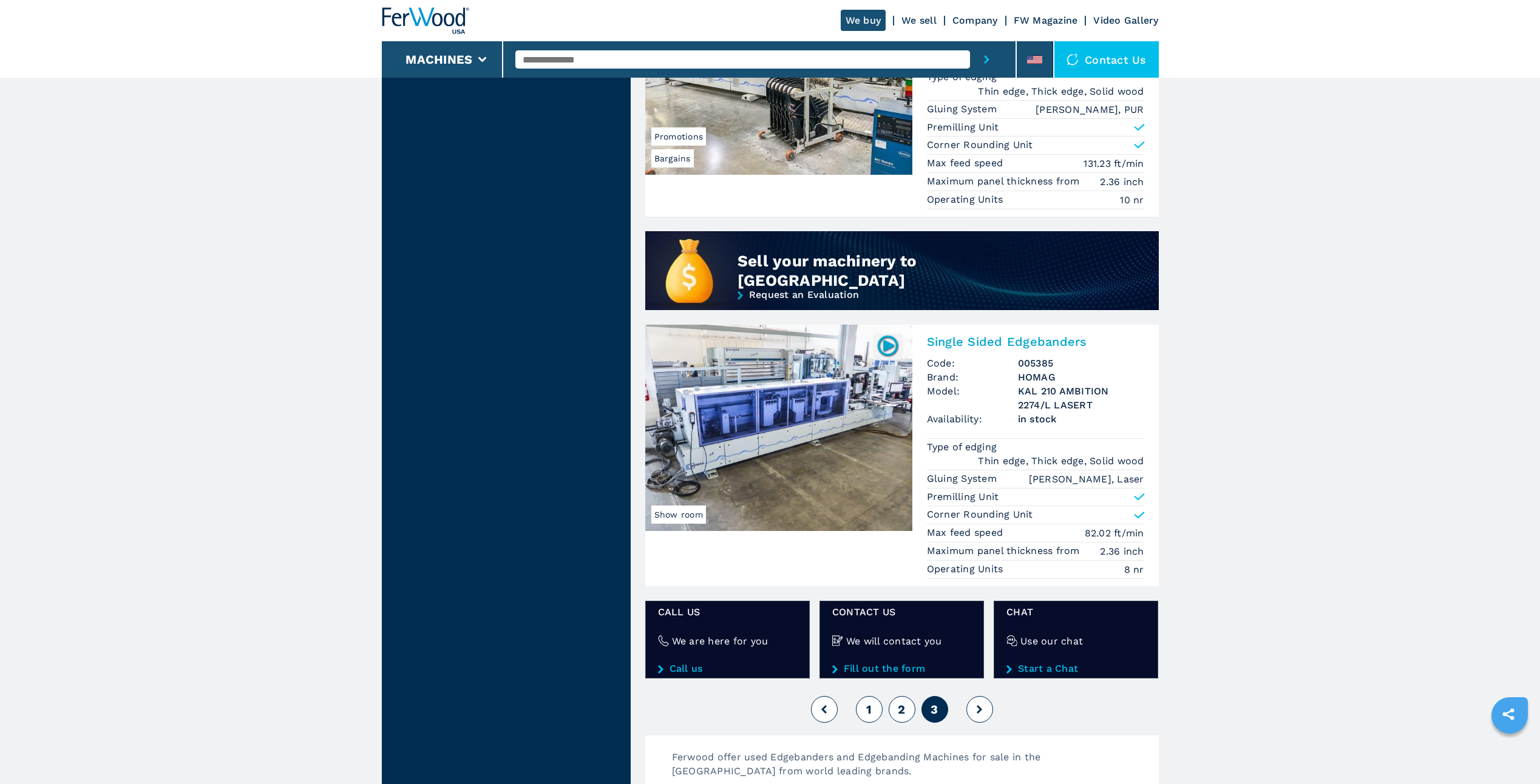
click at [865, 707] on button "1" at bounding box center [869, 709] width 27 height 27
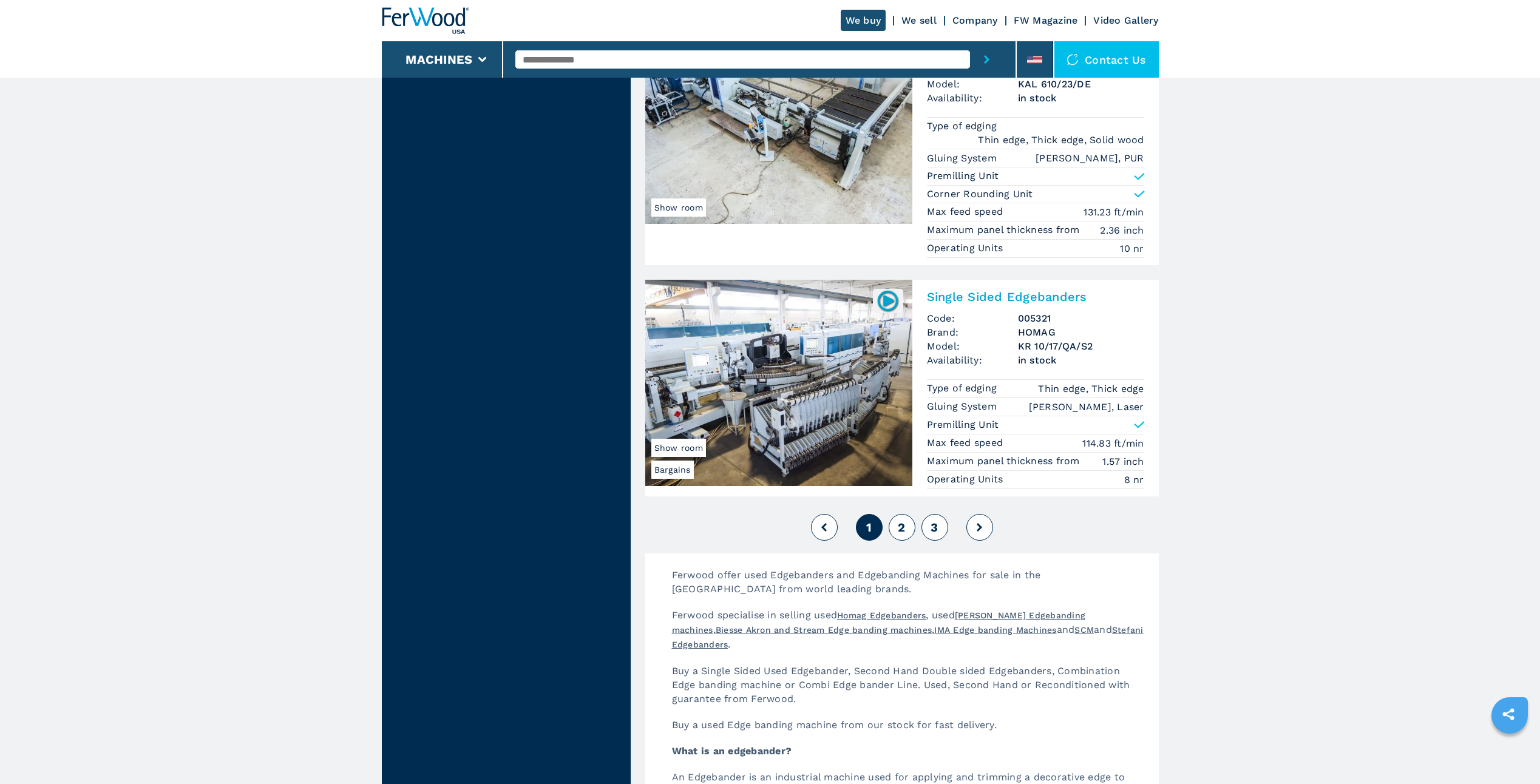
scroll to position [3034, 0]
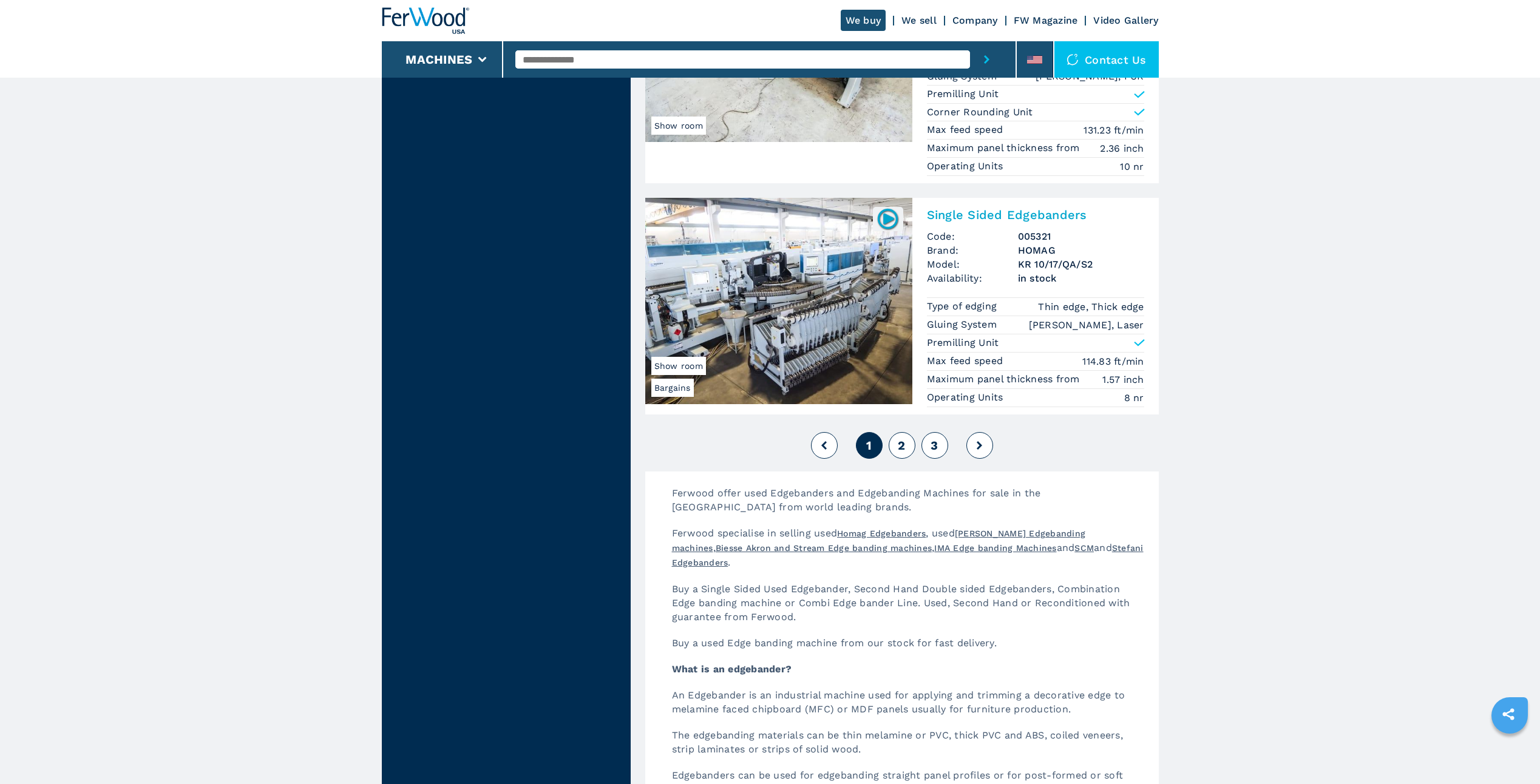
click at [904, 447] on span "2" at bounding box center [901, 445] width 7 height 15
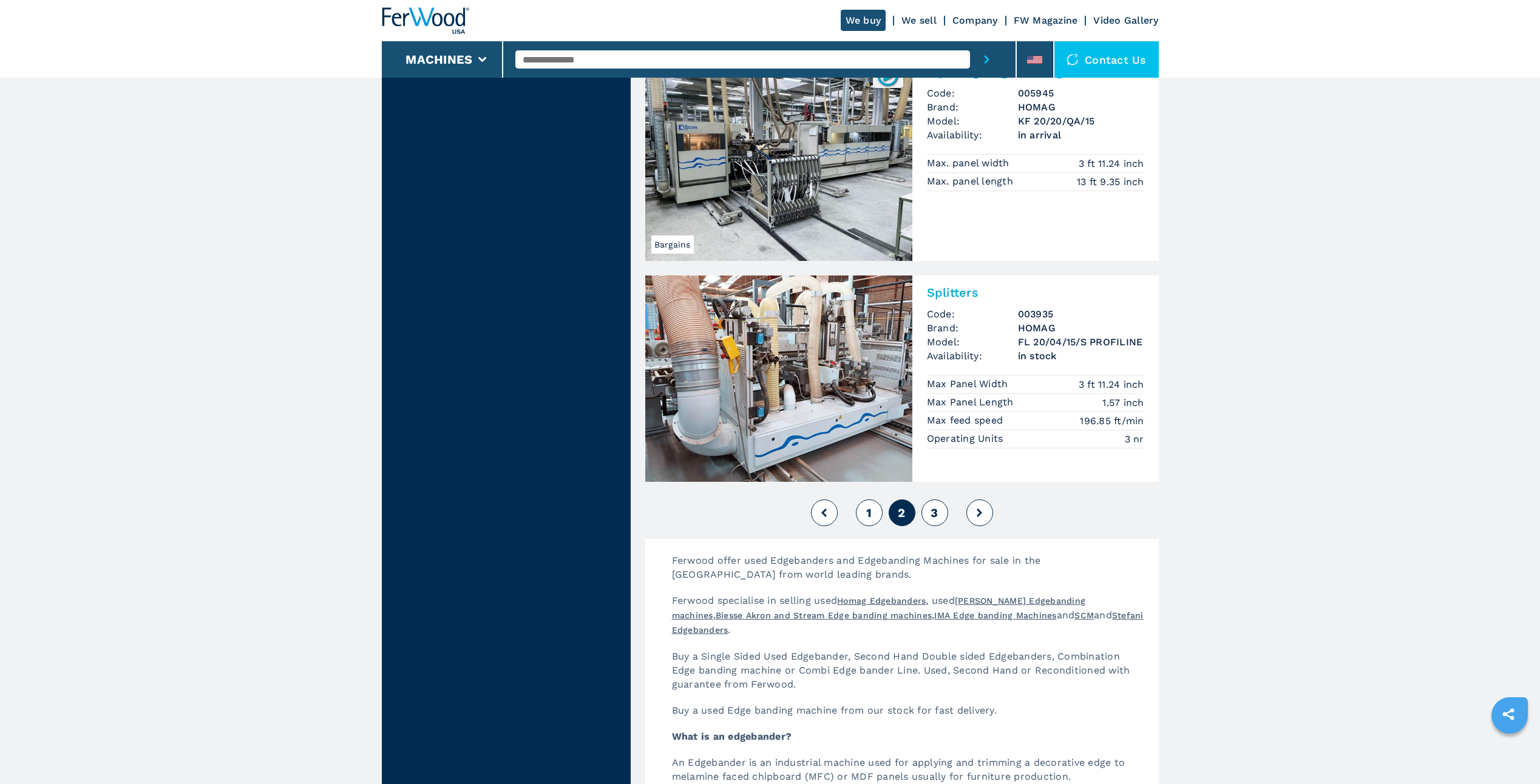
scroll to position [2912, 0]
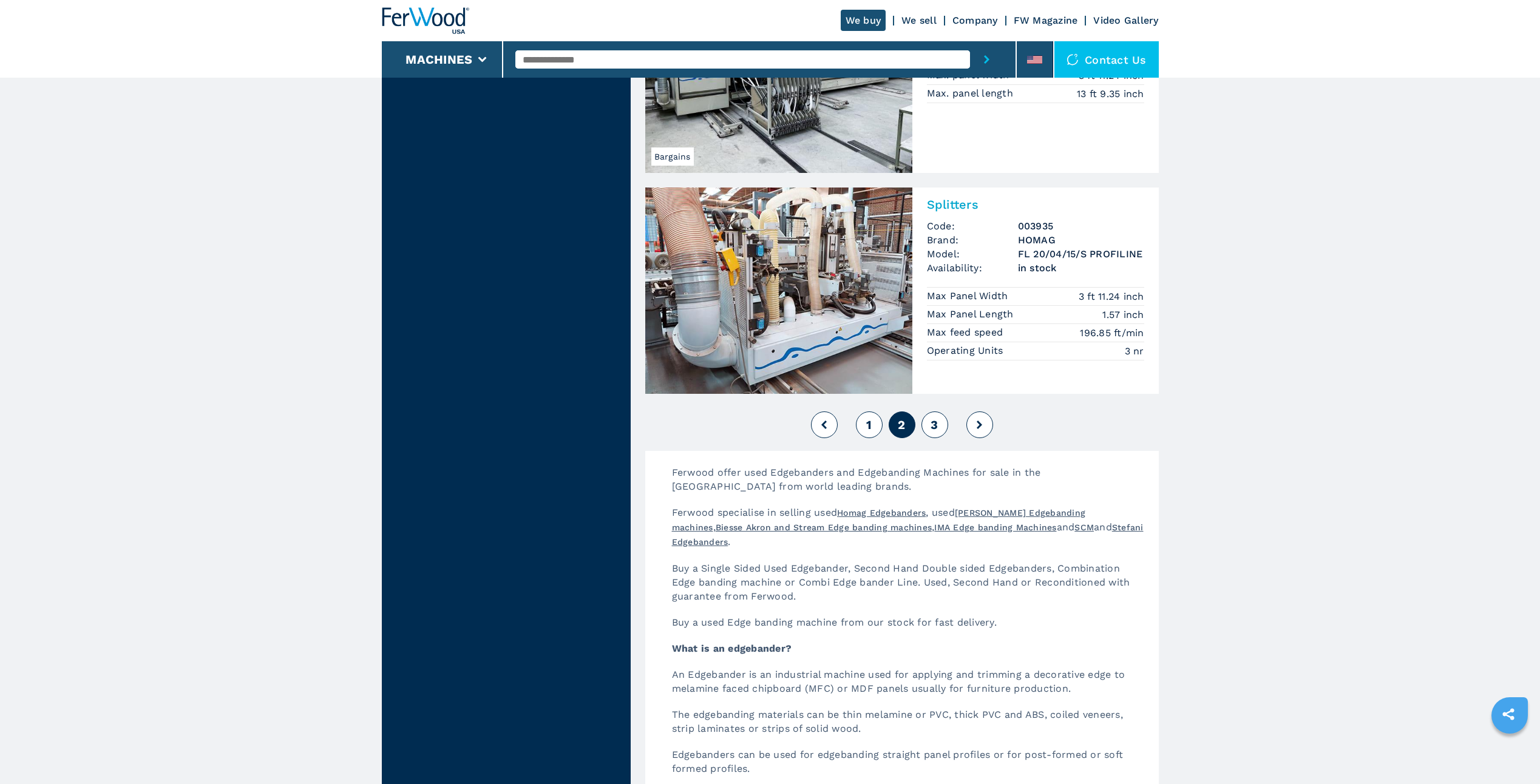
click at [931, 432] on span "3" at bounding box center [934, 425] width 7 height 15
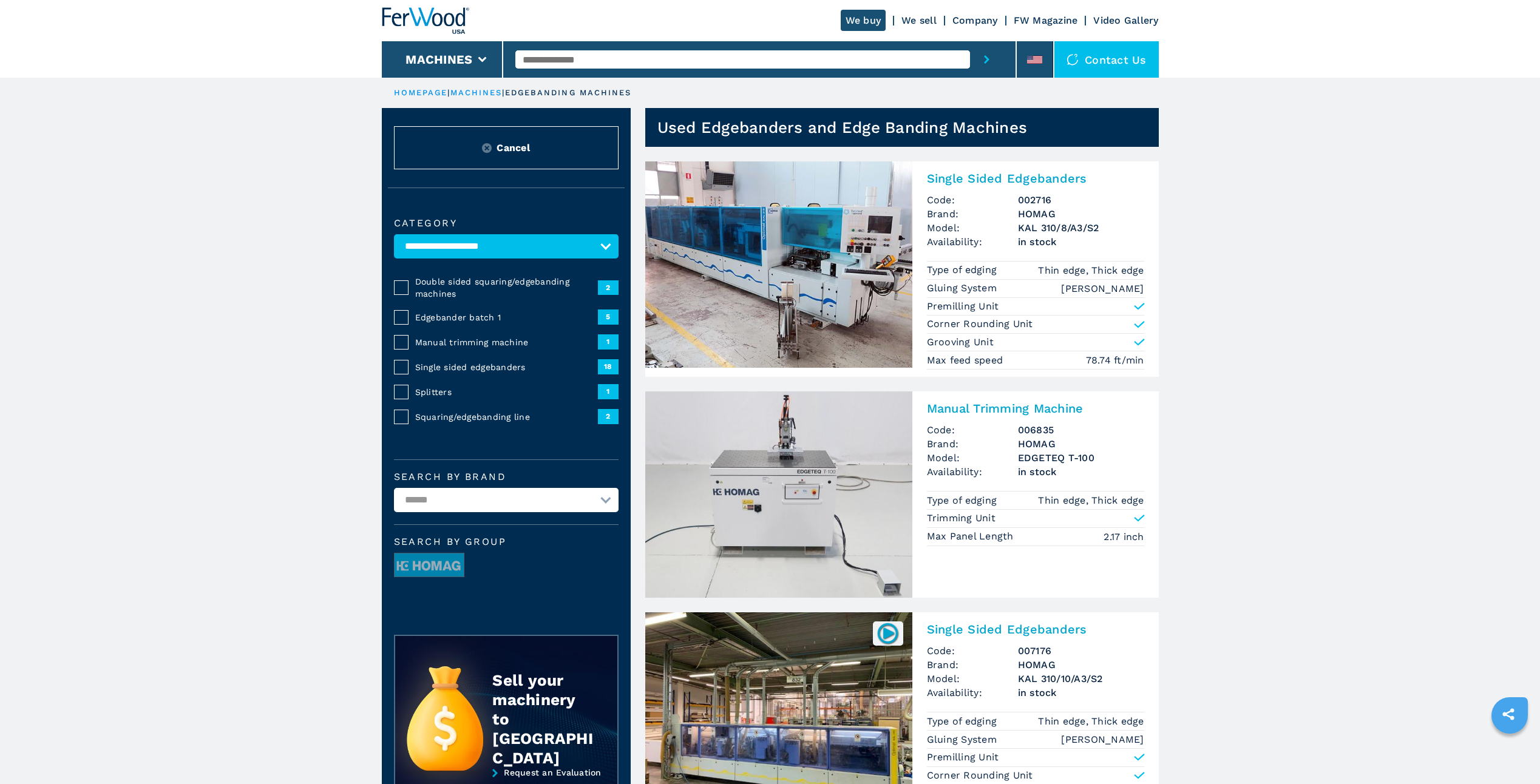
click at [424, 89] on link "HOMEPAGE" at bounding box center [421, 92] width 54 height 9
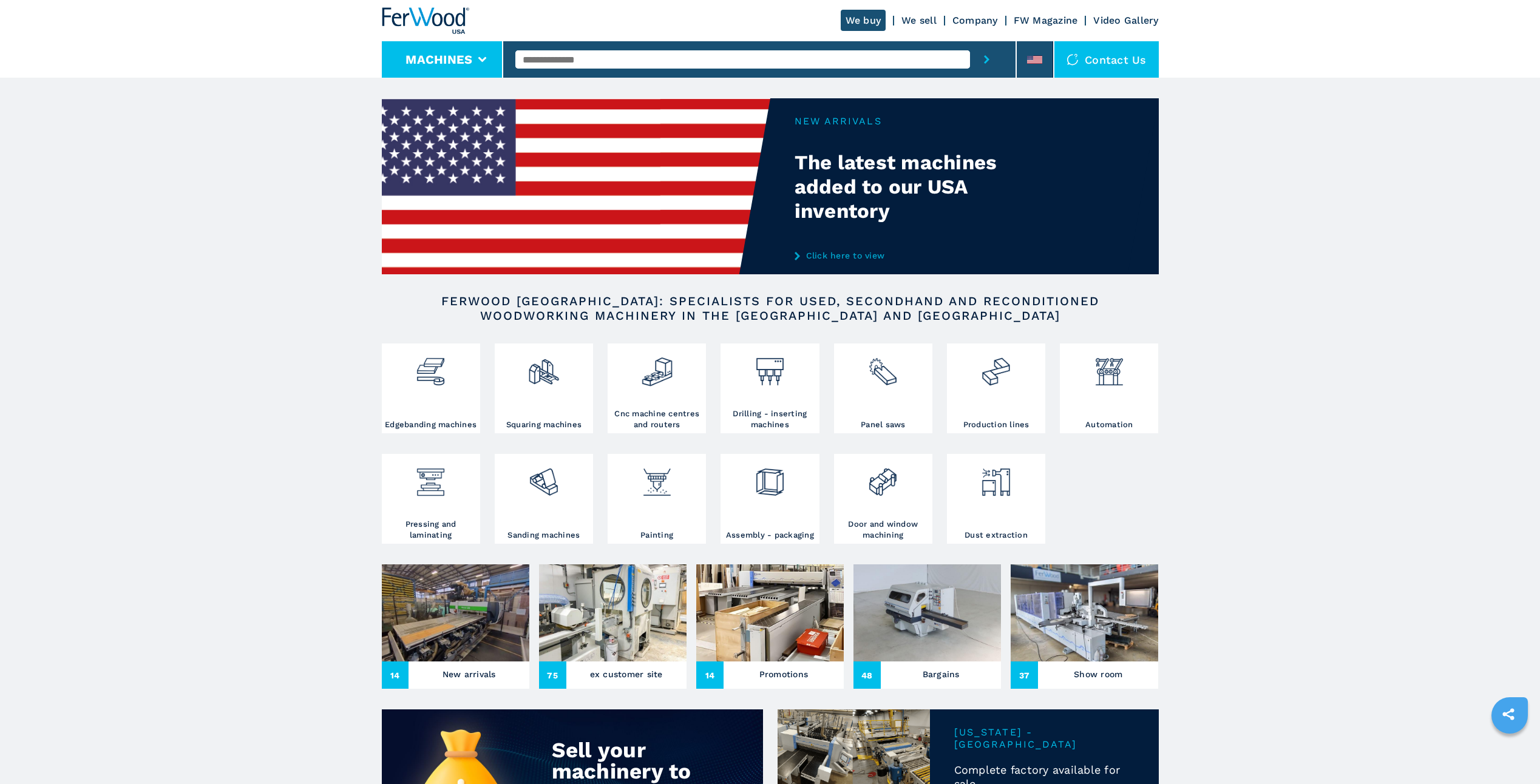
click at [482, 55] on li "Machines" at bounding box center [443, 59] width 122 height 37
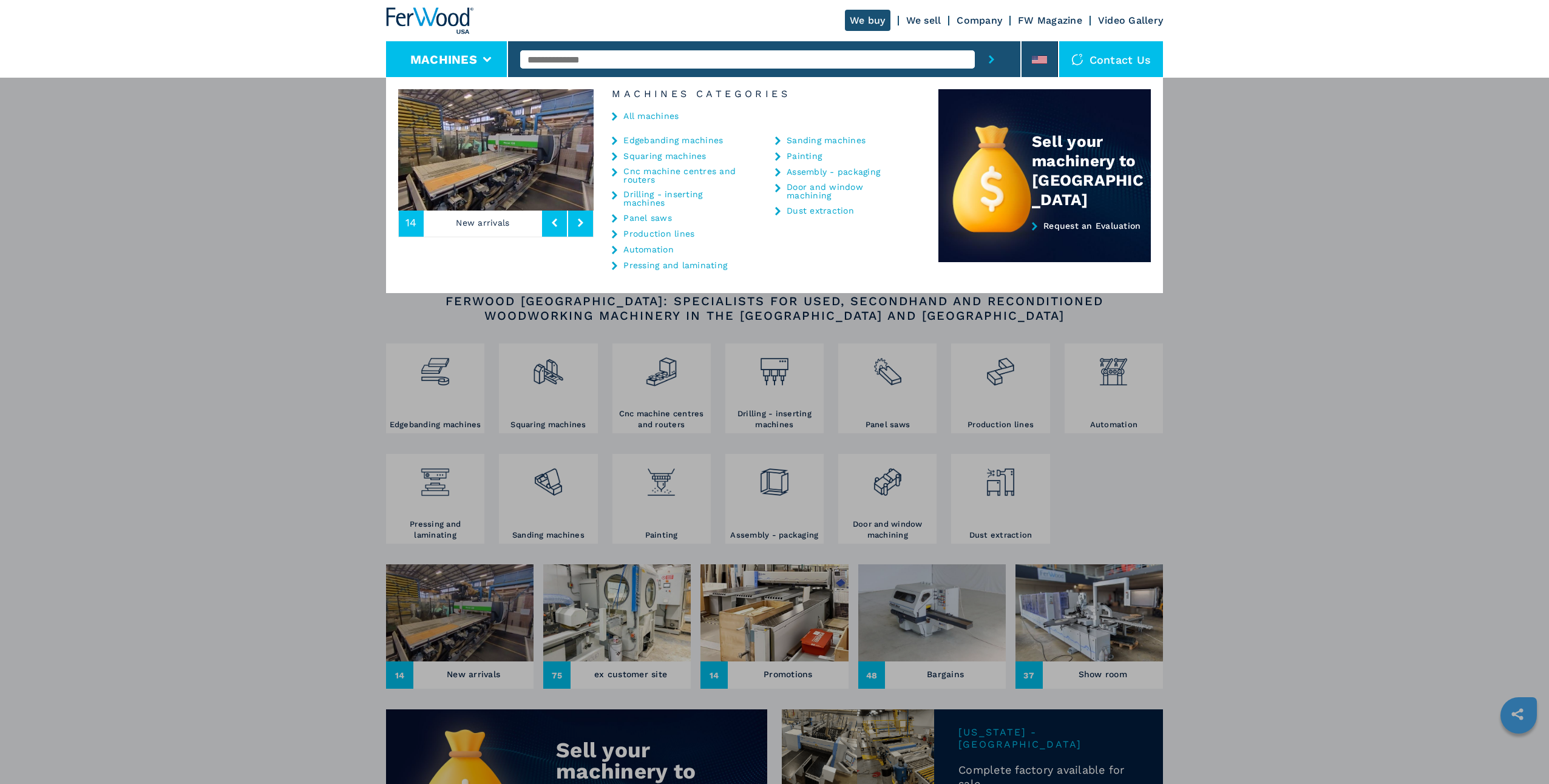
click at [646, 116] on link "All machines" at bounding box center [650, 116] width 55 height 9
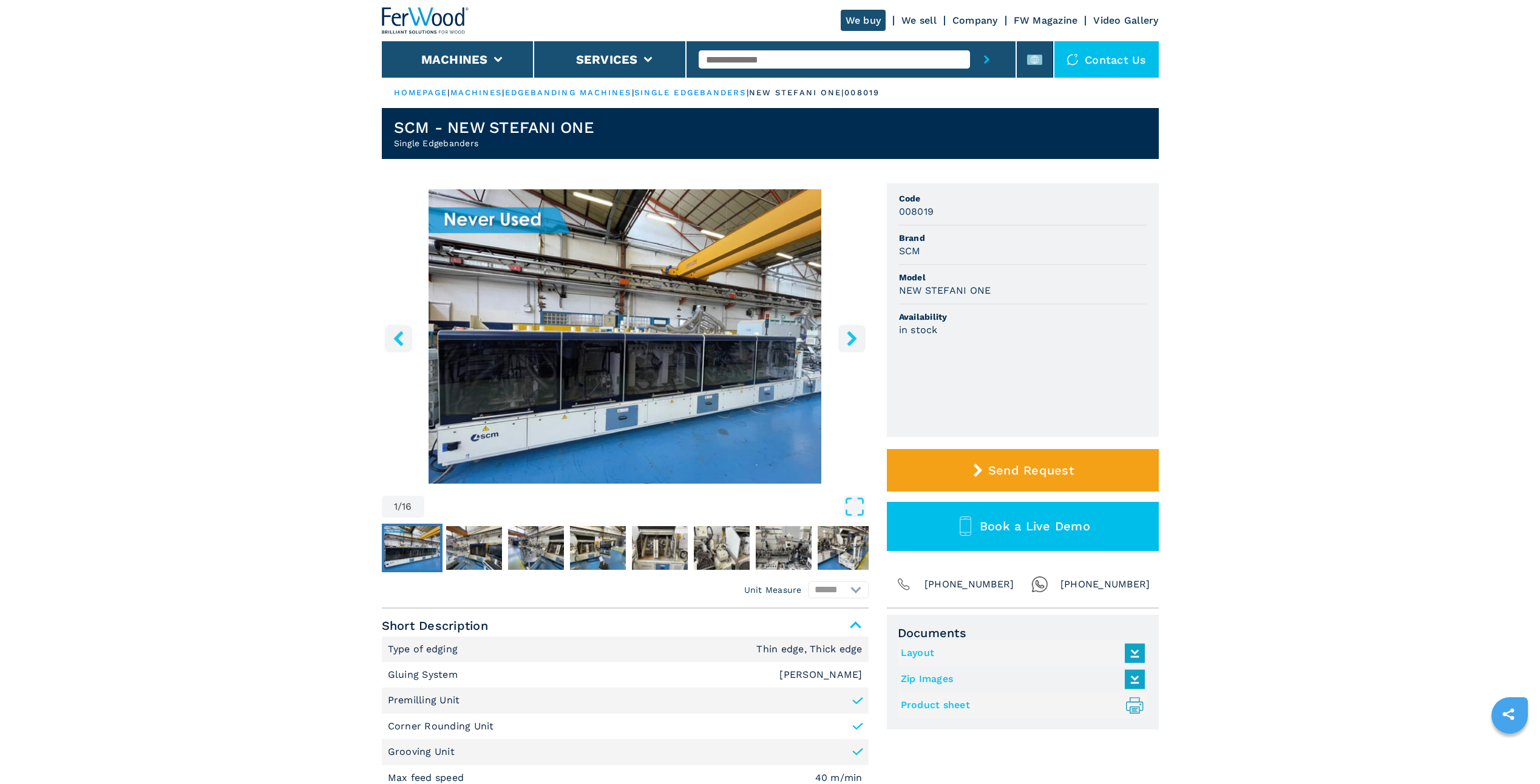
click at [850, 334] on icon "right-button" at bounding box center [851, 338] width 10 height 15
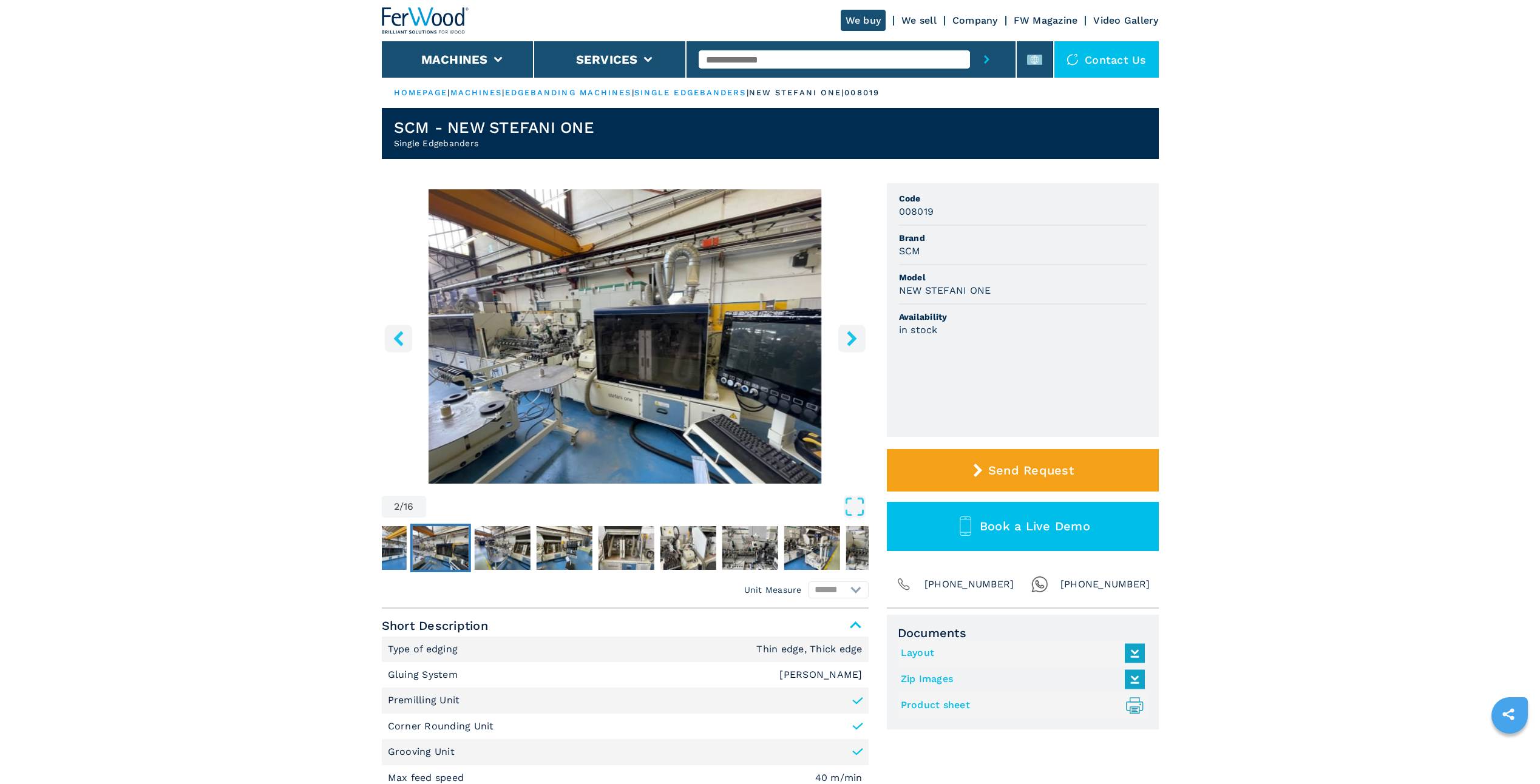
click at [850, 334] on icon "right-button" at bounding box center [851, 338] width 10 height 15
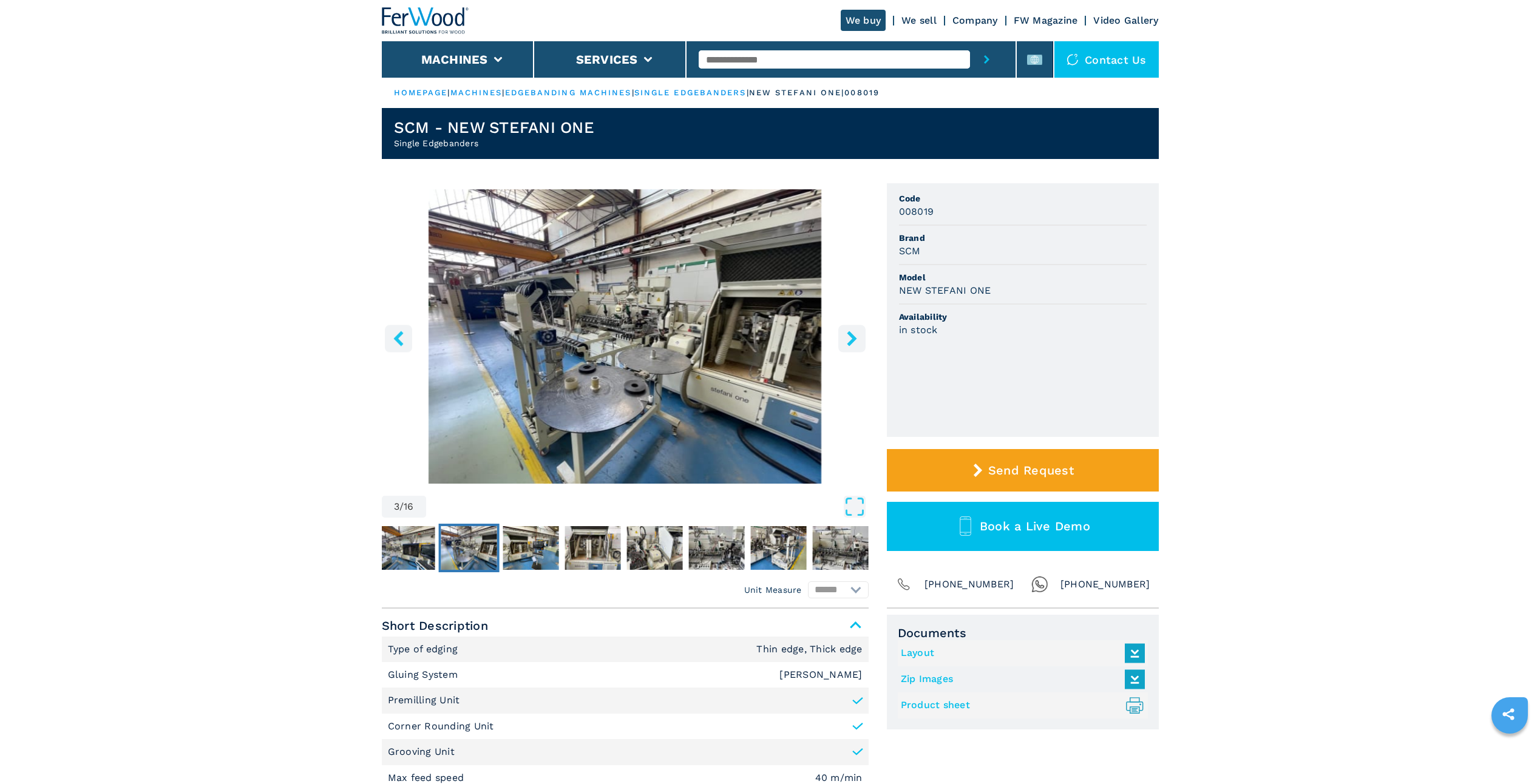
click at [850, 334] on icon "right-button" at bounding box center [851, 338] width 10 height 15
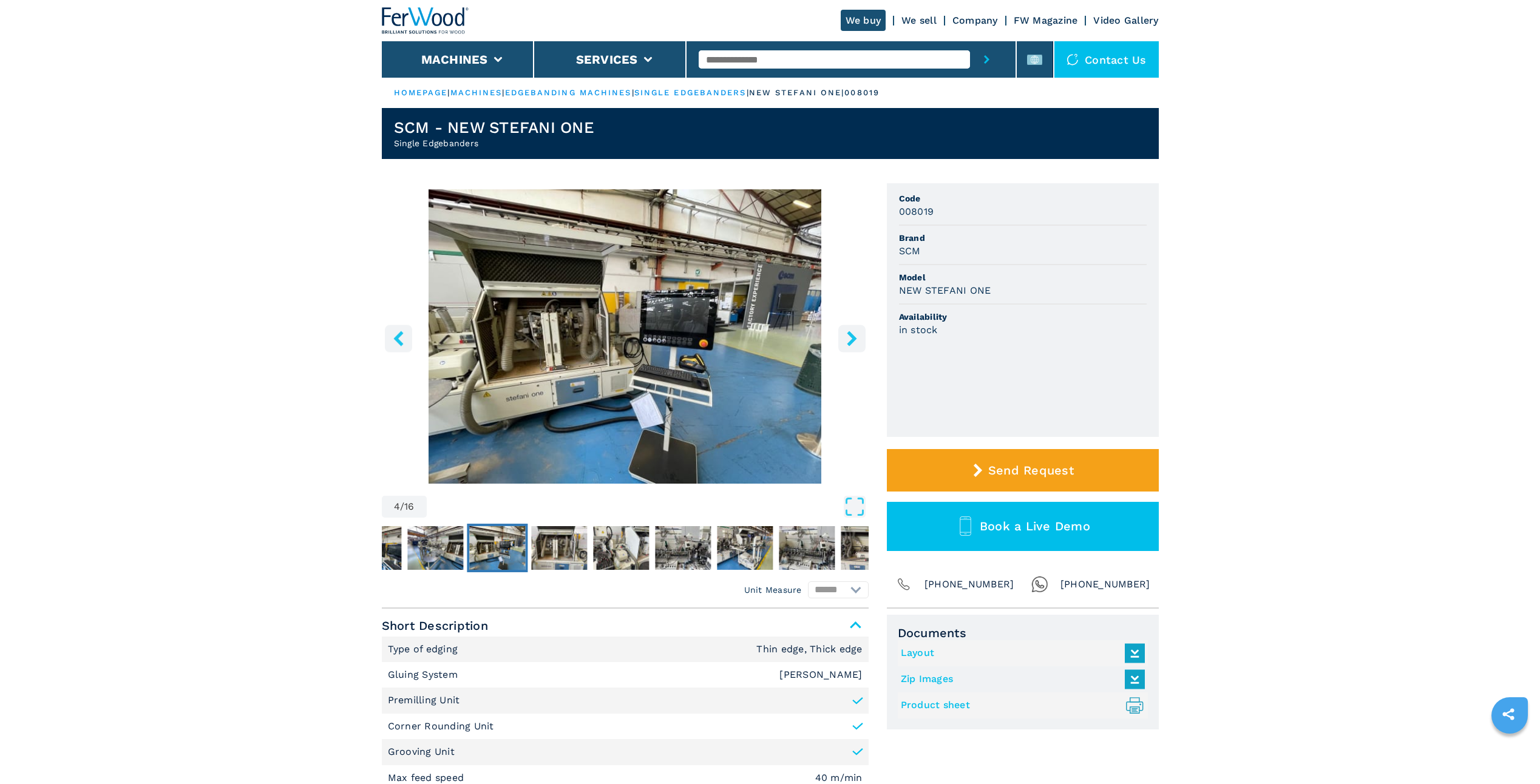
click at [851, 334] on icon "right-button" at bounding box center [851, 338] width 10 height 15
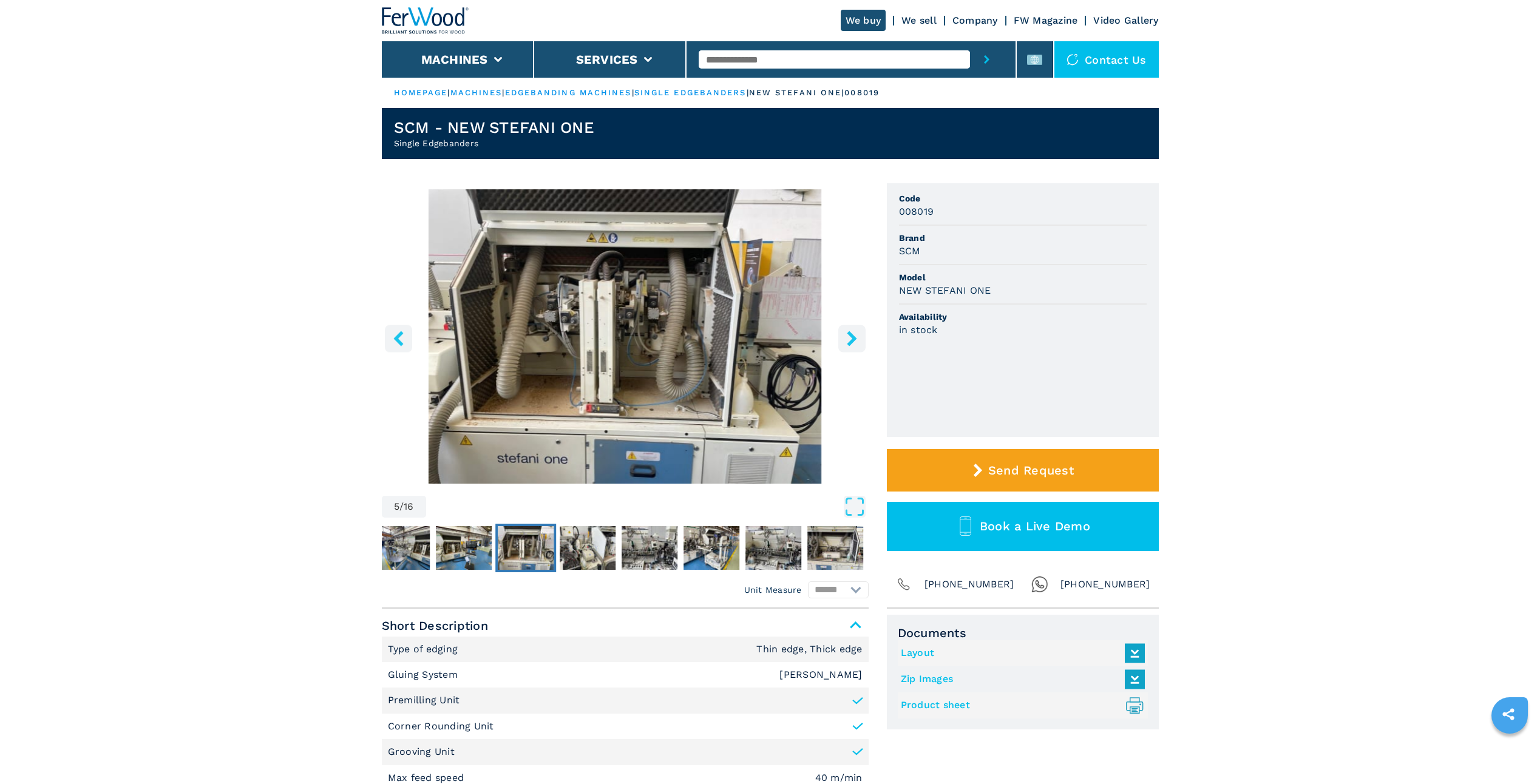
click at [851, 334] on icon "right-button" at bounding box center [851, 338] width 10 height 15
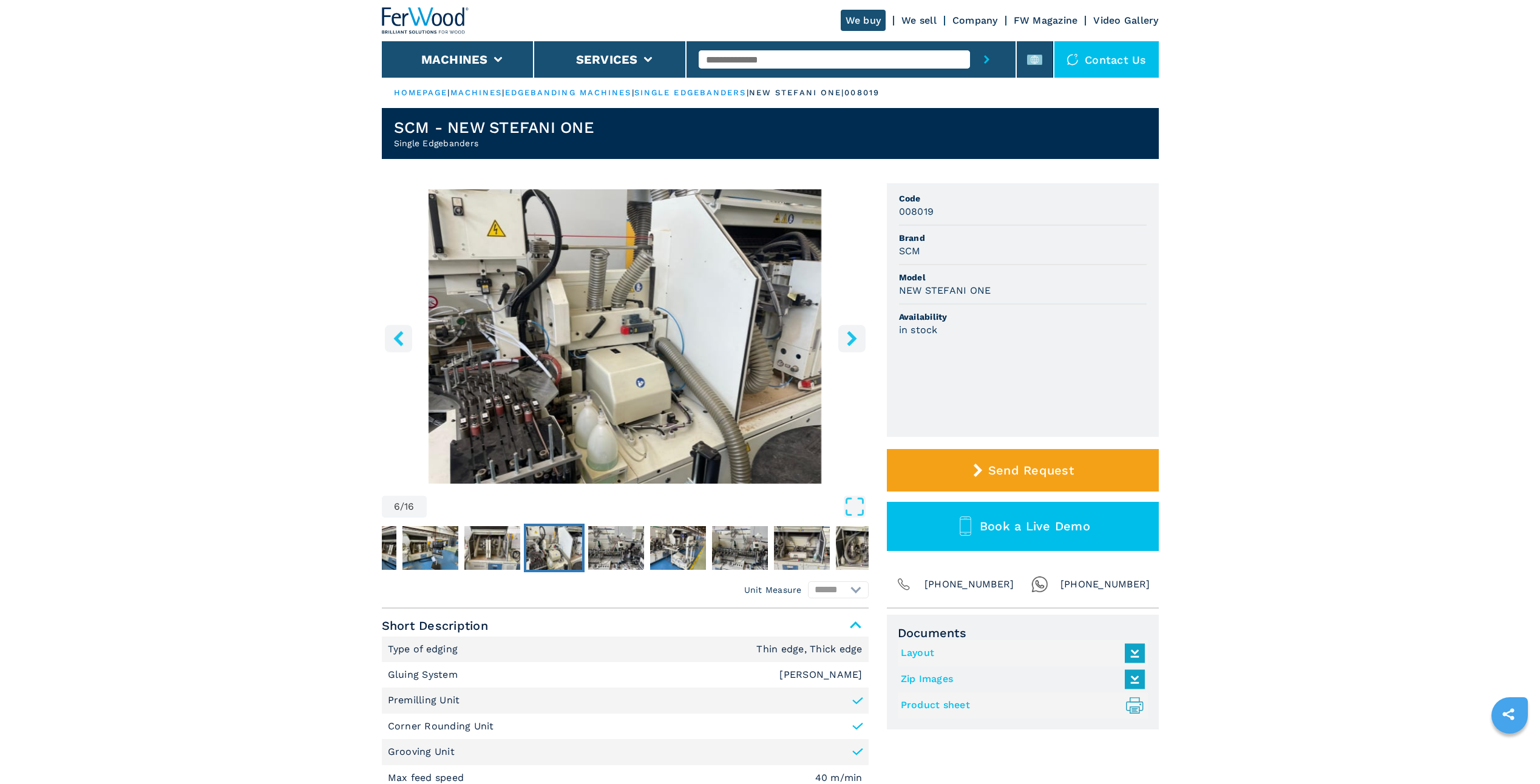
click at [851, 334] on icon "right-button" at bounding box center [851, 338] width 10 height 15
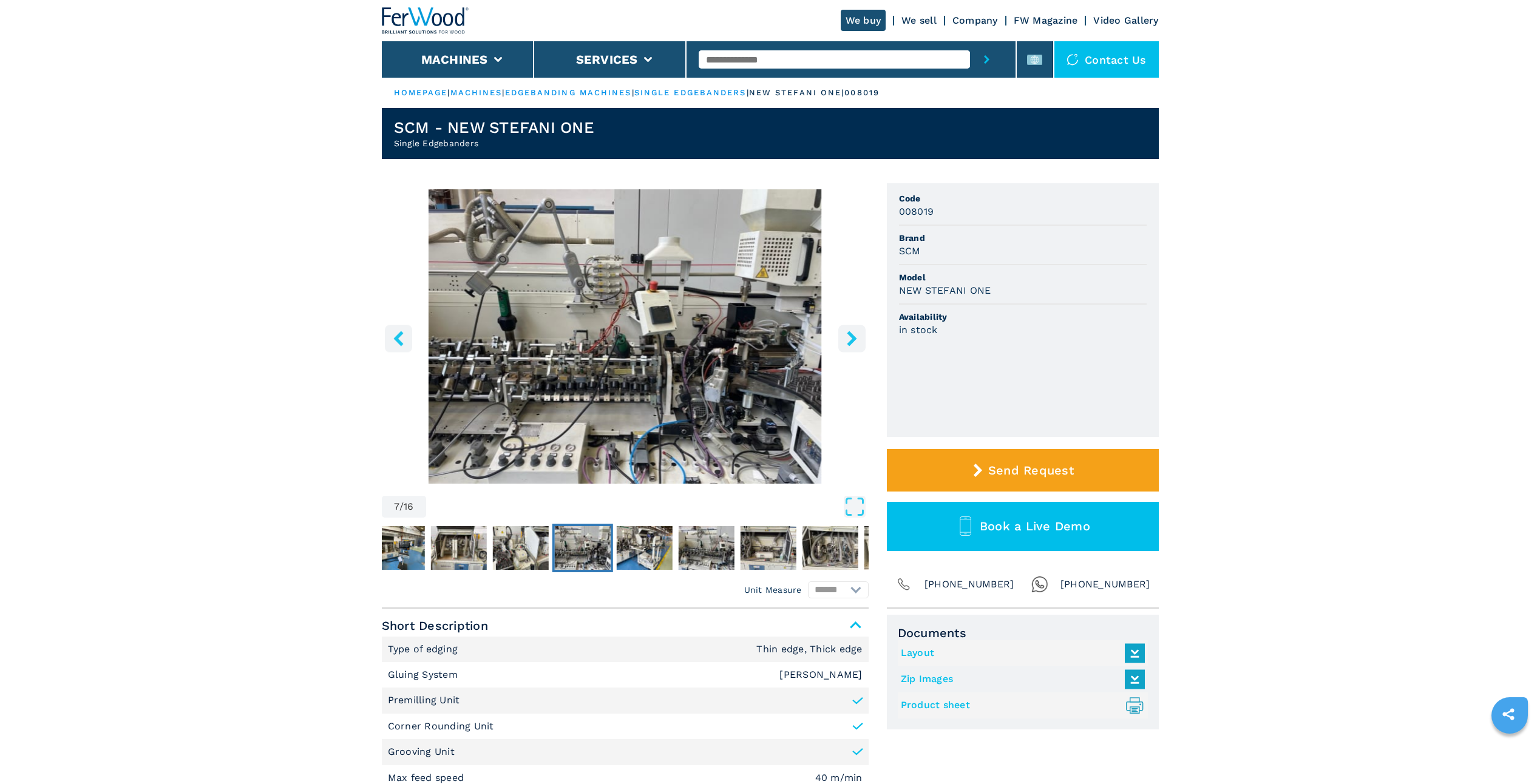
click at [851, 334] on icon "right-button" at bounding box center [851, 338] width 10 height 15
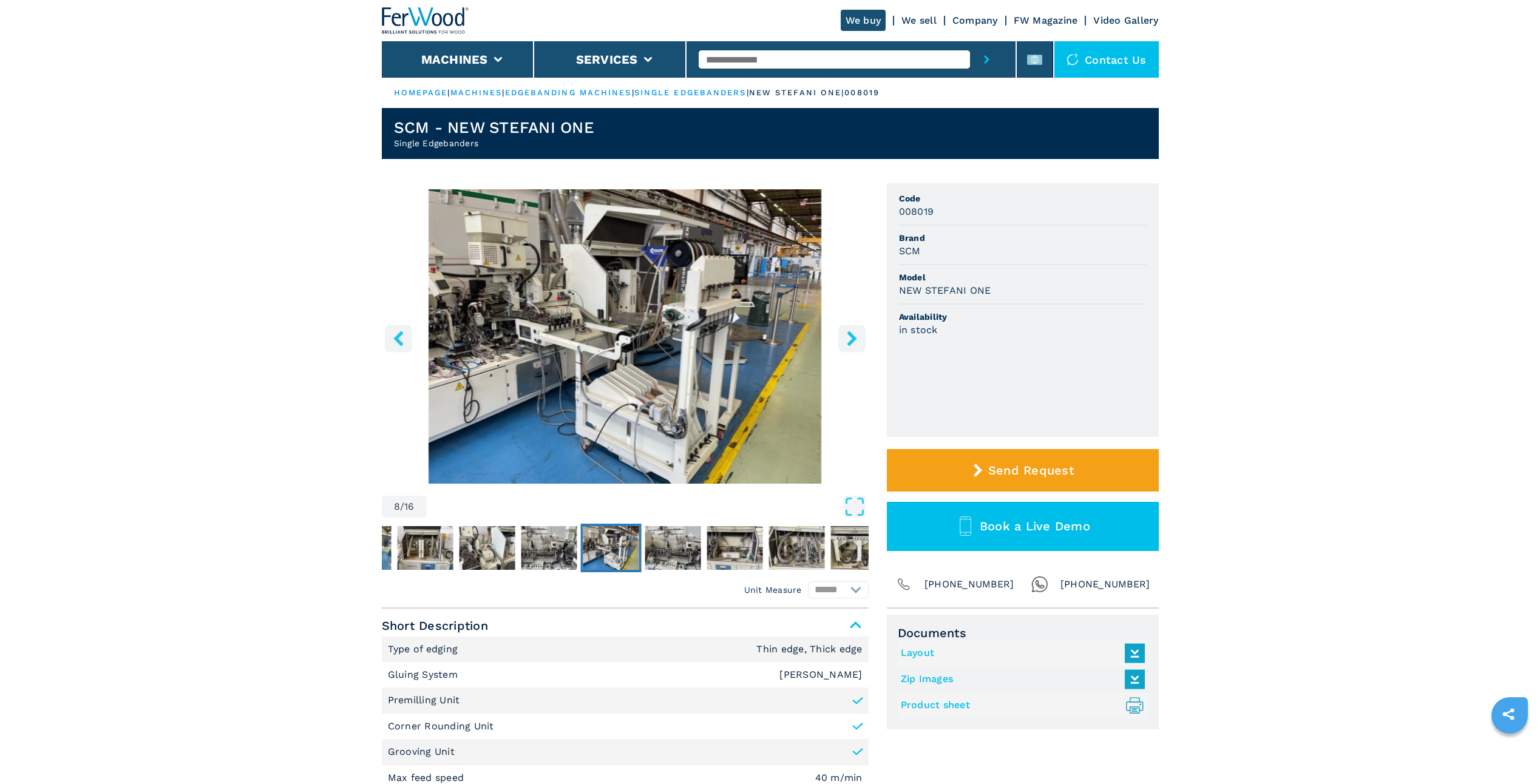
click at [851, 336] on icon "right-button" at bounding box center [851, 338] width 10 height 15
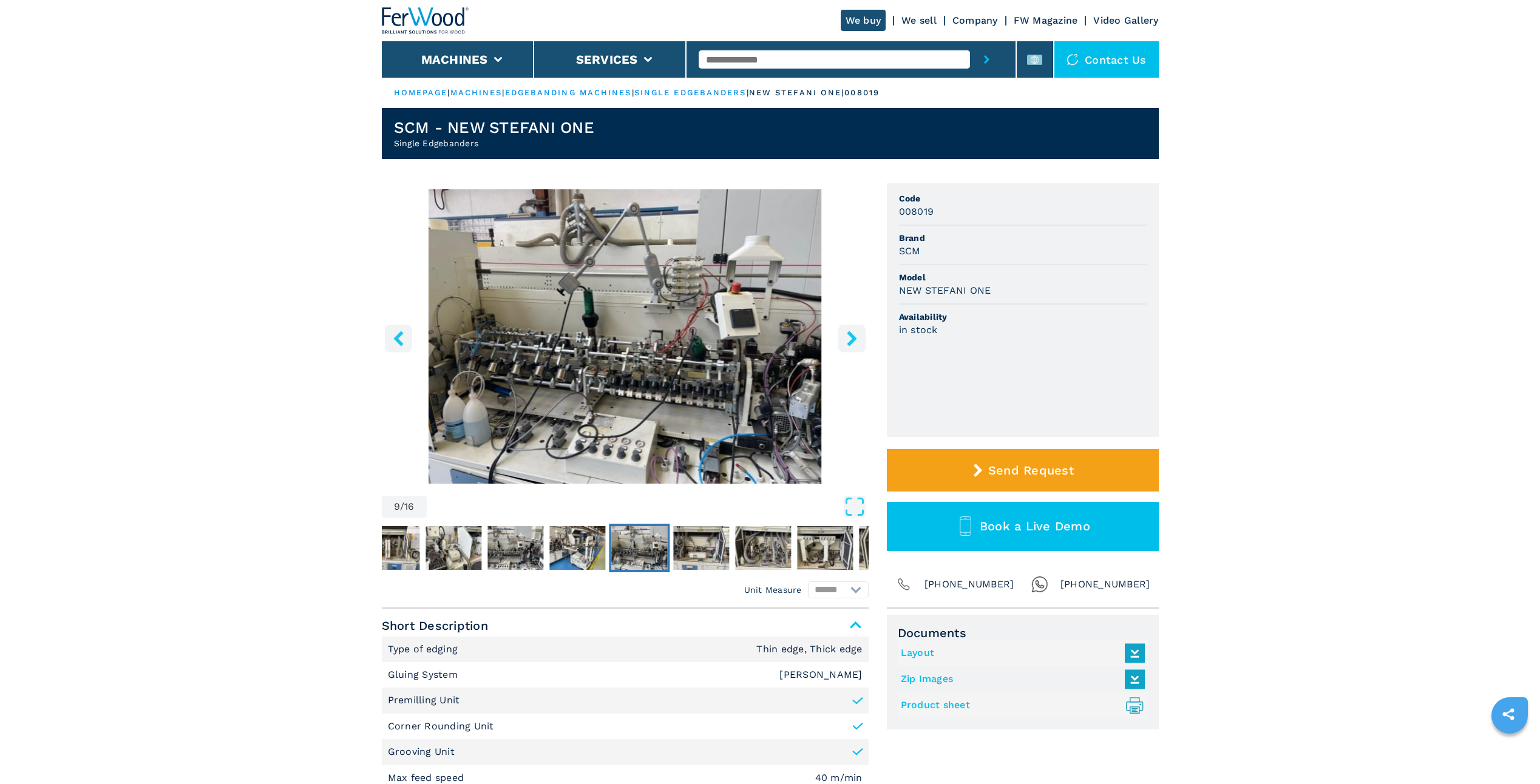
click at [851, 336] on icon "right-button" at bounding box center [851, 338] width 10 height 15
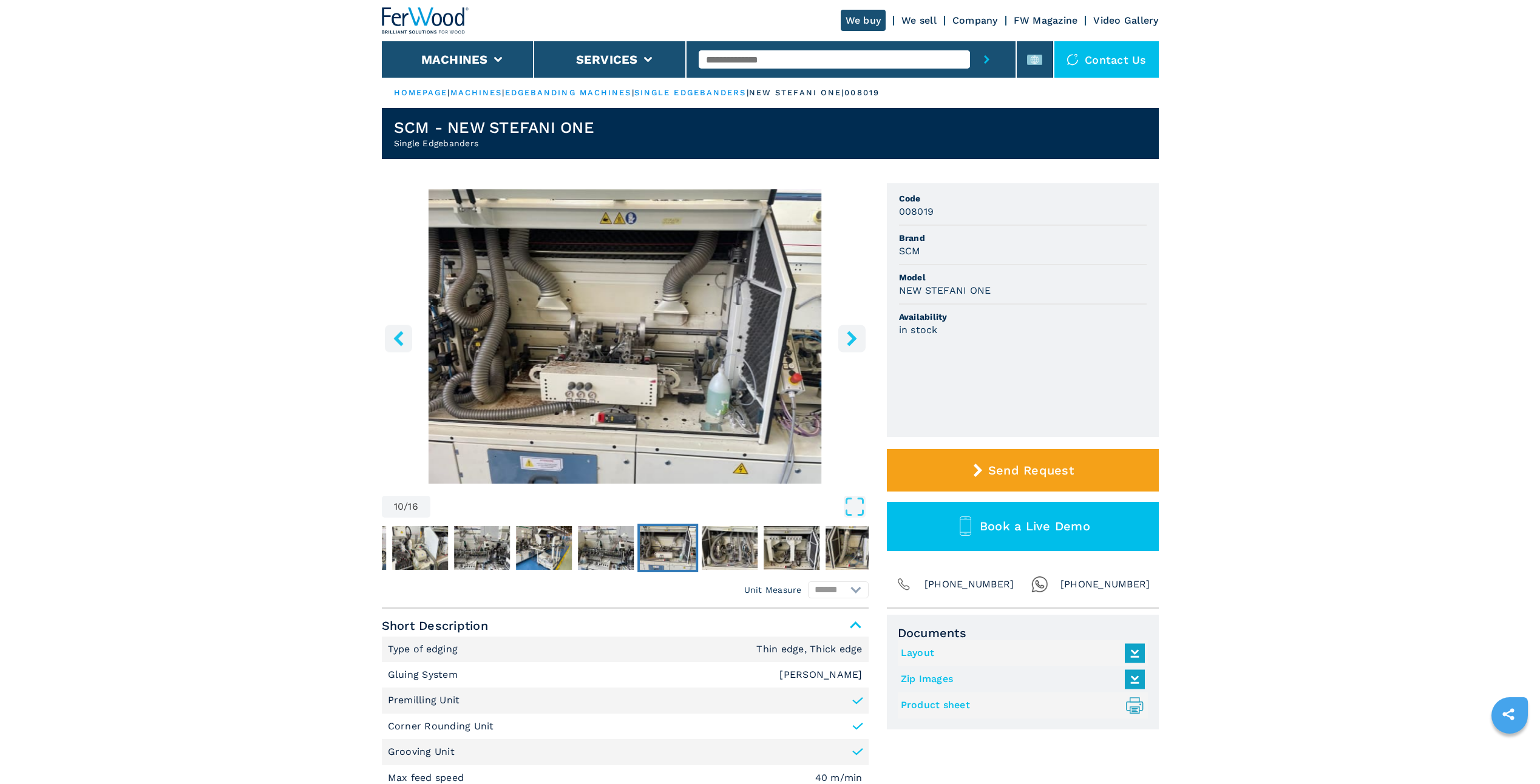
click at [853, 336] on icon "right-button" at bounding box center [851, 338] width 10 height 15
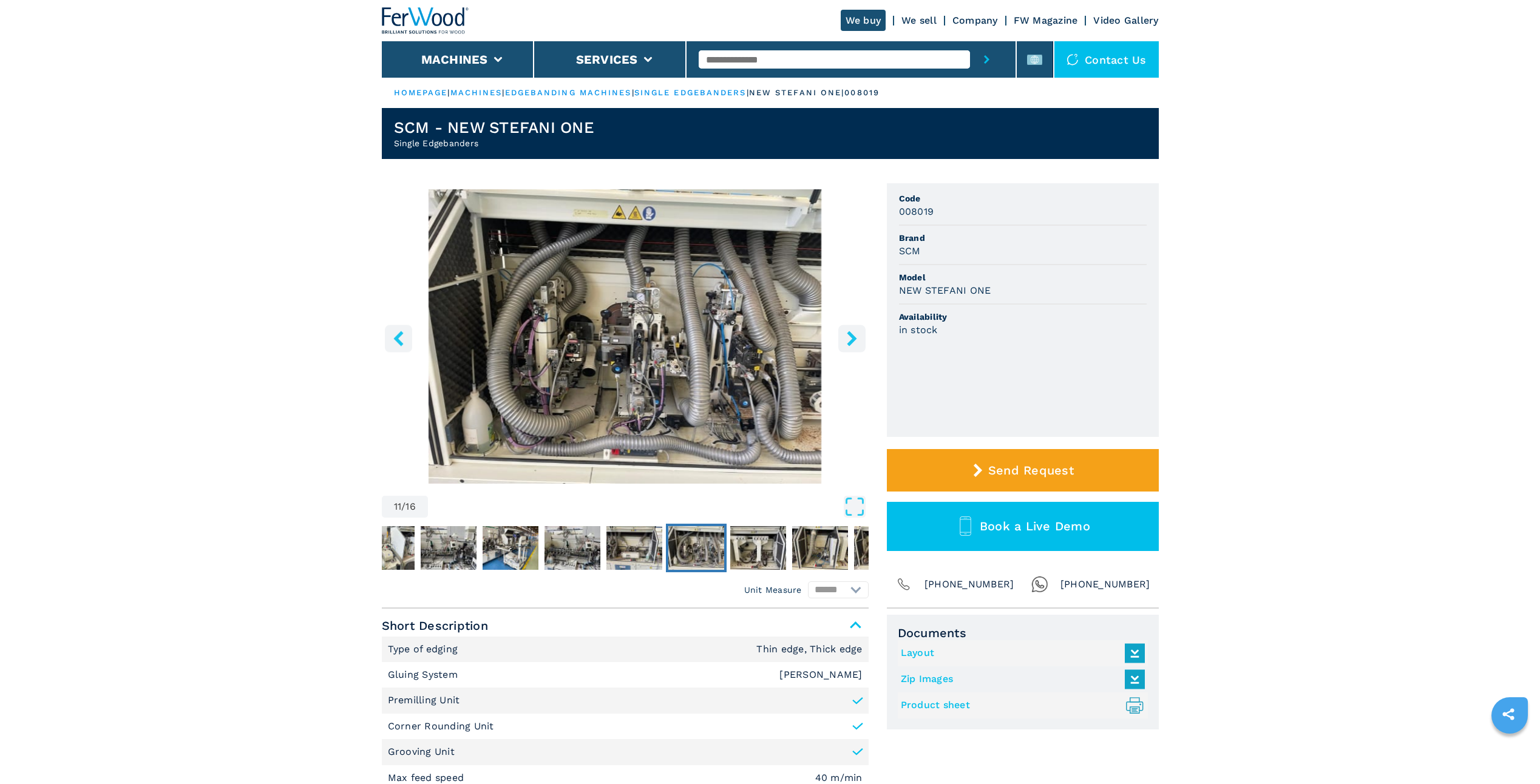
click at [852, 335] on icon "right-button" at bounding box center [851, 338] width 10 height 15
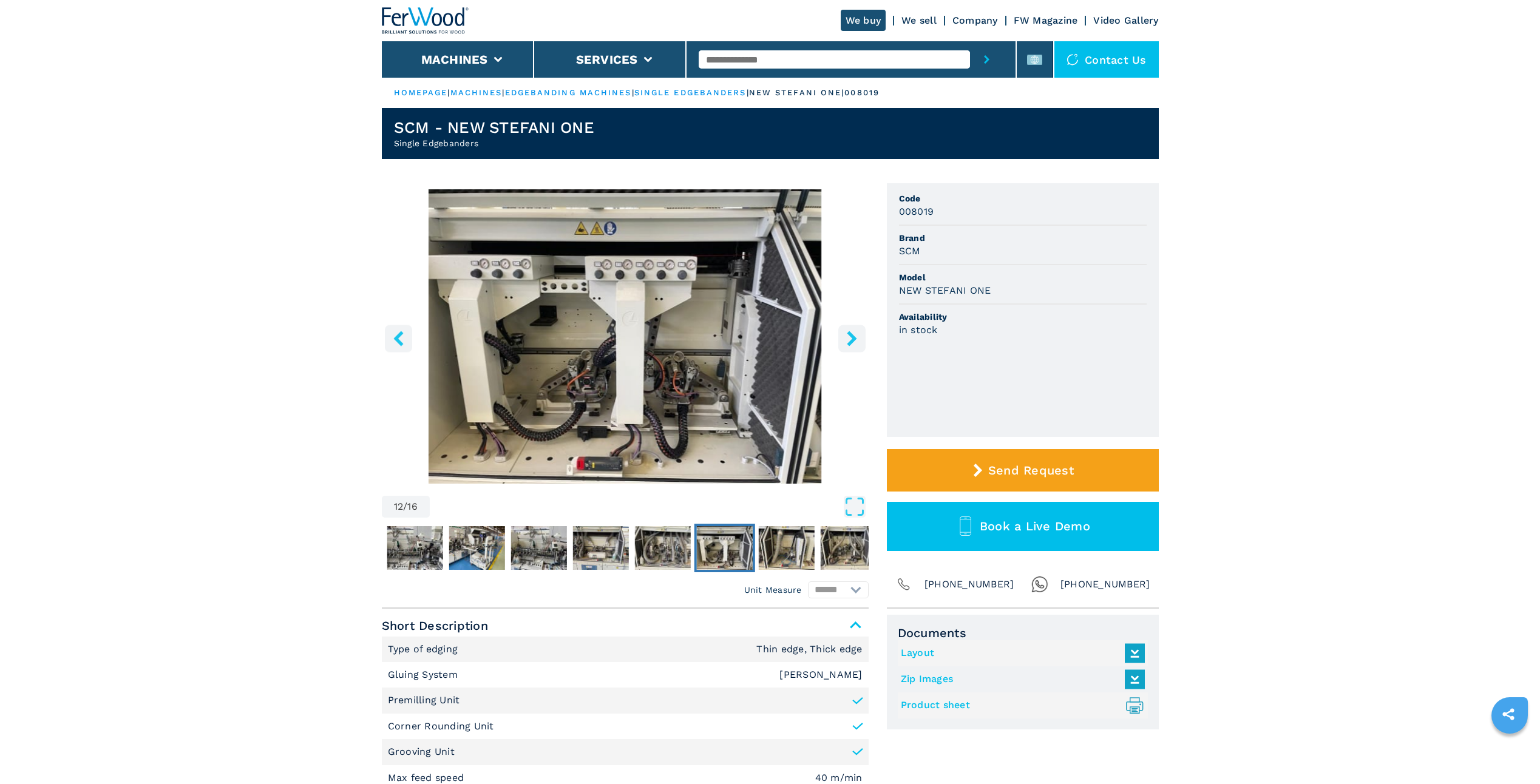
click at [852, 335] on icon "right-button" at bounding box center [851, 338] width 10 height 15
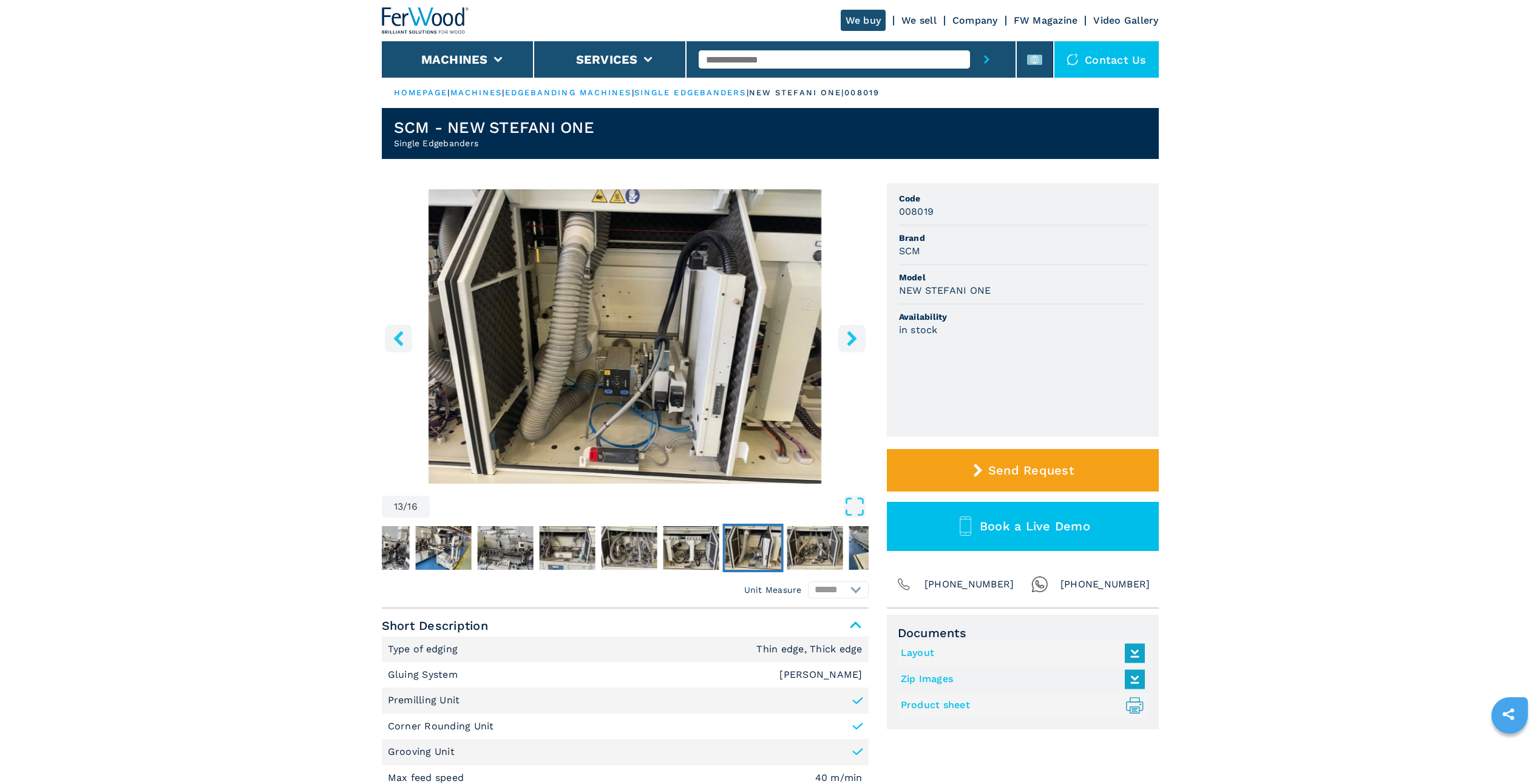
click at [852, 335] on icon "right-button" at bounding box center [851, 338] width 10 height 15
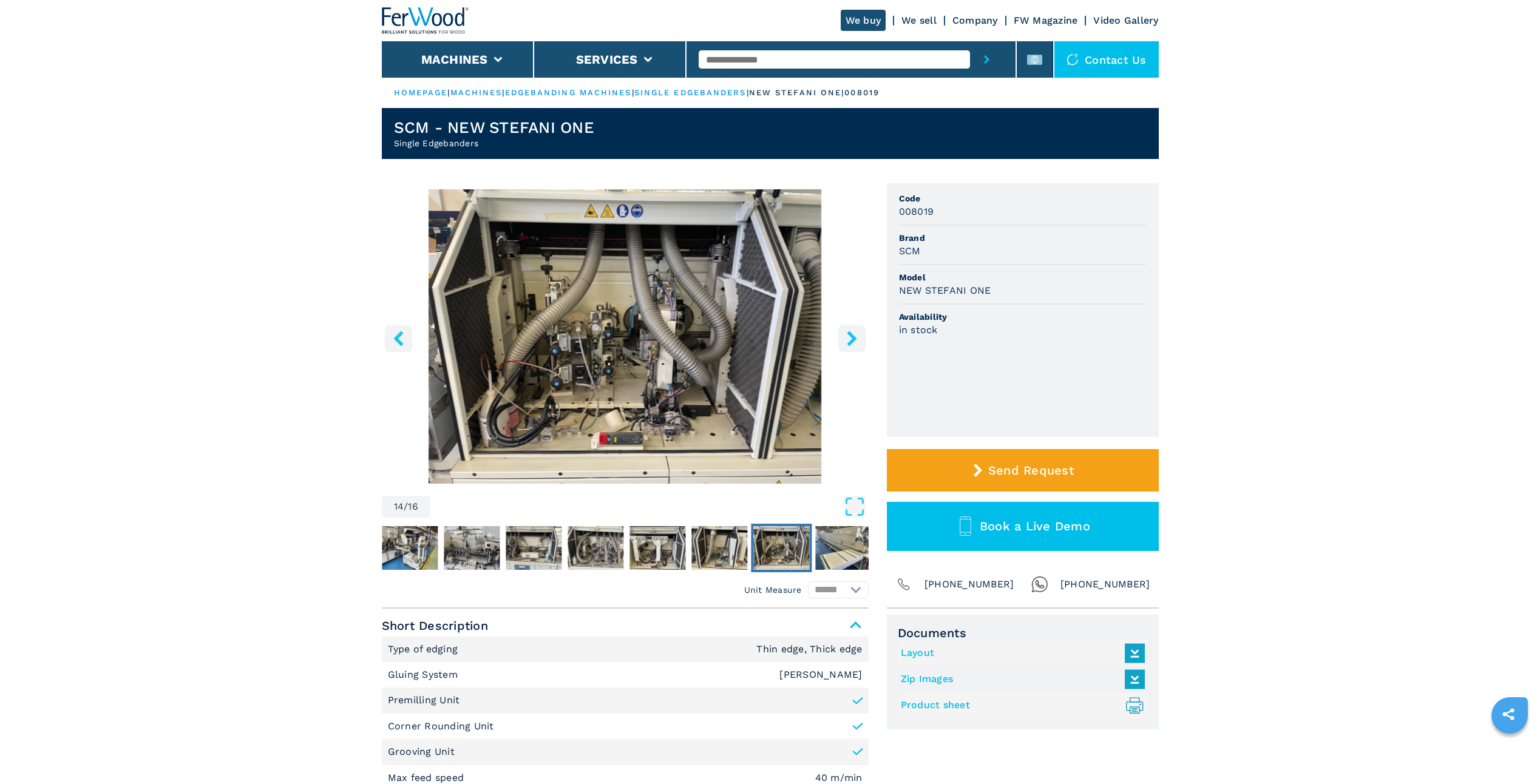
click at [852, 335] on icon "right-button" at bounding box center [851, 338] width 10 height 15
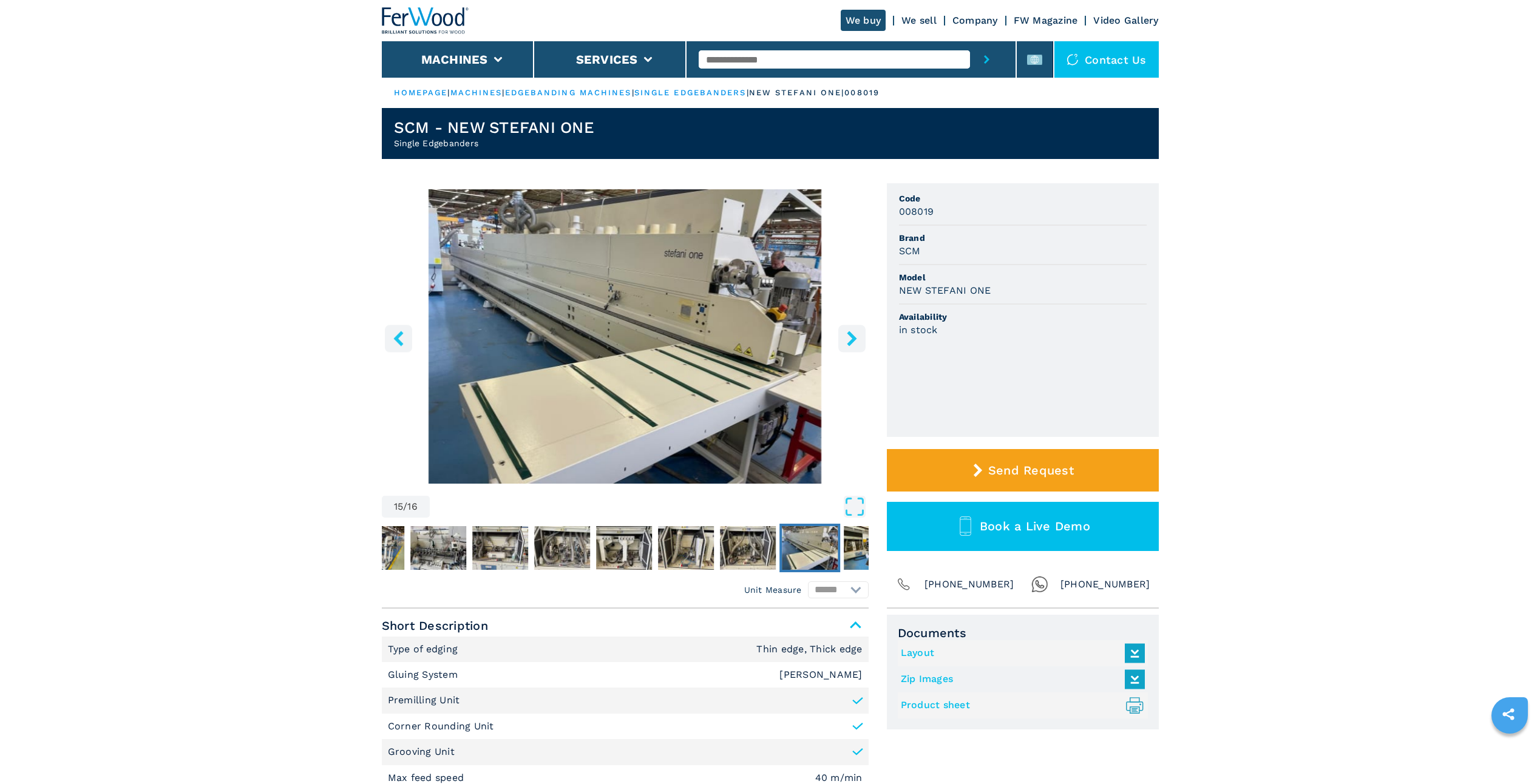
click at [852, 335] on icon "right-button" at bounding box center [851, 338] width 10 height 15
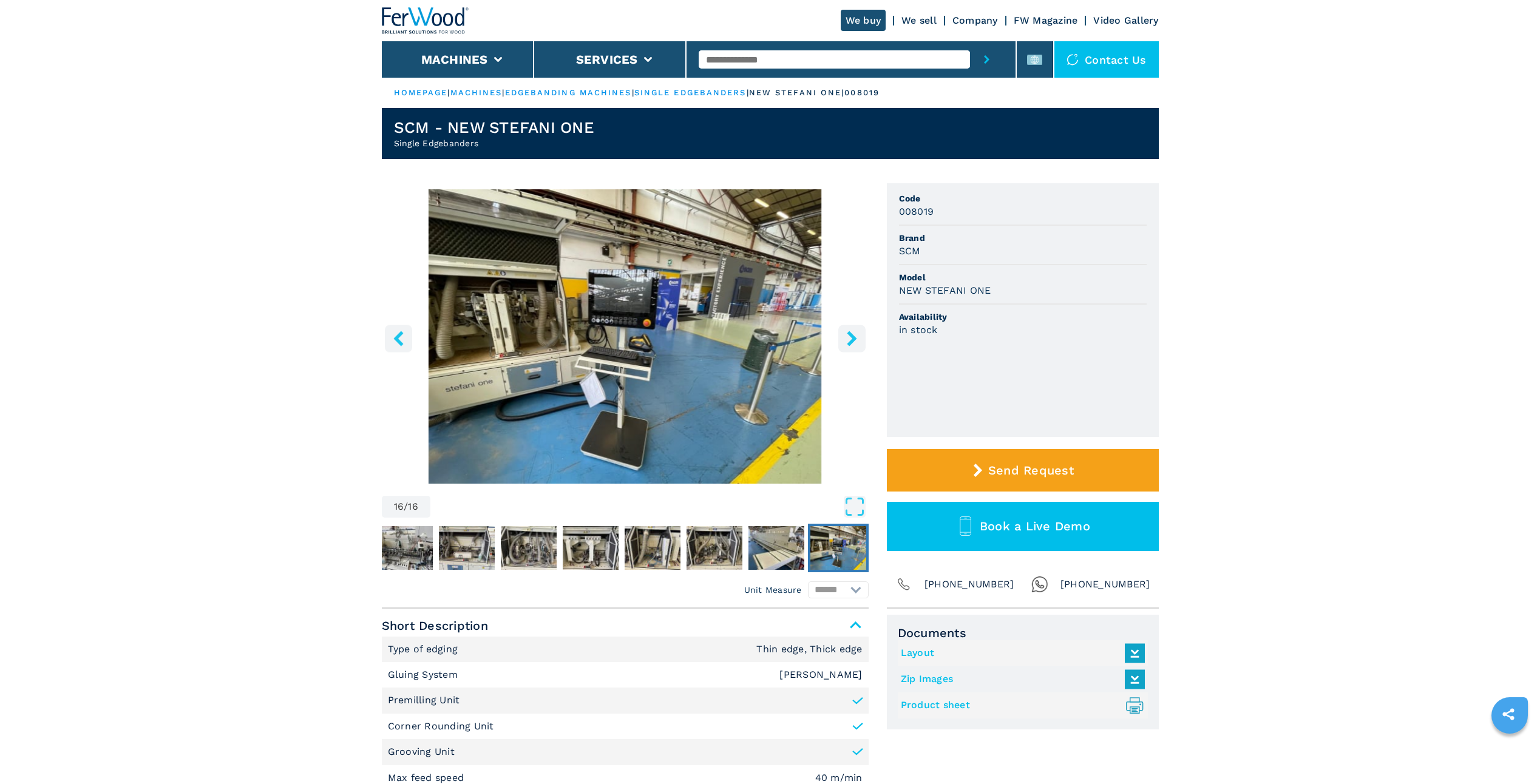
click at [852, 335] on icon "right-button" at bounding box center [851, 338] width 10 height 15
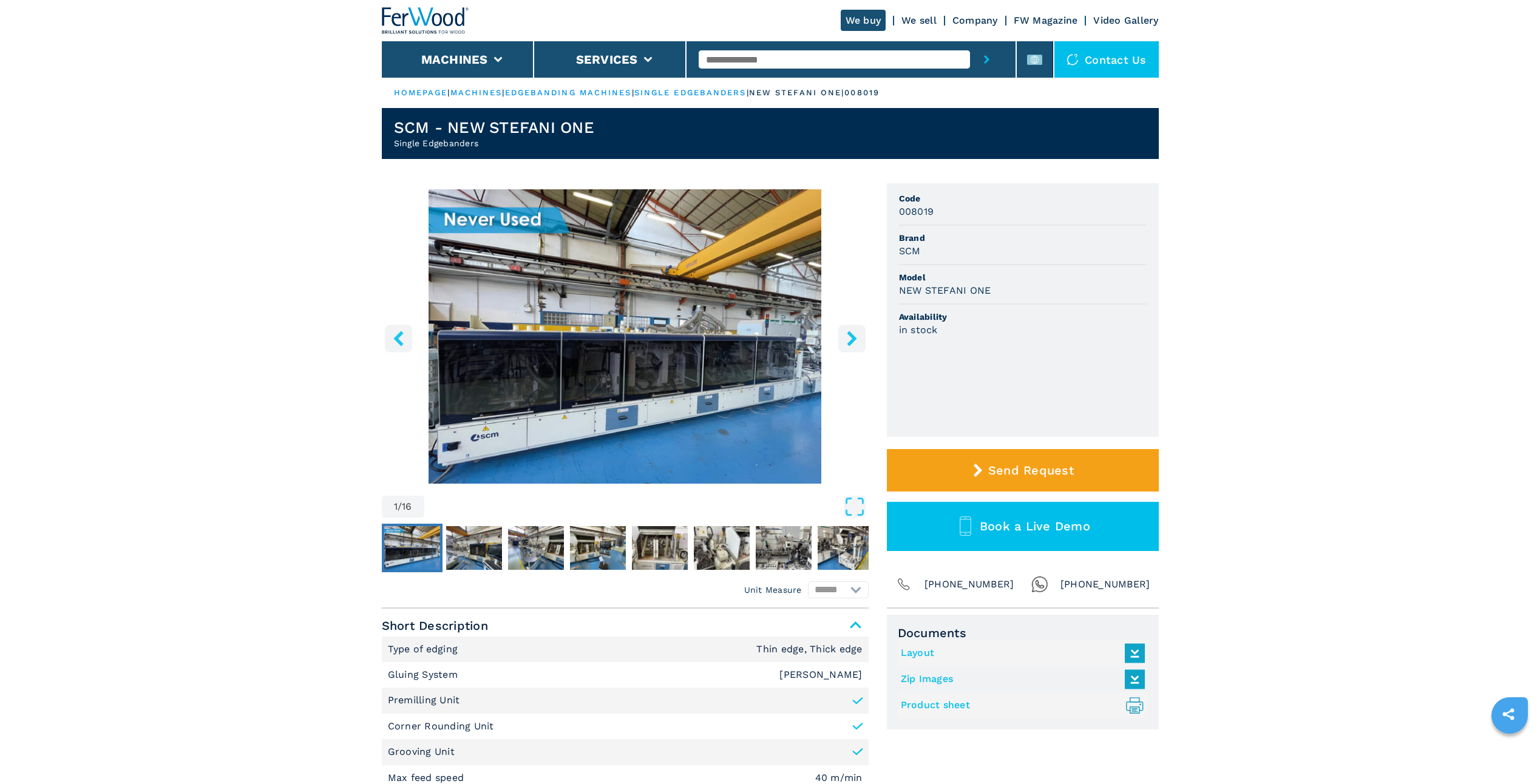
click at [852, 335] on icon "right-button" at bounding box center [851, 338] width 10 height 15
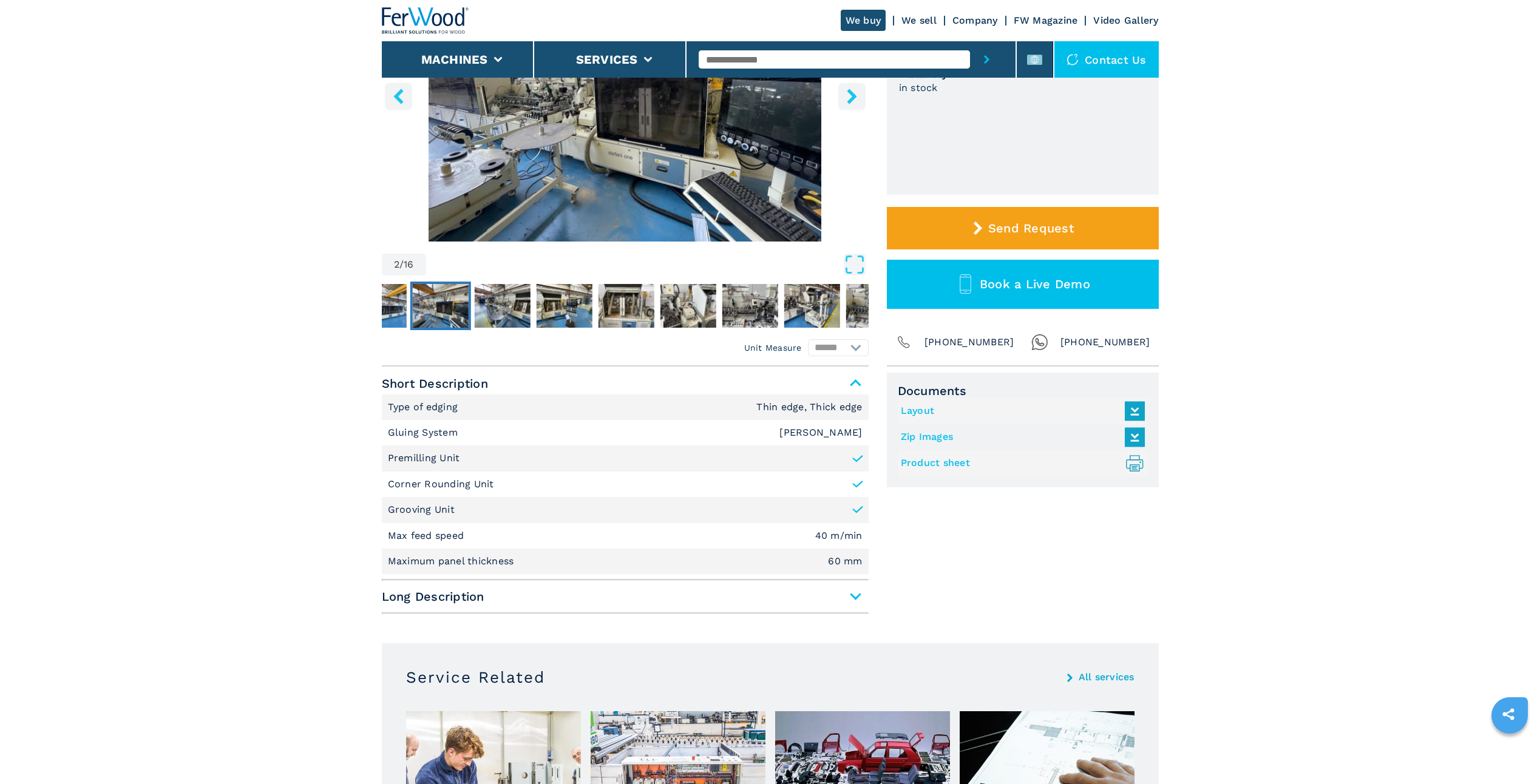
scroll to position [243, 0]
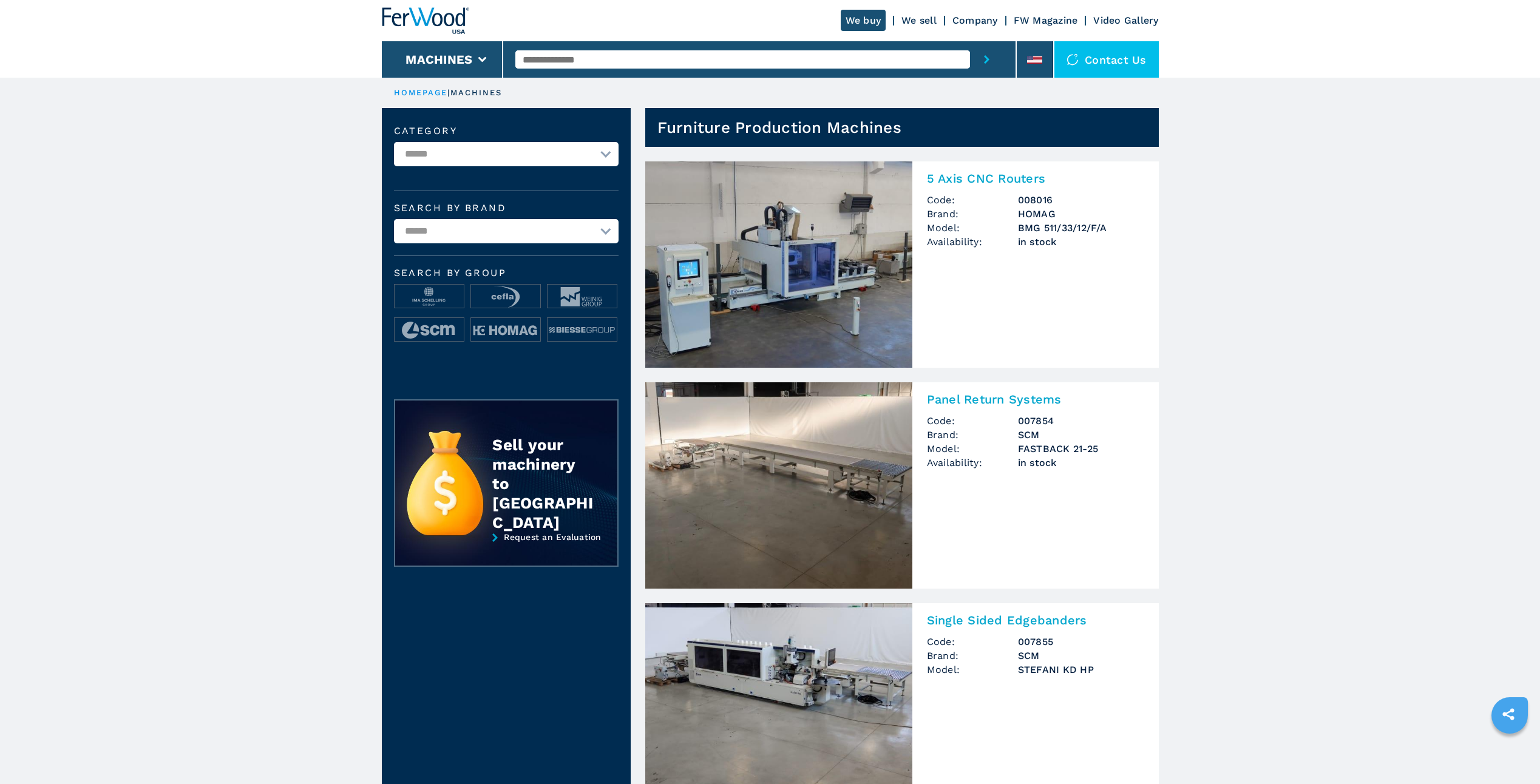
scroll to position [61, 0]
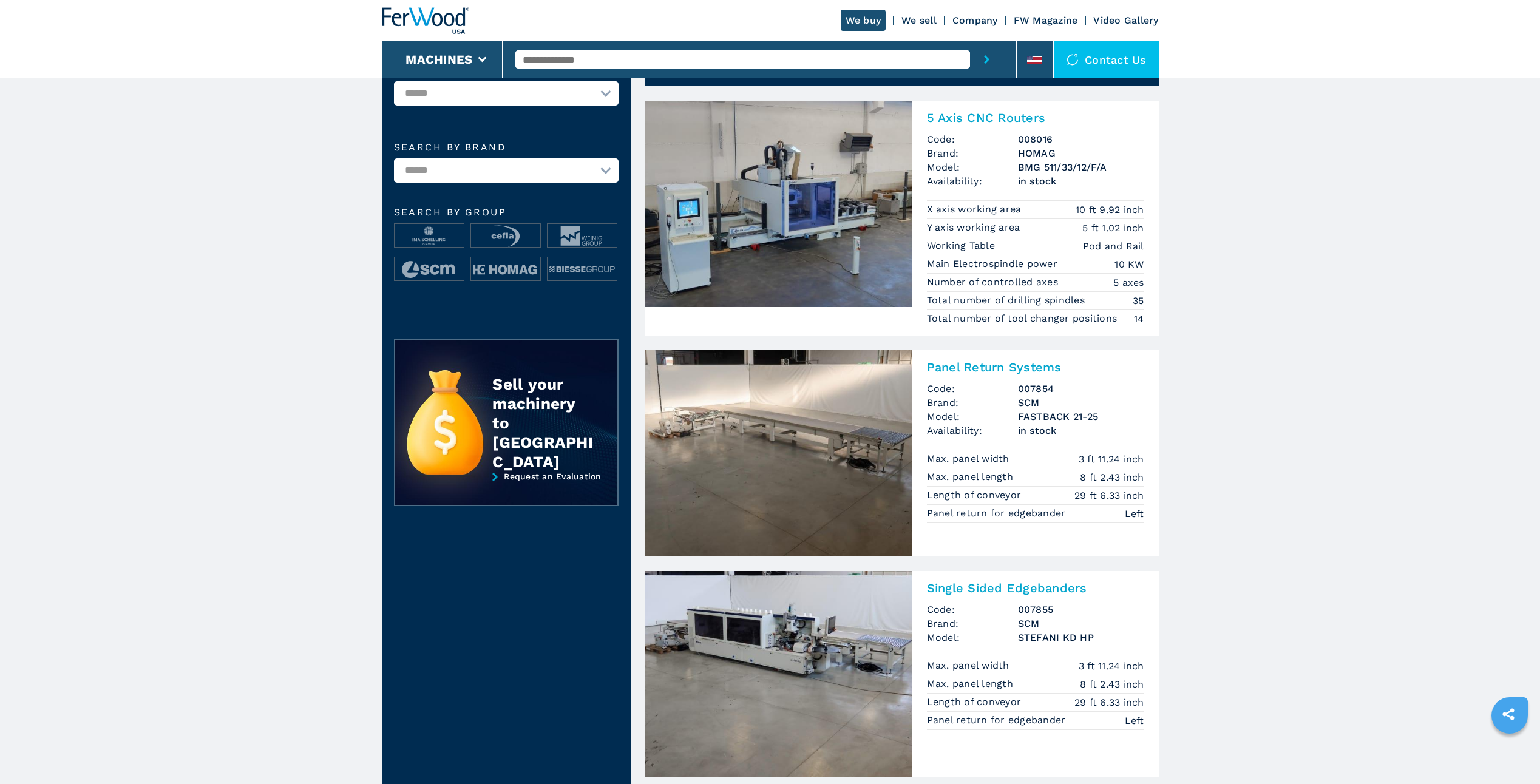
click at [825, 410] on img at bounding box center [778, 452] width 267 height 206
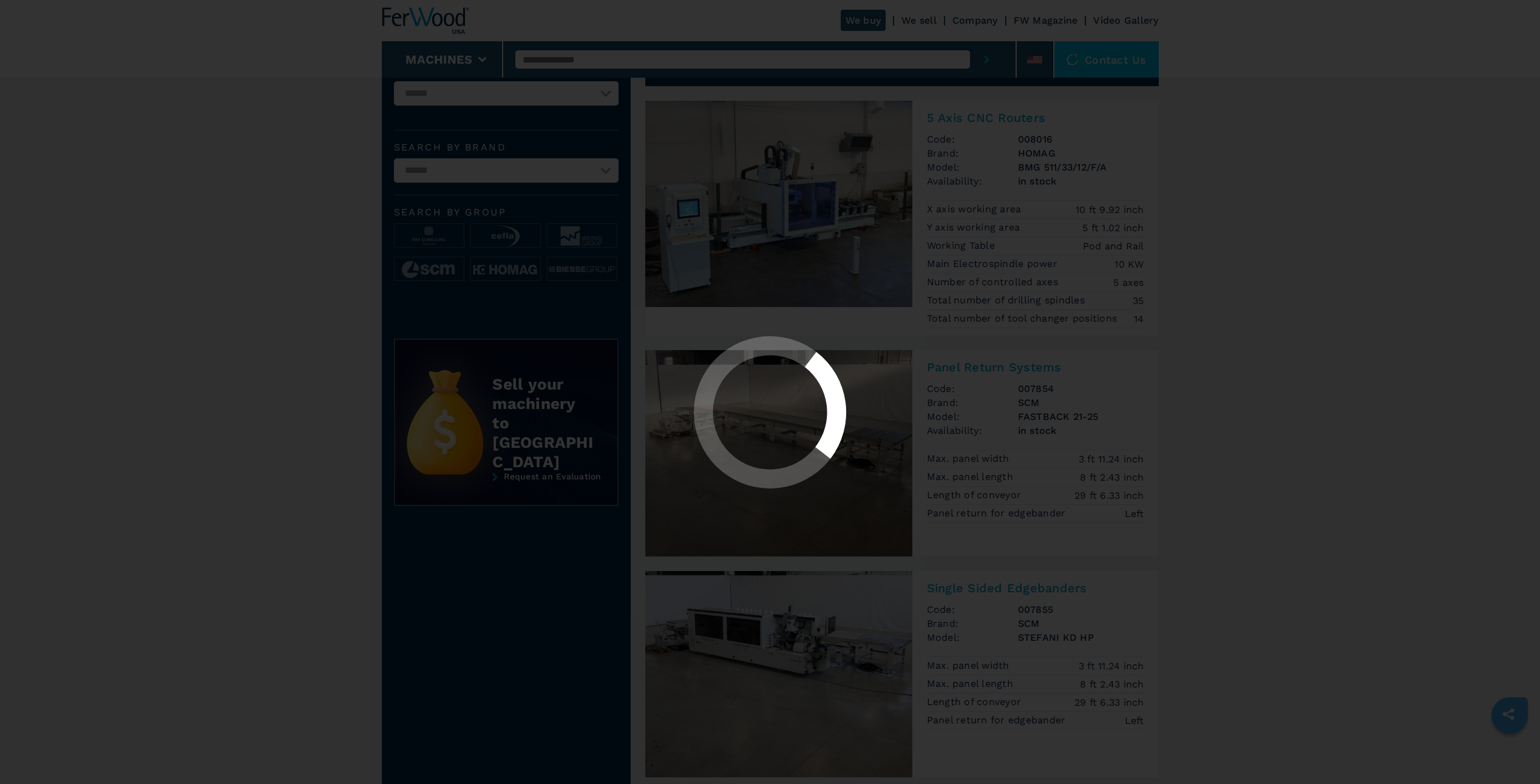
scroll to position [0, 0]
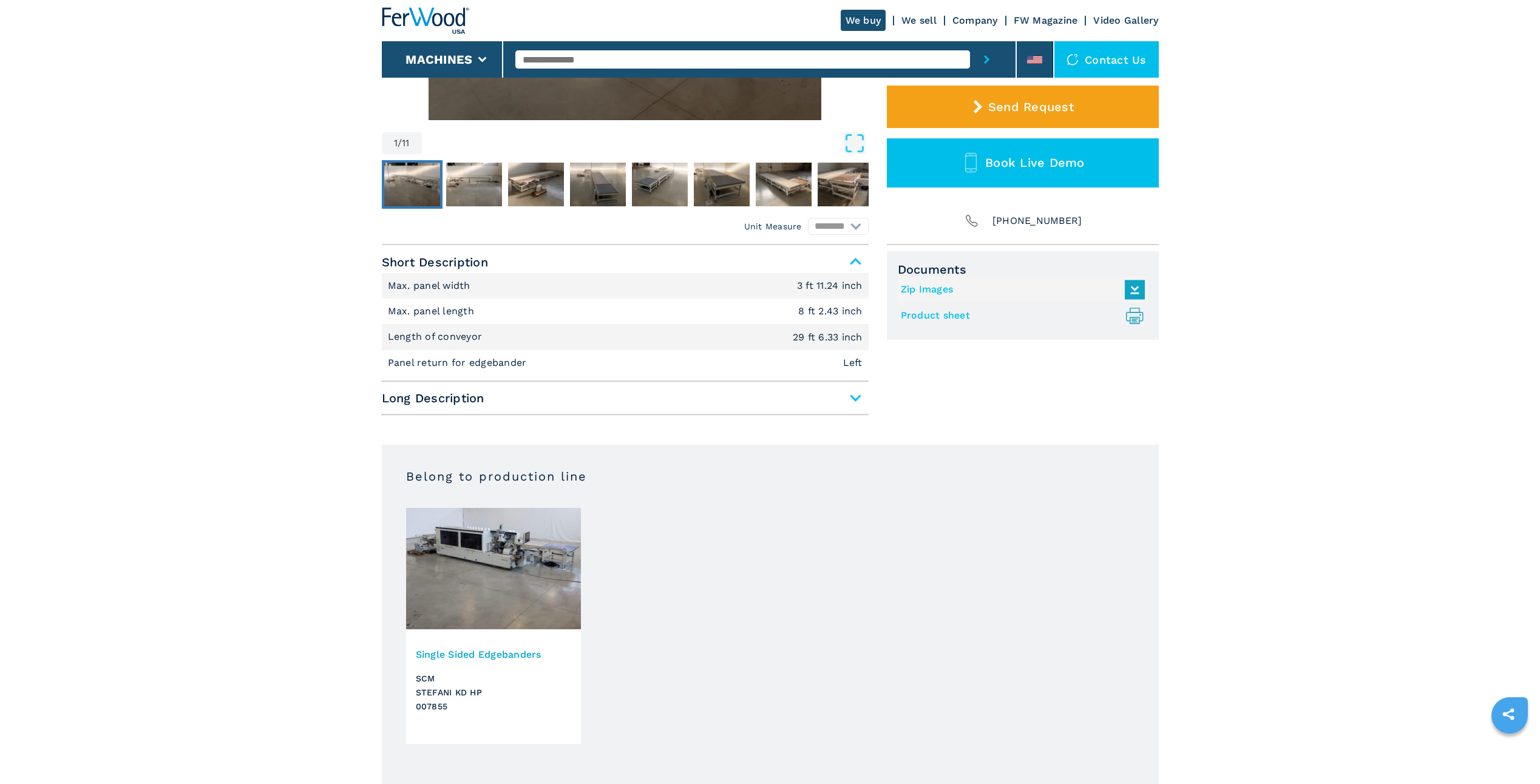
scroll to position [364, 0]
click at [853, 396] on span "Long Description" at bounding box center [625, 397] width 487 height 22
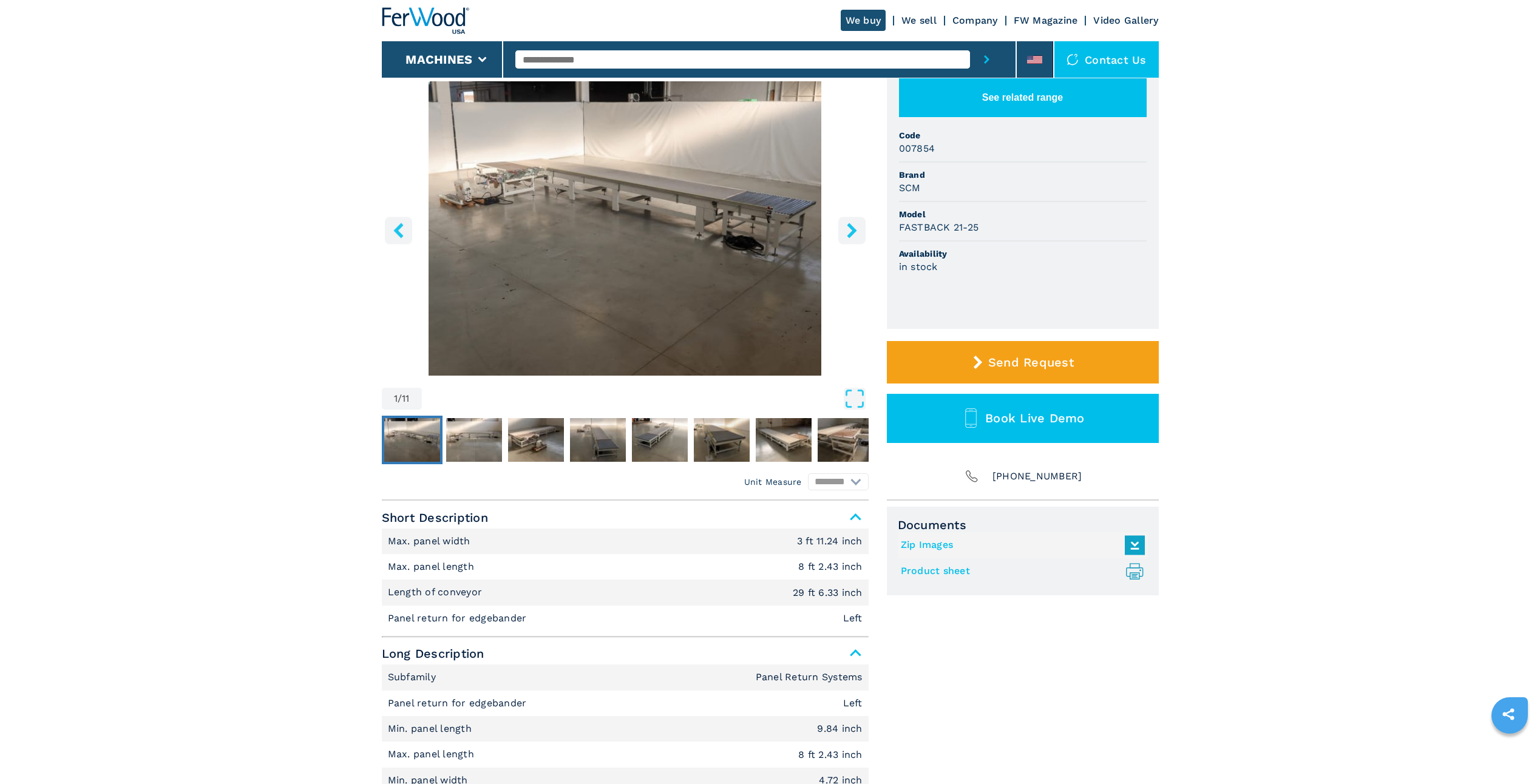
scroll to position [0, 0]
